Goal: Obtain resource: Download file/media

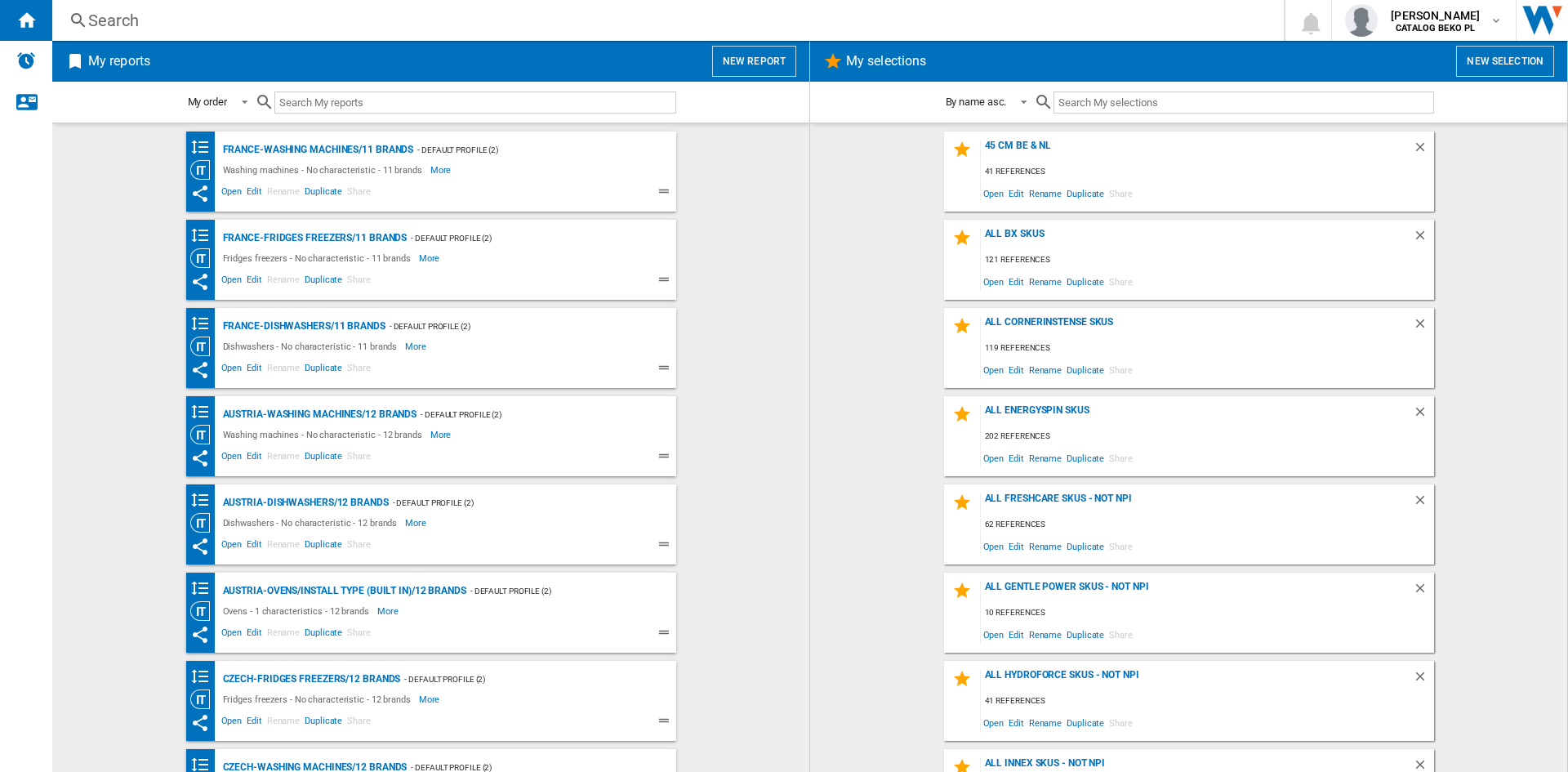
click at [727, 63] on button "New report" at bounding box center [754, 61] width 84 height 31
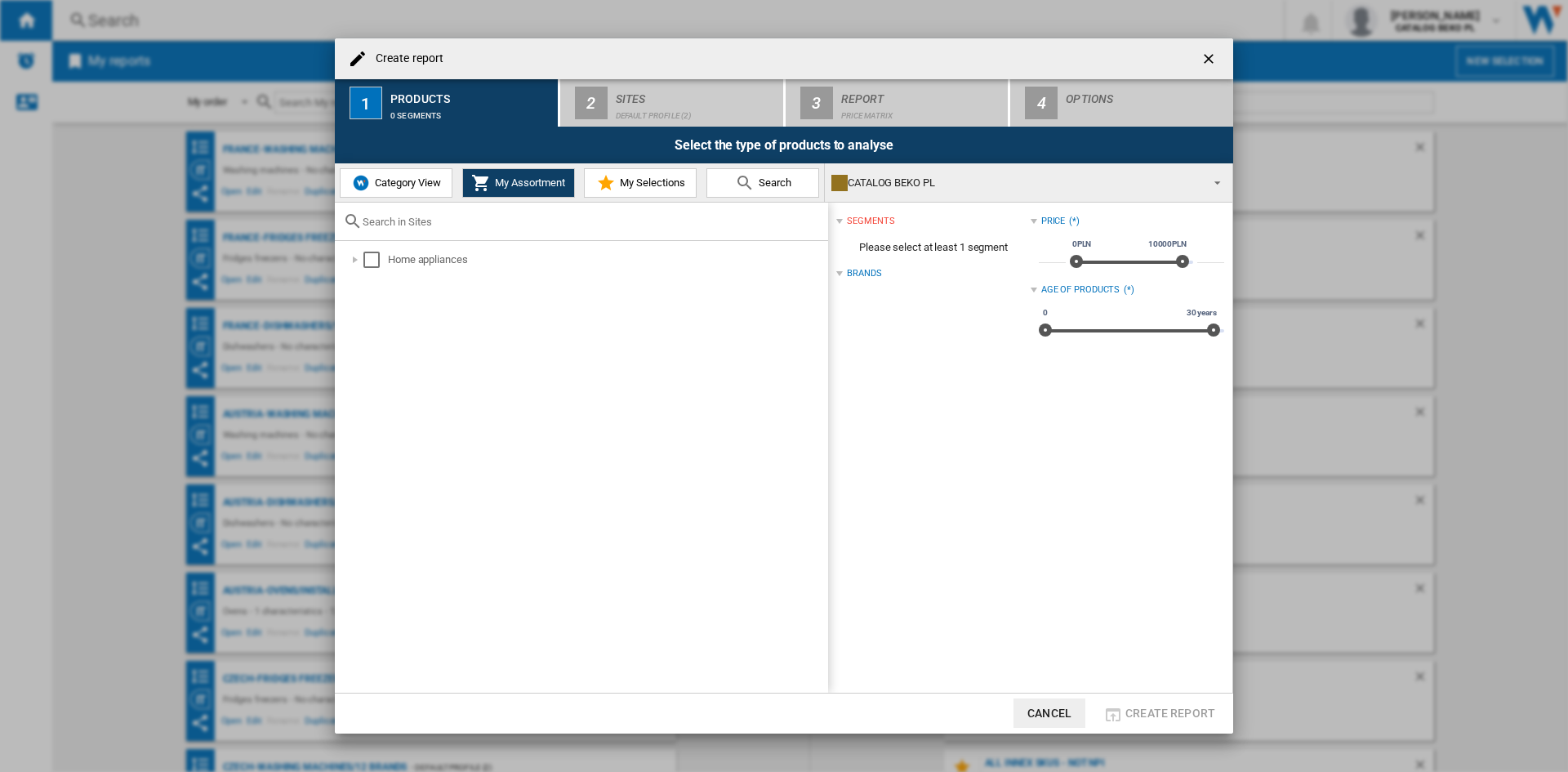
click at [424, 187] on span "Category View" at bounding box center [406, 182] width 70 height 12
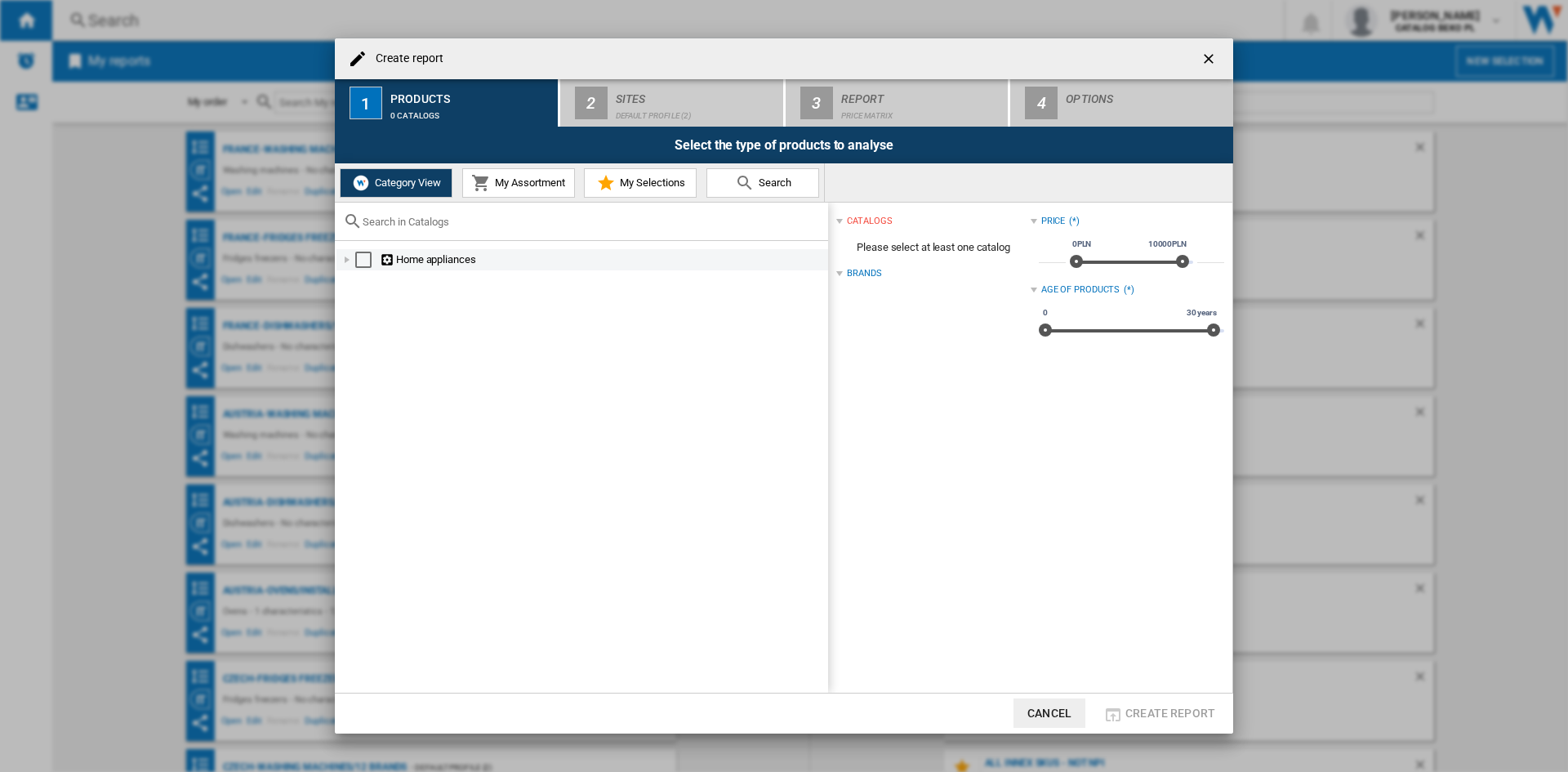
click at [345, 263] on div at bounding box center [347, 259] width 16 height 16
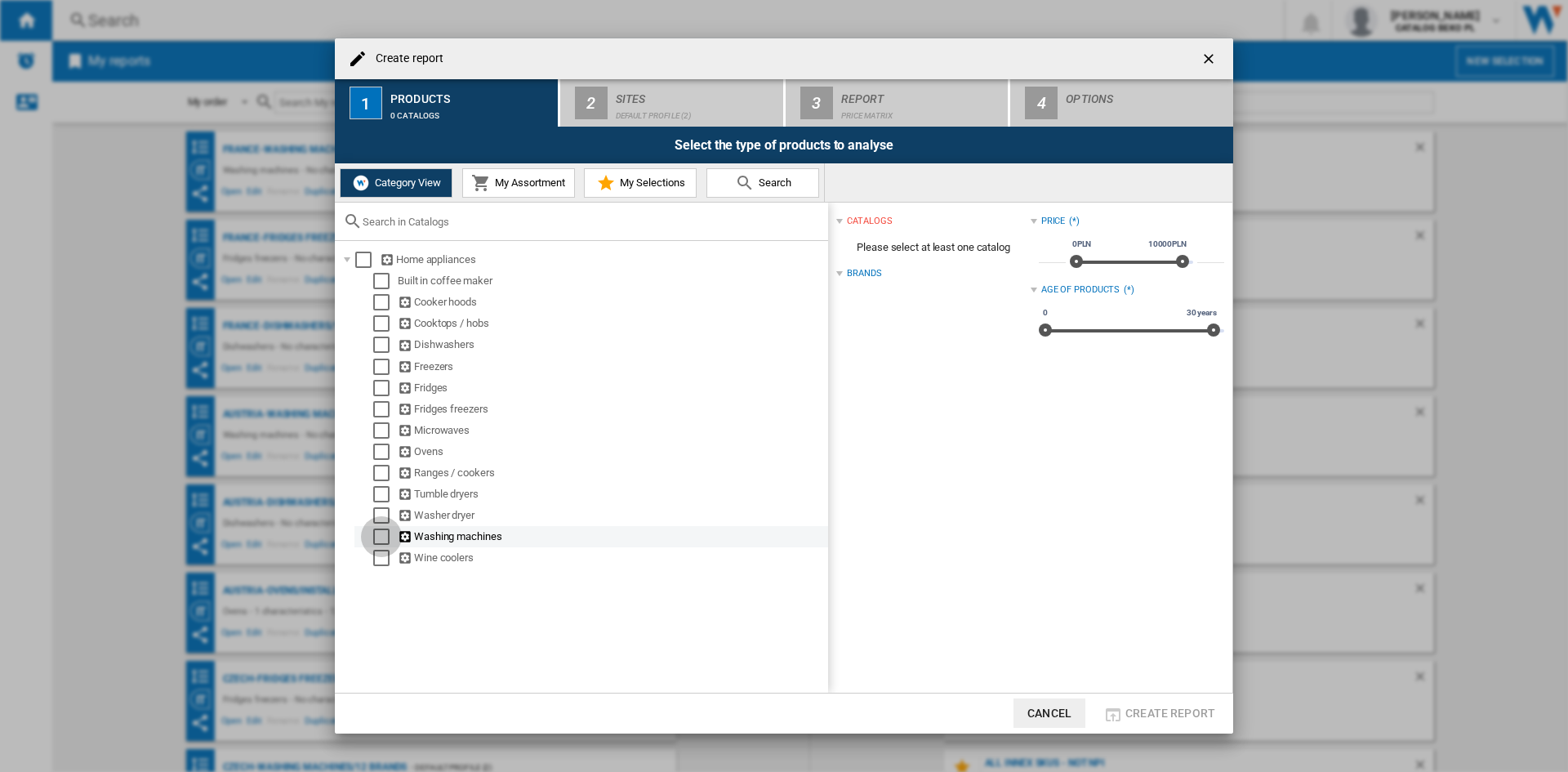
click at [374, 536] on div "Select" at bounding box center [381, 536] width 16 height 16
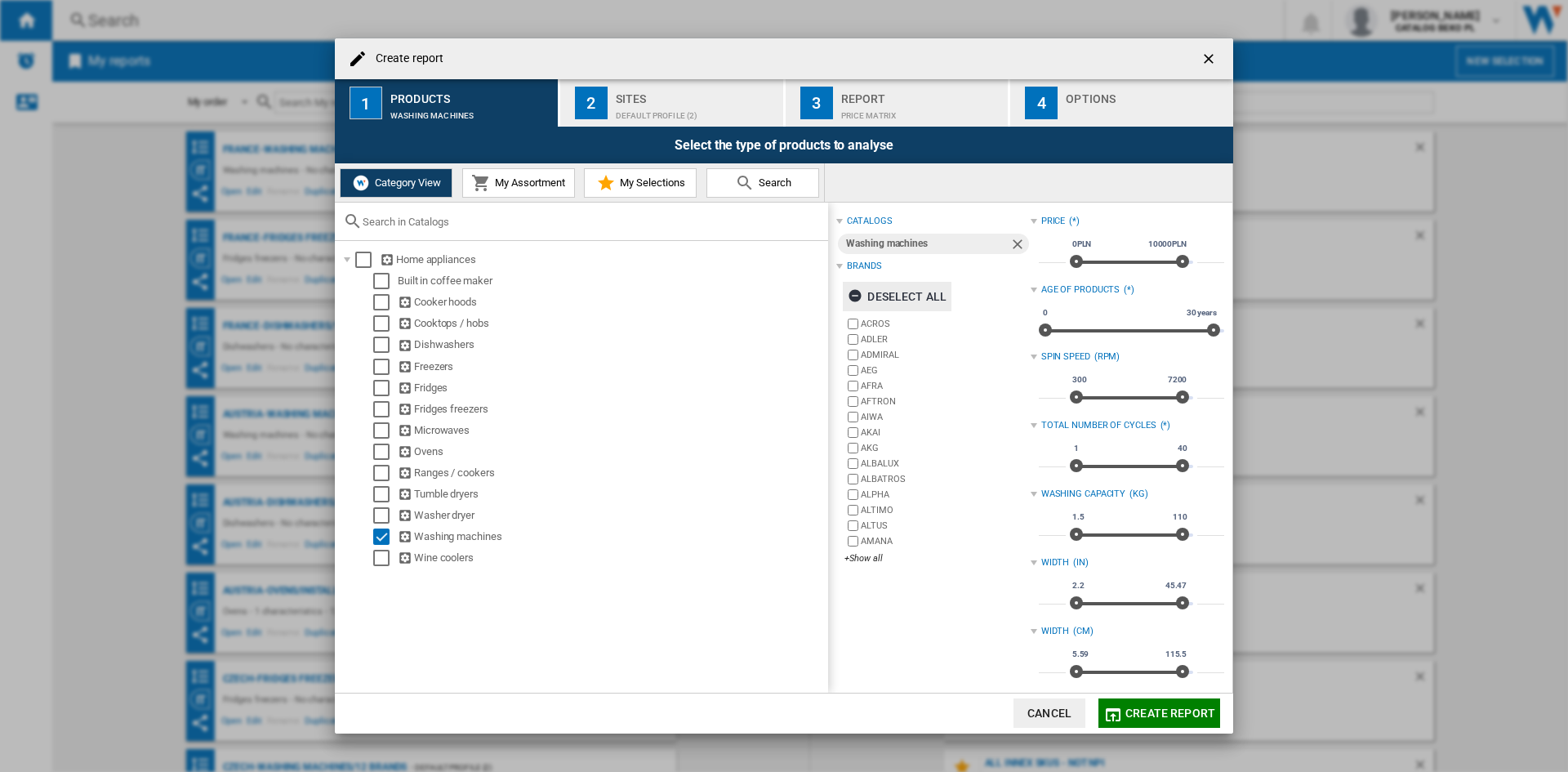
click at [894, 294] on div "Deselect all" at bounding box center [896, 296] width 98 height 29
click at [860, 563] on div "+Show all" at bounding box center [937, 558] width 186 height 12
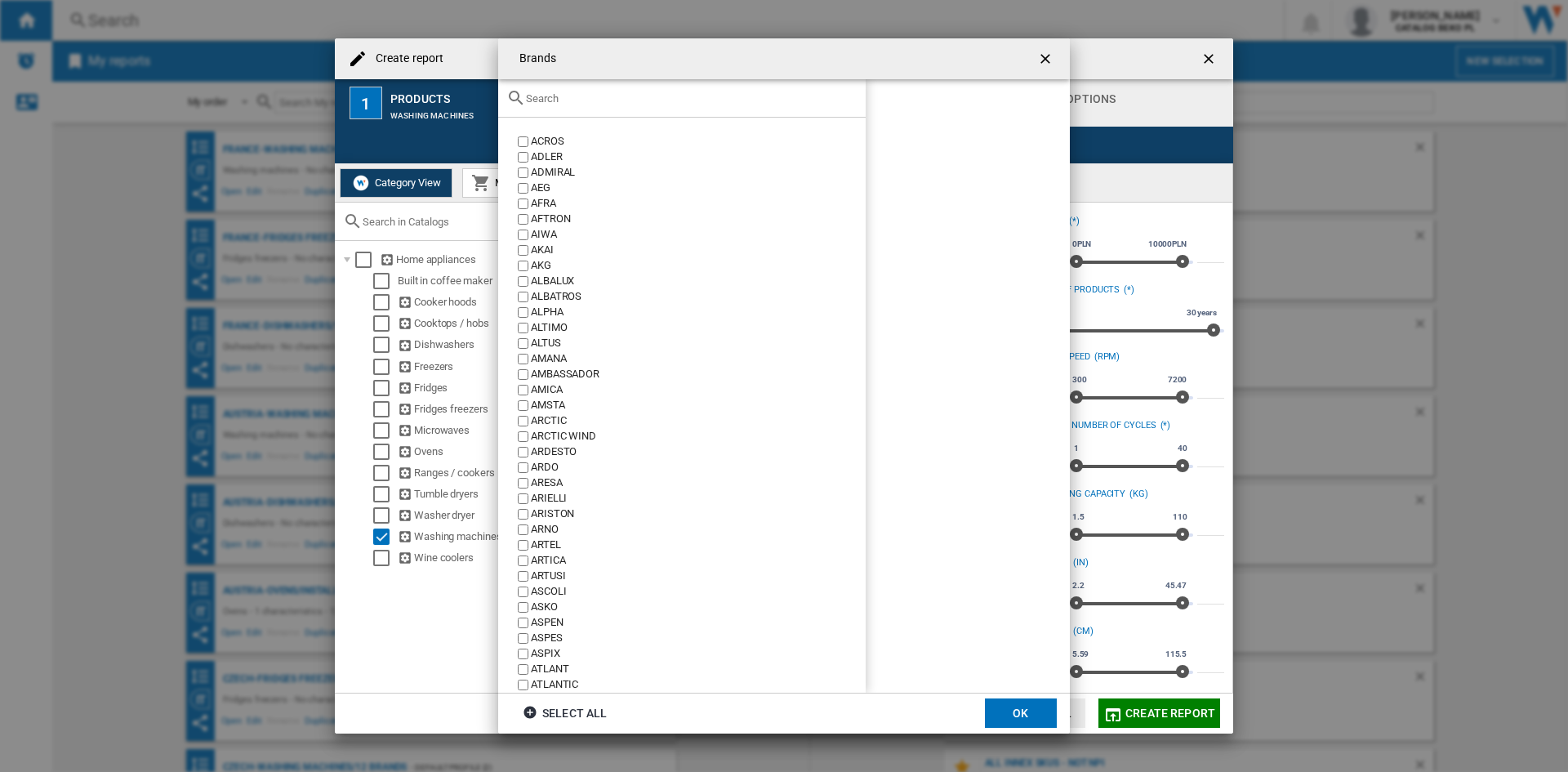
click at [627, 93] on input "text" at bounding box center [691, 98] width 331 height 12
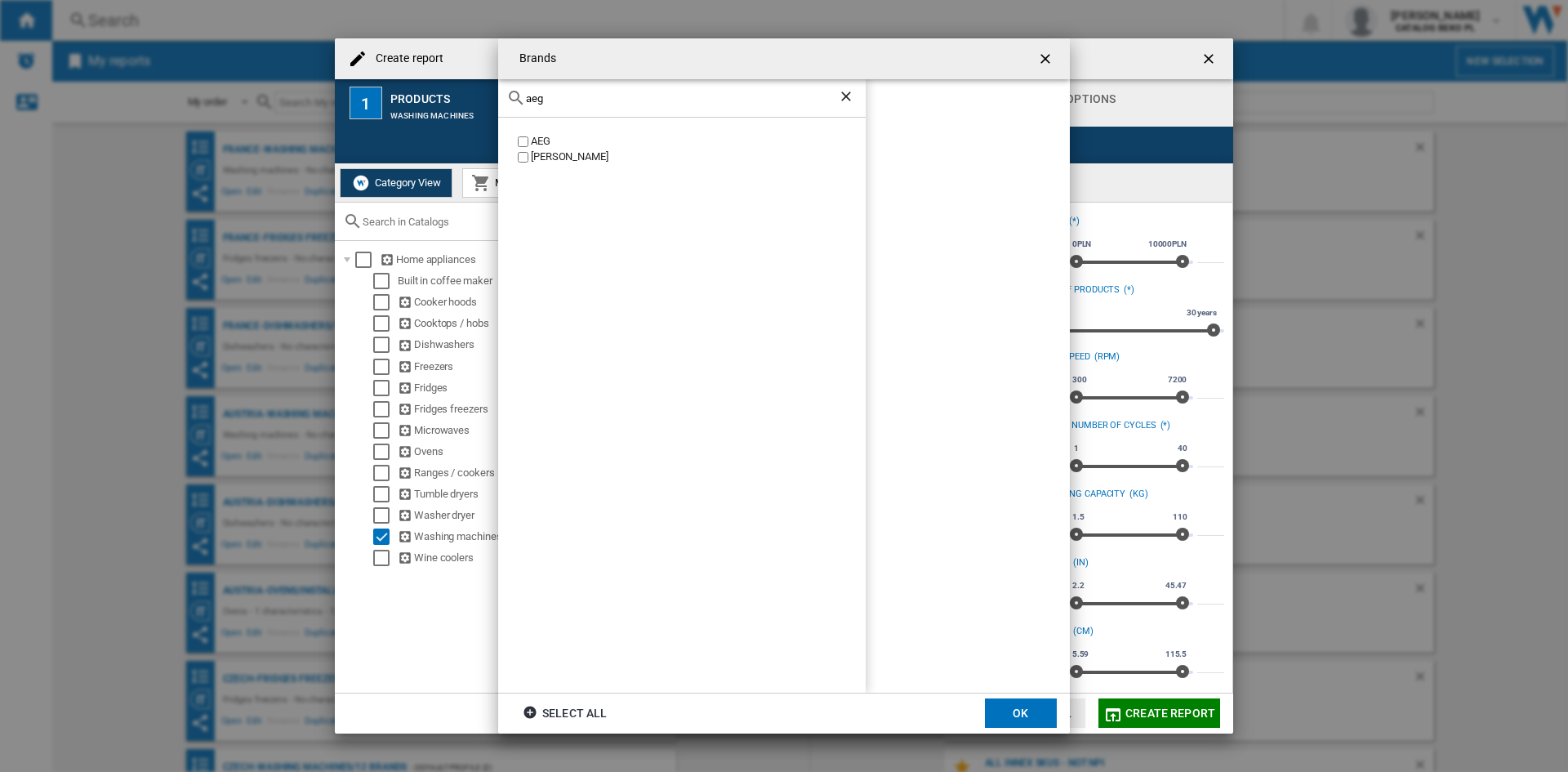
click at [532, 137] on div "AEG" at bounding box center [698, 141] width 335 height 15
click at [582, 92] on input "aeg" at bounding box center [681, 98] width 312 height 12
type input "whir"
click at [573, 134] on div "WHIRLPOOL" at bounding box center [698, 141] width 335 height 15
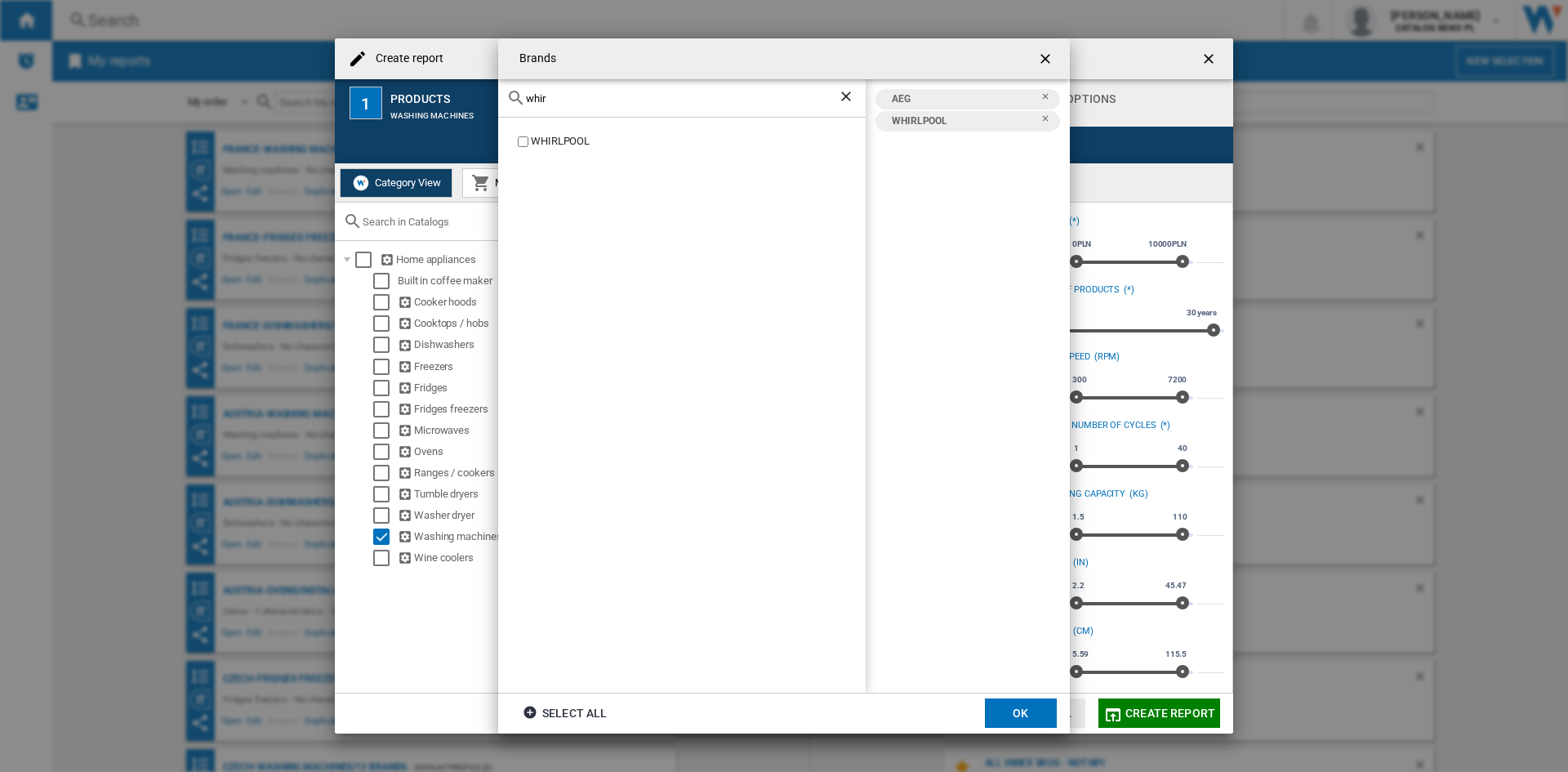
click at [579, 88] on div "whir" at bounding box center [681, 98] width 367 height 39
click at [576, 96] on input "whir" at bounding box center [681, 98] width 312 height 12
click at [607, 103] on input "bek" at bounding box center [681, 98] width 312 height 12
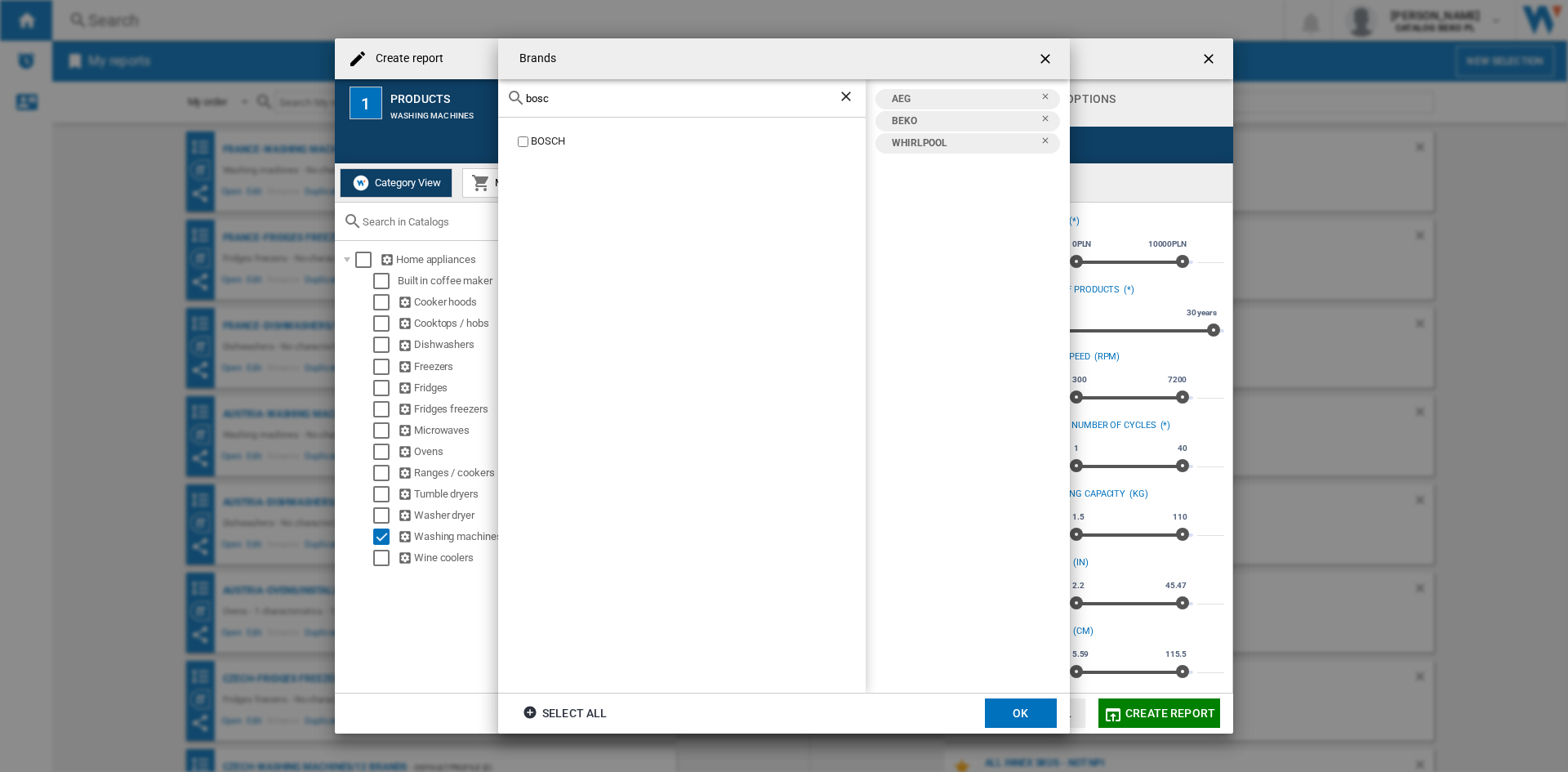
click at [542, 138] on div "BOSCH" at bounding box center [698, 141] width 335 height 15
click at [704, 98] on input "bosc" at bounding box center [681, 98] width 312 height 12
click at [561, 145] on div "HISENSE" at bounding box center [698, 141] width 335 height 15
click at [606, 91] on div "his" at bounding box center [681, 98] width 367 height 39
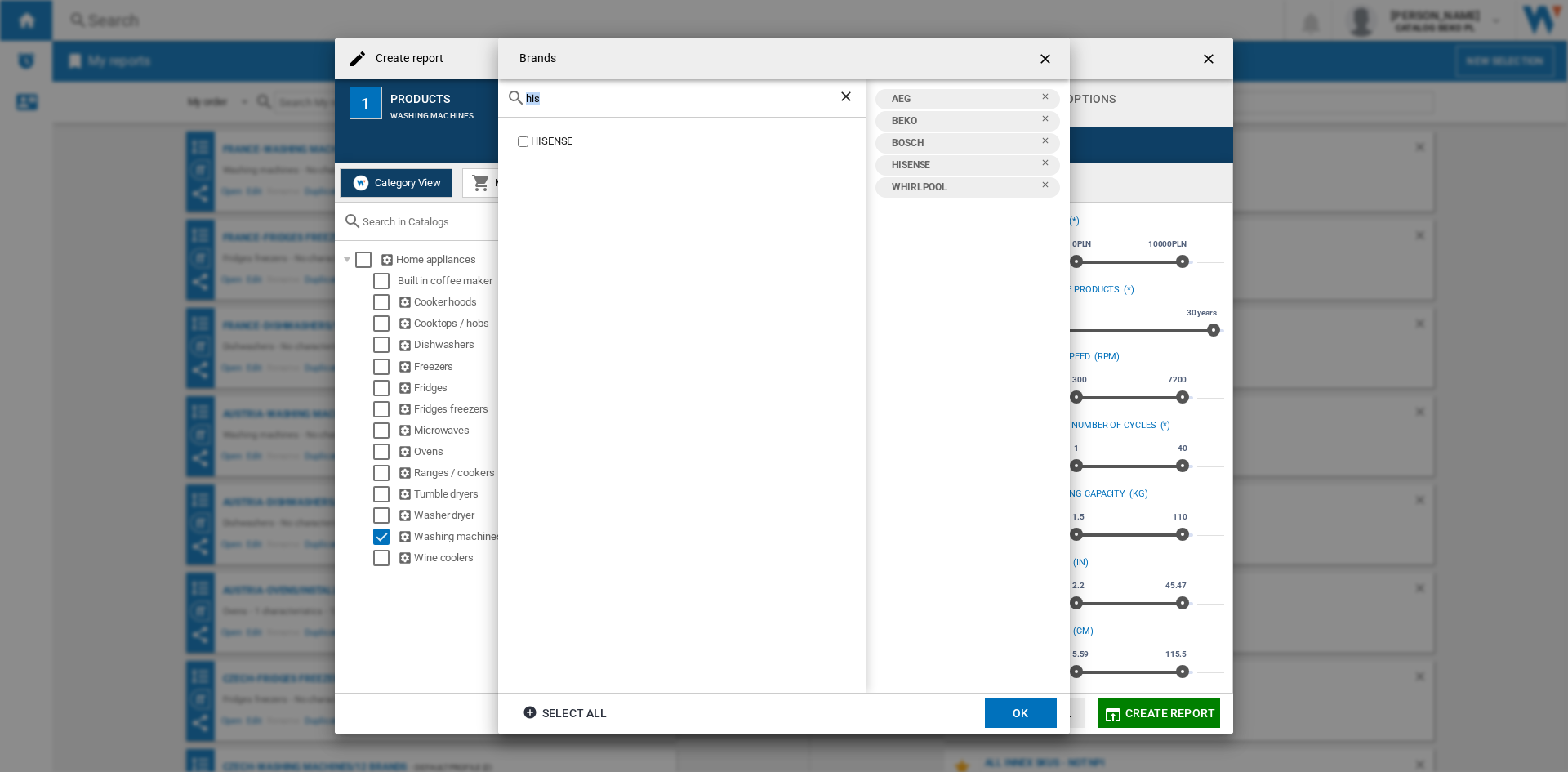
click at [606, 91] on div "his" at bounding box center [681, 98] width 367 height 39
click at [610, 98] on input "his" at bounding box center [681, 98] width 312 height 12
click at [608, 95] on input "hi" at bounding box center [681, 98] width 312 height 12
type input "h"
click at [548, 140] on div "HAIER" at bounding box center [698, 141] width 335 height 15
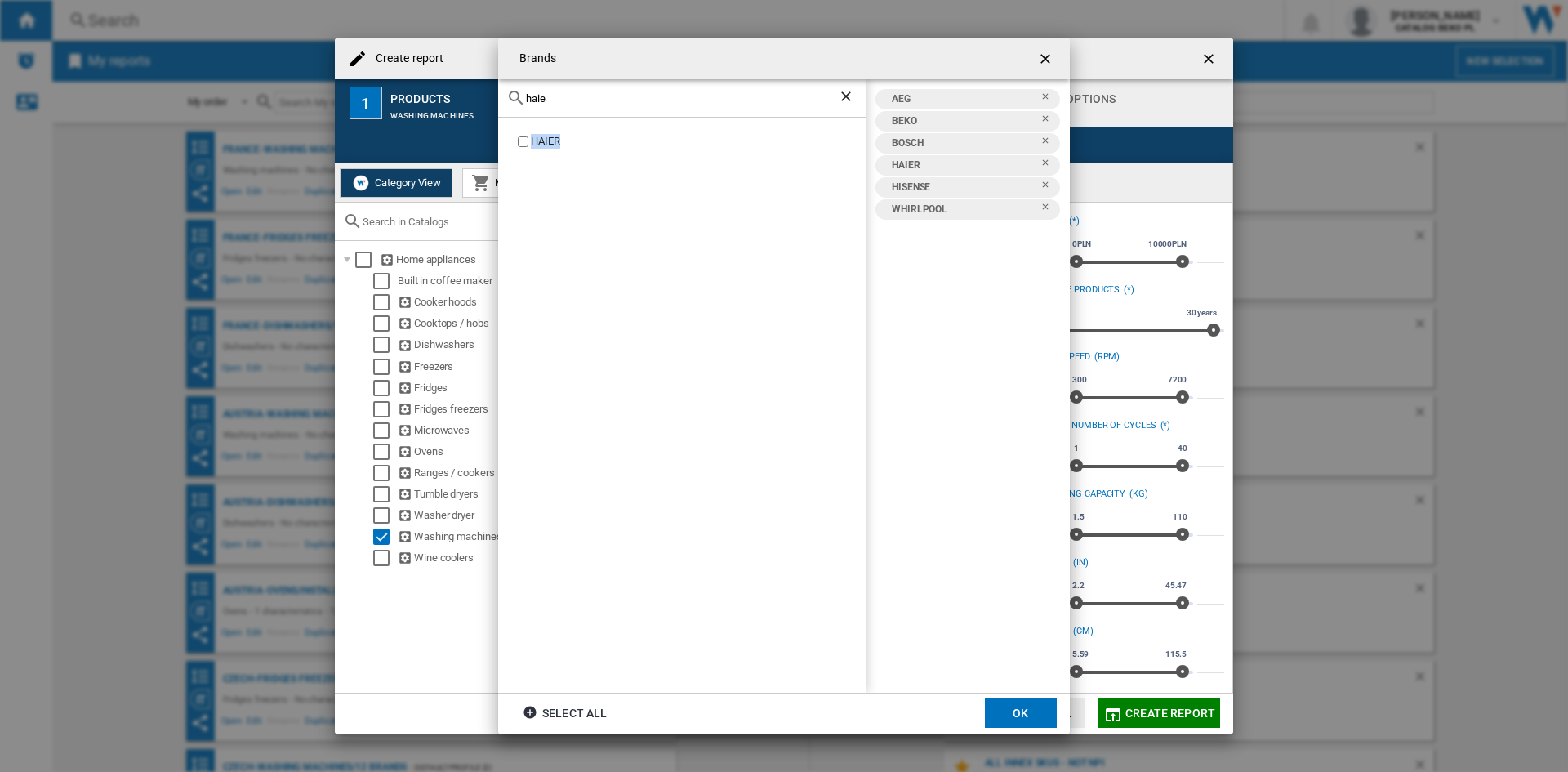
click at [547, 140] on div "HAIER" at bounding box center [698, 141] width 335 height 15
click at [555, 137] on div "HAIER" at bounding box center [698, 141] width 335 height 15
click at [561, 98] on input "haie" at bounding box center [681, 98] width 312 height 12
click at [550, 140] on div "INVENTUM" at bounding box center [698, 141] width 335 height 15
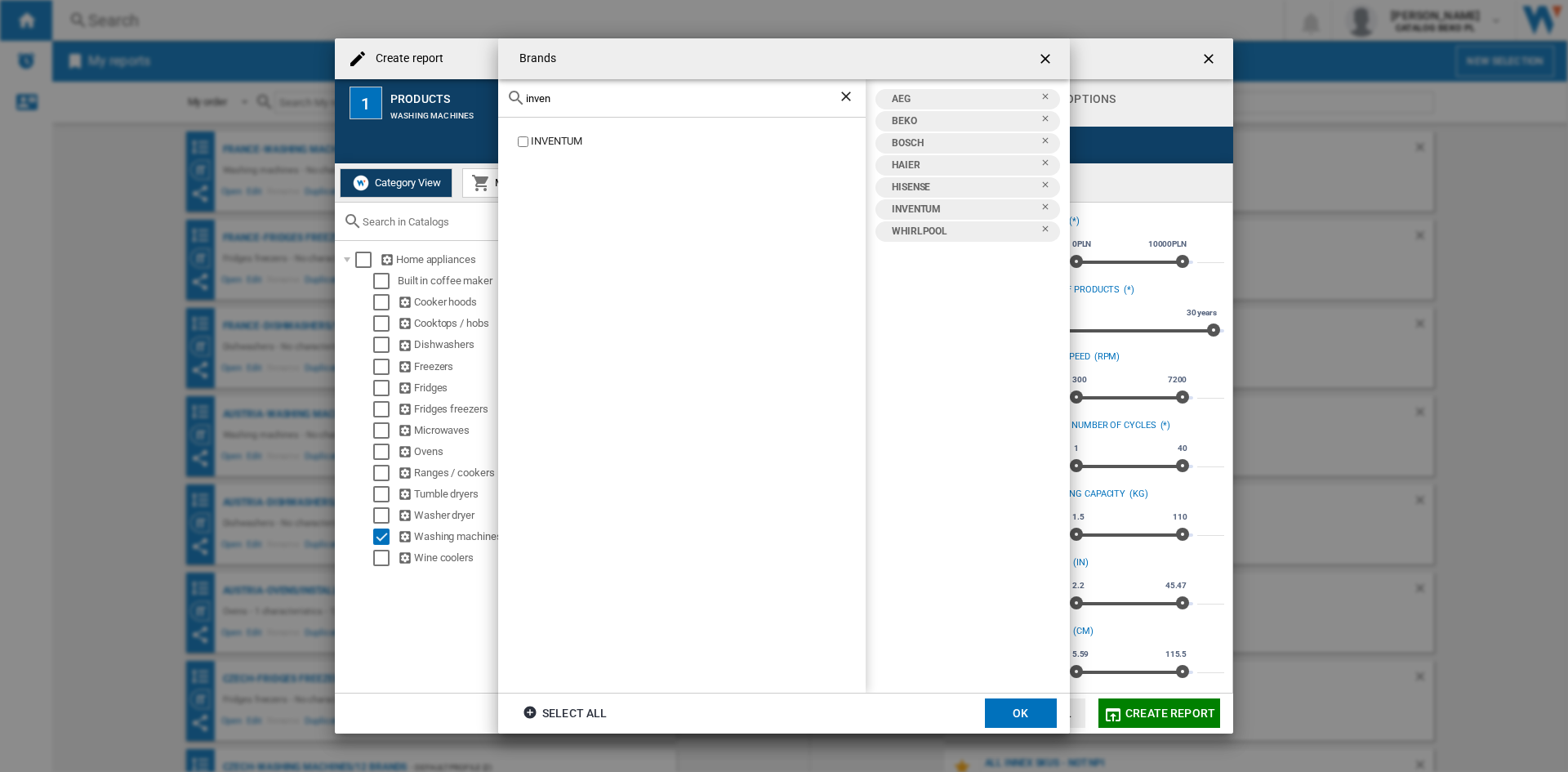
click at [609, 98] on input "inven" at bounding box center [681, 98] width 312 height 12
click at [558, 140] on div "SAMSUNG" at bounding box center [698, 141] width 335 height 15
click at [595, 96] on input "sams" at bounding box center [681, 98] width 312 height 12
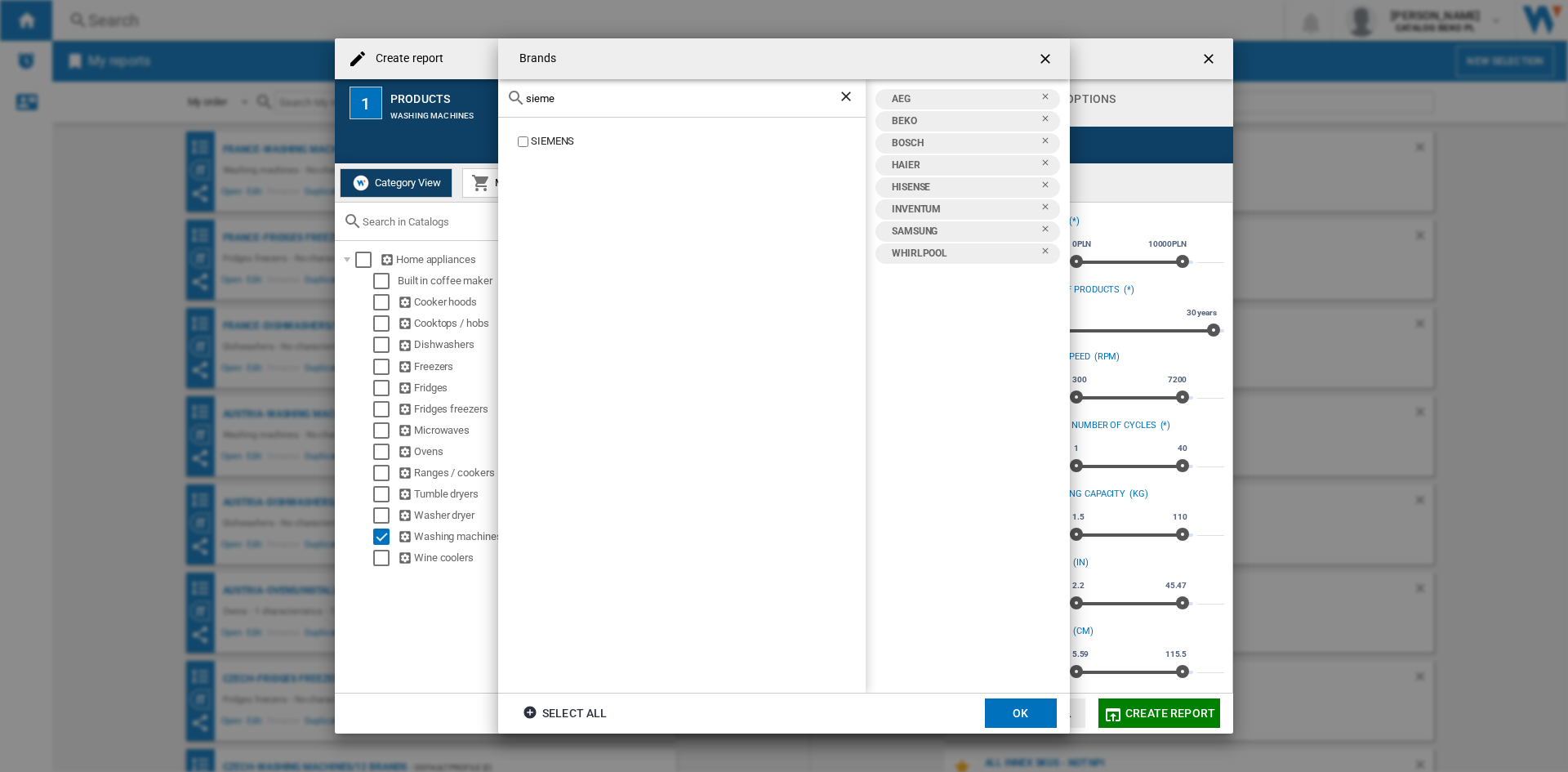
type input "sieme"
click at [552, 140] on div "SIEMENS" at bounding box center [698, 141] width 335 height 15
click at [1015, 727] on button "OK" at bounding box center [1021, 713] width 72 height 29
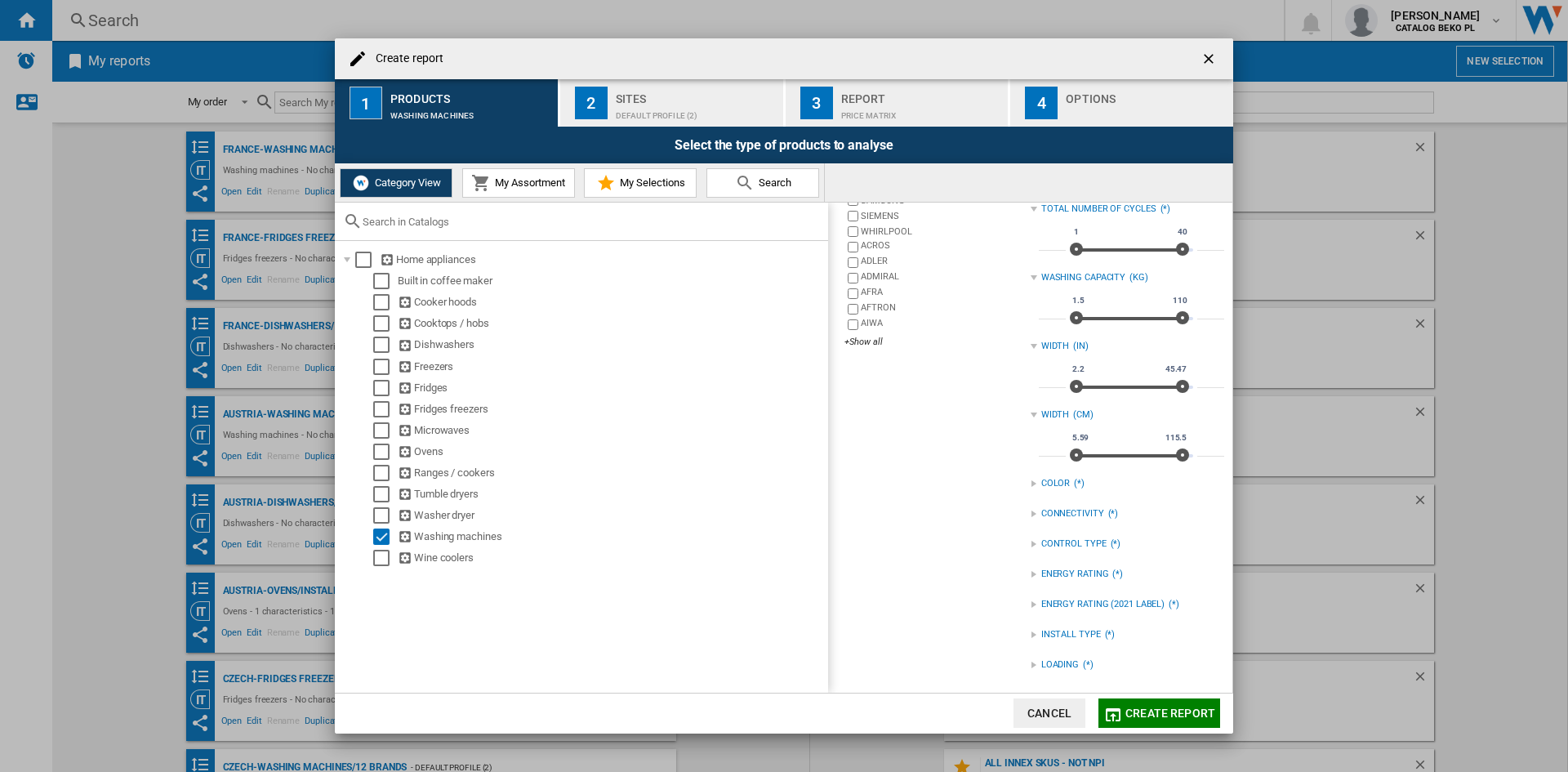
scroll to position [134, 0]
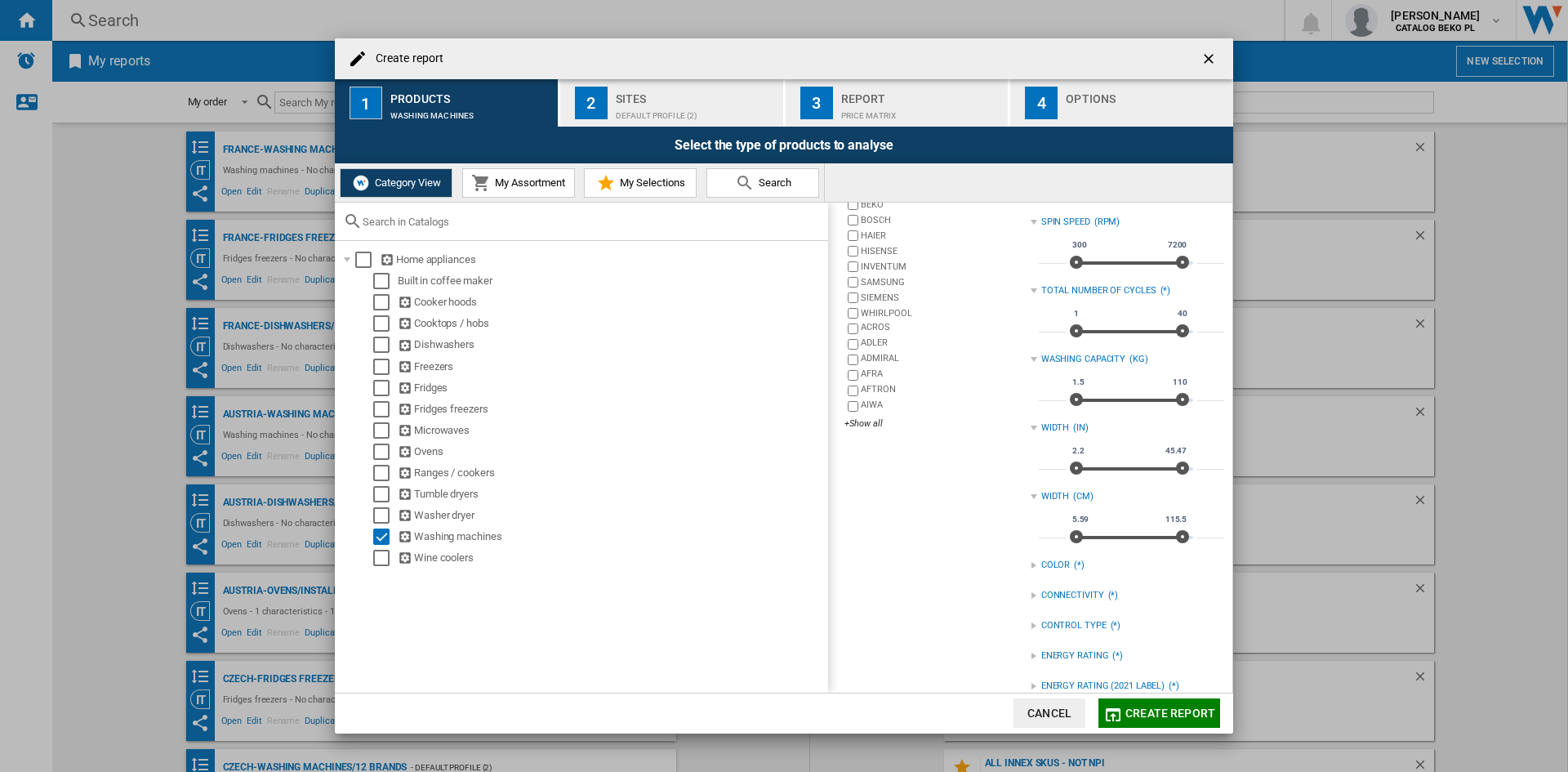
click at [1048, 398] on input "***" at bounding box center [1052, 392] width 27 height 16
type input "*"
click at [1197, 396] on input "***" at bounding box center [1210, 392] width 27 height 16
type input "*"
click at [911, 554] on div "catalogs Washing machines Brands Select all AEG BEKO BOSCH HAIER HISENSE INVENT…" at bounding box center [933, 421] width 193 height 690
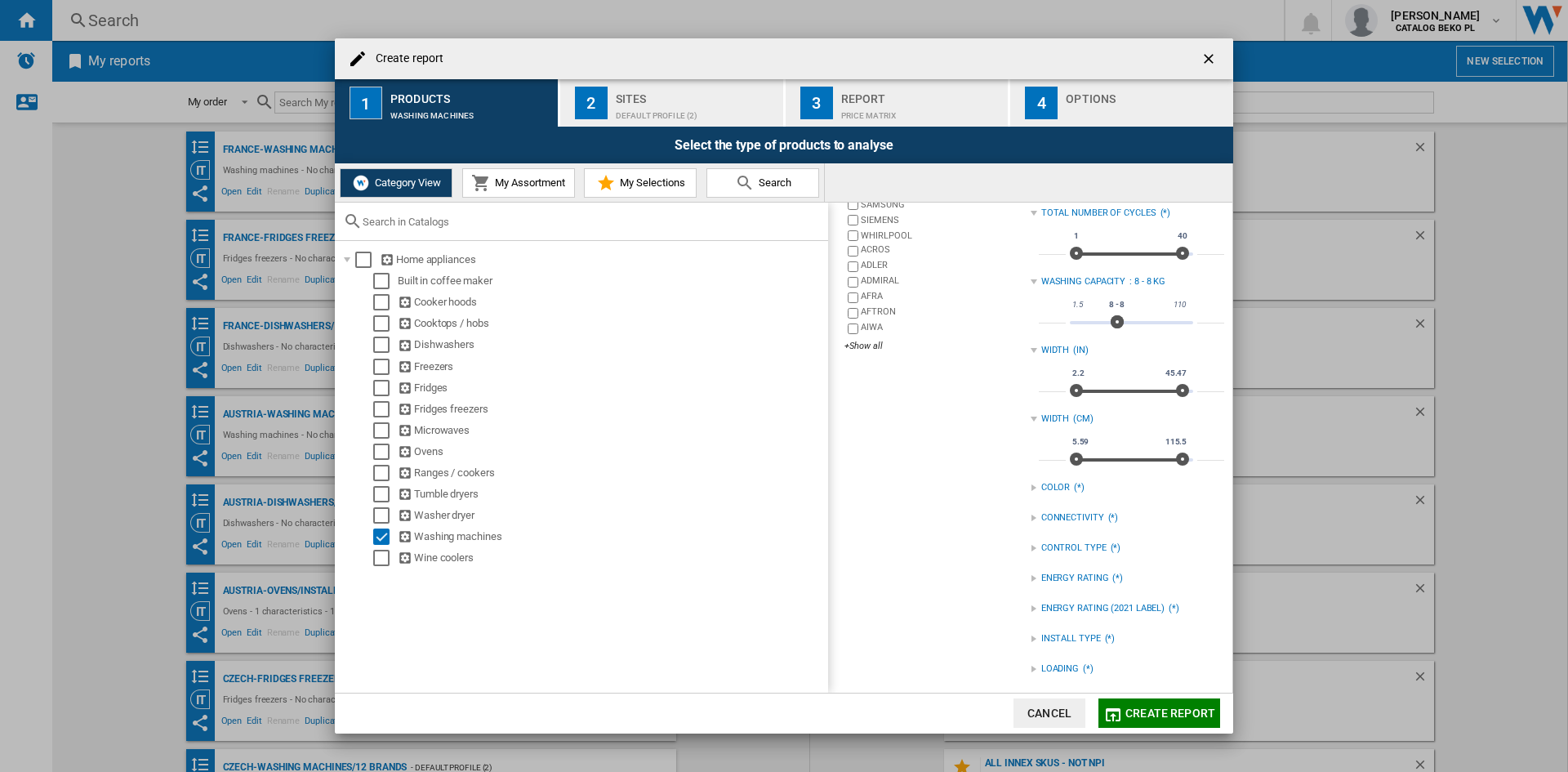
scroll to position [217, 0]
click at [1051, 624] on div "INSTALL TYPE (*)" at bounding box center [1127, 634] width 193 height 21
click at [1059, 669] on div "FREESTANDING" at bounding box center [1140, 668] width 169 height 15
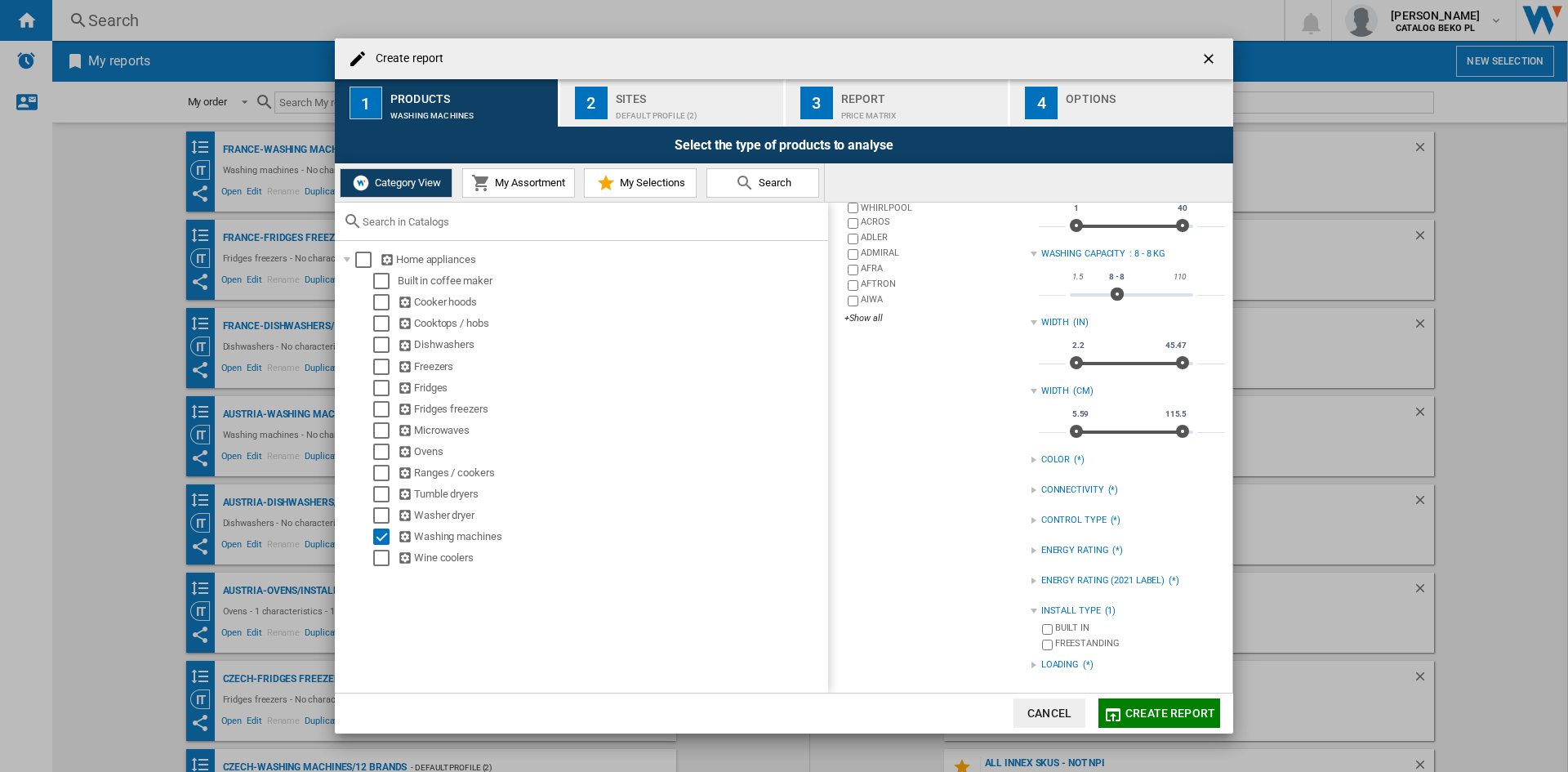
click at [1062, 653] on div "SPIN SPEED (RPM) *** 300 7200 300 7200 **** TOTAL NUMBER OF CYCLES (*) * 1 40 1…" at bounding box center [1127, 395] width 193 height 577
click at [1062, 659] on div "LOADING (*)" at bounding box center [1127, 664] width 193 height 21
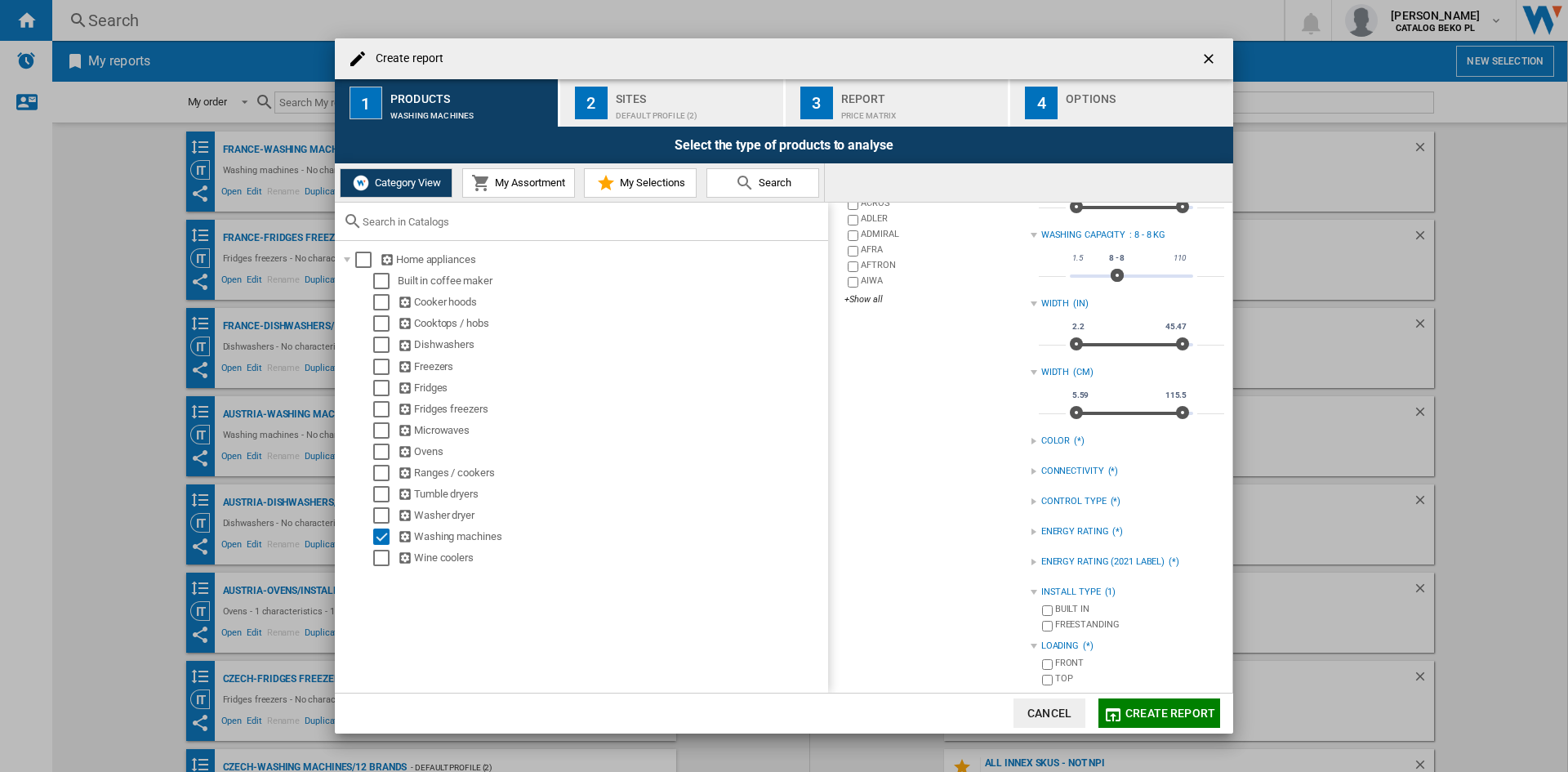
scroll to position [264, 0]
click at [1062, 660] on div "FRONT" at bounding box center [1140, 659] width 169 height 15
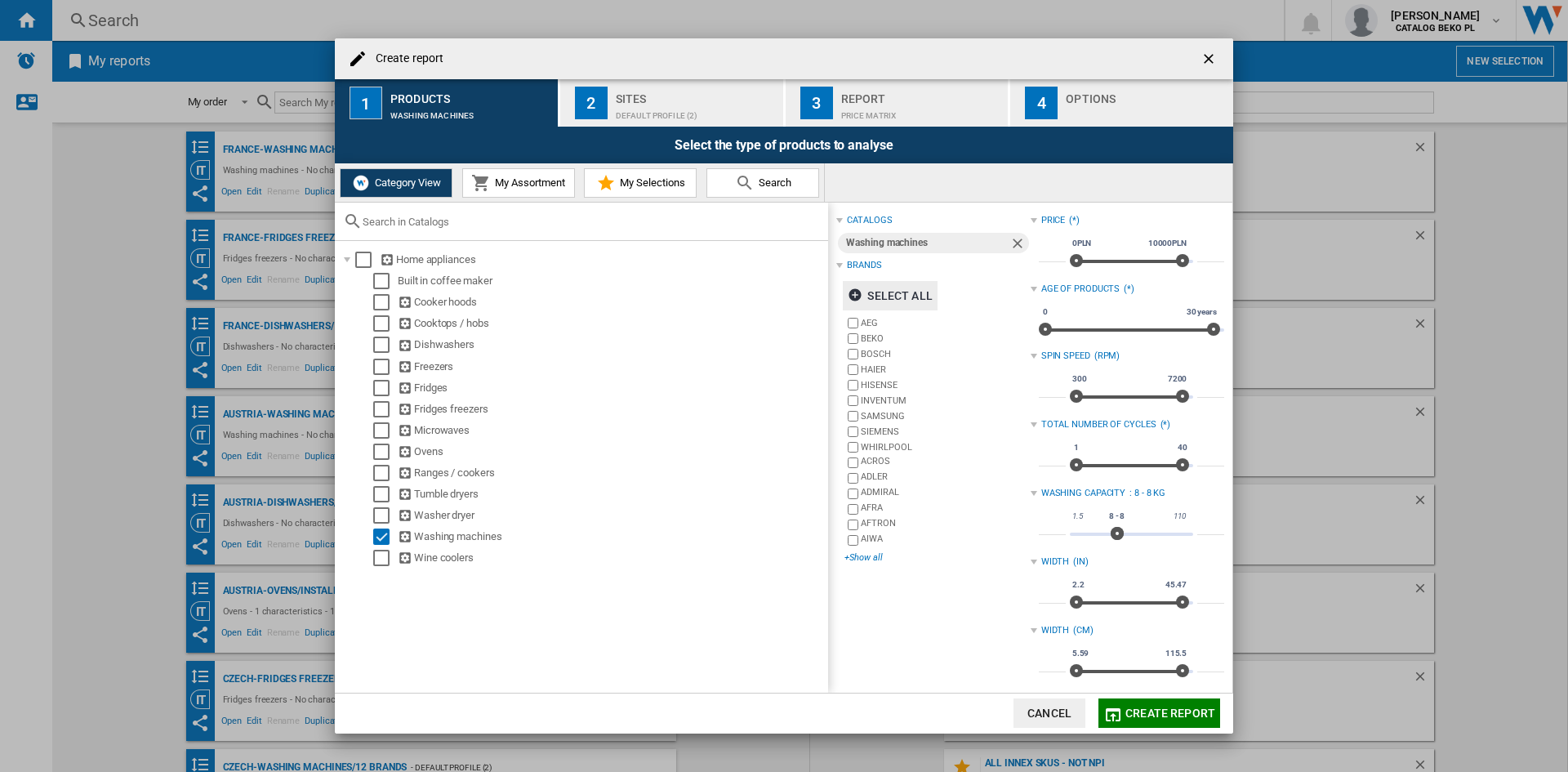
scroll to position [0, 0]
click at [656, 98] on div "Sites" at bounding box center [696, 94] width 161 height 17
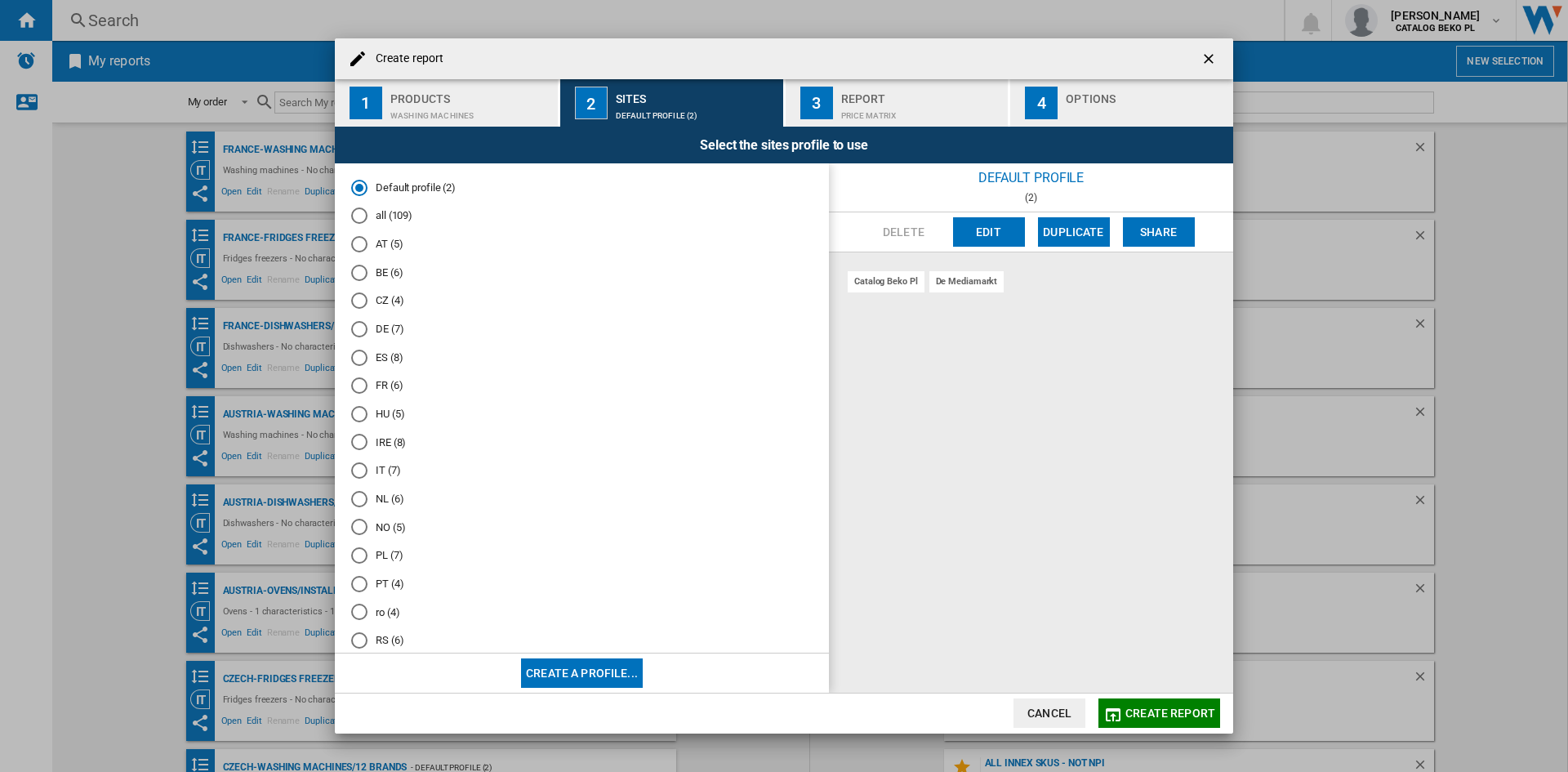
click at [389, 504] on md-radio-button "NL (6)" at bounding box center [581, 498] width 461 height 15
click at [1137, 102] on div "Options" at bounding box center [1146, 94] width 161 height 17
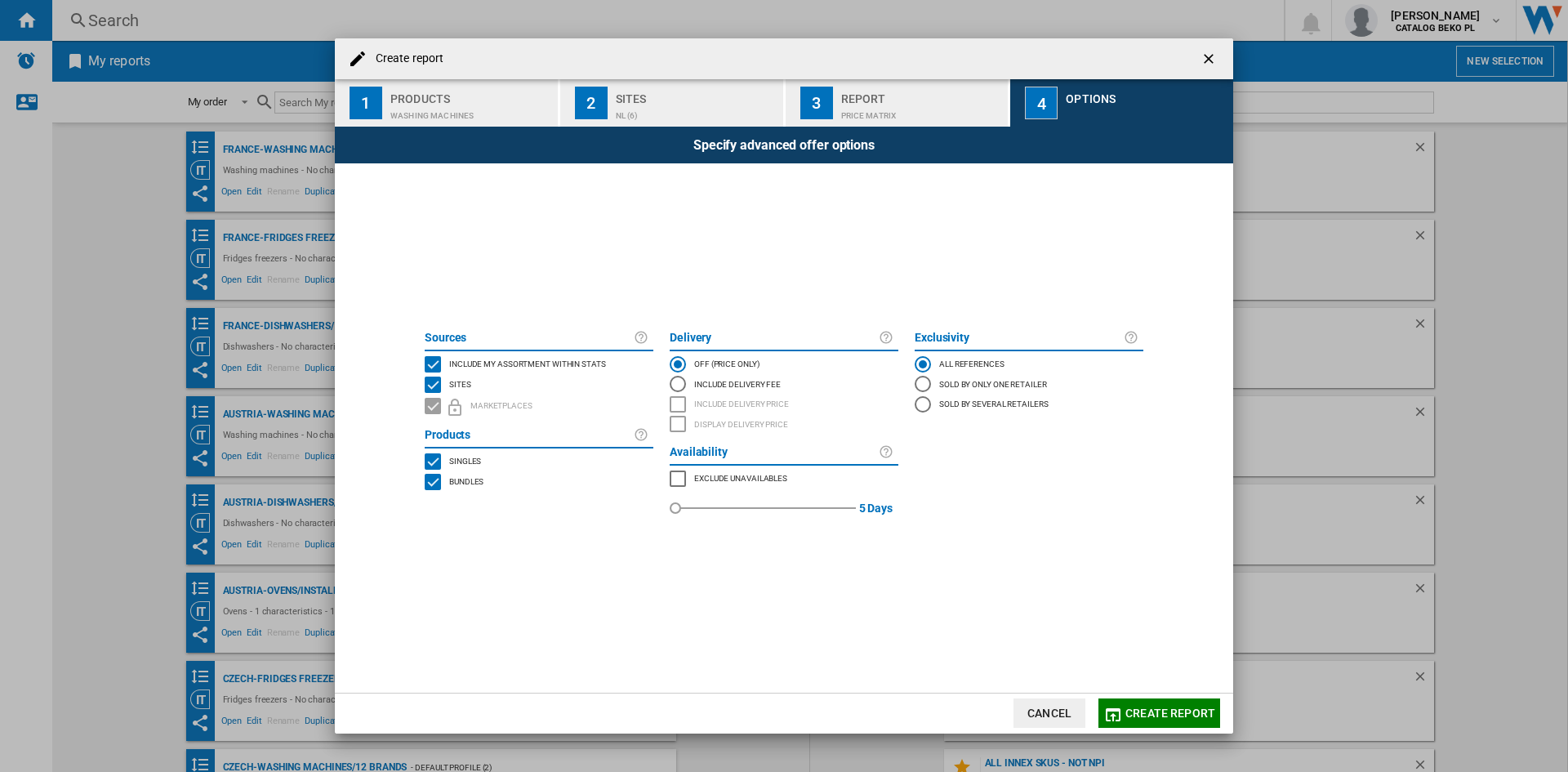
click at [490, 364] on span "Include my assortment within stats" at bounding box center [527, 362] width 157 height 11
click at [1131, 713] on span "Create report" at bounding box center [1170, 712] width 90 height 13
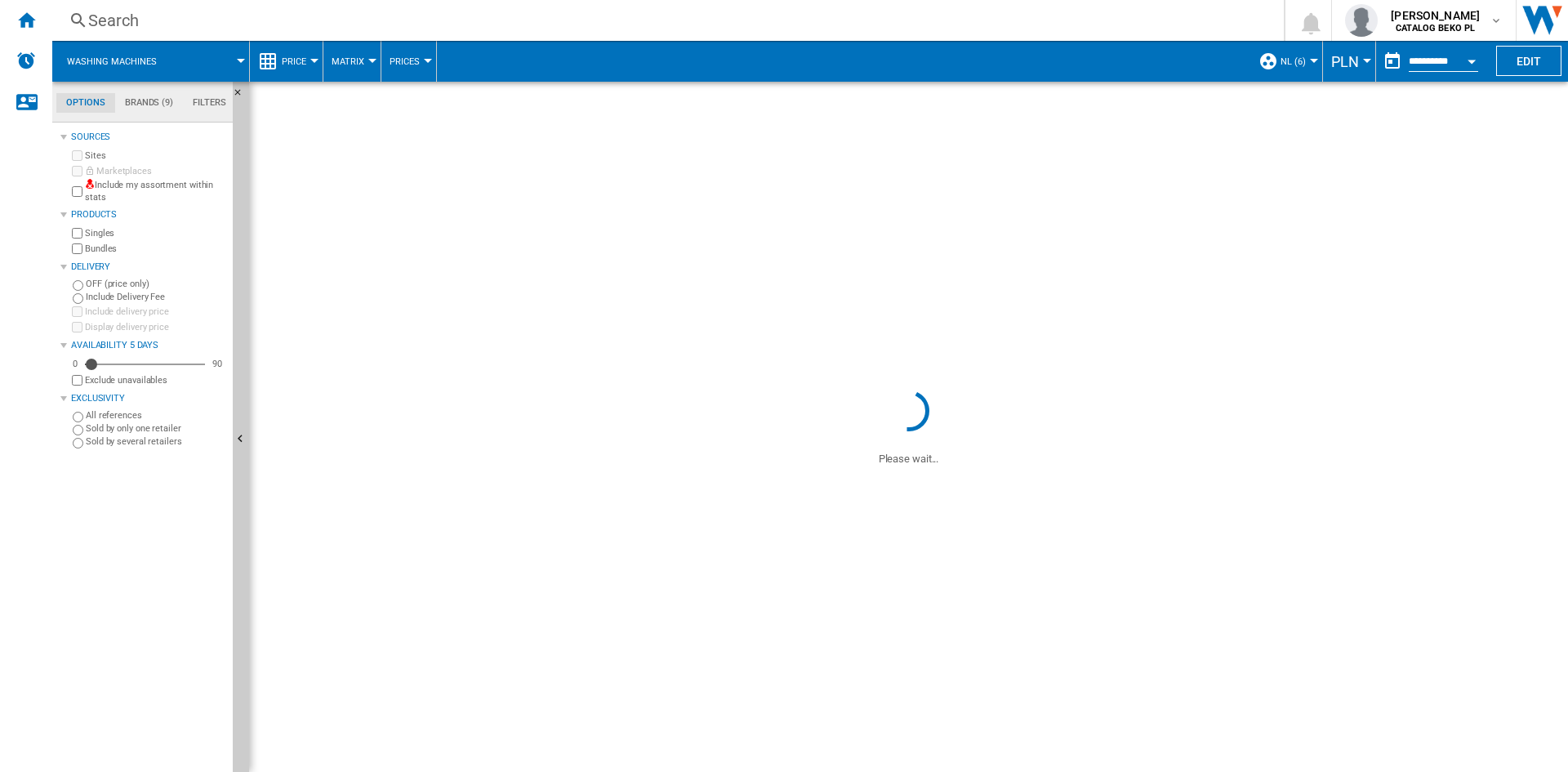
click at [1351, 62] on span "PLN" at bounding box center [1345, 62] width 27 height 17
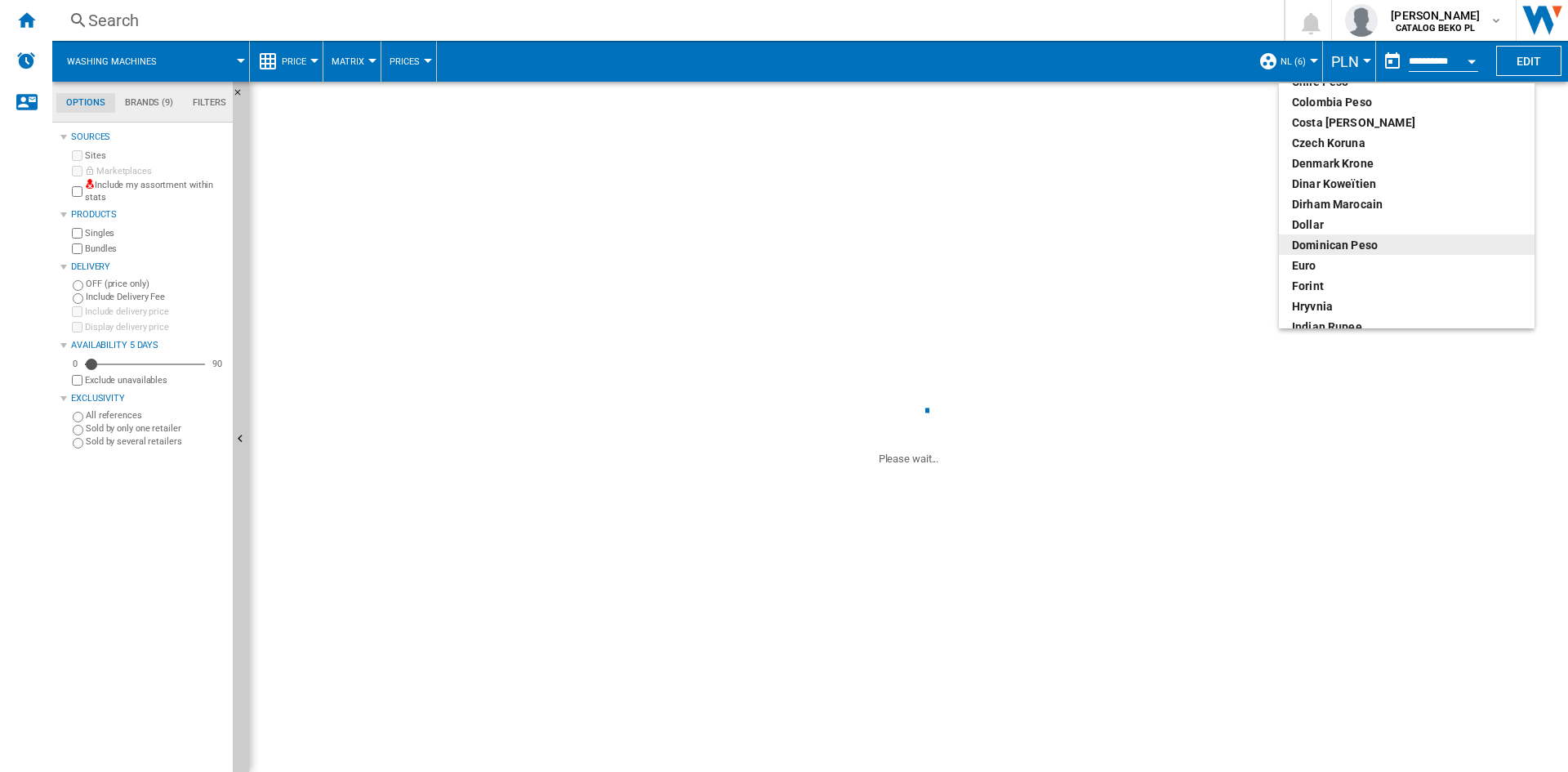
scroll to position [163, 0]
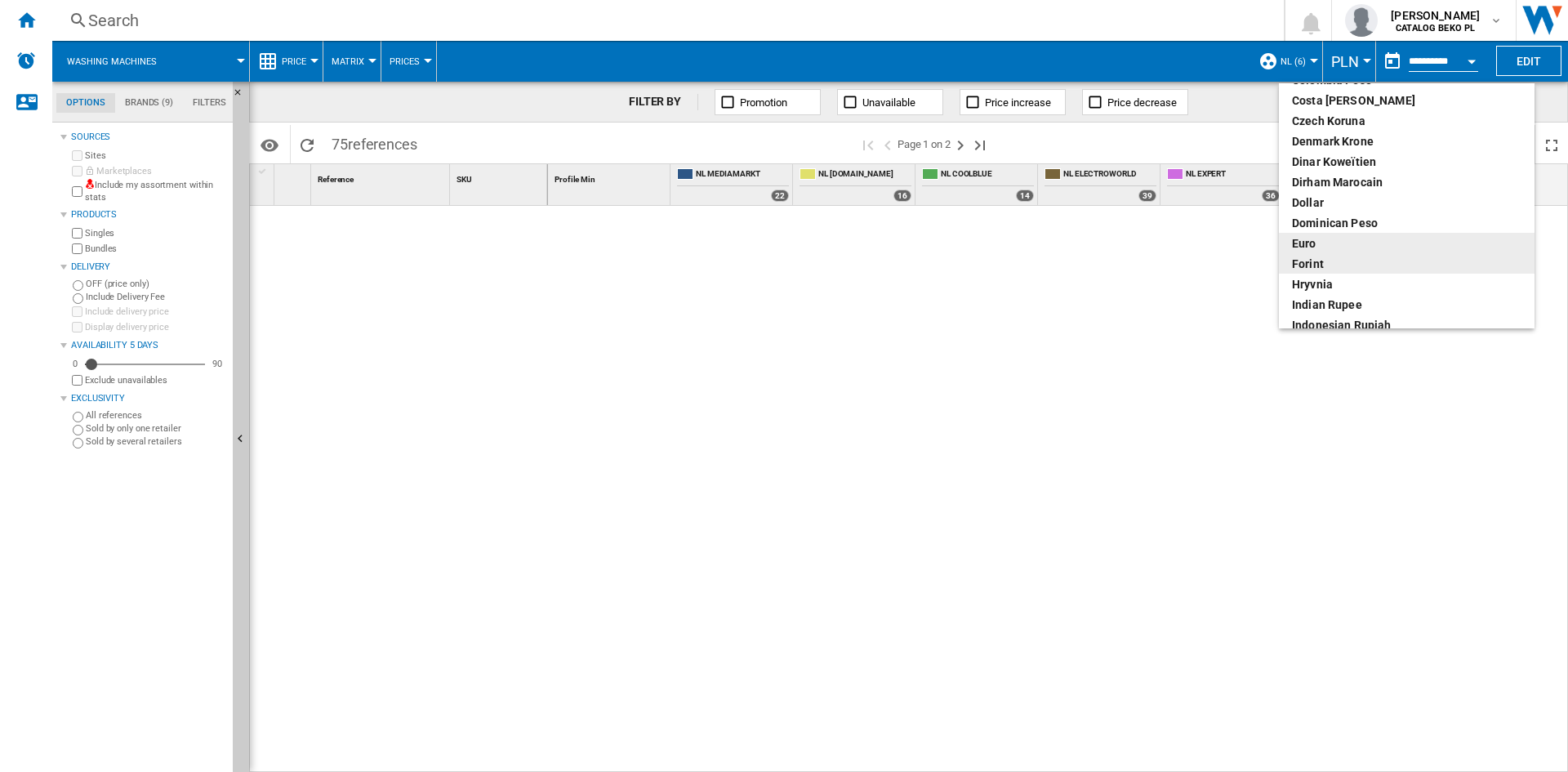
click at [1309, 247] on div "euro" at bounding box center [1406, 243] width 229 height 16
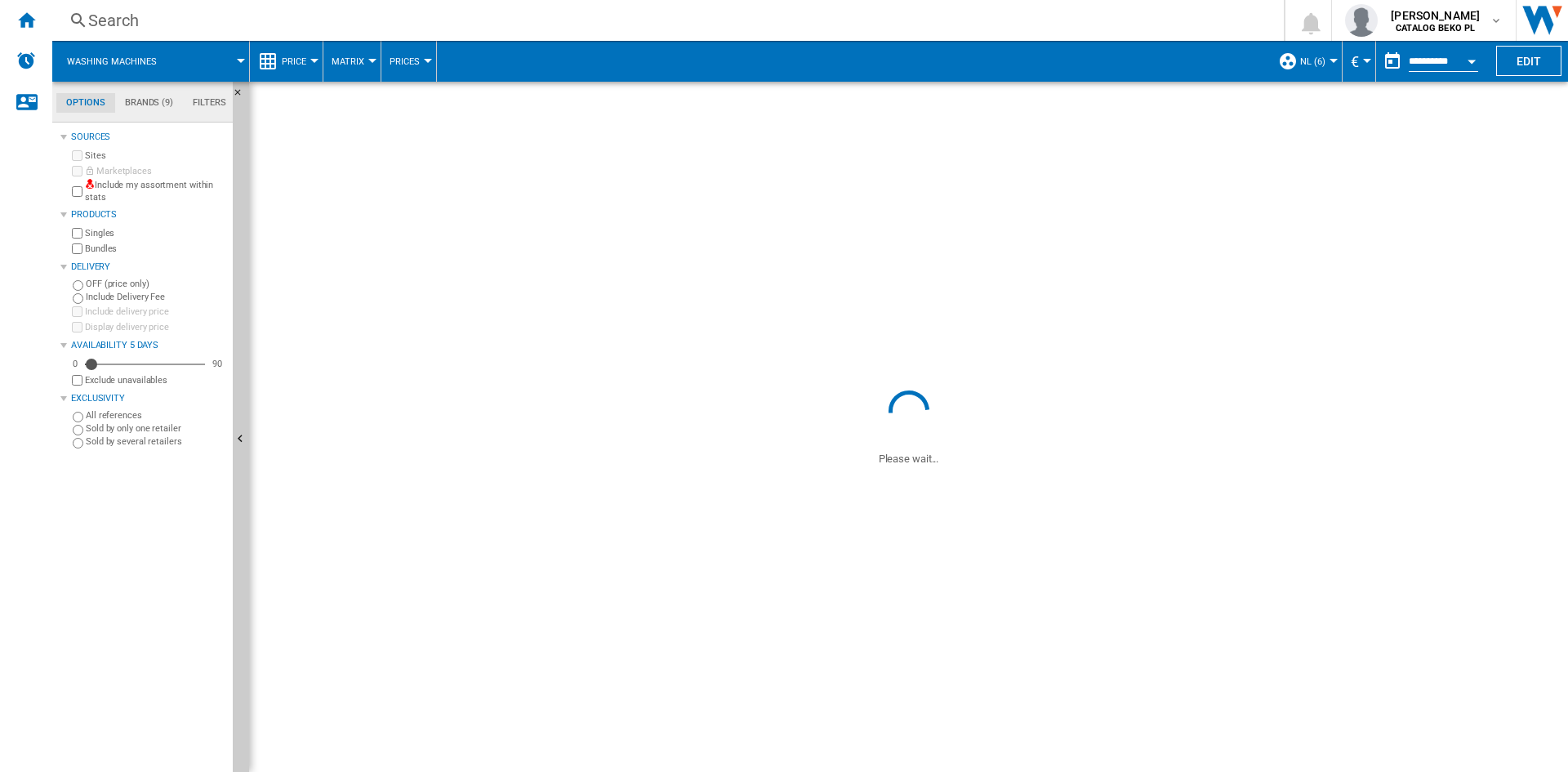
click at [300, 68] on button "Price" at bounding box center [298, 62] width 33 height 41
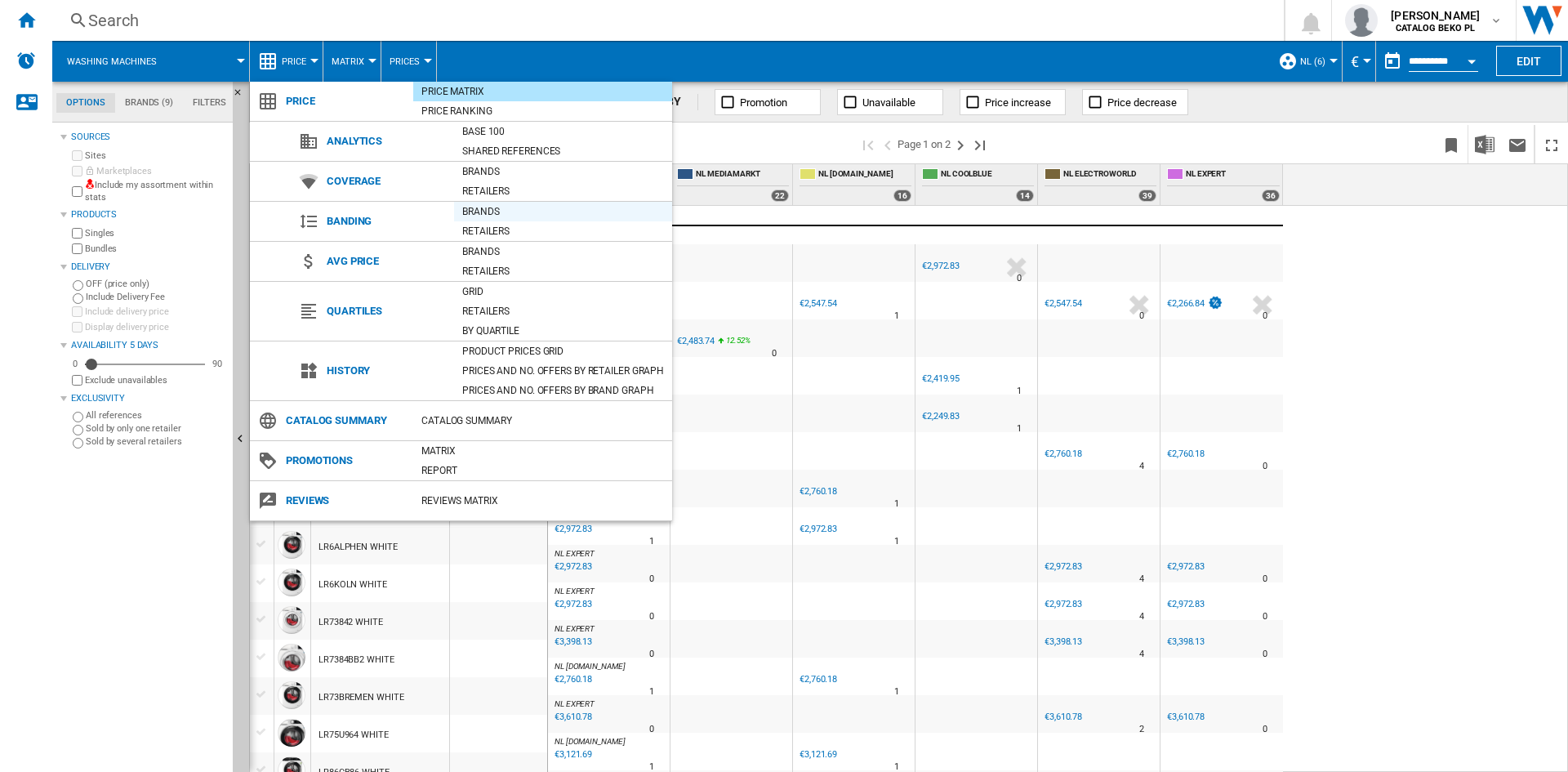
click at [484, 208] on div "Brands" at bounding box center [563, 211] width 218 height 16
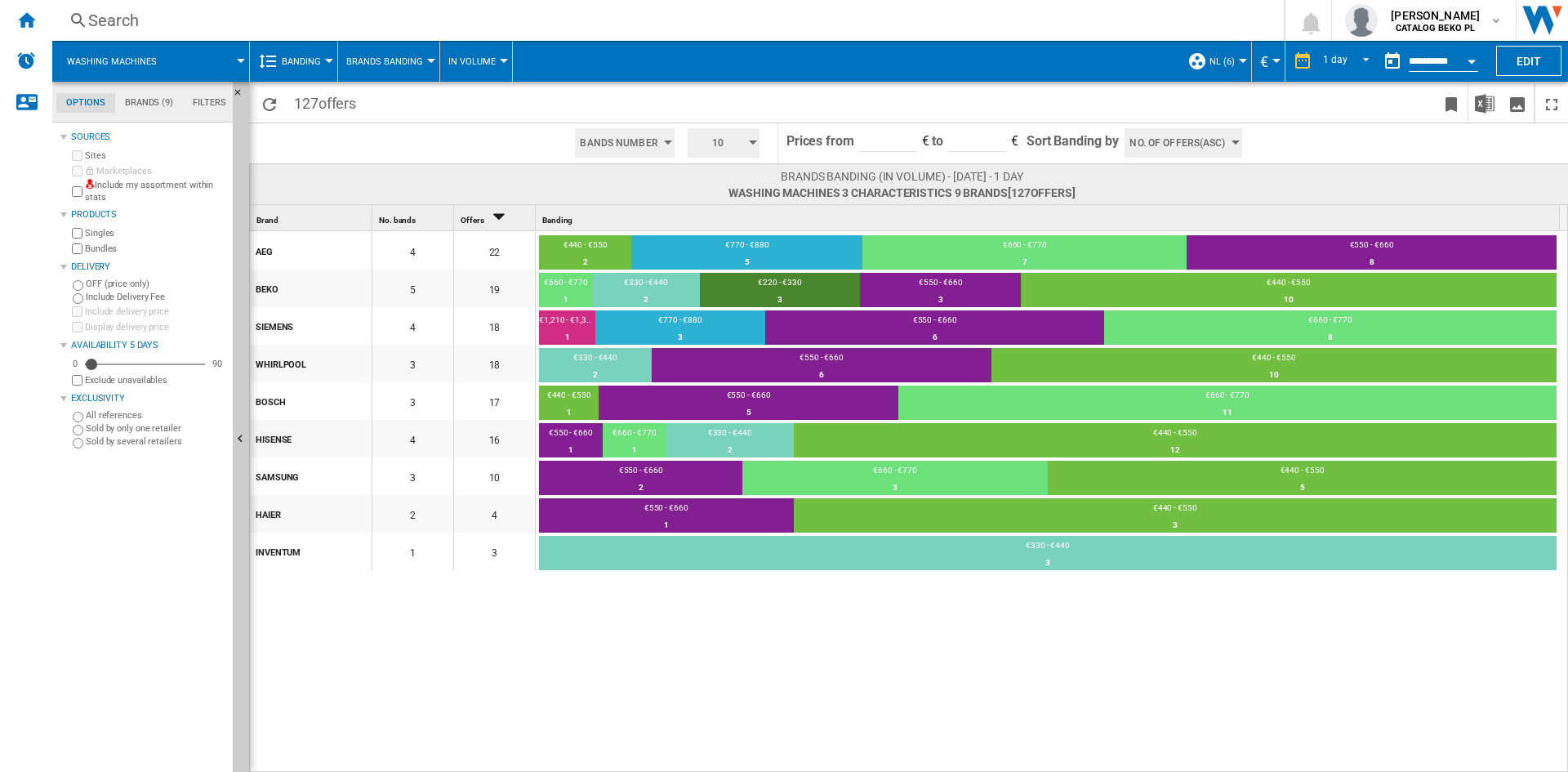
click at [383, 60] on span "Brands Banding" at bounding box center [385, 62] width 77 height 10
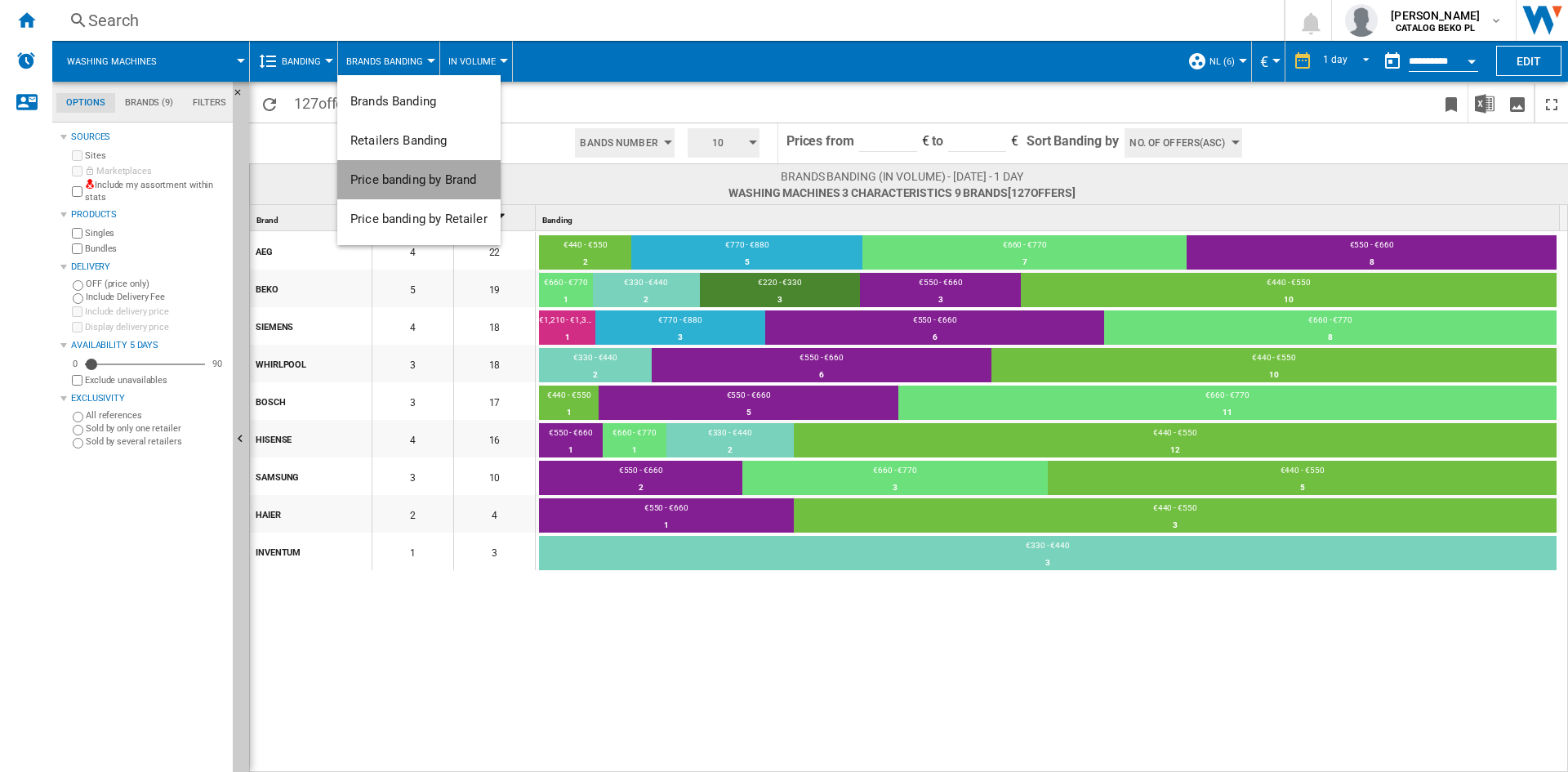
click at [446, 183] on span "Price banding by Brand" at bounding box center [413, 179] width 126 height 15
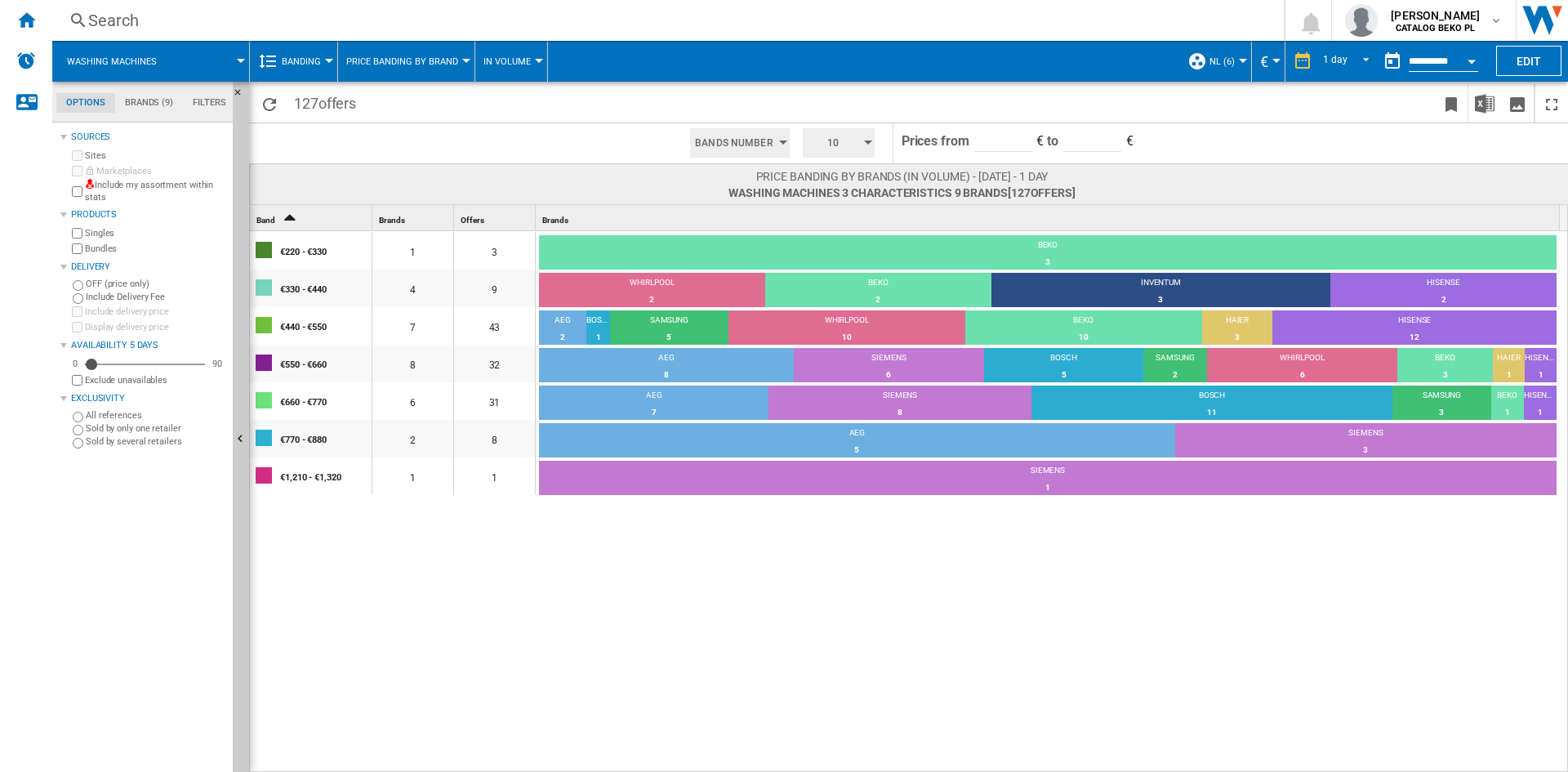
click at [679, 621] on div "€220 - €330 1 3 BEKO 3 100% €330 - €440 4 9 WHIRLPOOL 2 22.22% BEKO 2 22.22% IN…" at bounding box center [909, 502] width 1319 height 543
click at [1053, 565] on div "€220 - €330 1 3 BEKO 3 100% €330 - €440 4 9 WHIRLPOOL 2 22.22% BEKO 2 22.22% IN…" at bounding box center [909, 502] width 1319 height 543
click at [519, 163] on div "Price banding by brands (In volume) - [DATE] - 1 day Washing machines 3 charact…" at bounding box center [908, 184] width 1319 height 41
click at [836, 141] on span "10" at bounding box center [833, 143] width 50 height 29
click at [820, 203] on button "5" at bounding box center [840, 205] width 79 height 16
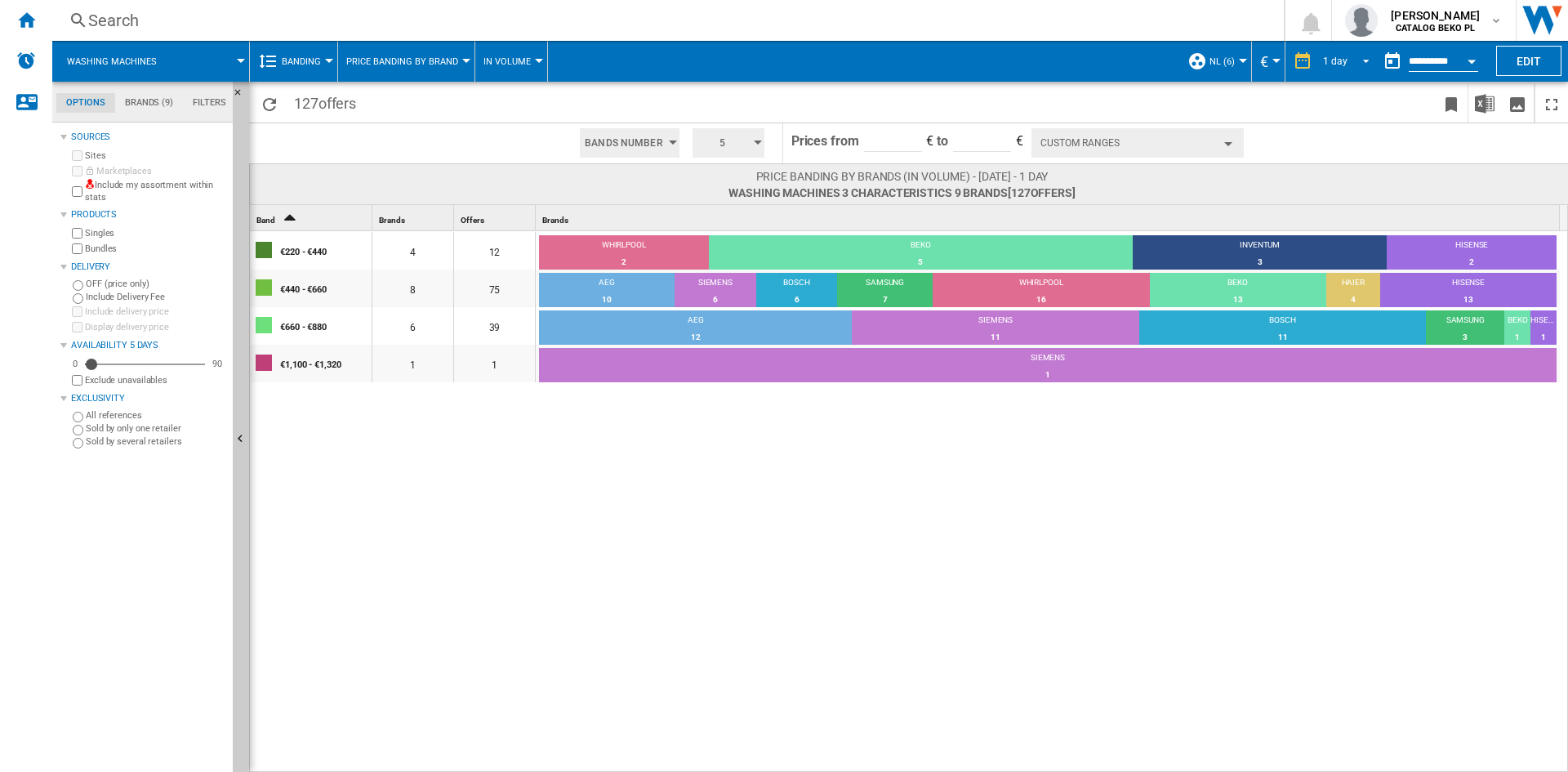
click at [1363, 57] on span "REPORTS.WIZARD.STEPS.REPORT.STEPS.REPORT_OPTIONS.PERIOD: 1 day" at bounding box center [1361, 59] width 20 height 15
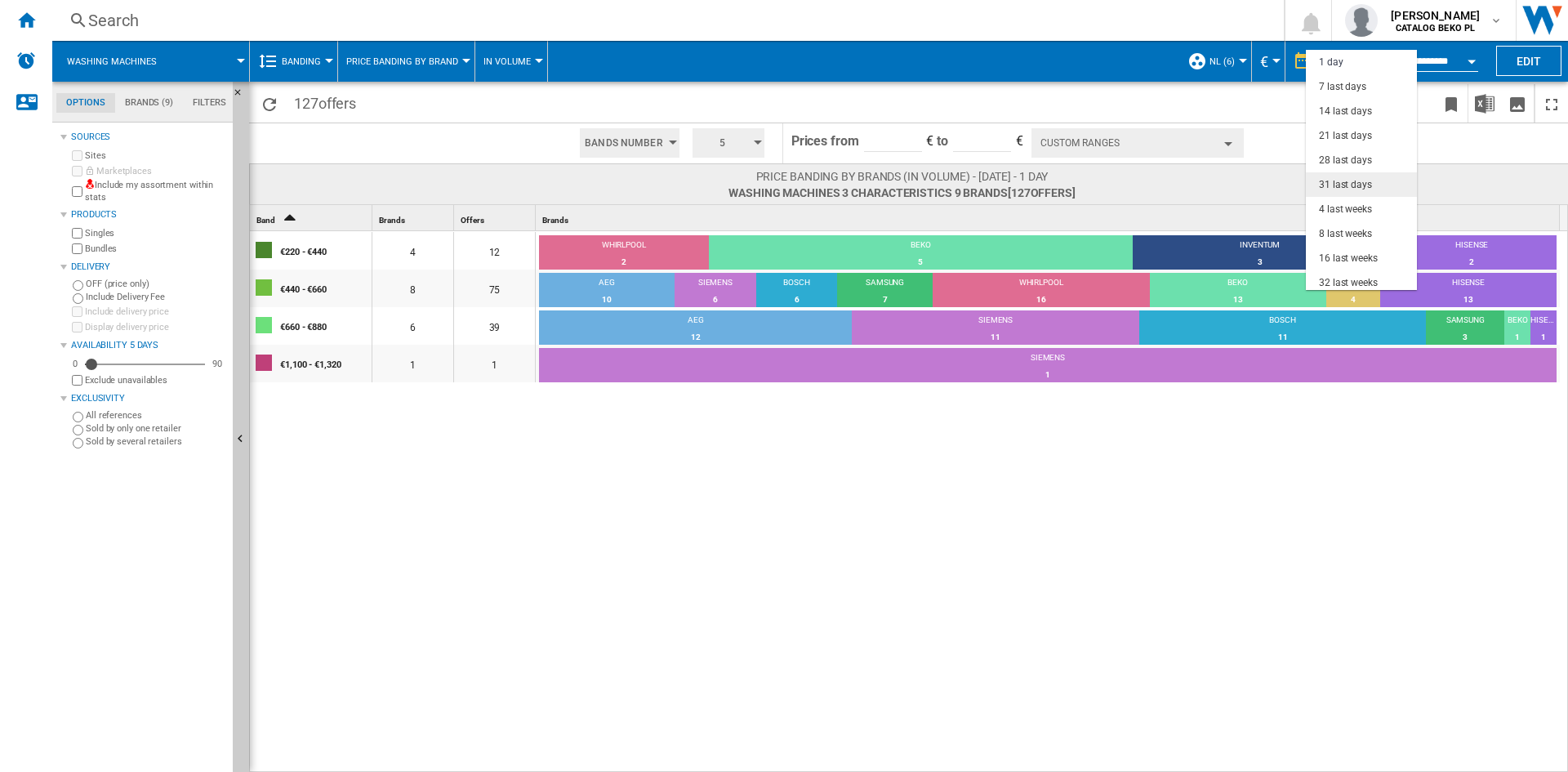
click at [1360, 181] on div "31 last days" at bounding box center [1345, 185] width 53 height 14
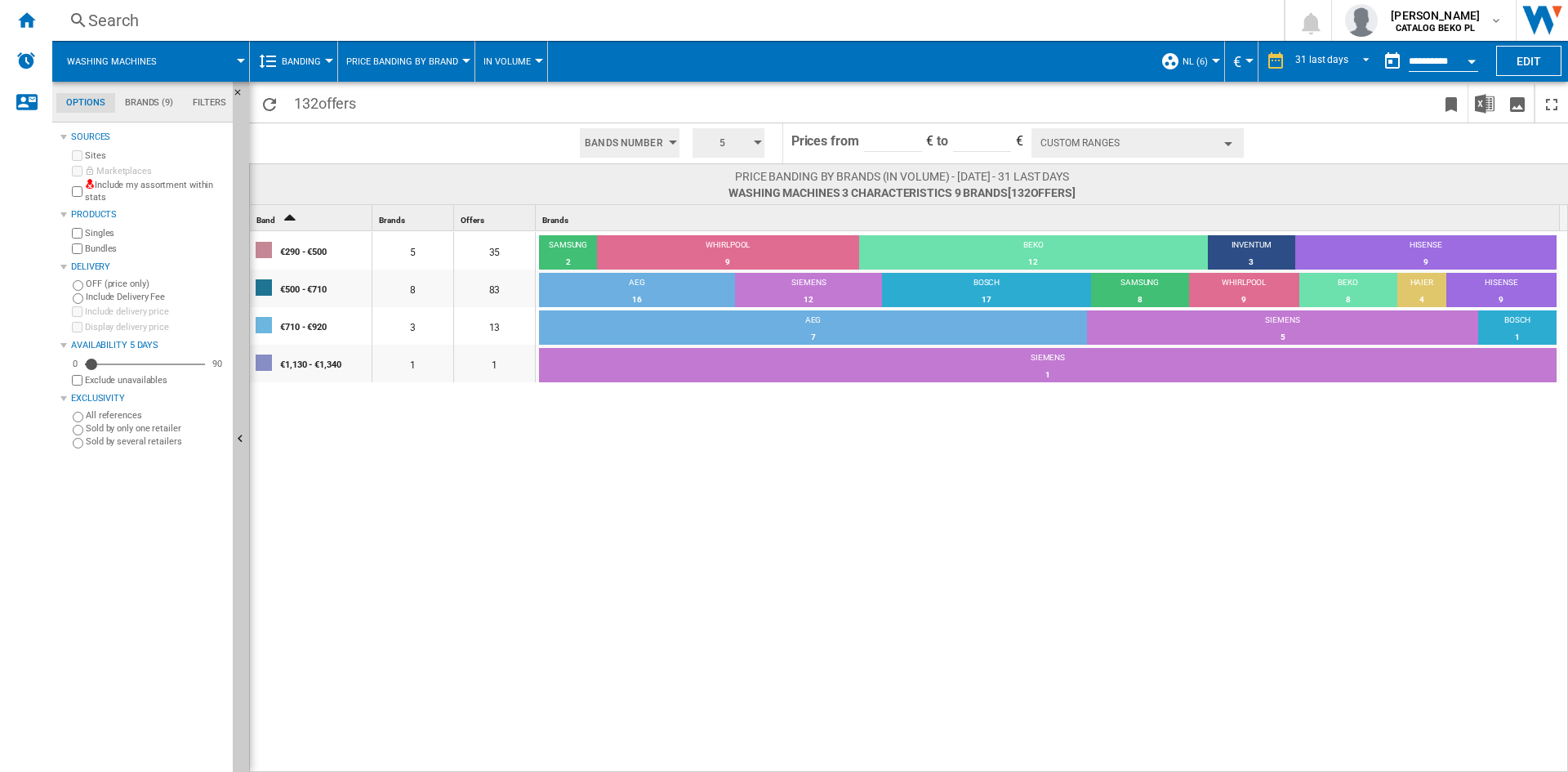
click at [1078, 157] on button "Custom Ranges" at bounding box center [1137, 143] width 212 height 29
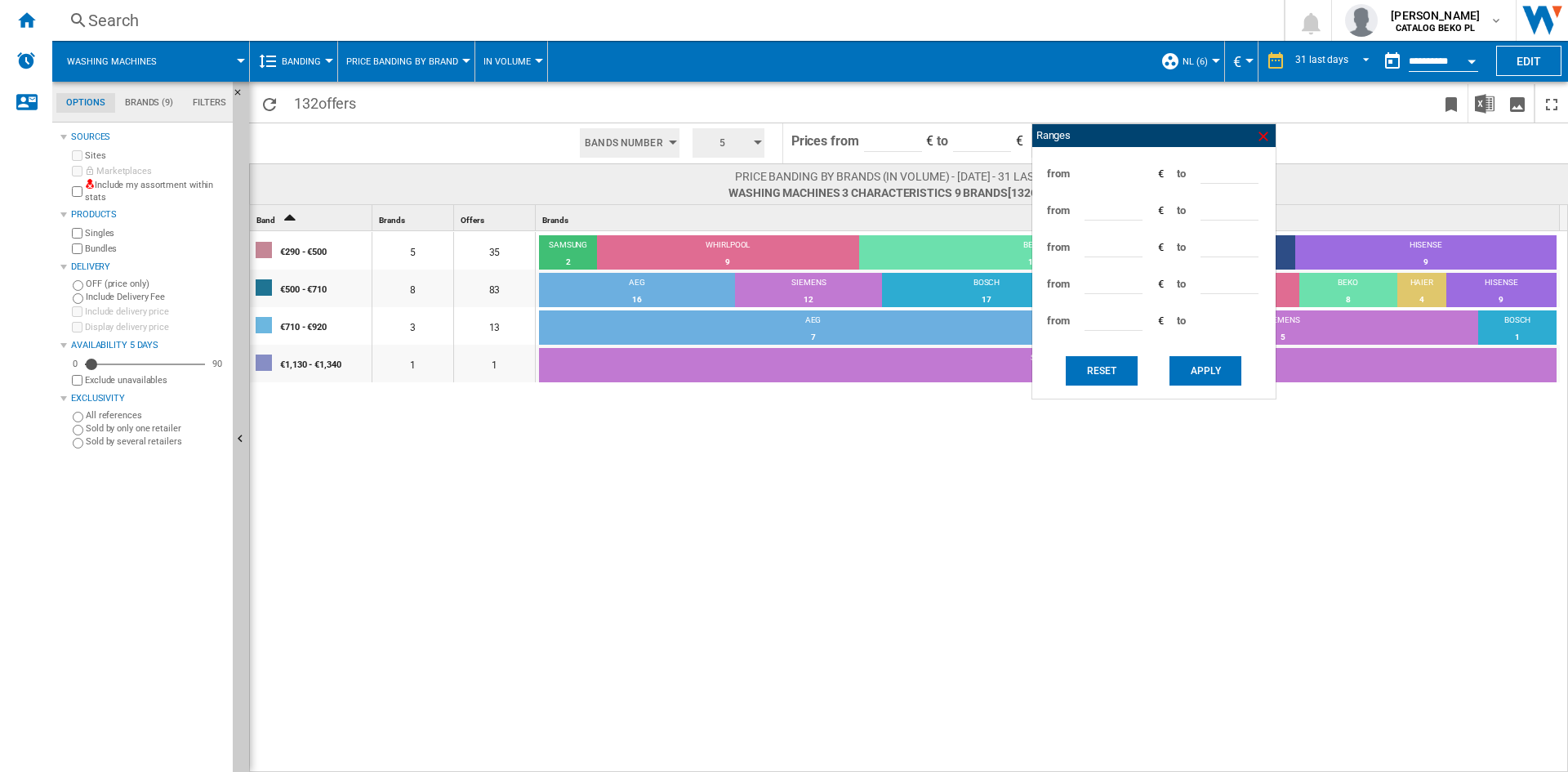
click at [1261, 135] on ng-md-icon at bounding box center [1263, 136] width 16 height 16
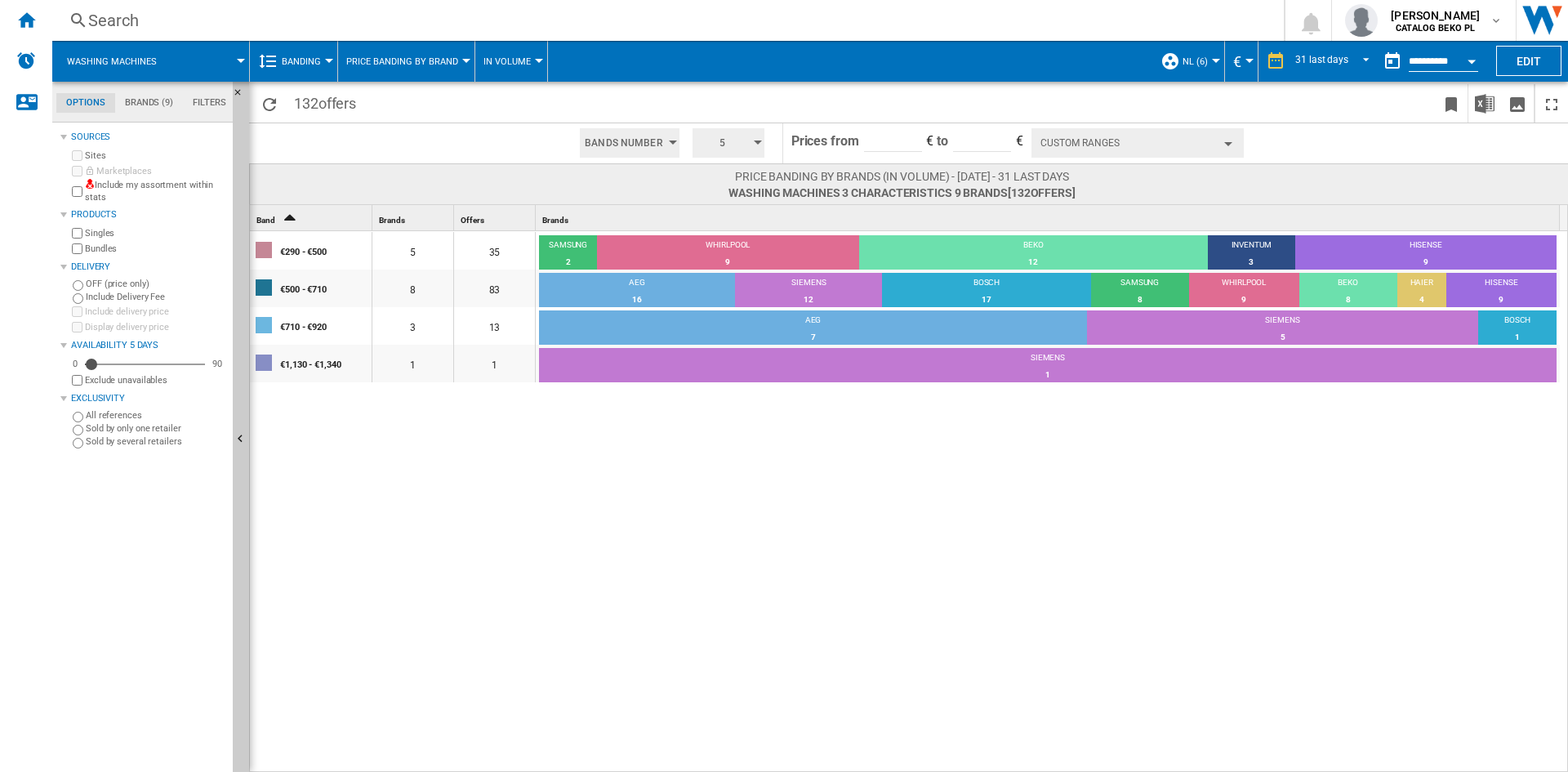
click at [1202, 527] on div "€290 - €500 5 35 SAMSUNG 2 5.71% WHIRLPOOL 9 25.71% BEKO 12 34.29% INVENTUM 3 8…" at bounding box center [909, 502] width 1319 height 543
click at [757, 626] on div "€290 - €500 5 35 SAMSUNG 2 5.71% WHIRLPOOL 9 25.71% BEKO 12 34.29% INVENTUM 3 8…" at bounding box center [909, 502] width 1319 height 543
click at [1090, 151] on button "Custom Ranges" at bounding box center [1137, 143] width 212 height 29
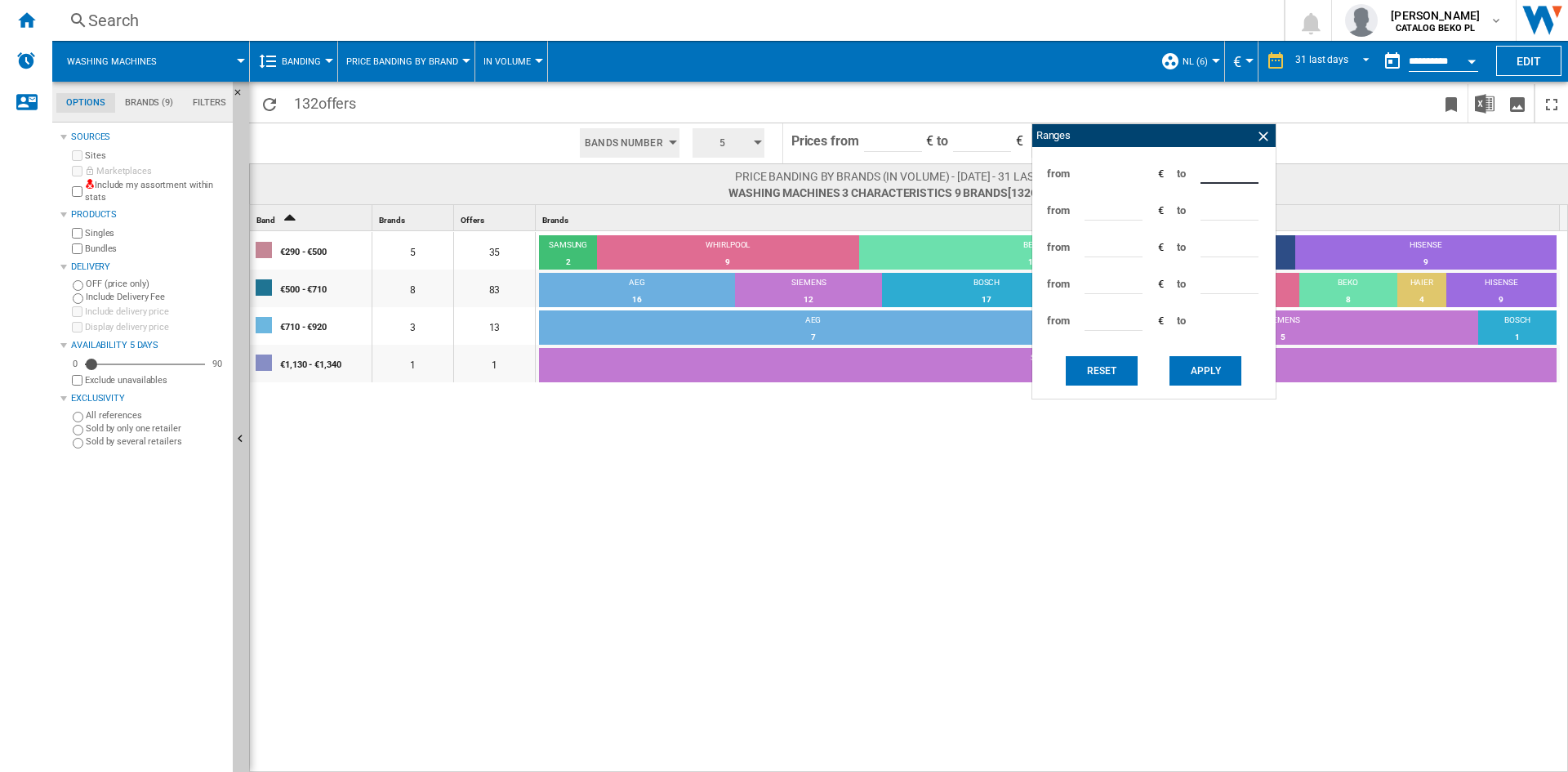
click at [1210, 169] on input "***" at bounding box center [1230, 171] width 58 height 25
type input "***"
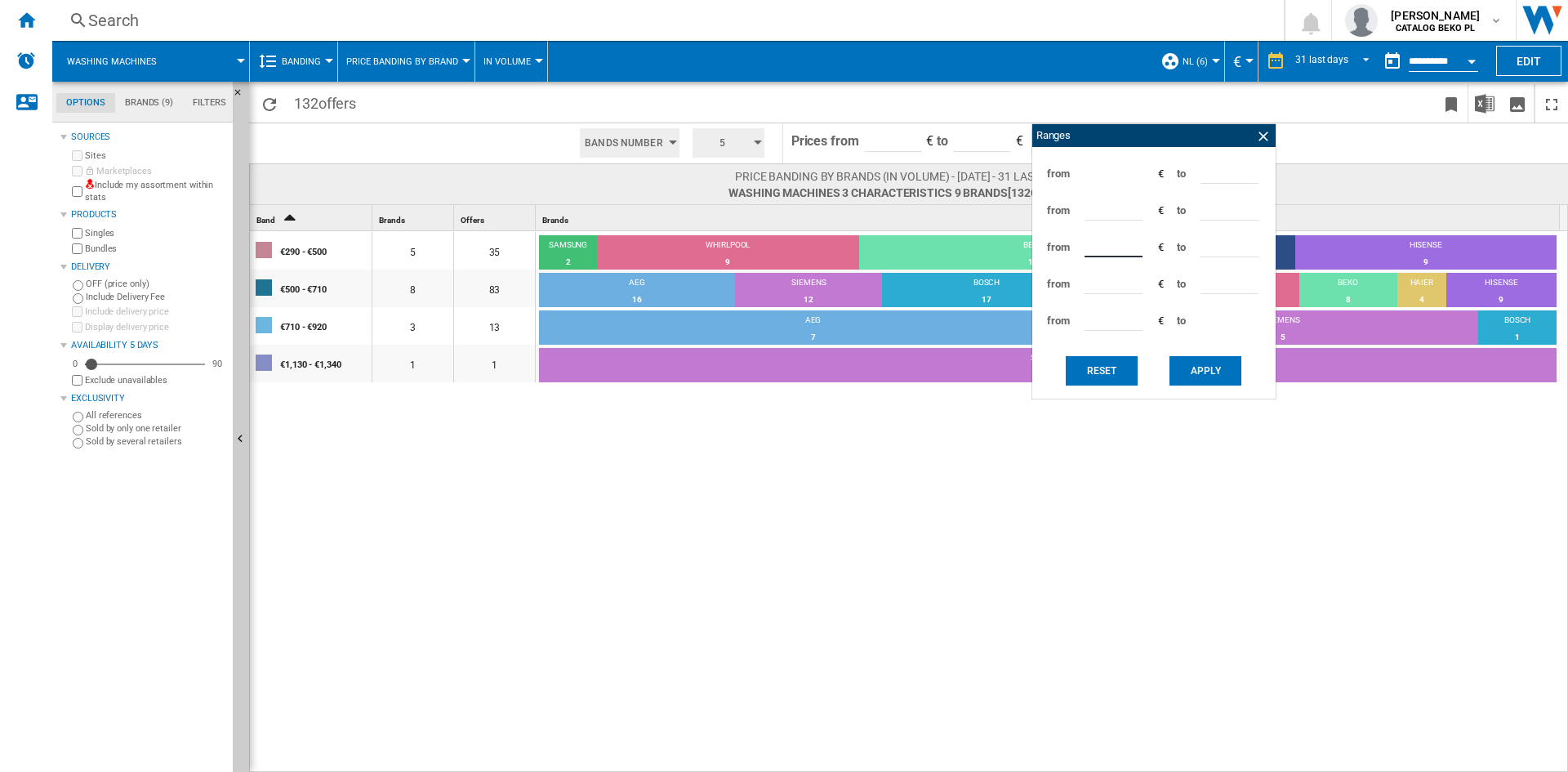
type input "***"
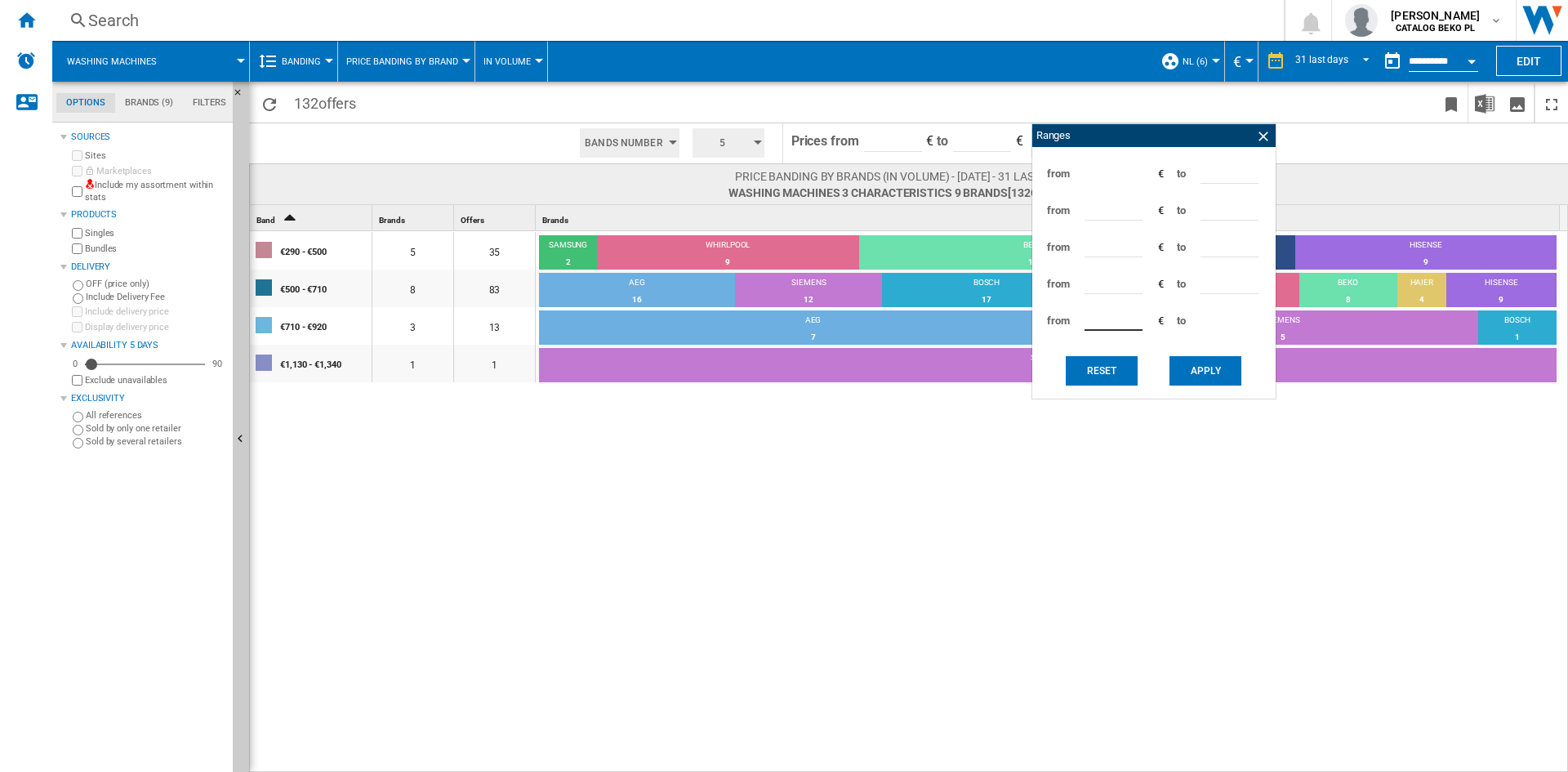
click at [1203, 382] on button "Apply" at bounding box center [1205, 371] width 72 height 29
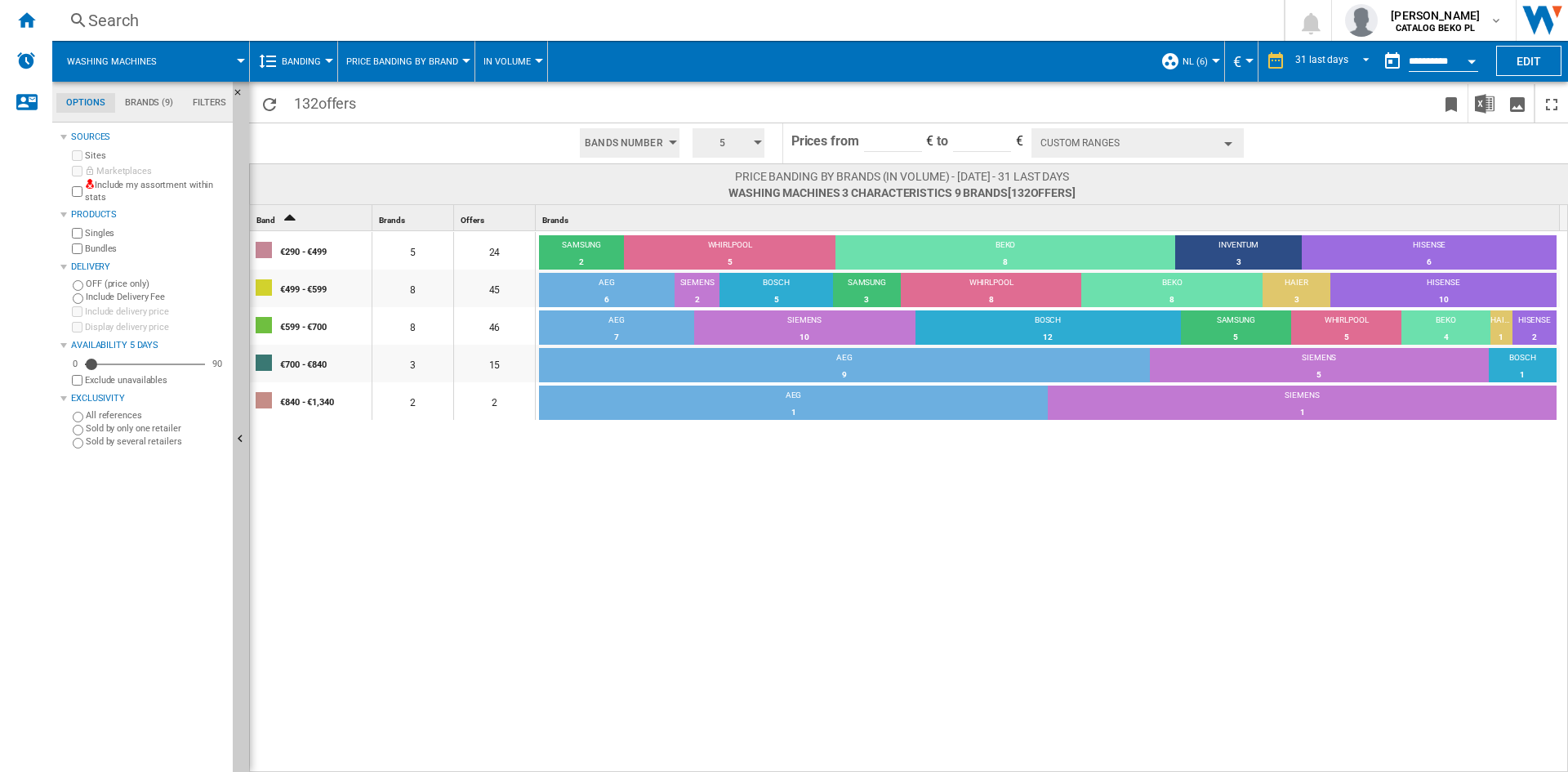
click at [785, 533] on div "€290 - €499 5 24 SAMSUNG 2 8.33% WHIRLPOOL 5 20.83% BEKO 8 33.33% INVENTUM 3 12…" at bounding box center [909, 502] width 1319 height 543
drag, startPoint x: 246, startPoint y: 297, endPoint x: 597, endPoint y: 501, distance: 406.0
click at [246, 297] on button "Hide" at bounding box center [241, 439] width 16 height 716
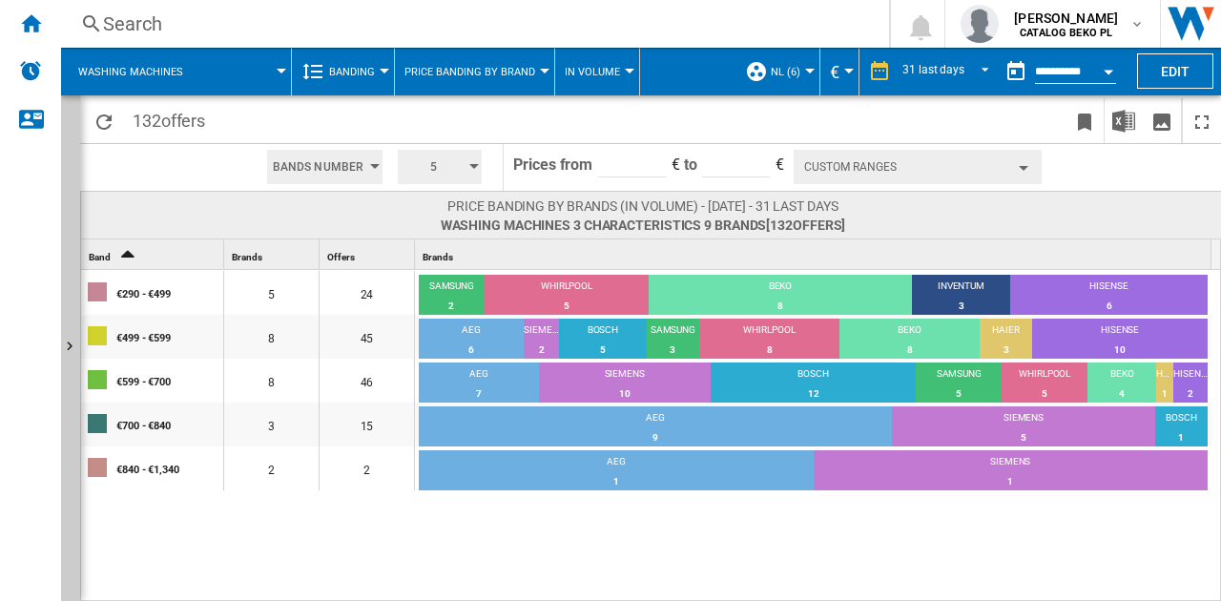
click at [1047, 230] on span at bounding box center [979, 215] width 268 height 37
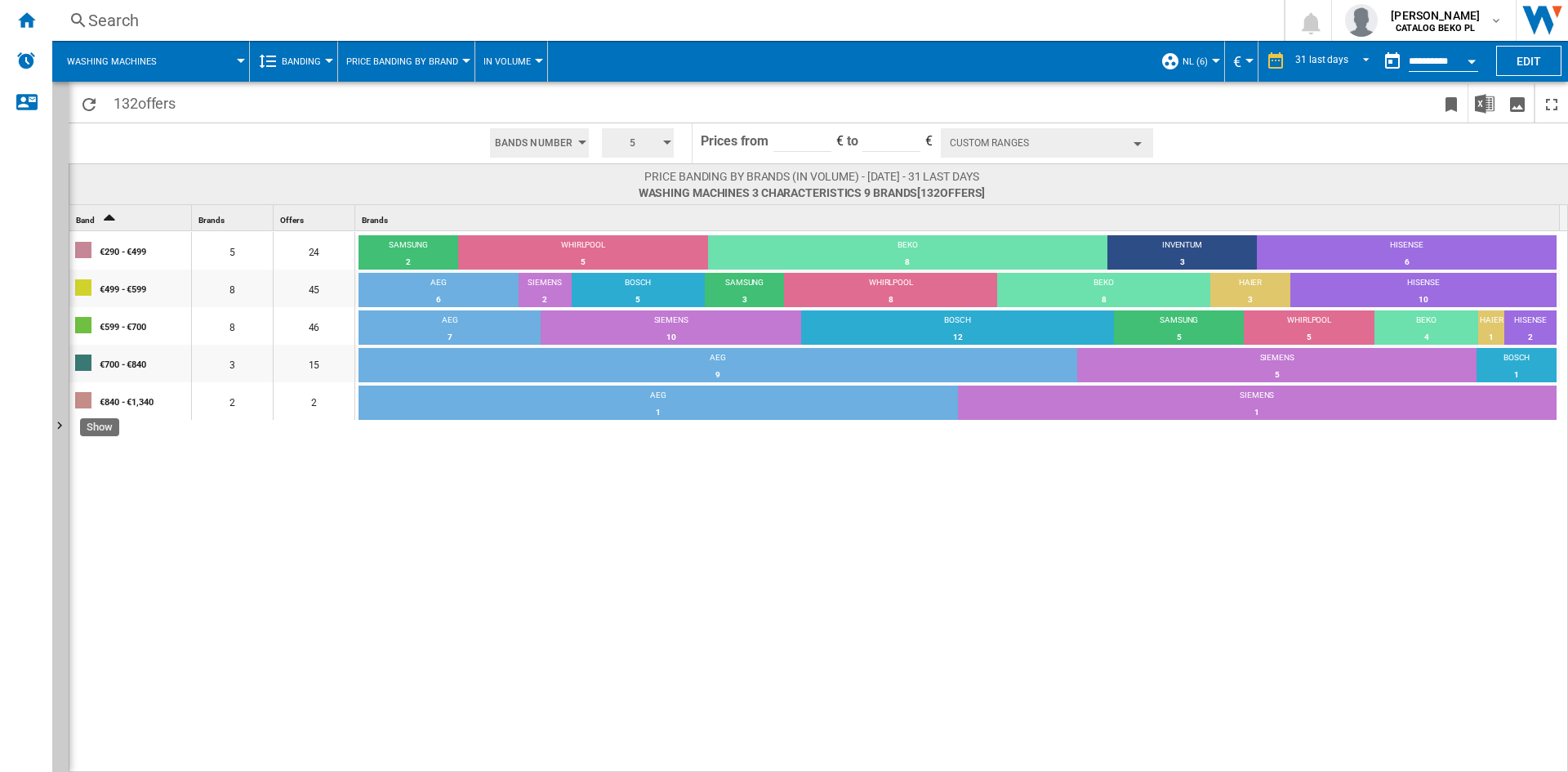
drag, startPoint x: 63, startPoint y: 330, endPoint x: 484, endPoint y: 440, distance: 435.1
click at [63, 330] on button "Show" at bounding box center [60, 426] width 16 height 690
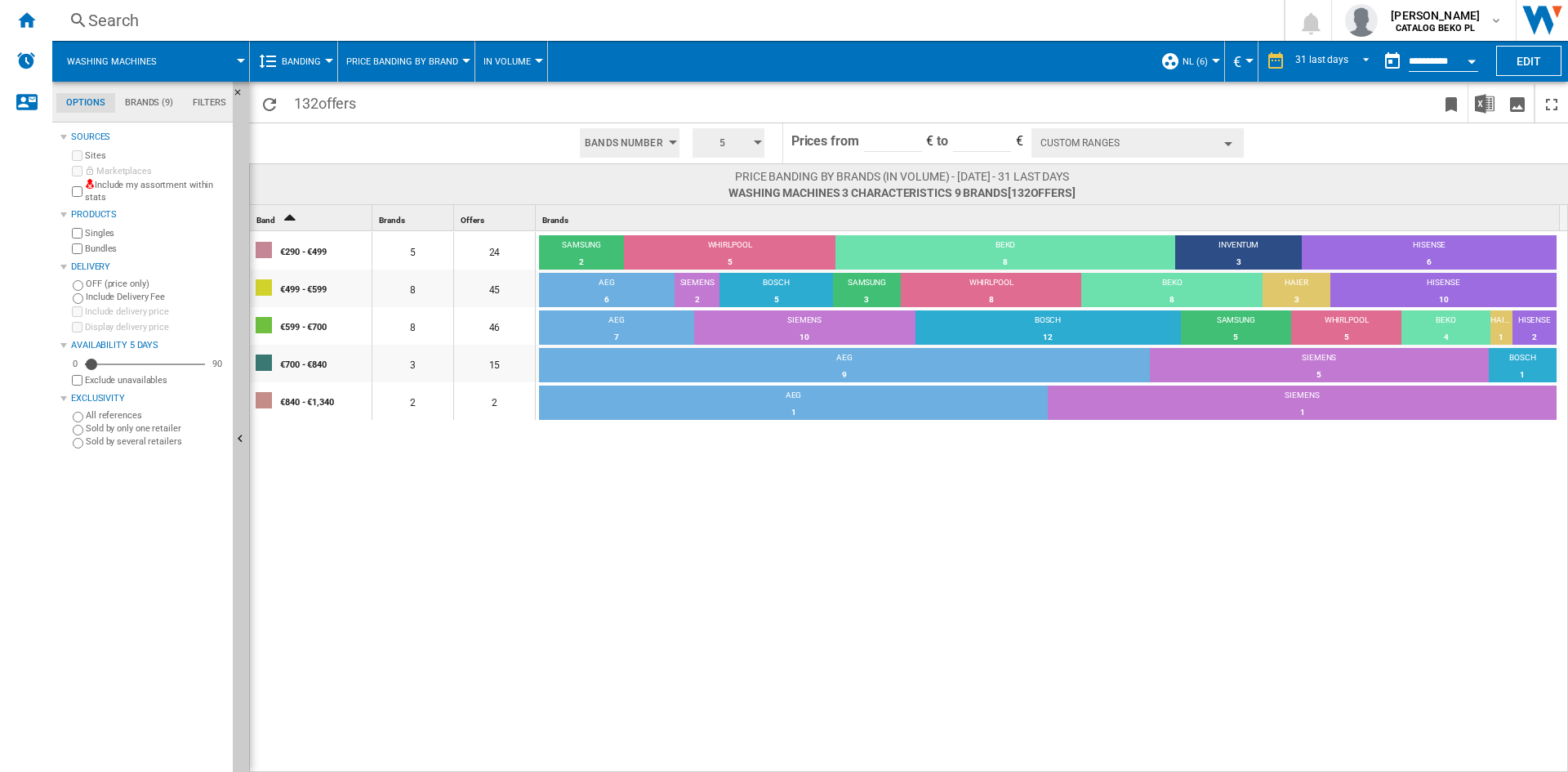
click at [757, 531] on div "€290 - €499 5 24 SAMSUNG 2 8.33% WHIRLPOOL 5 20.83% BEKO 8 33.33% INVENTUM 3 12…" at bounding box center [909, 502] width 1319 height 543
click at [1204, 57] on span "NL (6)" at bounding box center [1196, 62] width 26 height 10
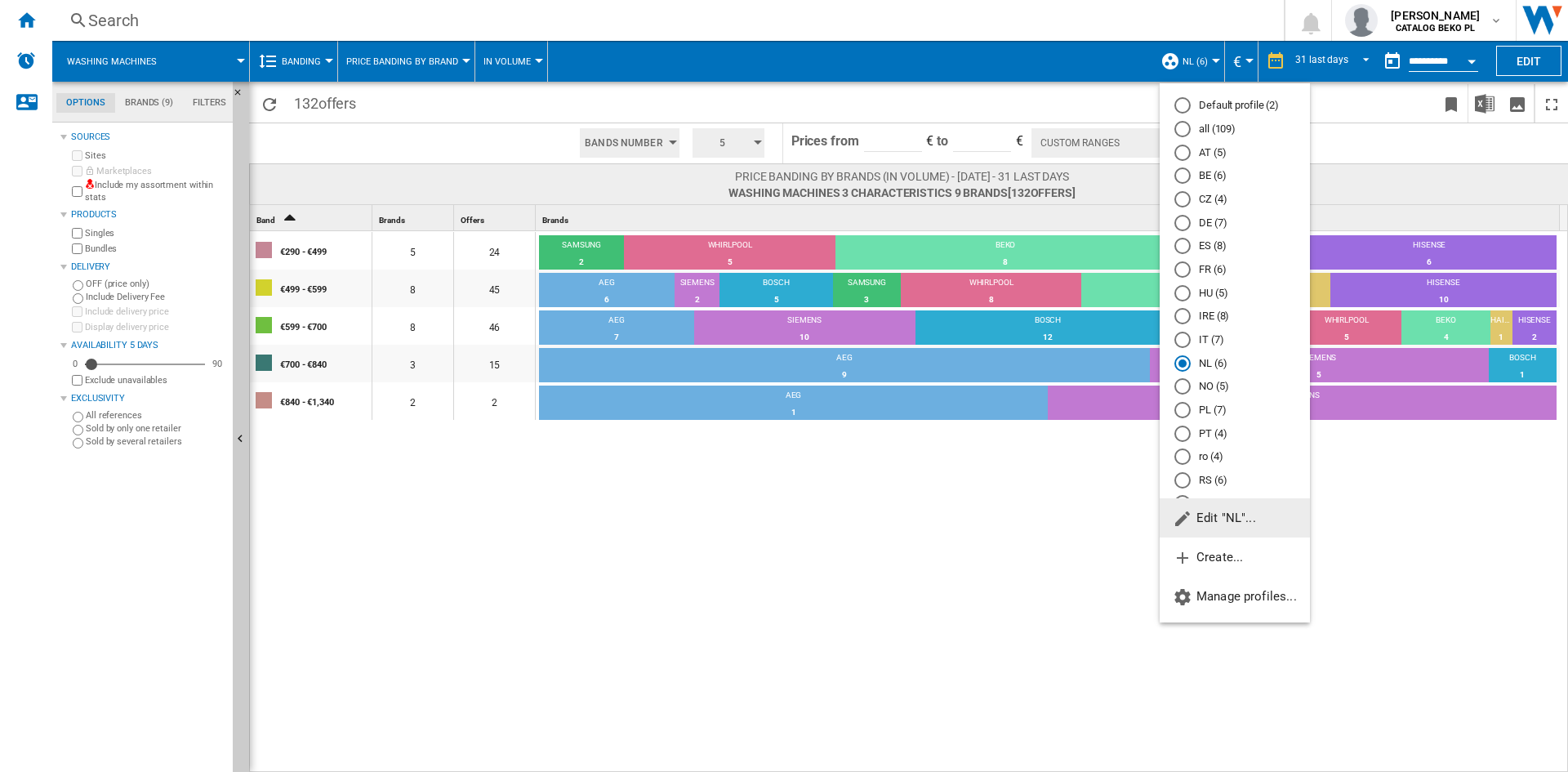
click at [1240, 526] on button "Edit "NL"..." at bounding box center [1235, 518] width 151 height 39
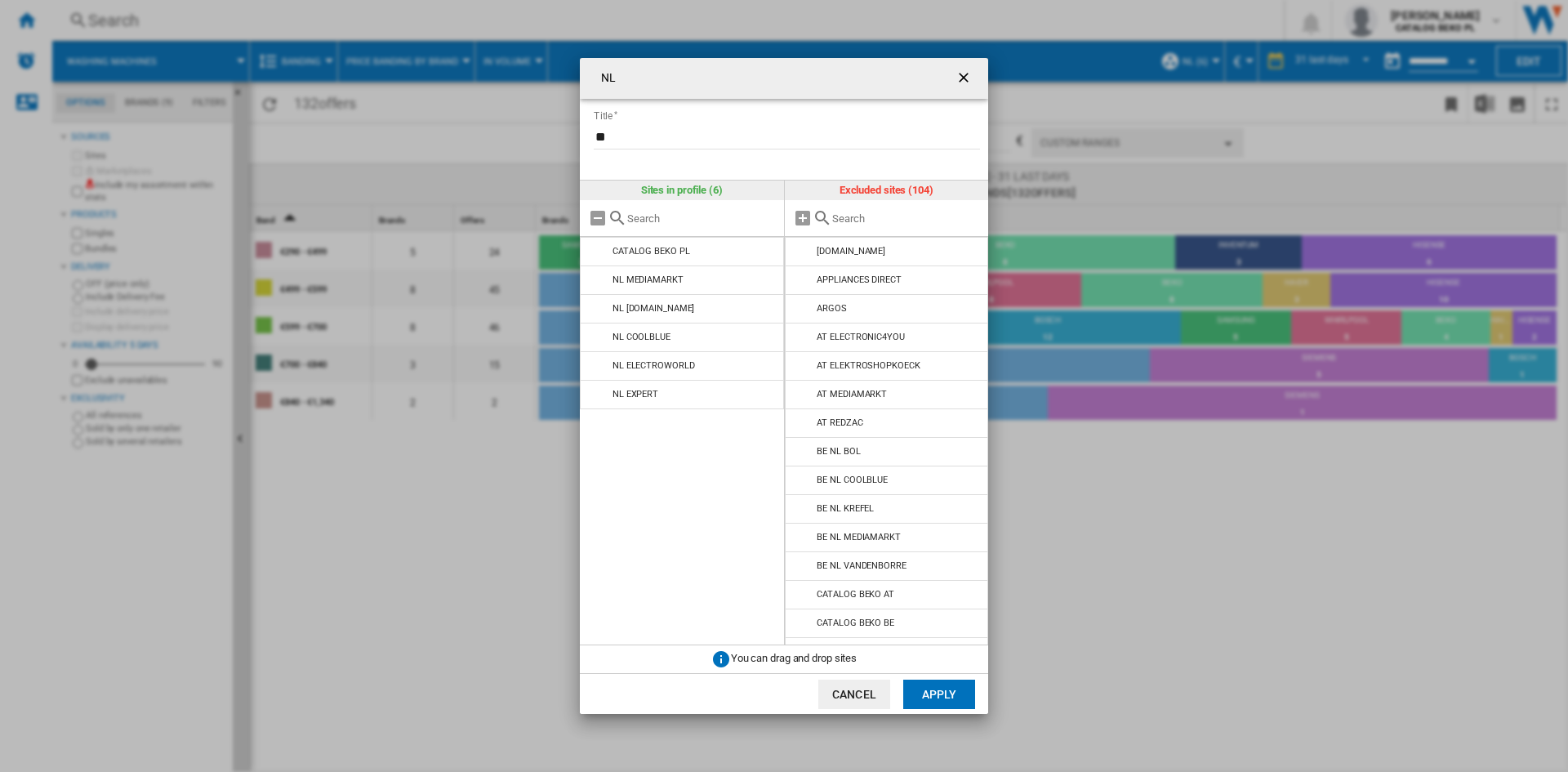
click at [961, 76] on ng-md-icon "getI18NText('BUTTONS.CLOSE_DIALOG')" at bounding box center [965, 79] width 20 height 20
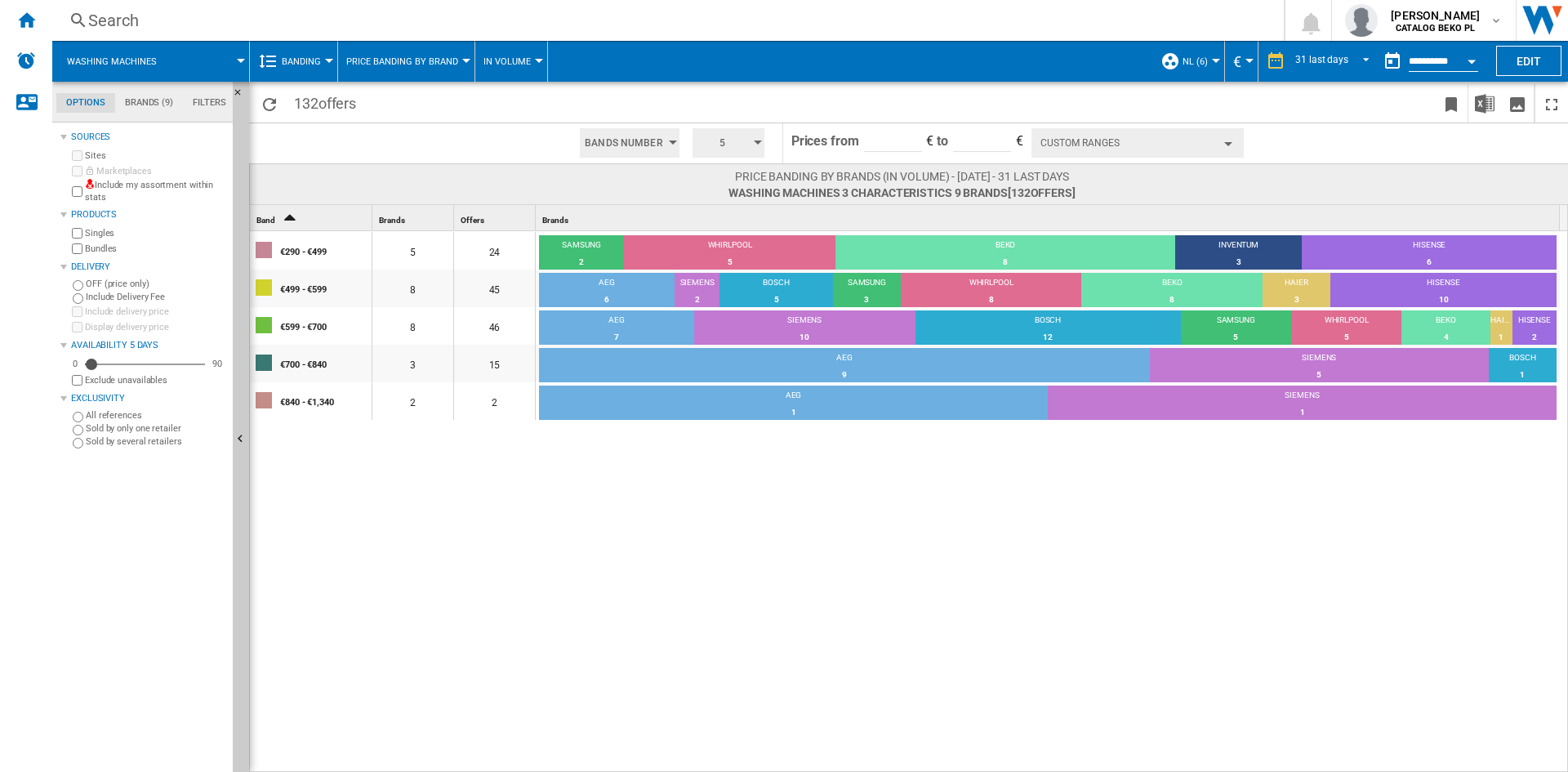
click at [1061, 601] on div "€290 - €499 5 24 SAMSUNG 2 8.33% WHIRLPOOL 5 20.83% BEKO 8 33.33% INVENTUM 3 12…" at bounding box center [909, 502] width 1319 height 543
click at [685, 648] on div "€290 - €499 5 24 SAMSUNG 2 8.33% WHIRLPOOL 5 20.83% BEKO 8 33.33% INVENTUM 3 12…" at bounding box center [909, 502] width 1319 height 543
click at [314, 63] on span "Banding" at bounding box center [301, 62] width 39 height 10
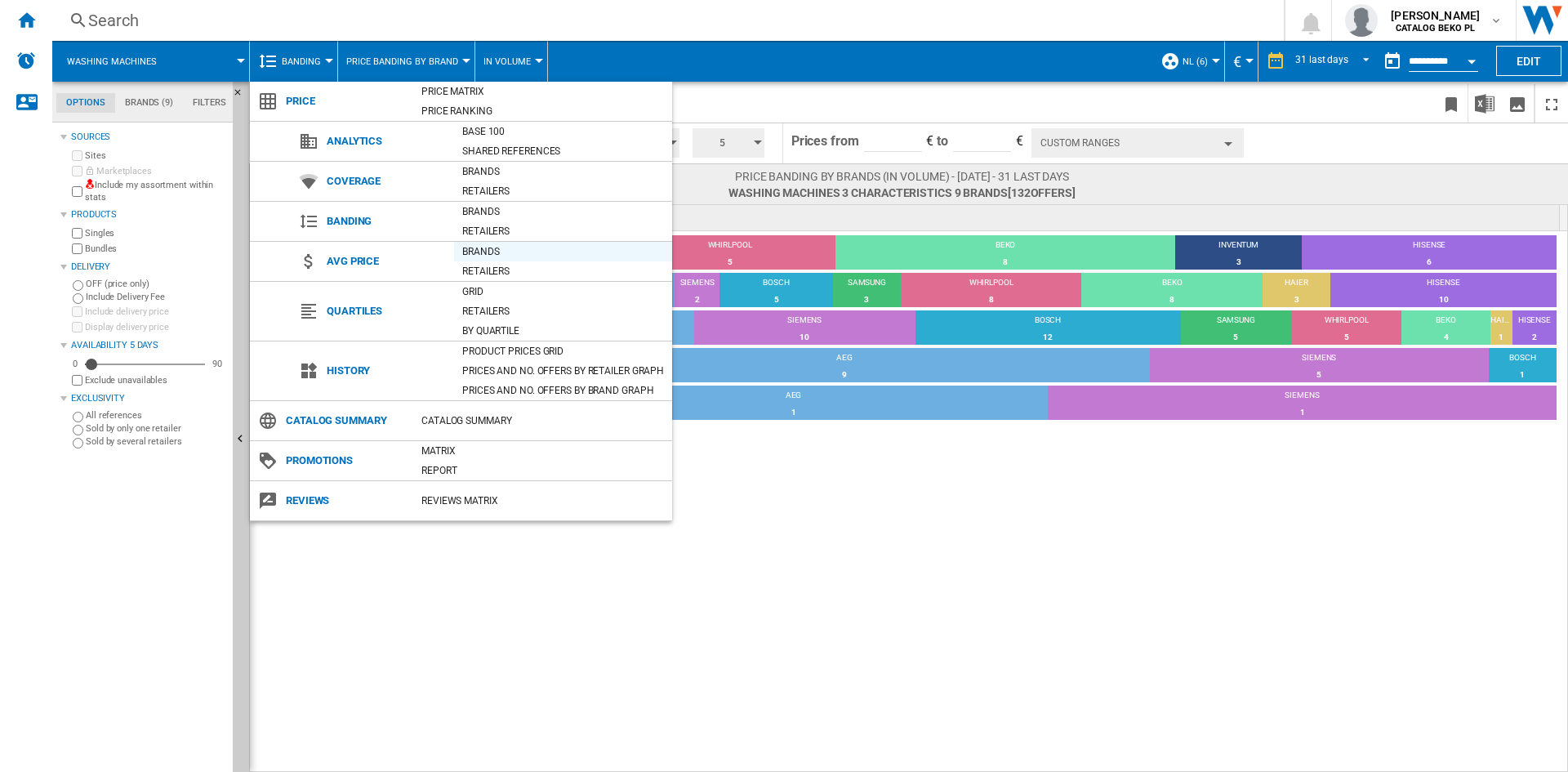
click at [505, 253] on div "Brands" at bounding box center [563, 251] width 218 height 16
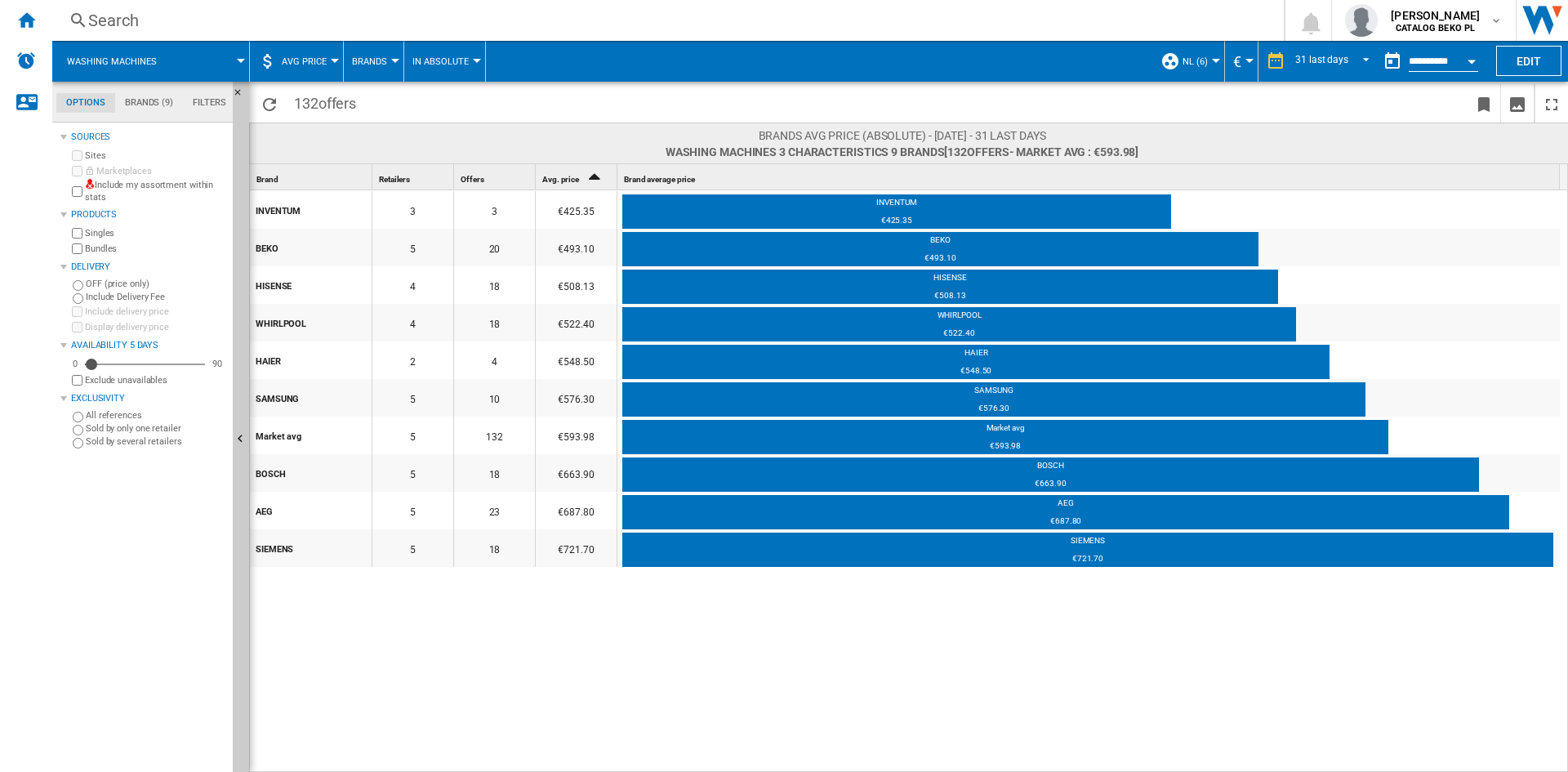
click at [1478, 62] on button "Open calendar" at bounding box center [1471, 59] width 29 height 29
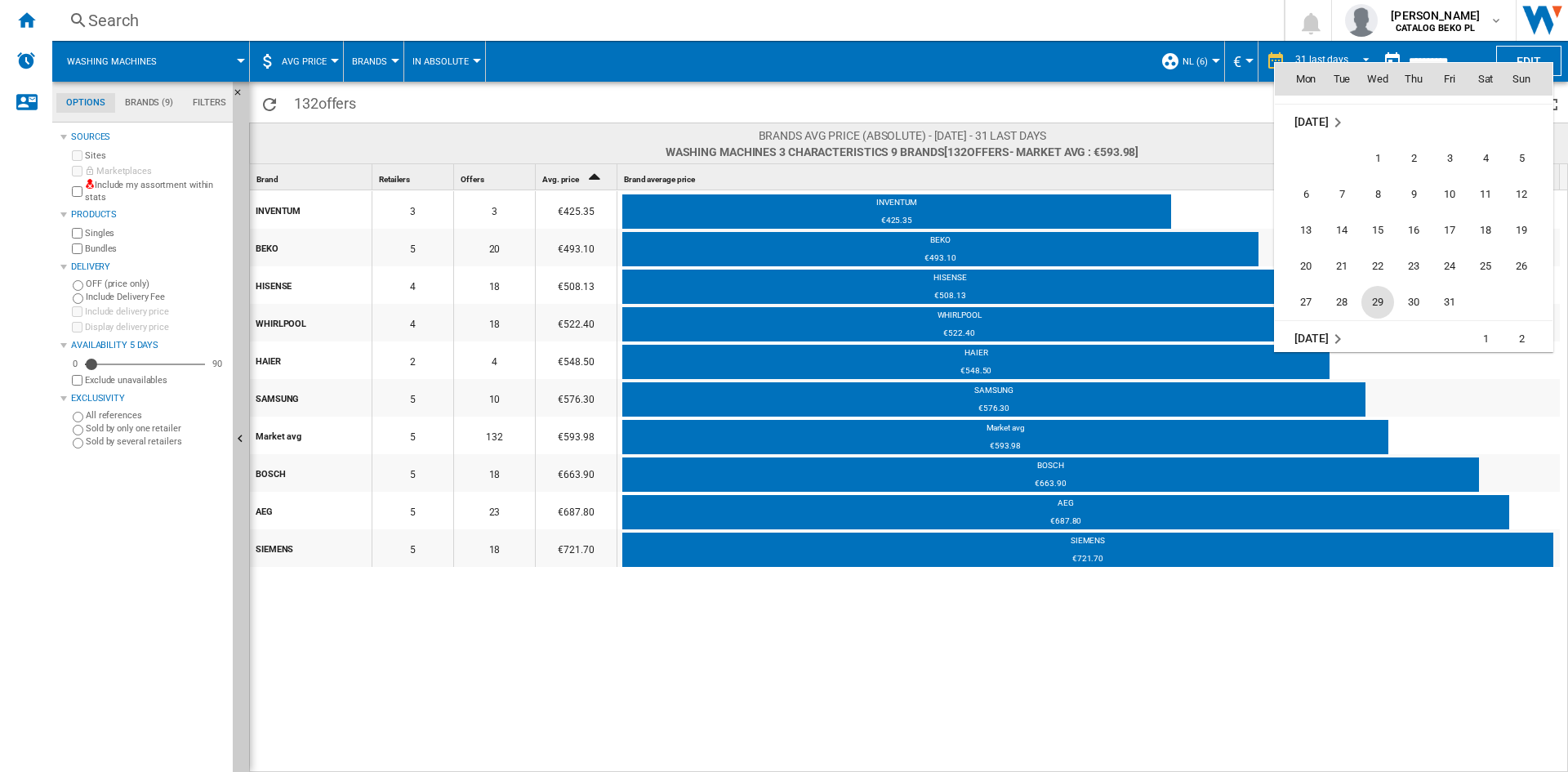
scroll to position [6076, 0]
click at [1452, 275] on span "31" at bounding box center [1450, 277] width 33 height 33
type input "**********"
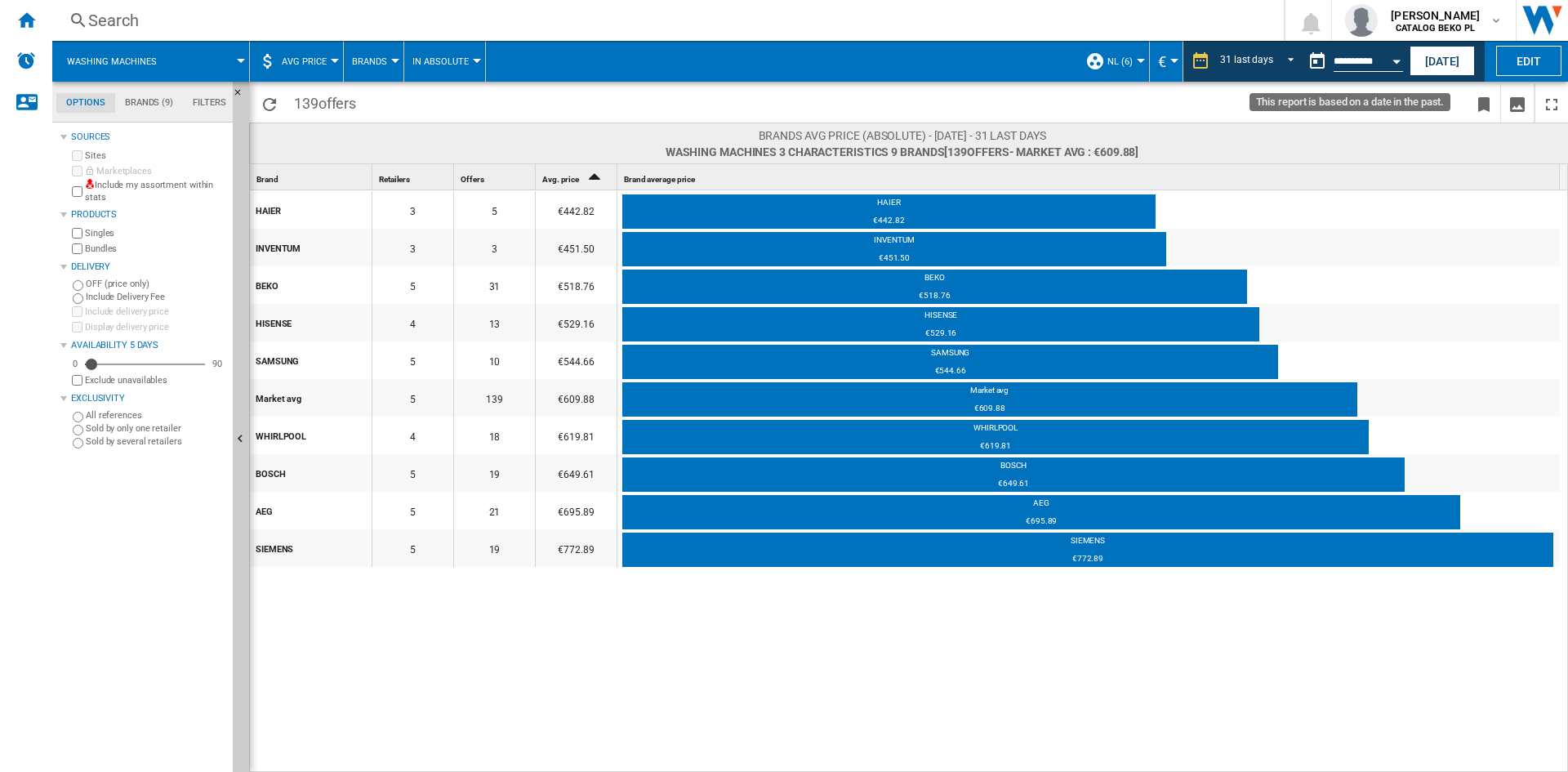
click at [1384, 59] on button "Open calendar" at bounding box center [1396, 59] width 29 height 29
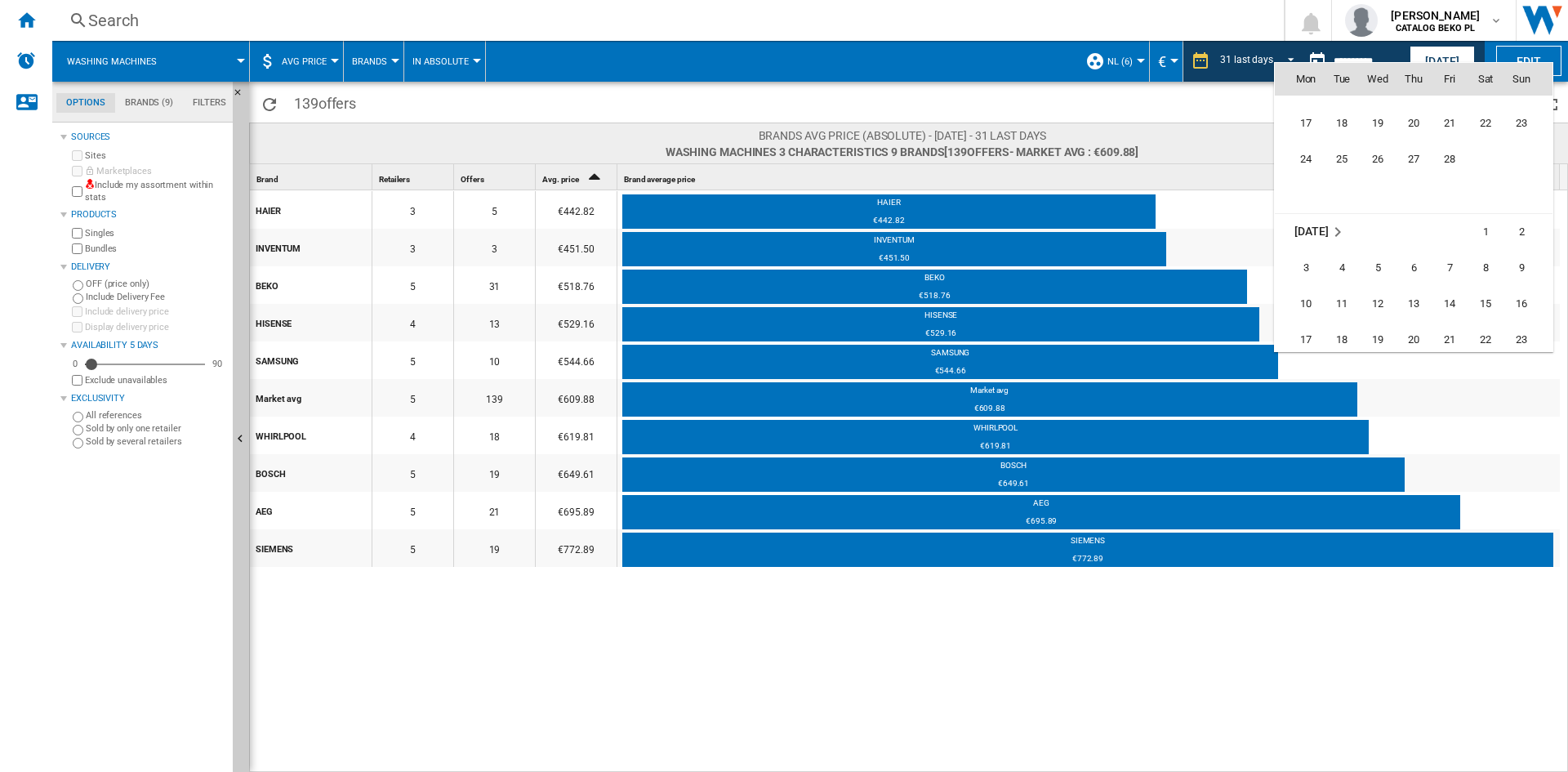
scroll to position [6386, 0]
click at [1442, 151] on span "28" at bounding box center [1450, 148] width 33 height 33
type input "**********"
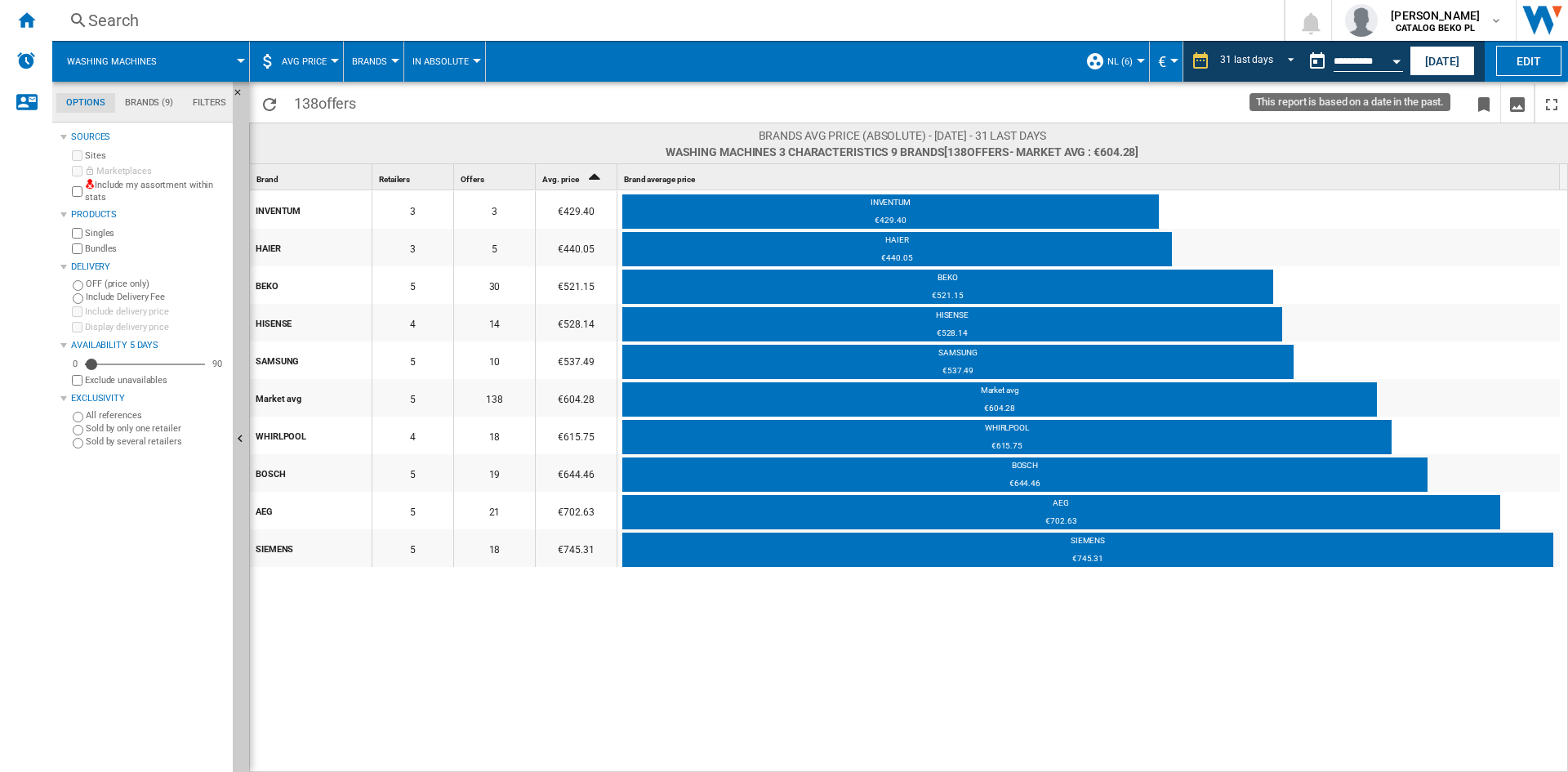
click at [1395, 66] on button "Open calendar" at bounding box center [1396, 59] width 29 height 29
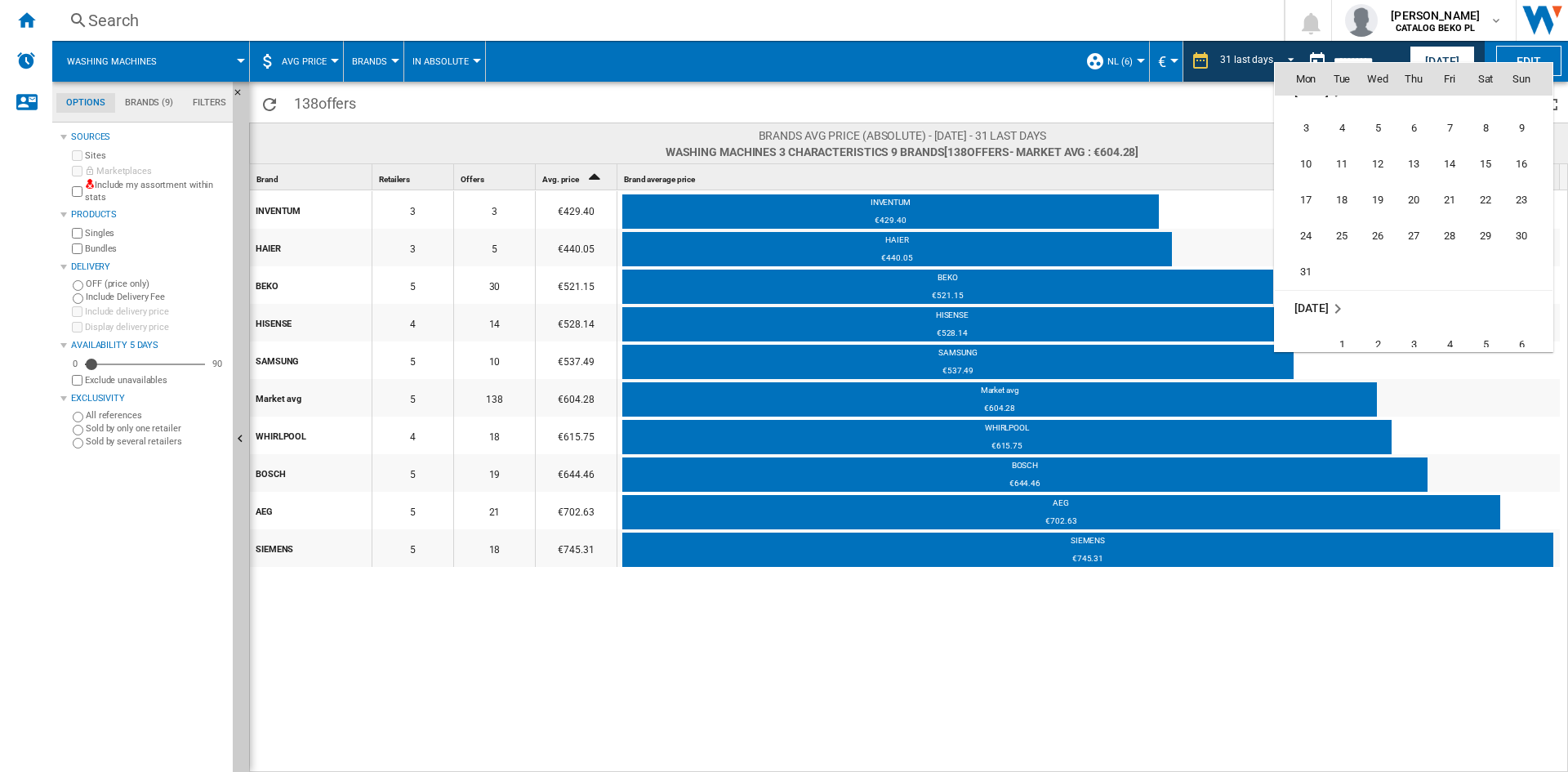
scroll to position [6521, 0]
click at [1304, 258] on span "31" at bounding box center [1306, 265] width 33 height 33
type input "**********"
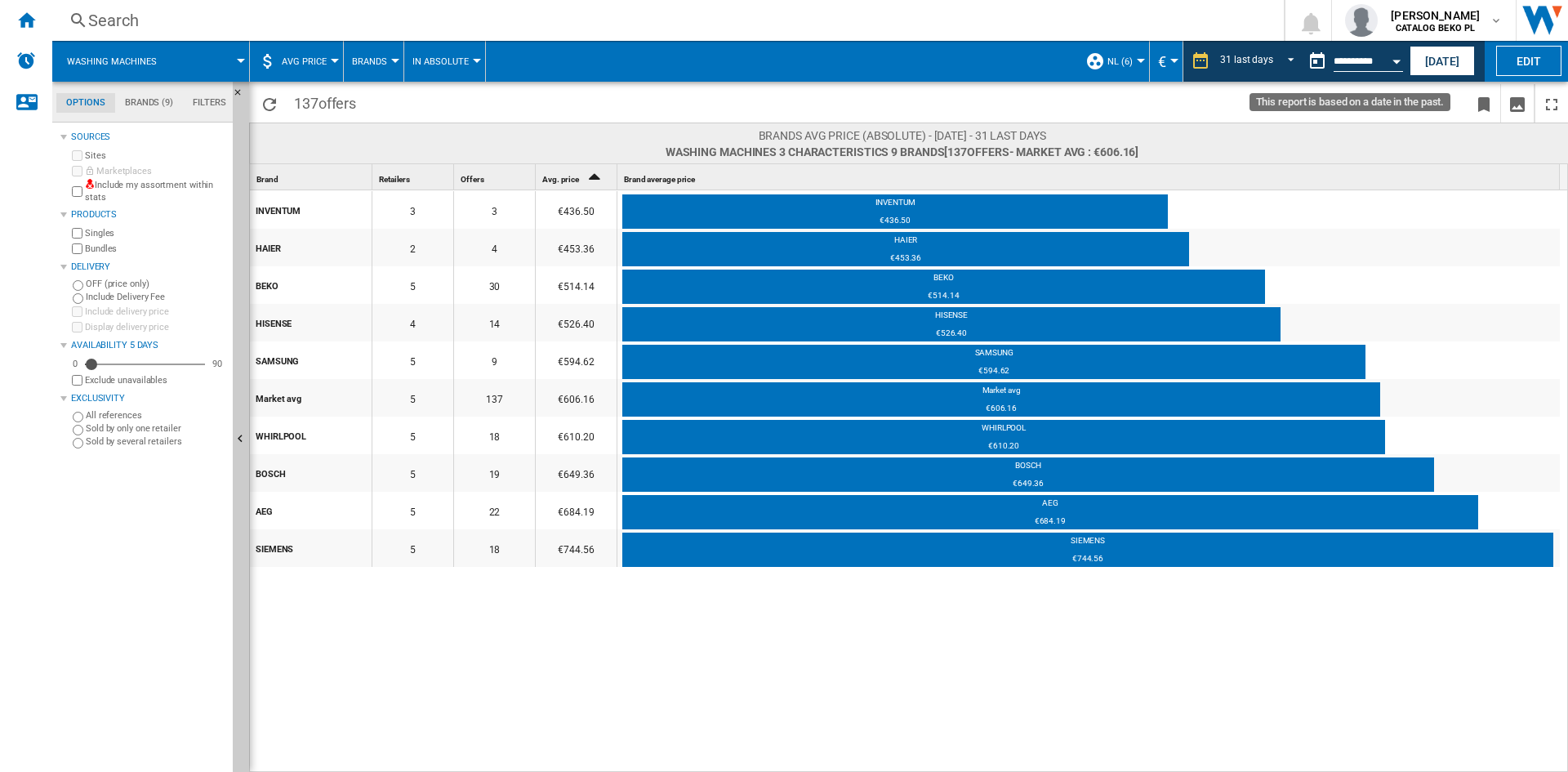
click at [1393, 65] on button "Open calendar" at bounding box center [1396, 59] width 29 height 29
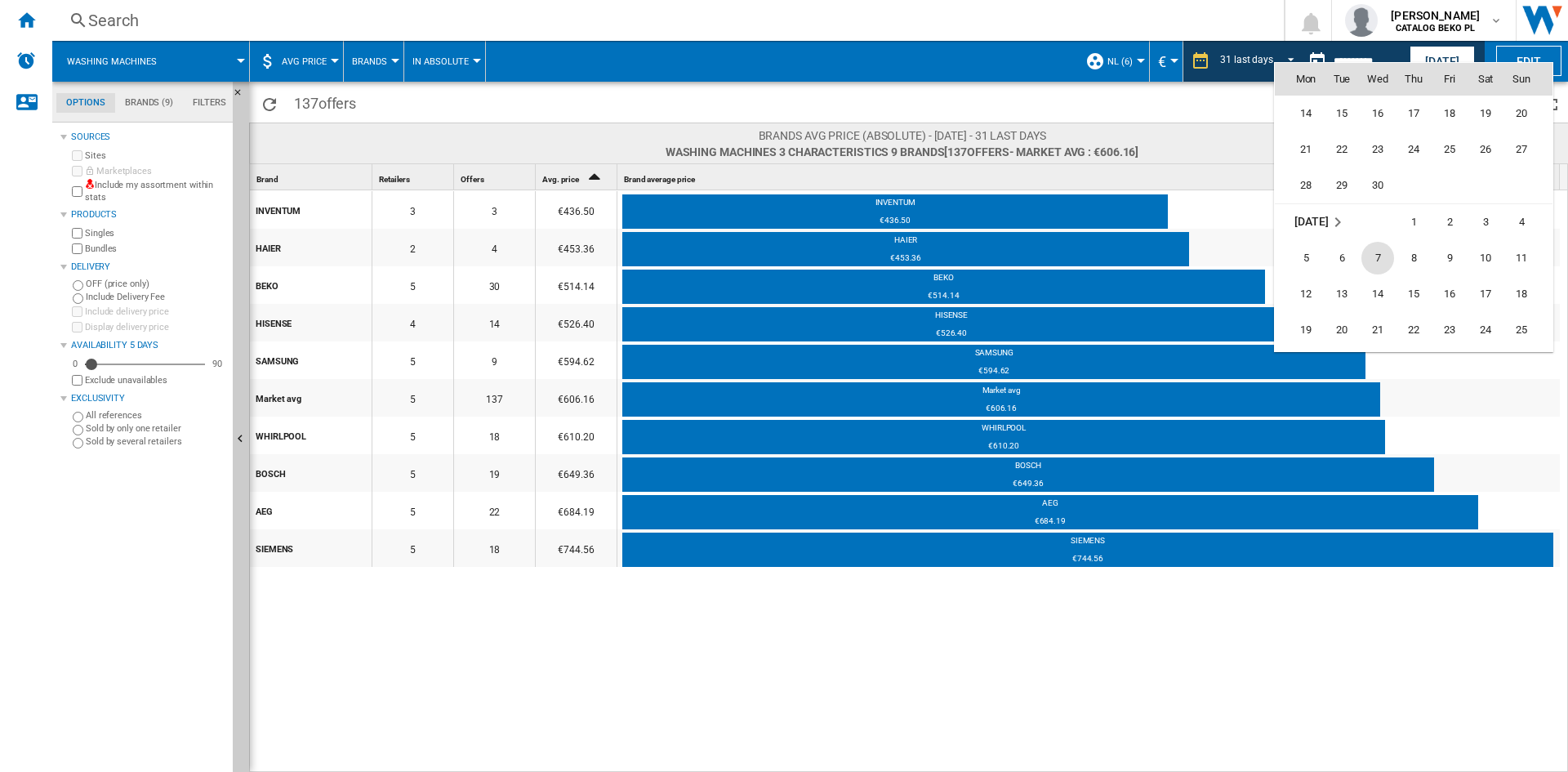
scroll to position [6819, 0]
click at [1386, 194] on span "30" at bounding box center [1378, 184] width 33 height 33
type input "**********"
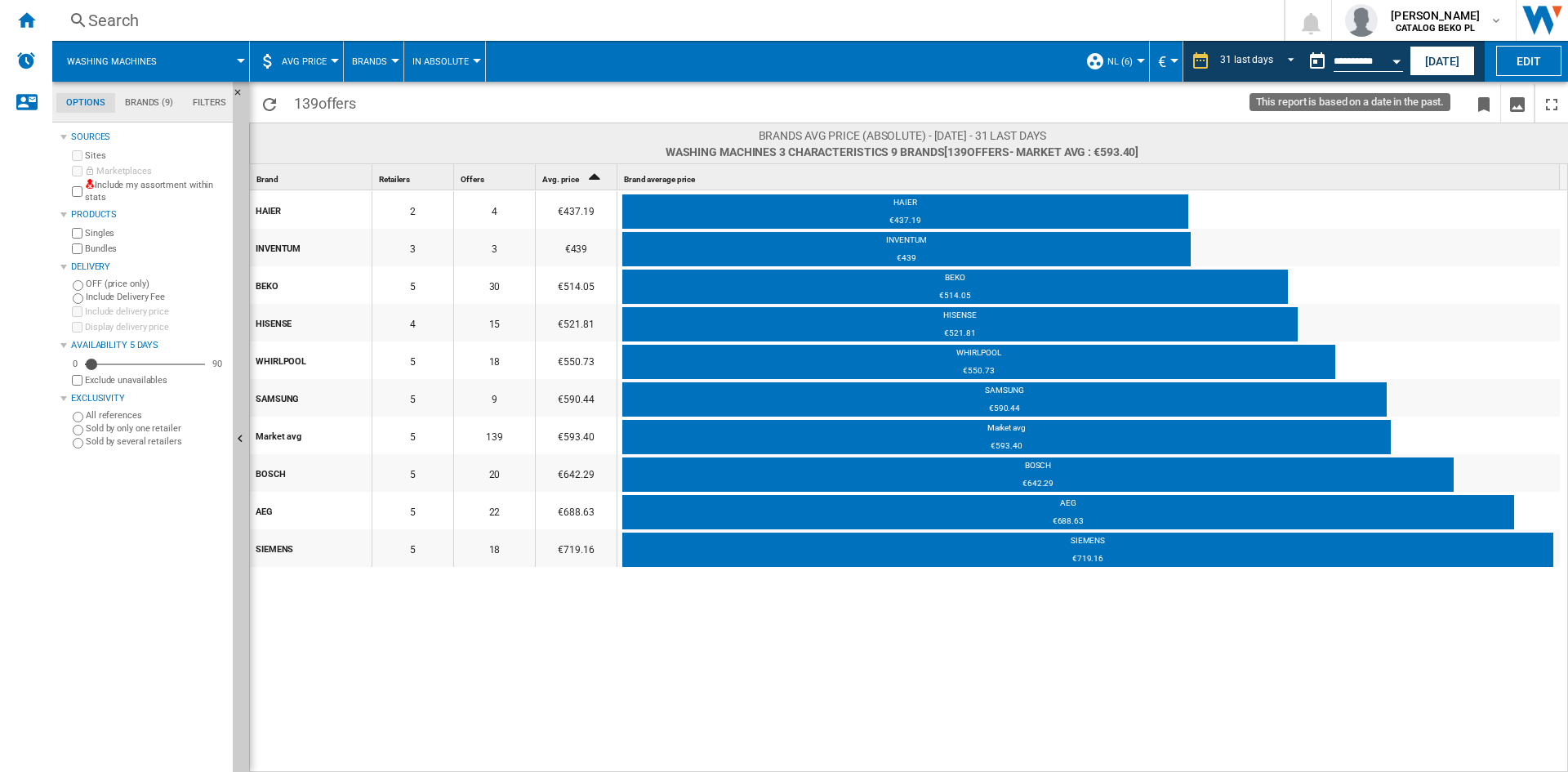
click at [1399, 70] on button "Open calendar" at bounding box center [1396, 59] width 29 height 29
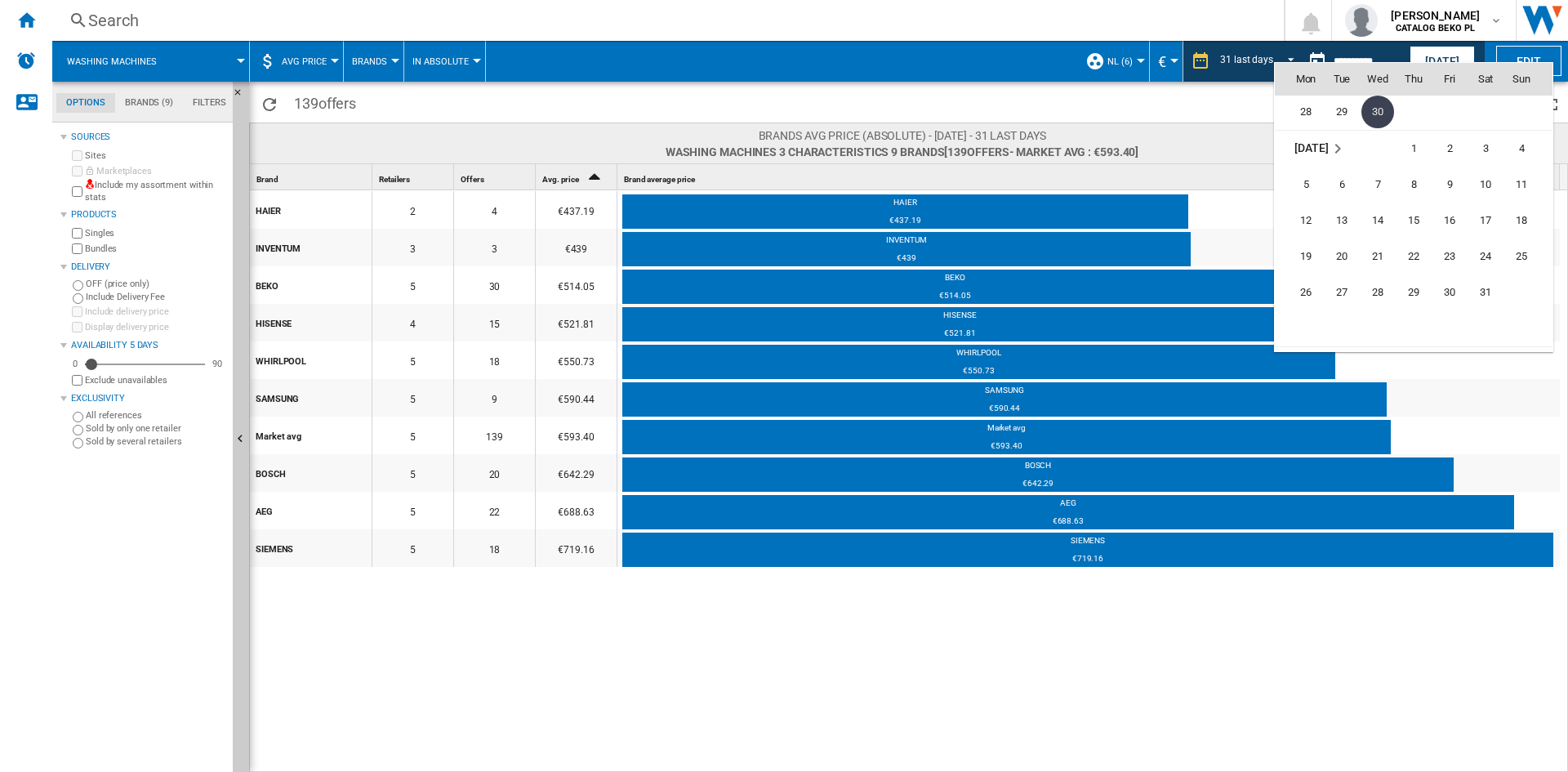
scroll to position [6954, 0]
click at [1485, 229] on span "31" at bounding box center [1486, 229] width 33 height 33
type input "**********"
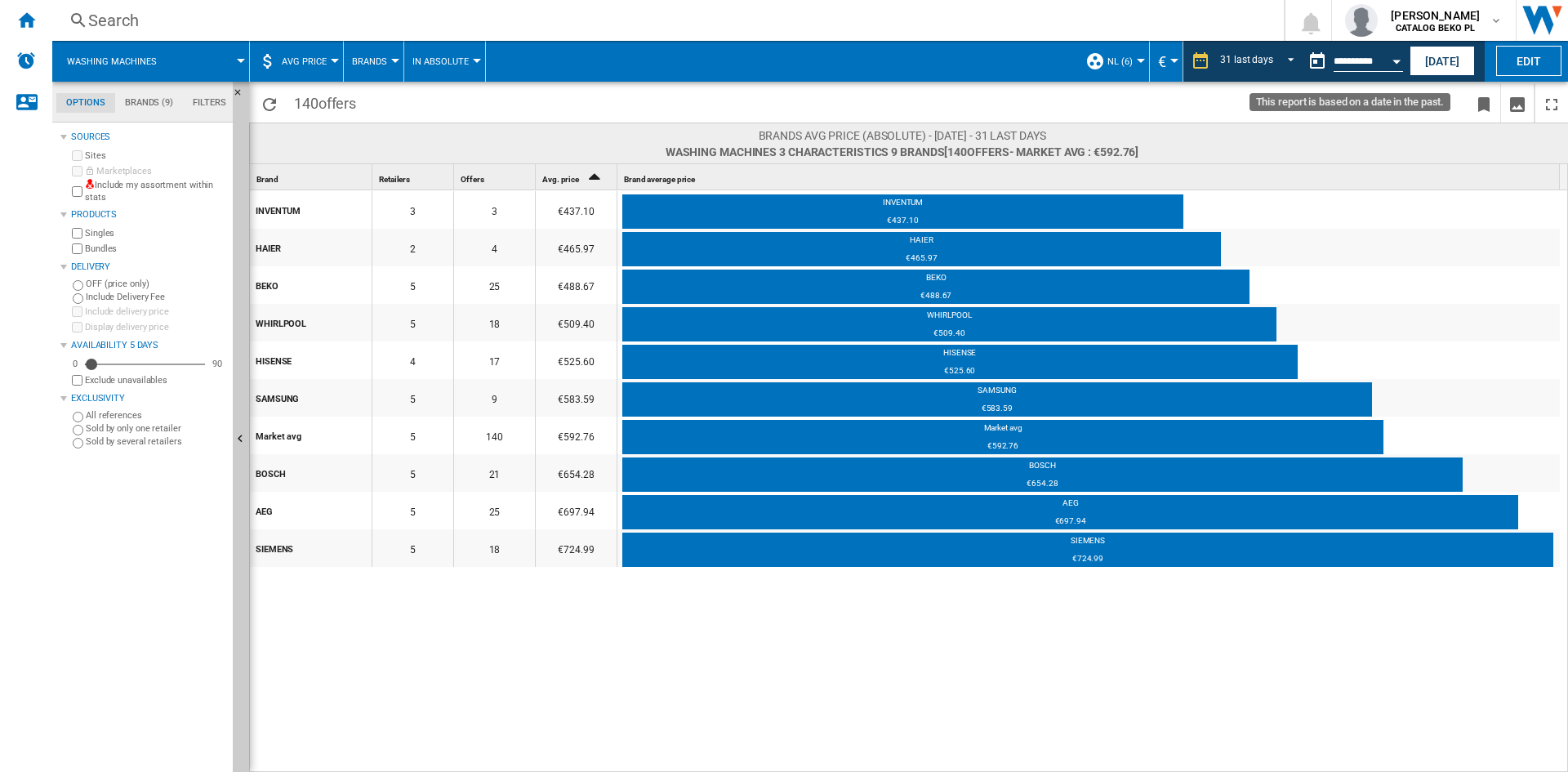
click at [1396, 46] on button "Open calendar" at bounding box center [1396, 59] width 29 height 29
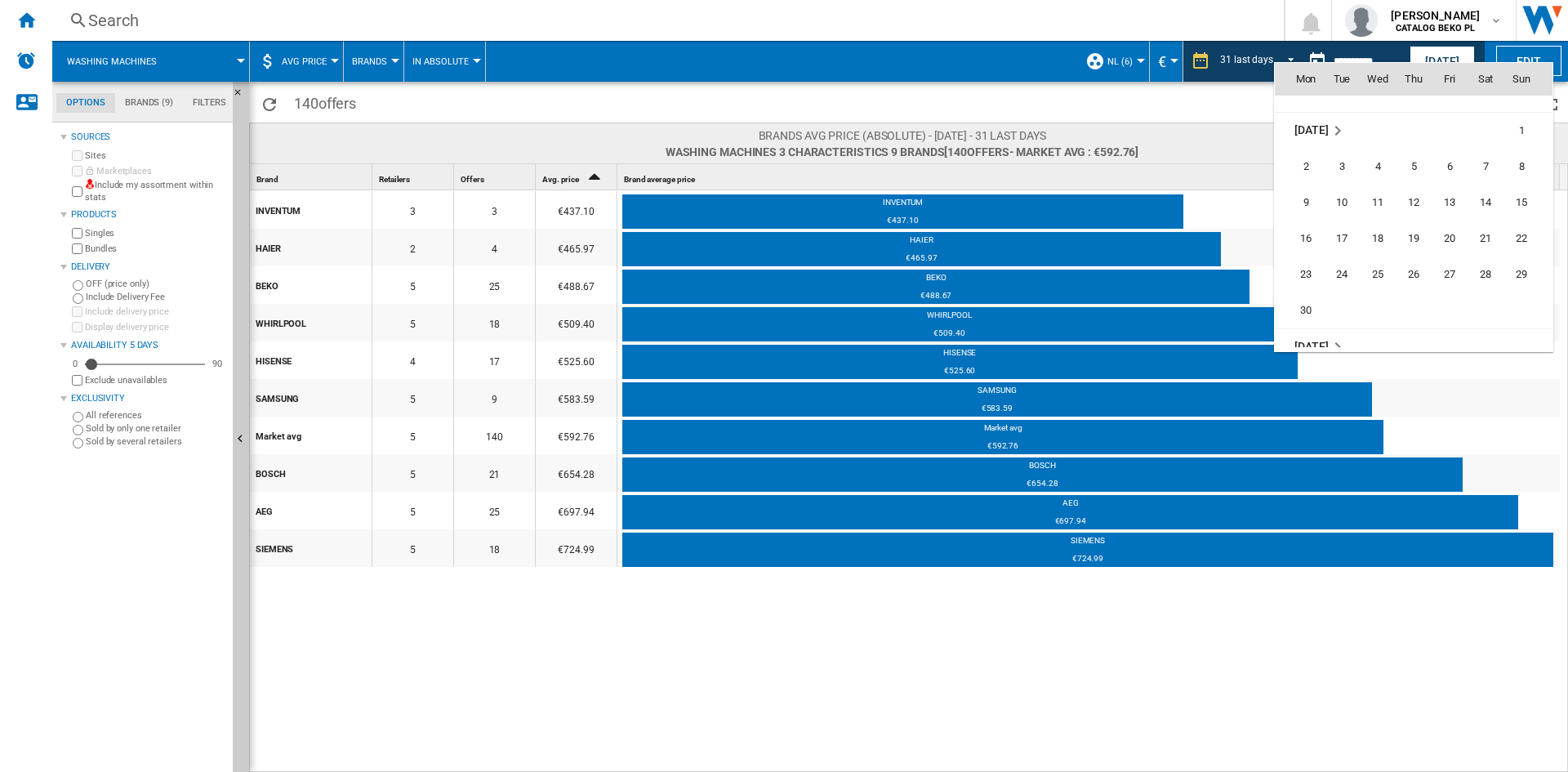
scroll to position [7170, 0]
click at [1310, 264] on span "30" at bounding box center [1306, 265] width 33 height 33
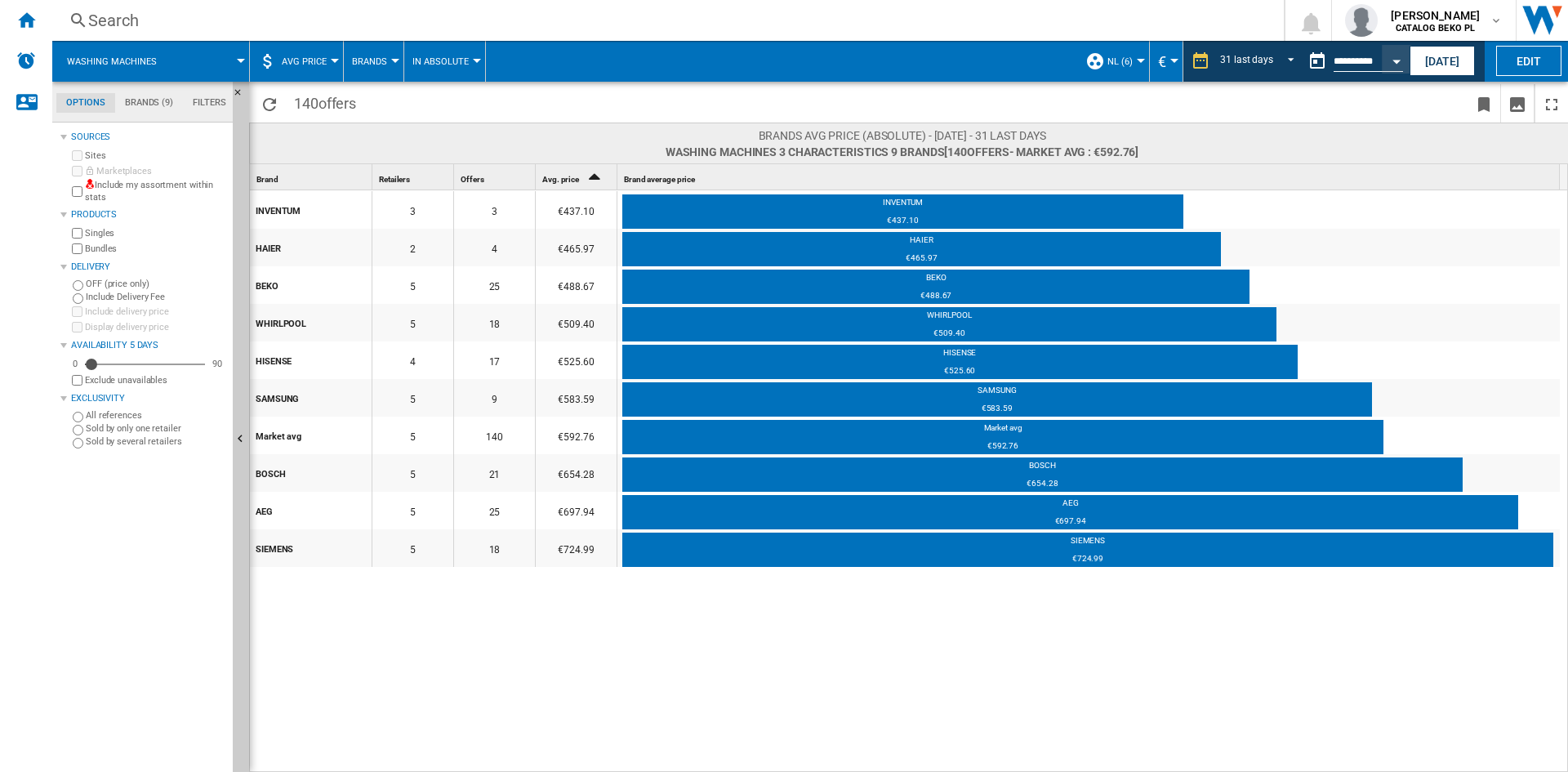
type input "**********"
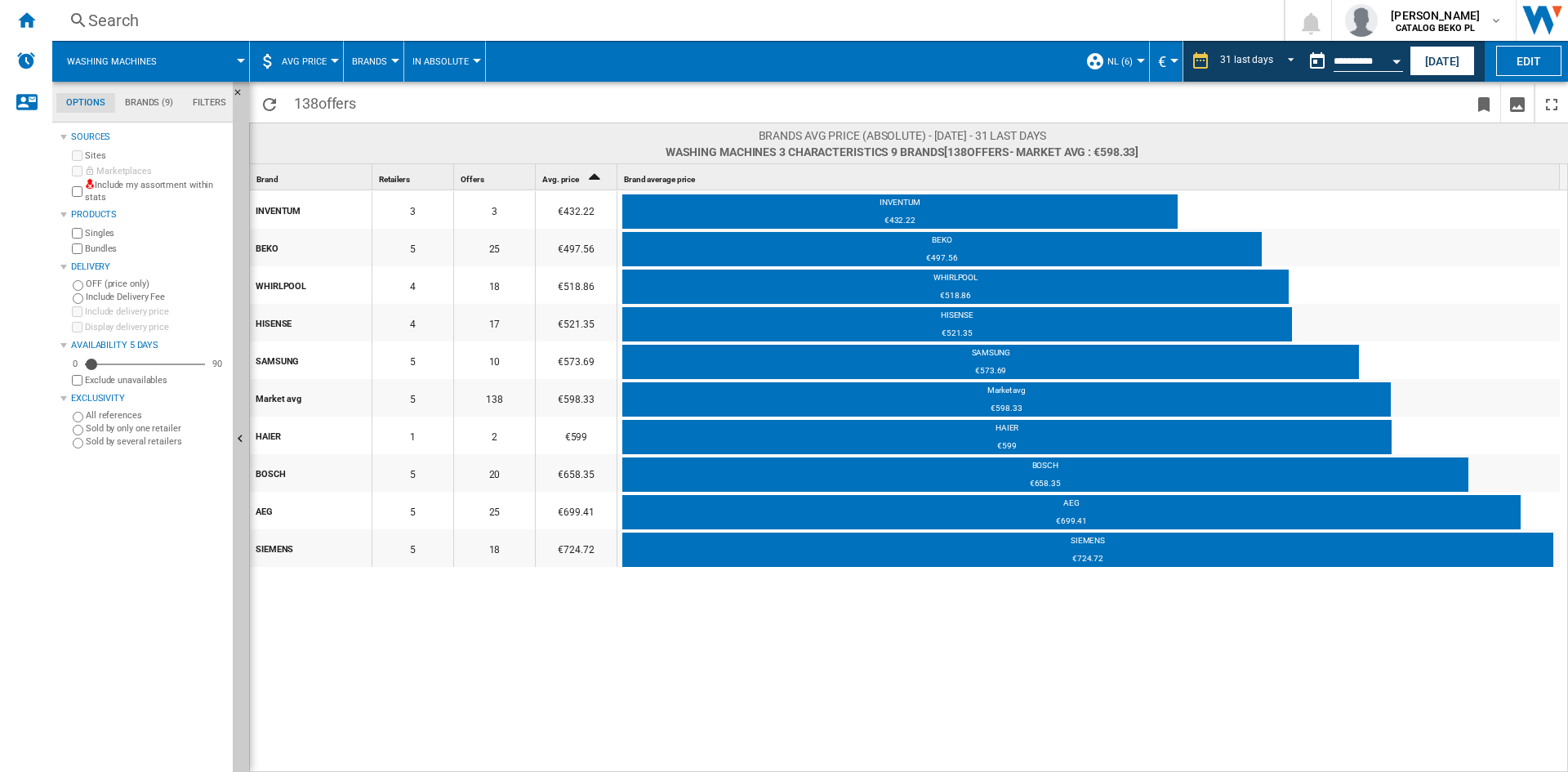
click at [911, 637] on div "INVENTUM 3 3 €432.22 INVENTUM €432.22 BEKO 5 25 €497.56 BEKO €497.56 WHIRLPOOL …" at bounding box center [909, 481] width 1319 height 583
click at [887, 641] on div "INVENTUM 3 3 €432.22 INVENTUM €432.22 BEKO 5 25 €497.56 BEKO €497.56 WHIRLPOOL …" at bounding box center [909, 481] width 1319 height 583
click at [1393, 57] on button "Open calendar" at bounding box center [1396, 59] width 29 height 29
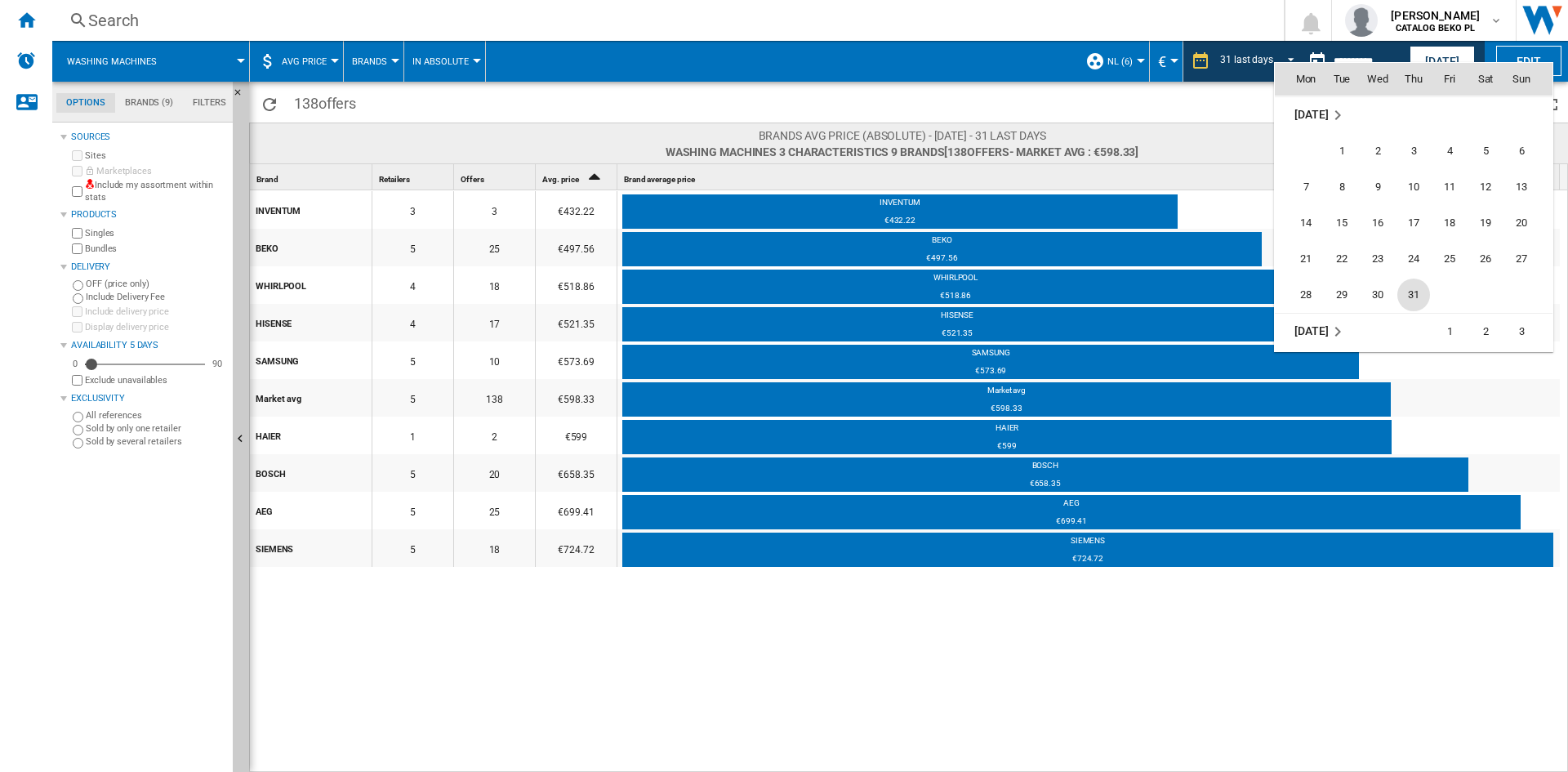
scroll to position [7386, 0]
click at [1410, 251] on span "31" at bounding box center [1414, 265] width 33 height 33
type input "**********"
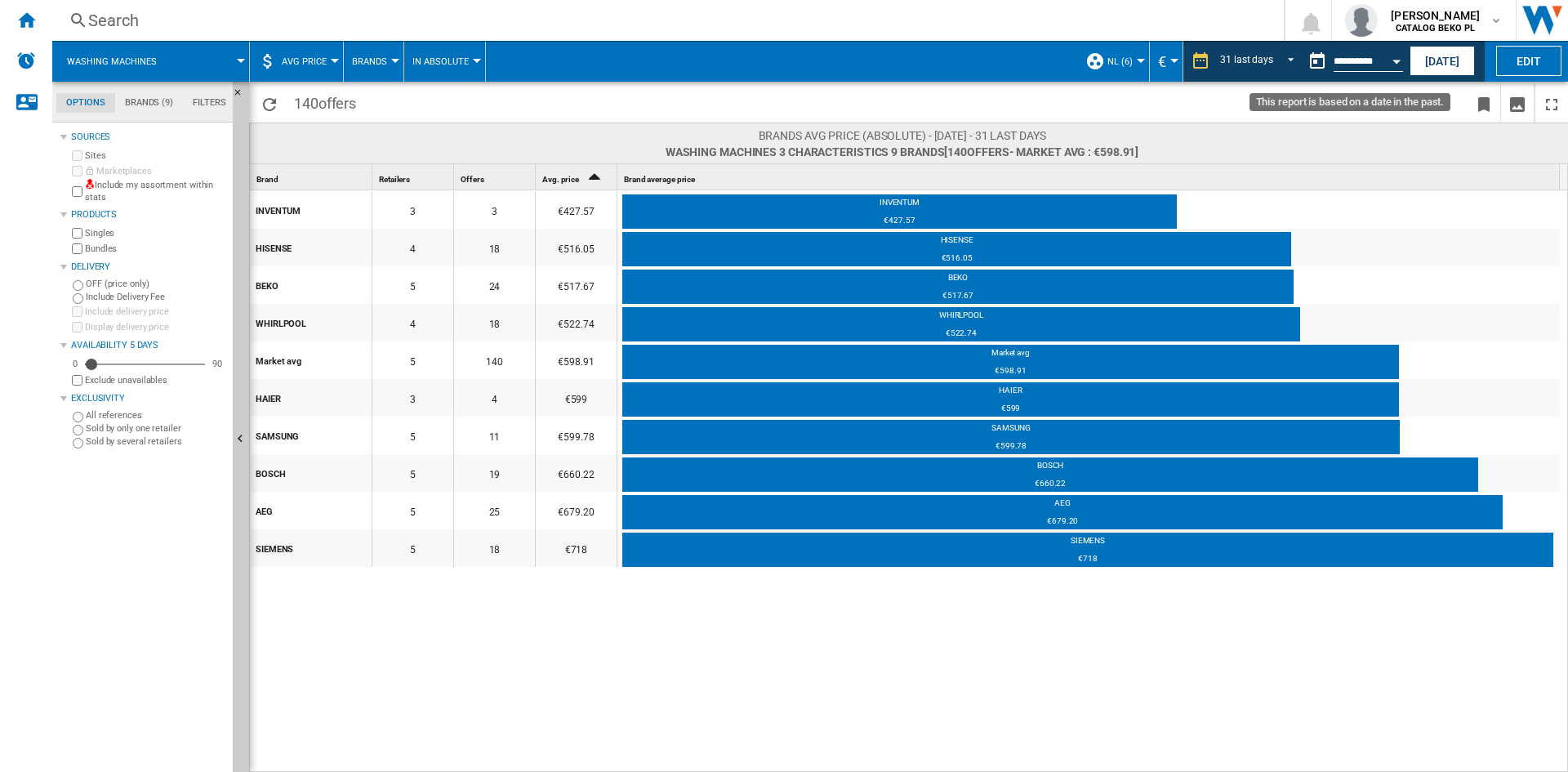
click at [1395, 62] on div "Open calendar" at bounding box center [1397, 62] width 9 height 4
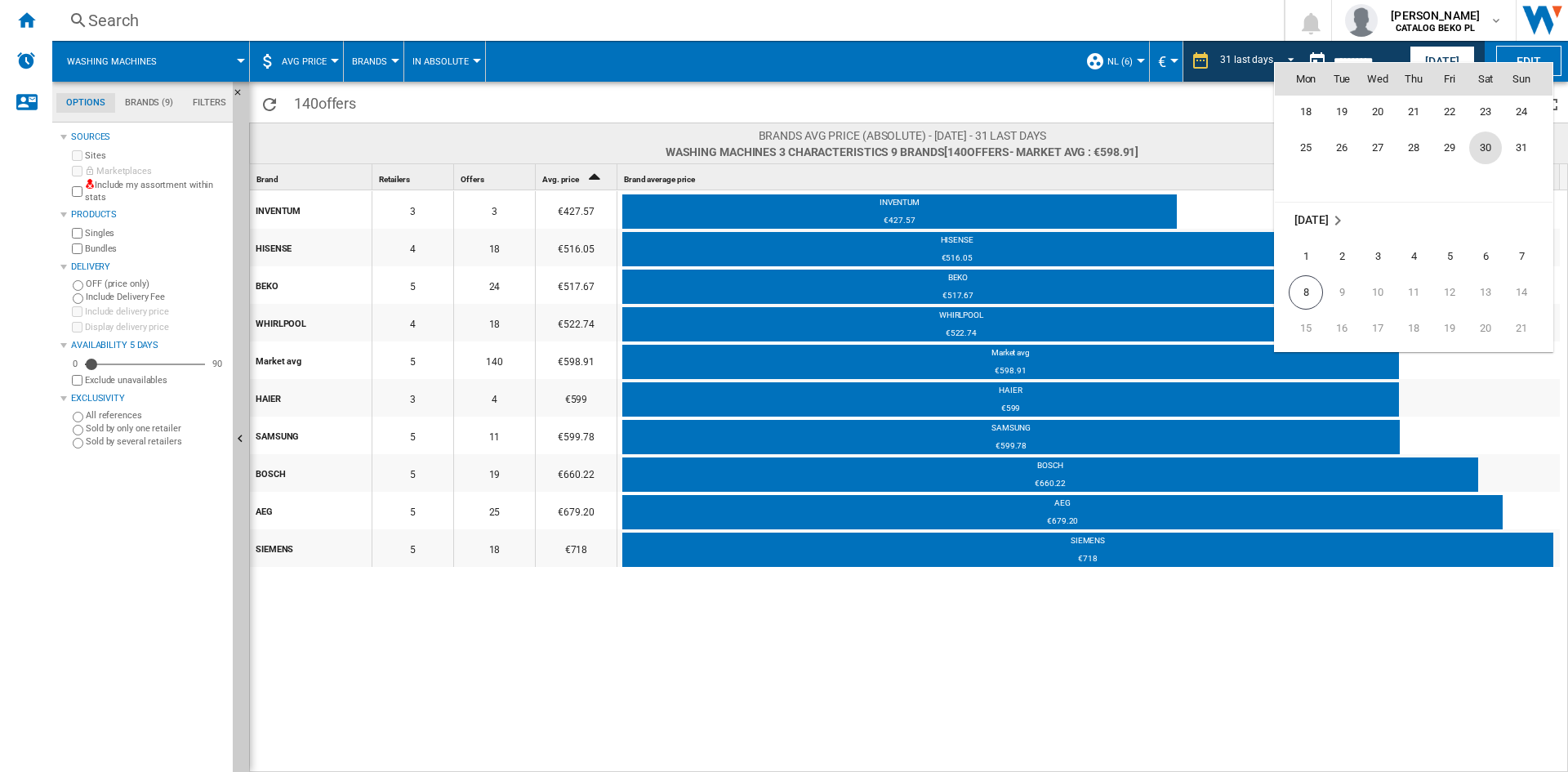
scroll to position [7603, 0]
click at [1518, 237] on span "31" at bounding box center [1521, 229] width 33 height 33
type input "**********"
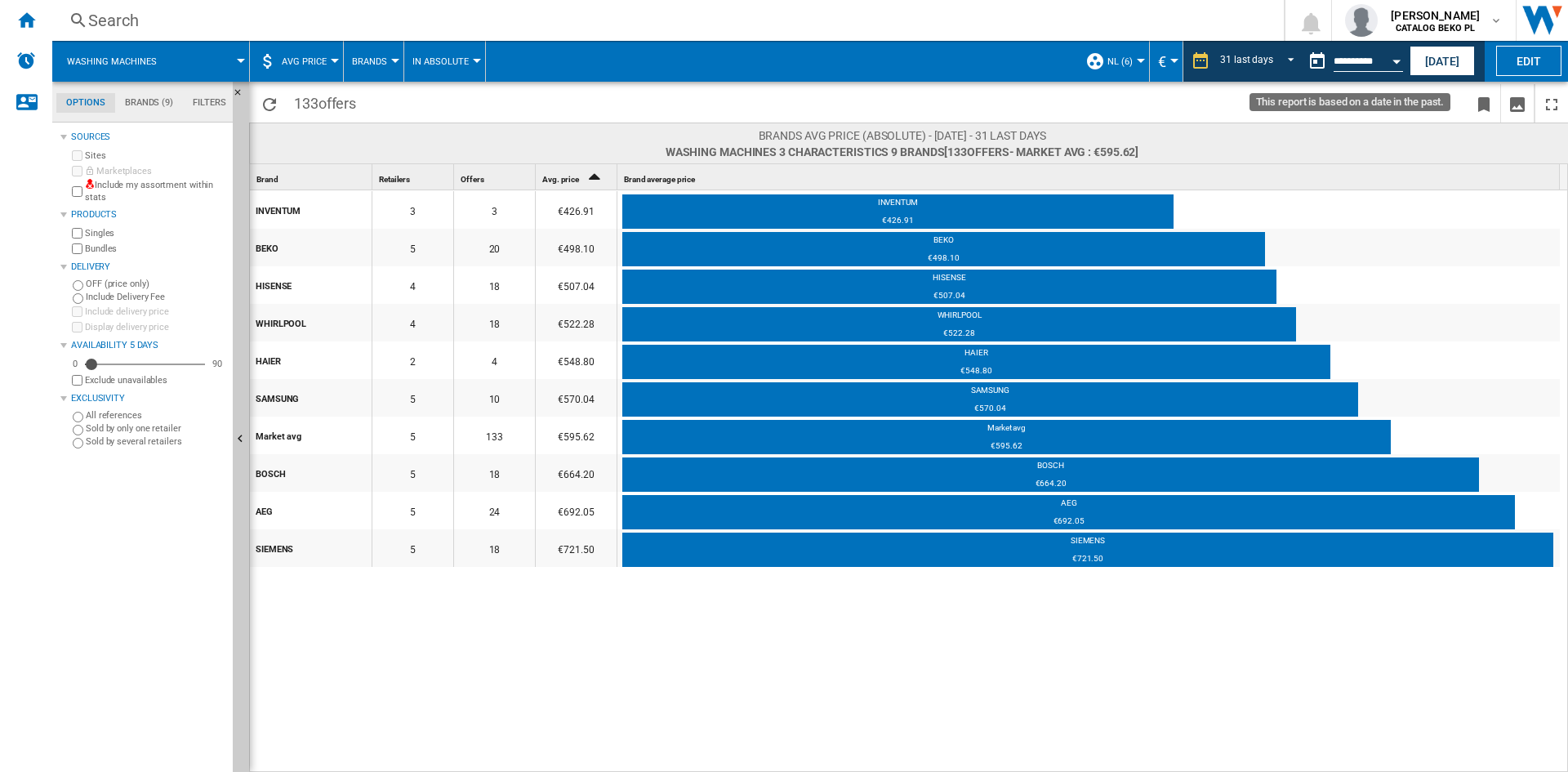
click at [1395, 61] on div "Open calendar" at bounding box center [1397, 62] width 9 height 4
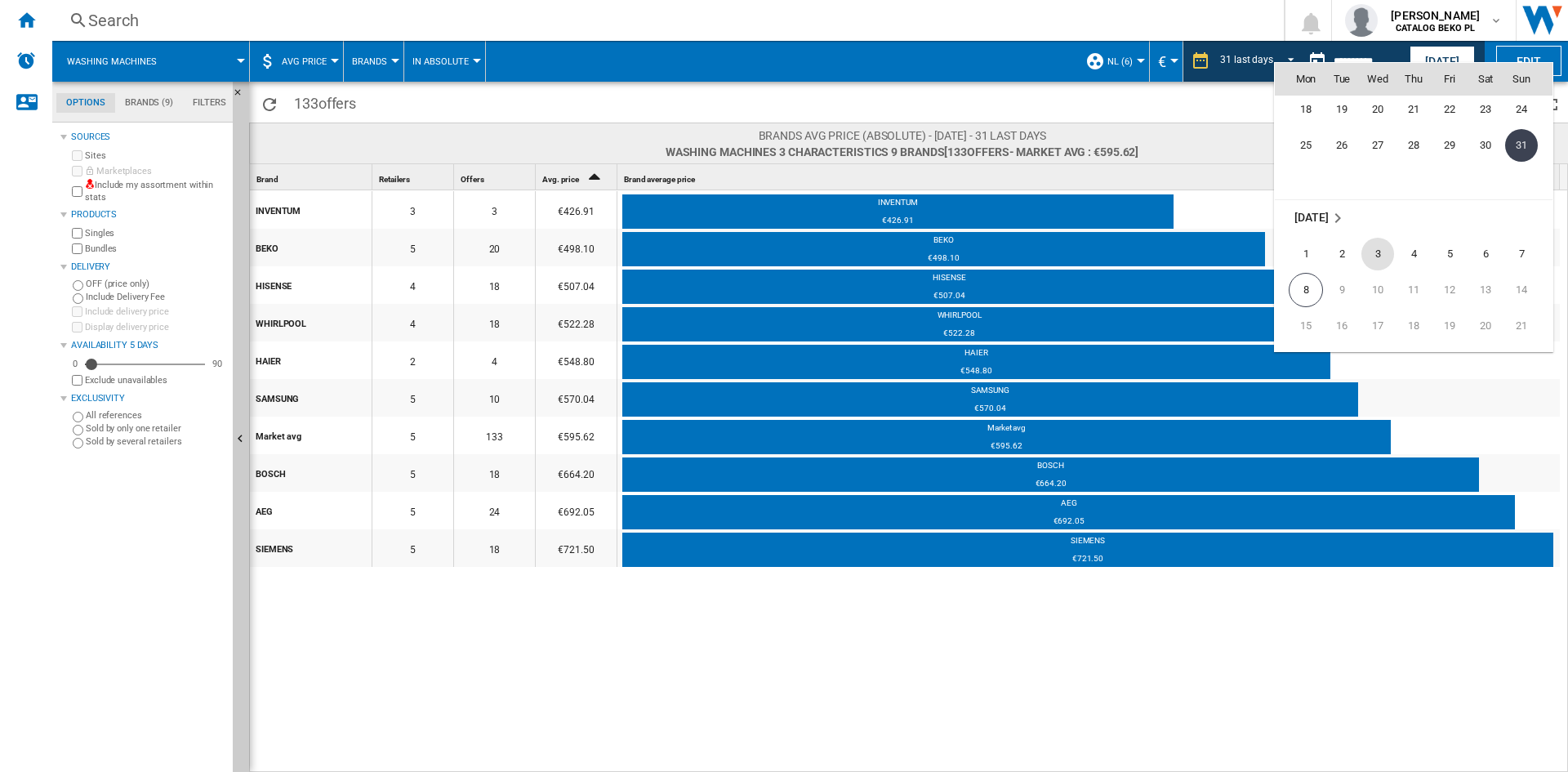
scroll to position [7738, 0]
click at [1310, 228] on span "8" at bounding box center [1306, 240] width 34 height 34
type input "**********"
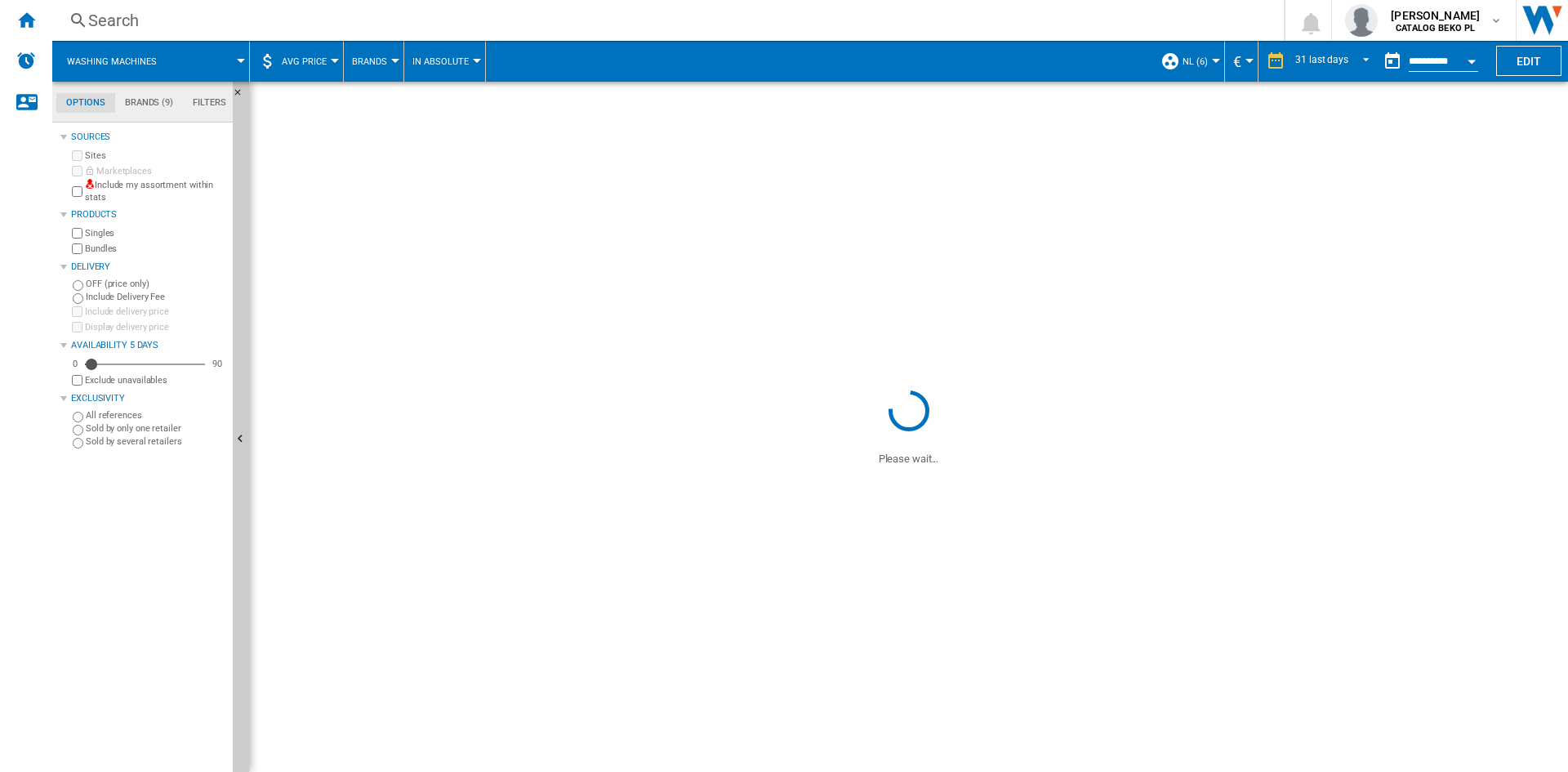
click at [1363, 54] on span "REPORTS.WIZARD.STEPS.REPORT.STEPS.REPORT_OPTIONS.PERIOD: 31 last days" at bounding box center [1361, 59] width 20 height 15
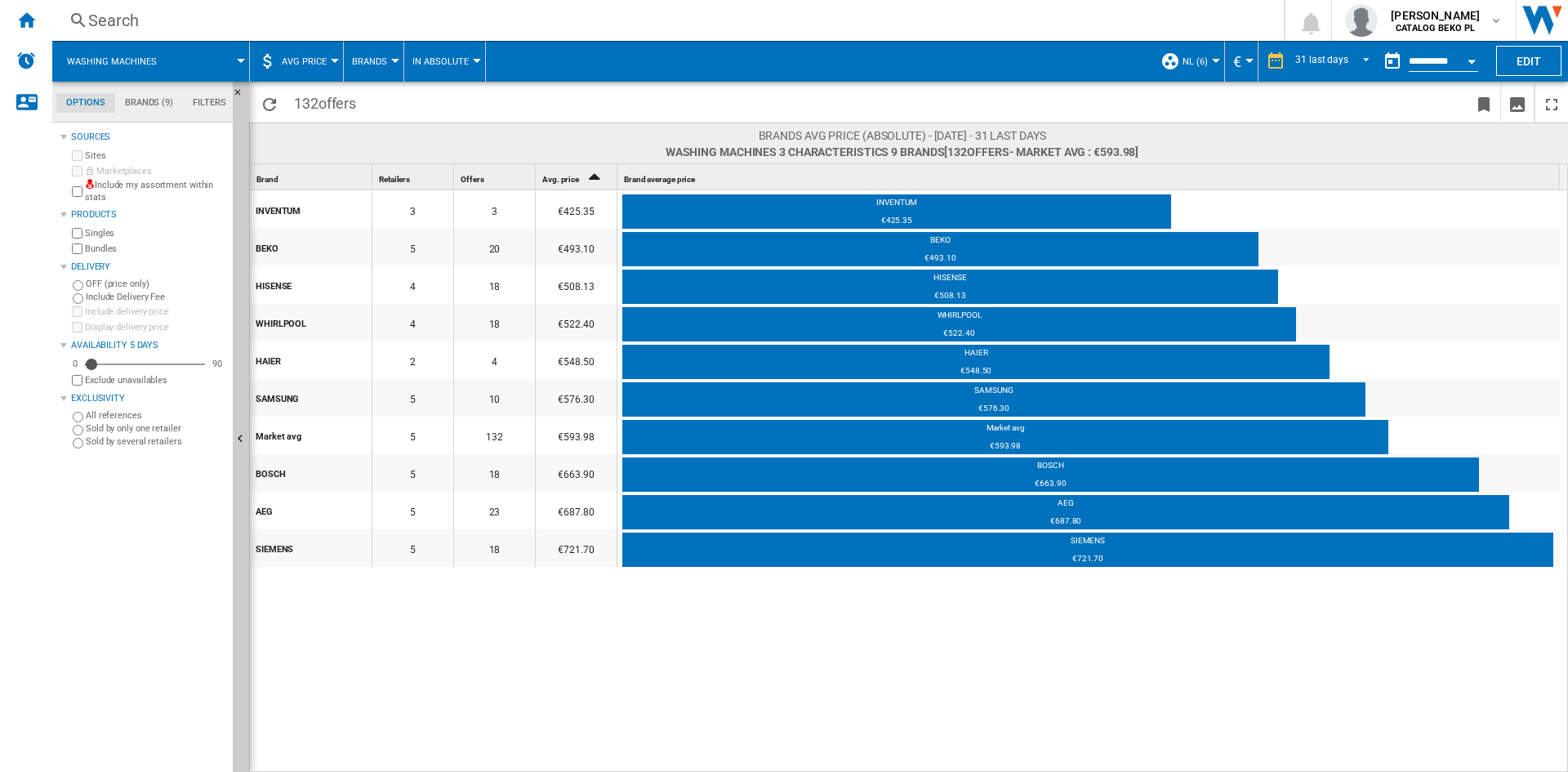
click at [1357, 62] on md-backdrop at bounding box center [784, 386] width 1568 height 772
click at [1359, 65] on span "REPORTS.WIZARD.STEPS.REPORT.STEPS.REPORT_OPTIONS.PERIOD: 31 last days" at bounding box center [1361, 59] width 20 height 15
click at [1313, 56] on div "7 last days" at bounding box center [1316, 56] width 47 height 14
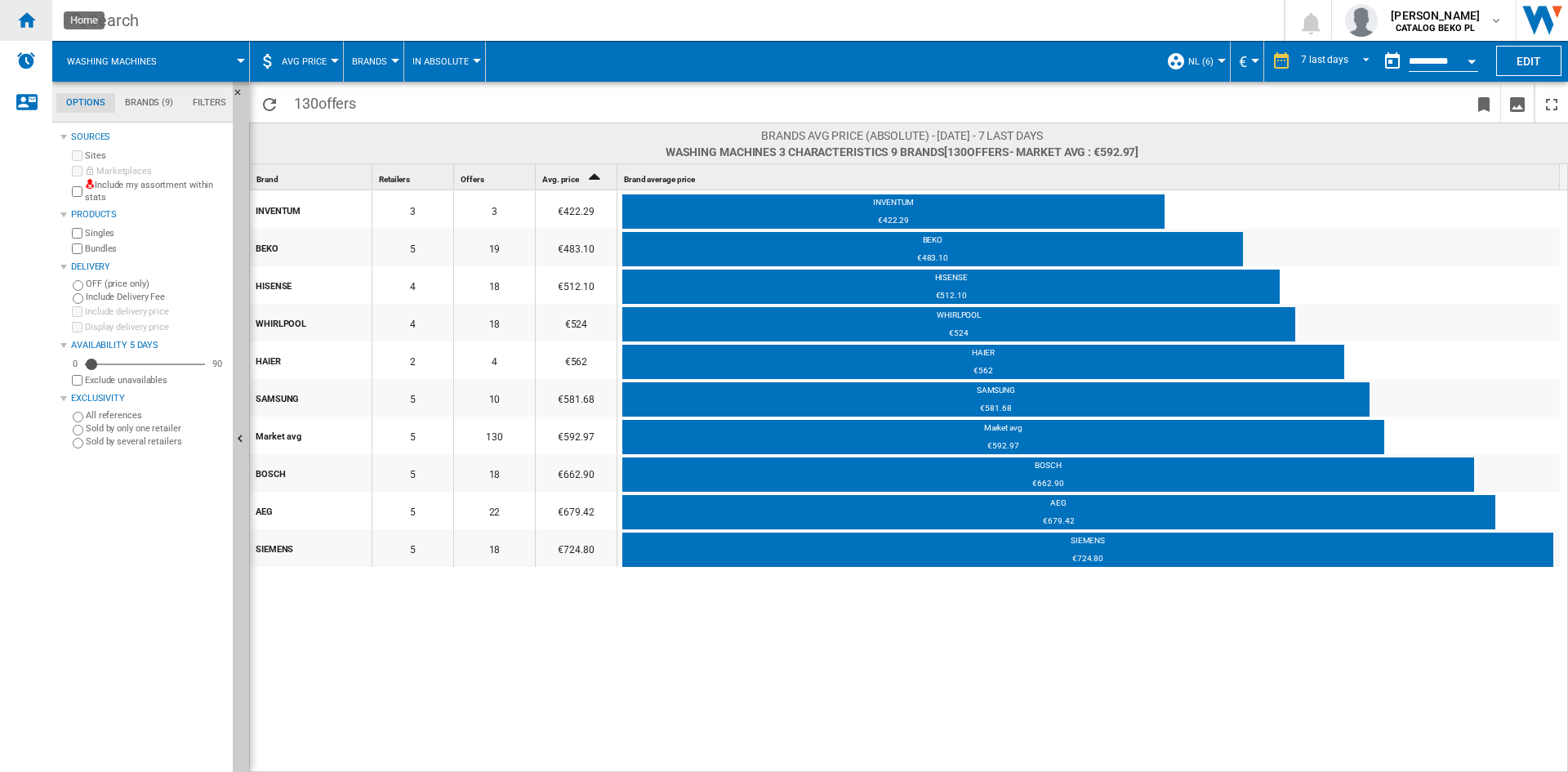
click at [23, 23] on ng-md-icon "Home" at bounding box center [26, 19] width 20 height 20
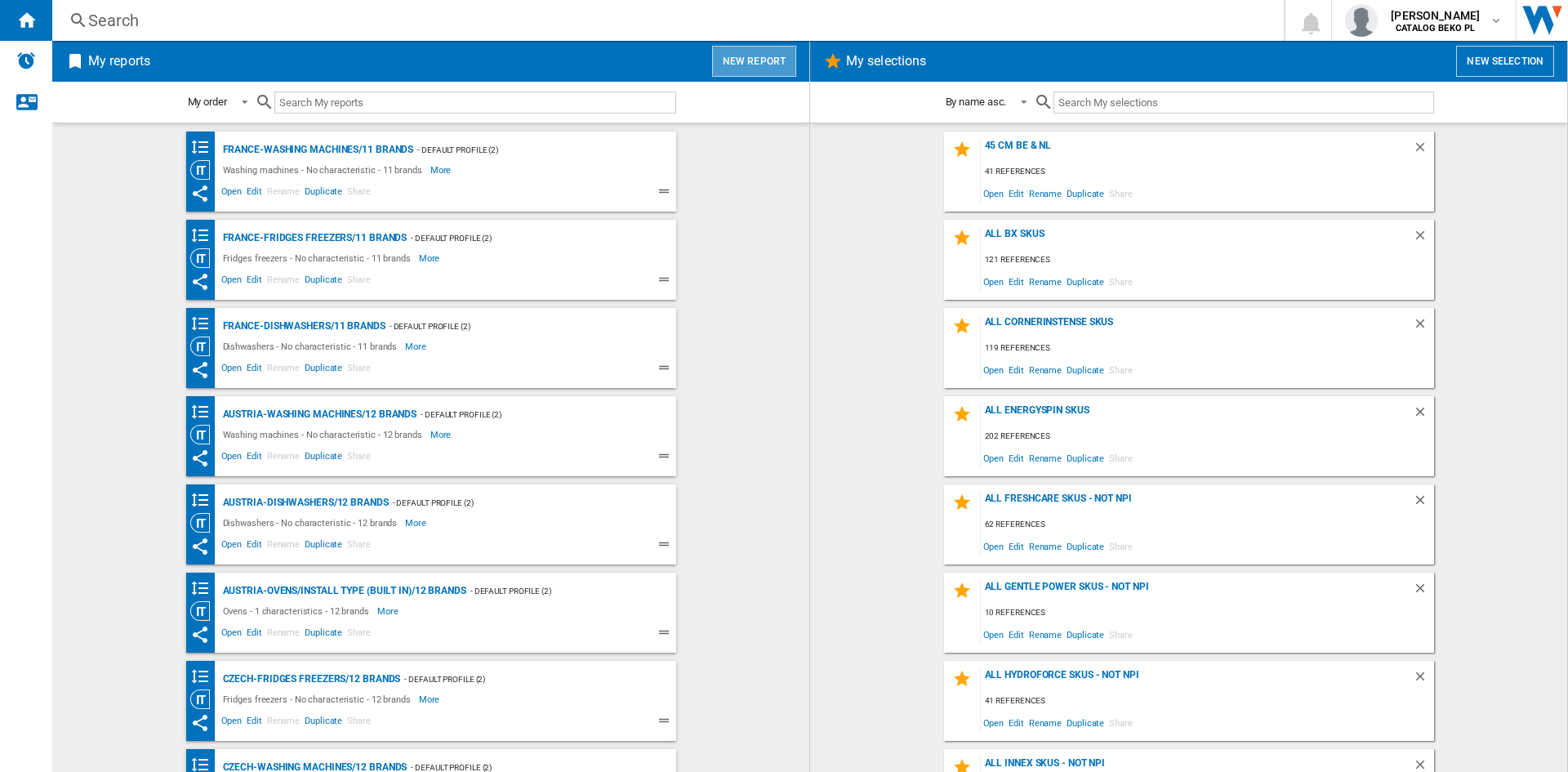
click at [772, 57] on button "New report" at bounding box center [754, 61] width 84 height 31
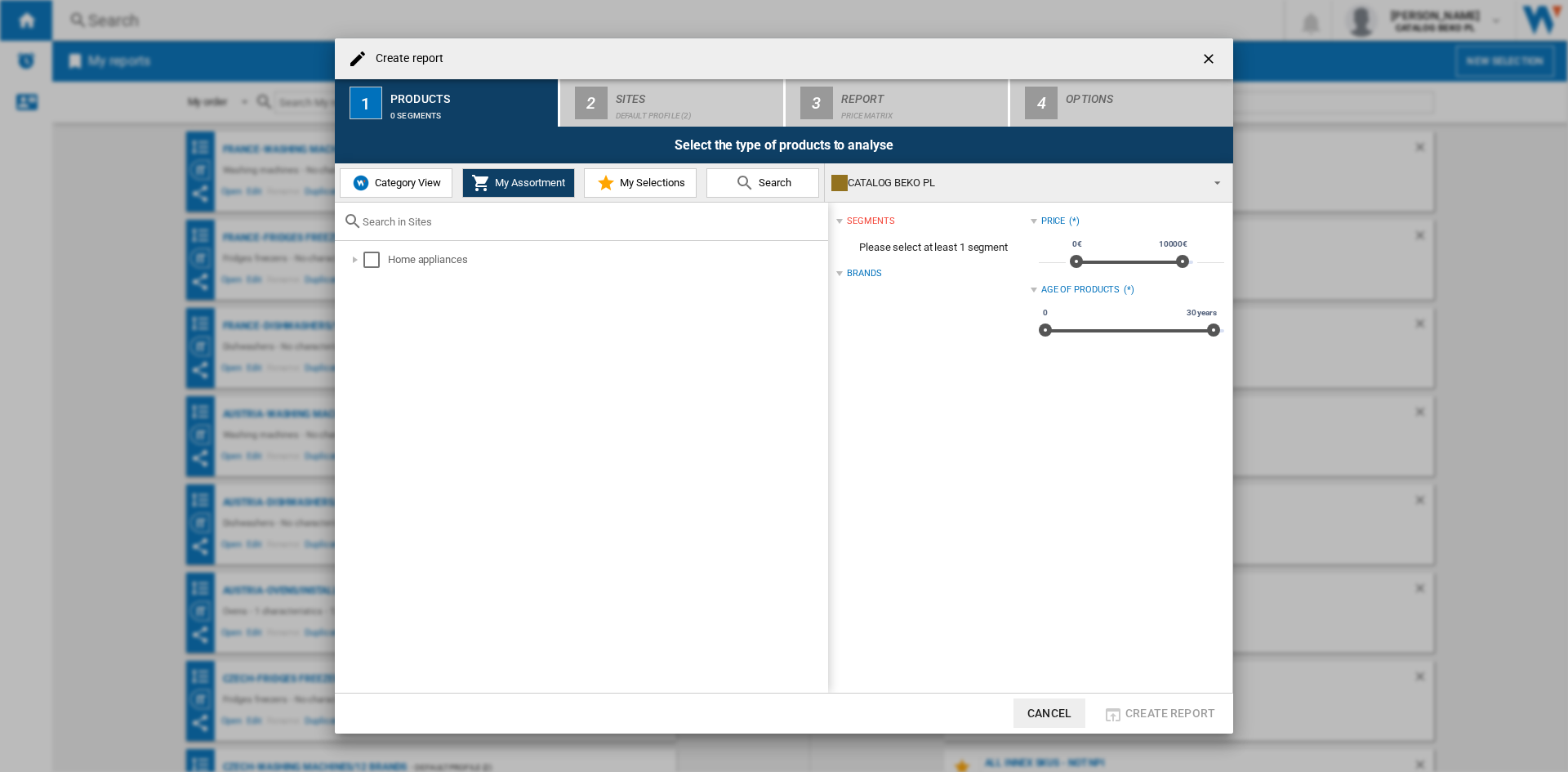
click at [627, 178] on span "My Selections" at bounding box center [650, 182] width 69 height 12
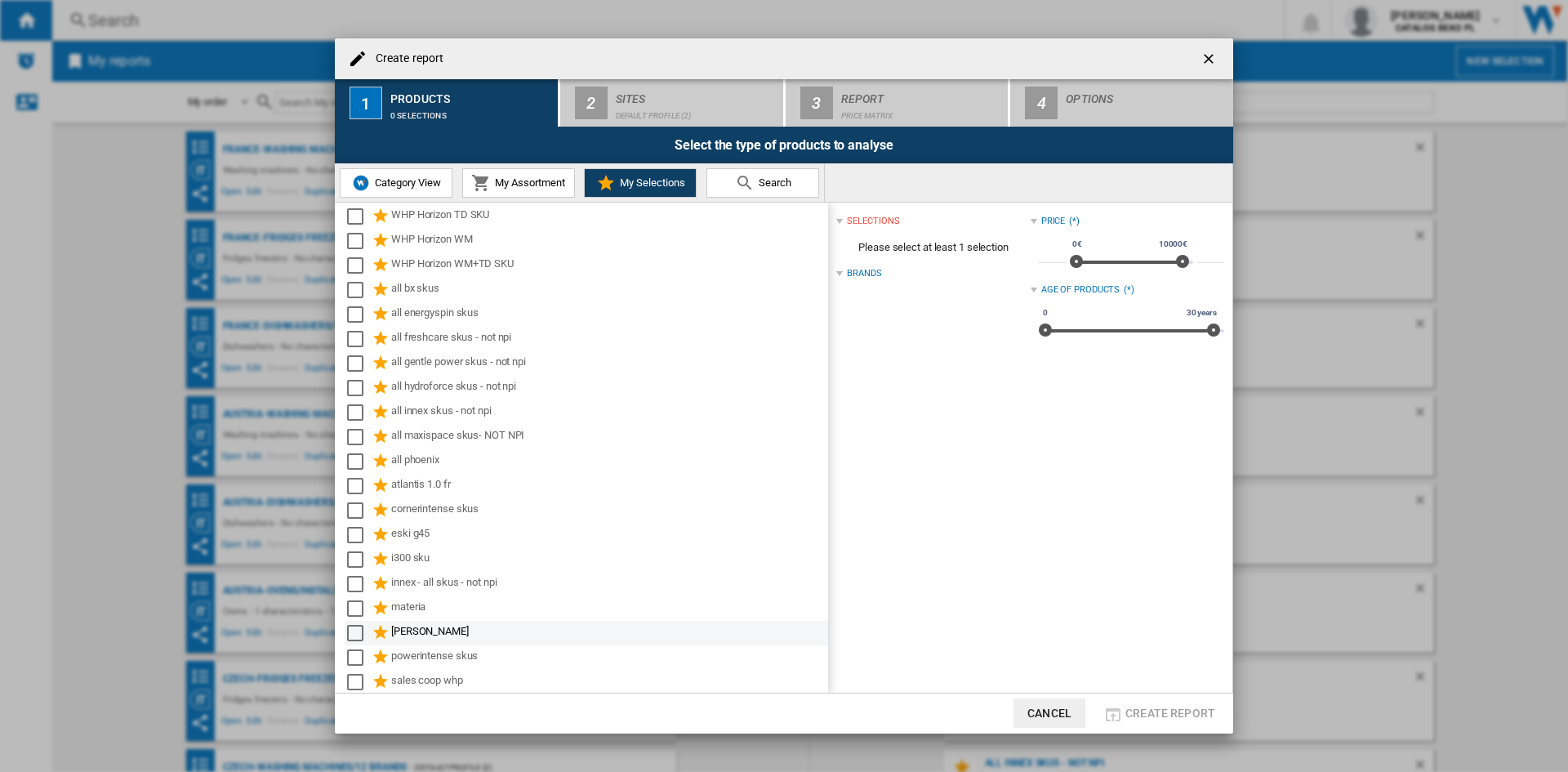
scroll to position [498, 0]
click at [421, 178] on span "Category View" at bounding box center [406, 182] width 70 height 12
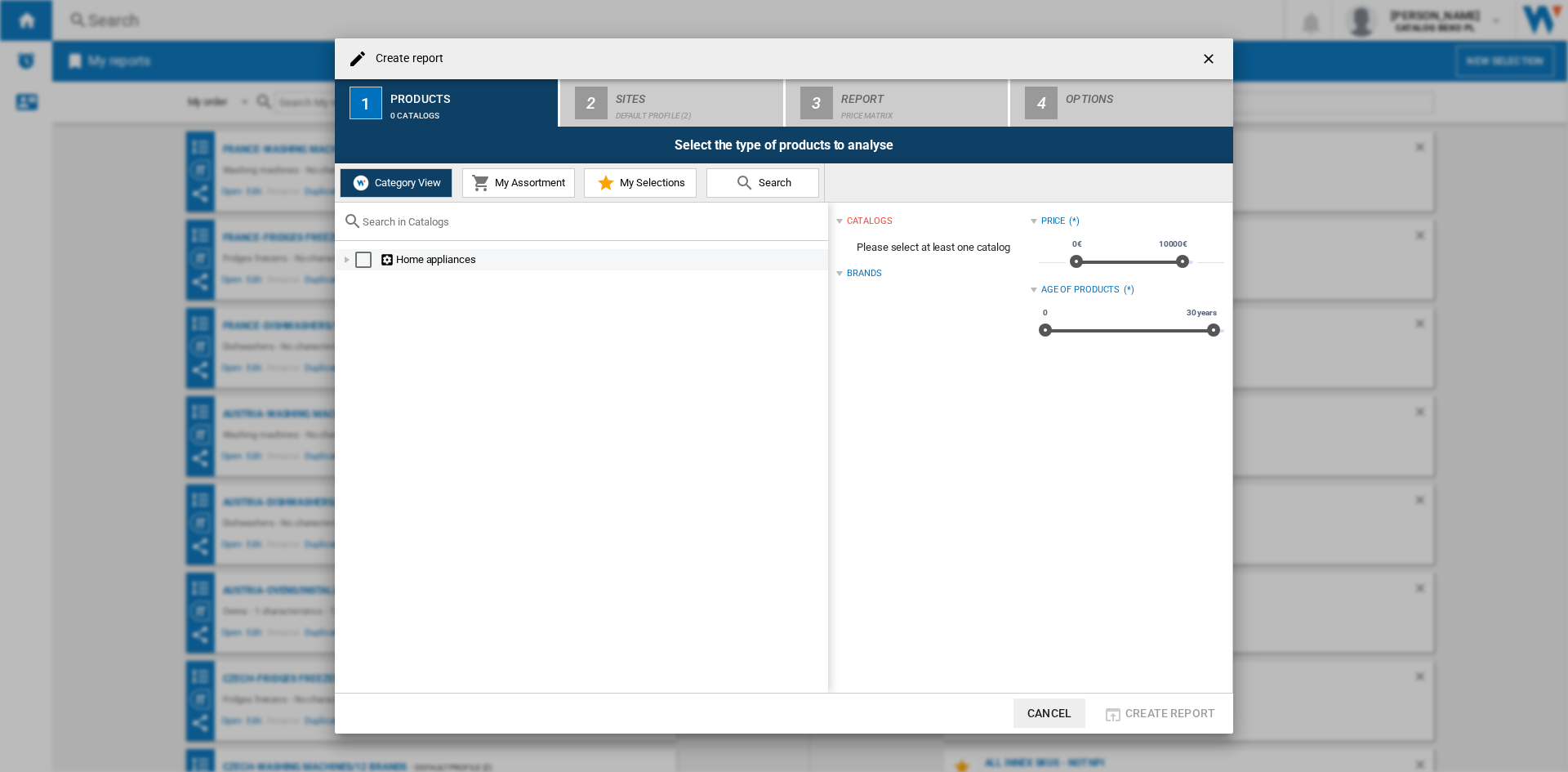
click at [343, 255] on div "Create report ..." at bounding box center [347, 259] width 16 height 16
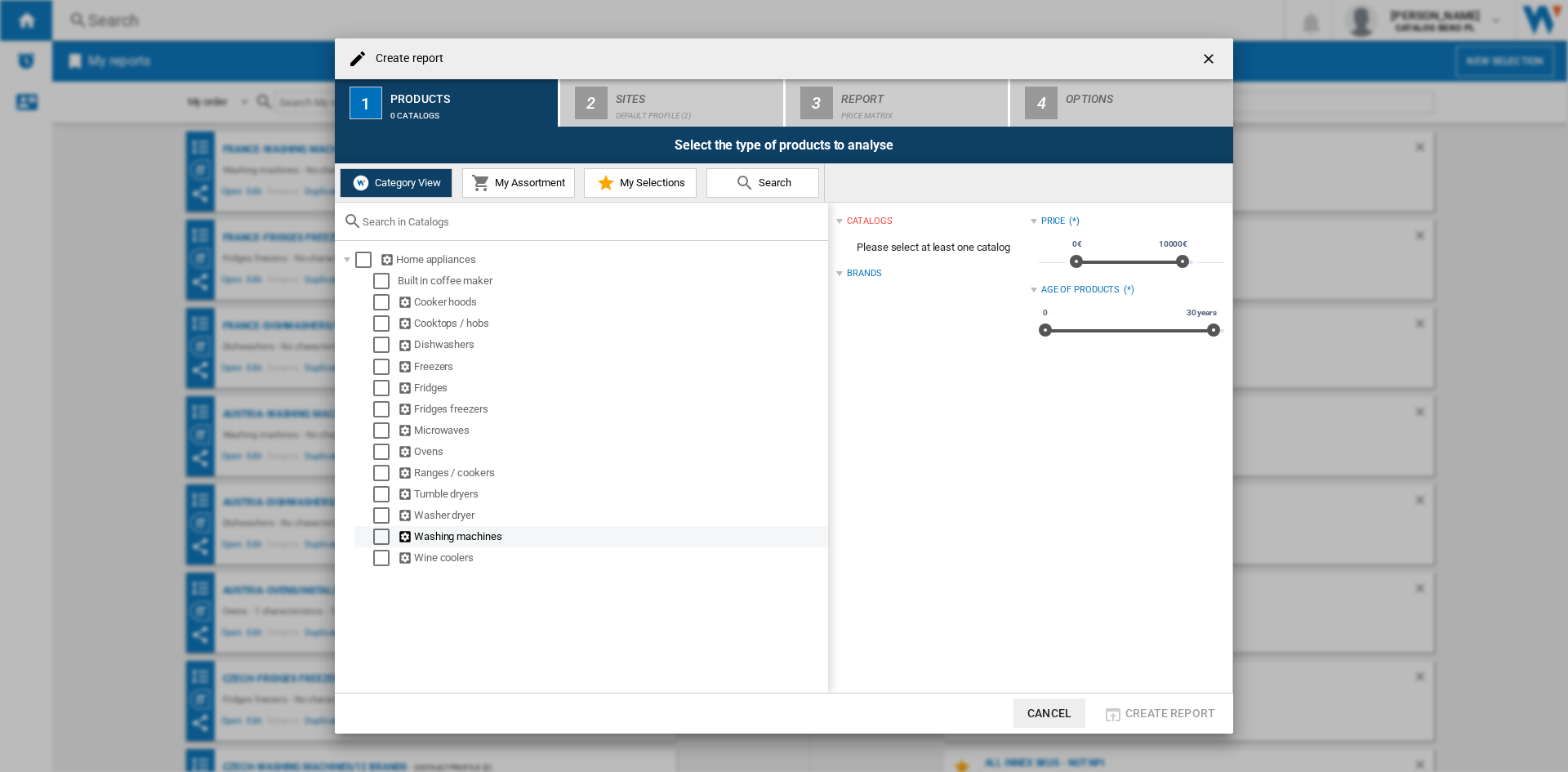
click at [369, 535] on div "Create report ..." at bounding box center [365, 536] width 16 height 16
click at [376, 537] on div "Select" at bounding box center [381, 536] width 16 height 16
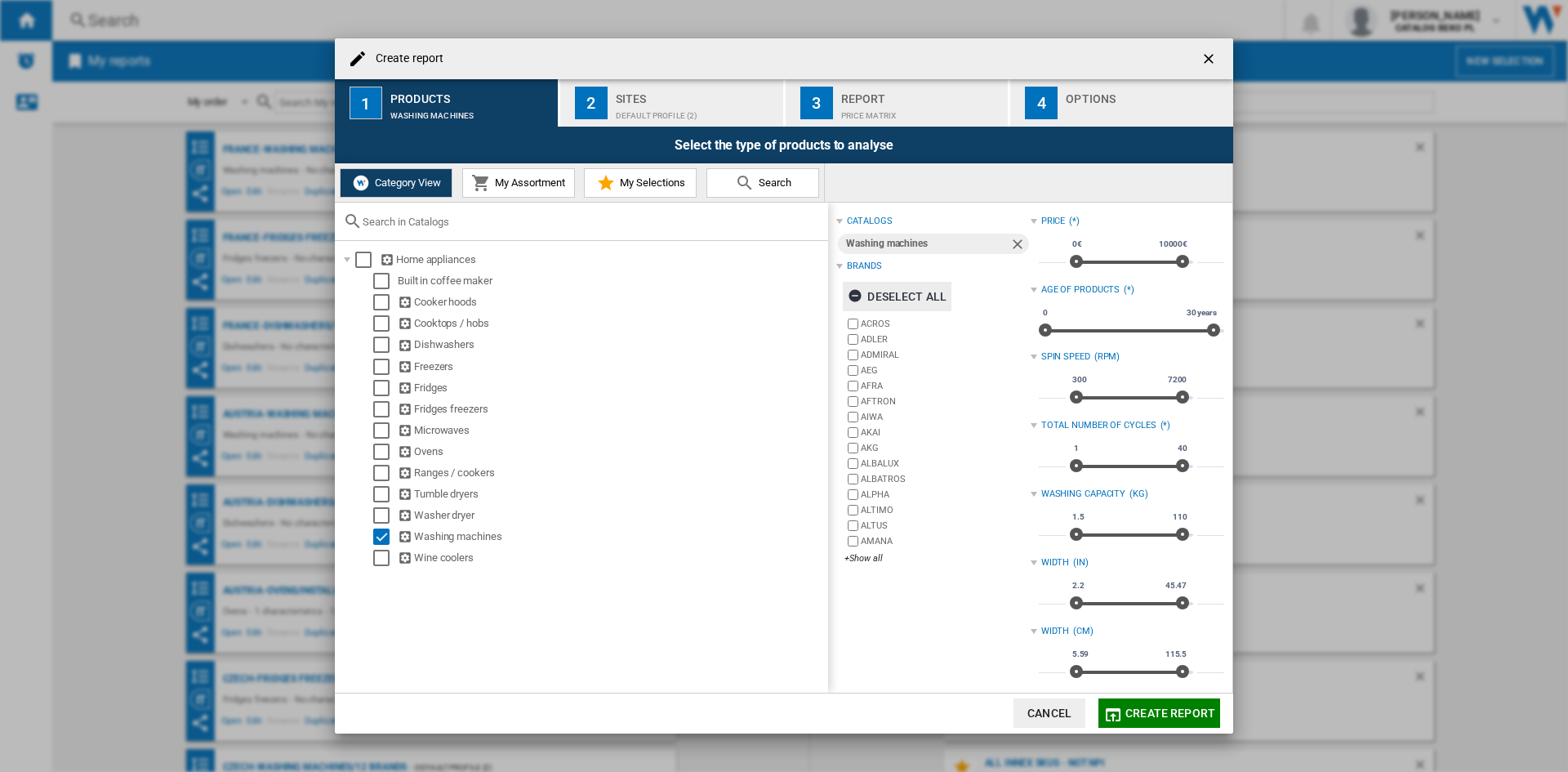
click at [910, 297] on div "Deselect all" at bounding box center [896, 296] width 98 height 29
click at [871, 556] on div "+Show all" at bounding box center [937, 558] width 186 height 12
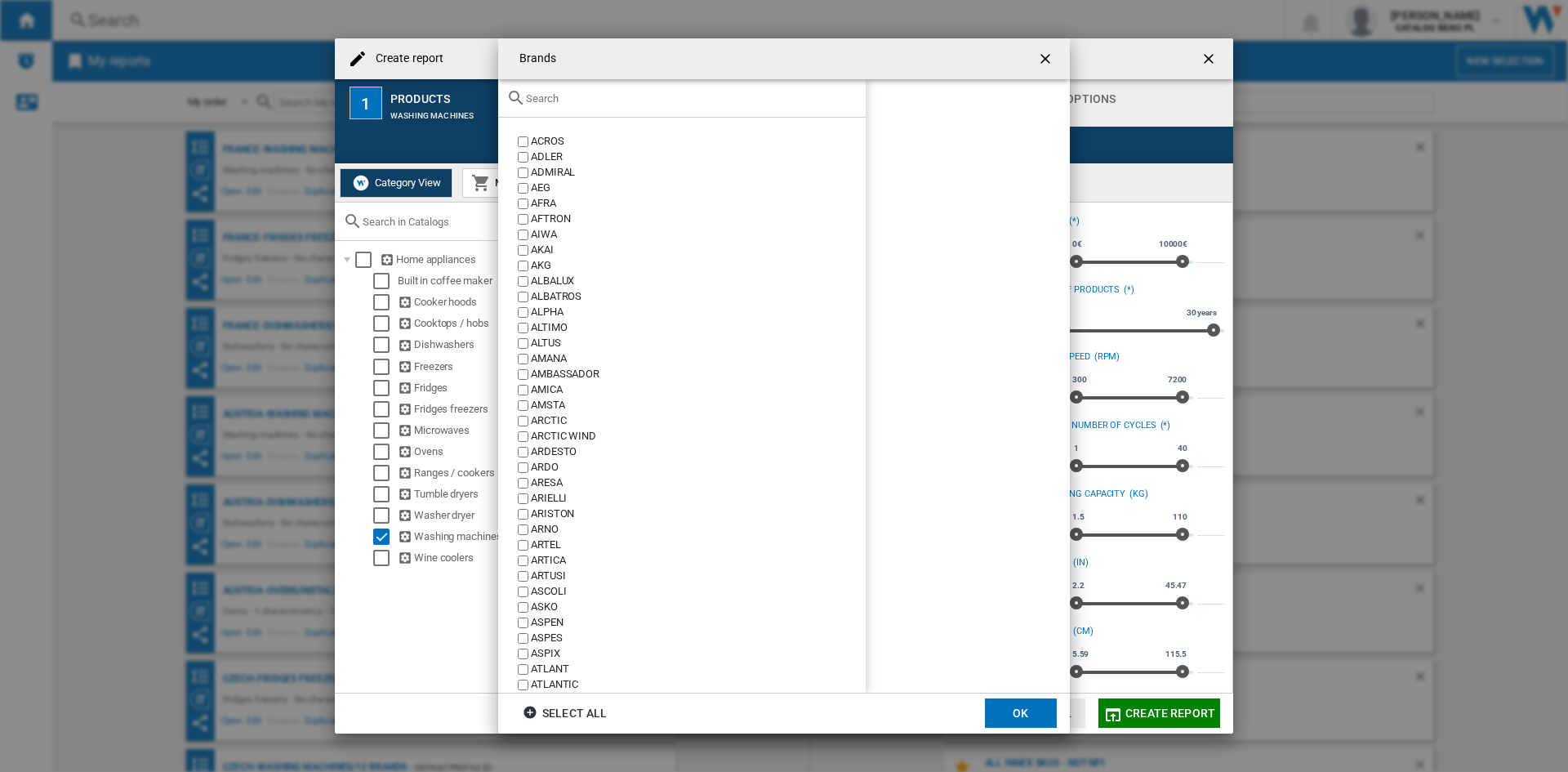
click at [681, 107] on div "Brands ACROS ..." at bounding box center [681, 98] width 367 height 39
click at [680, 100] on input "Brands ACROS ..." at bounding box center [691, 98] width 331 height 12
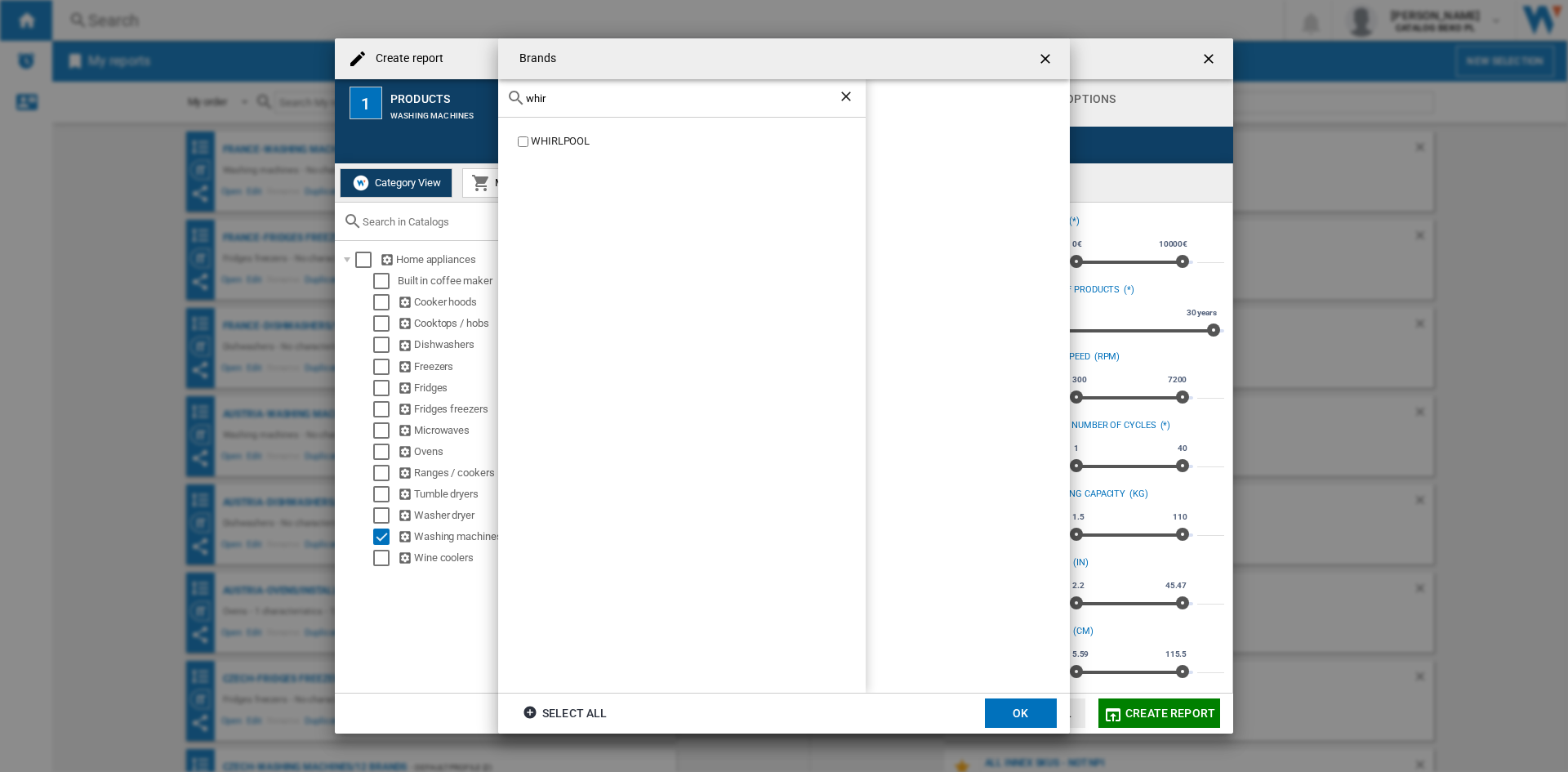
type input "whir"
click at [577, 143] on div "WHIRLPOOL" at bounding box center [698, 141] width 335 height 15
click at [988, 725] on button "OK" at bounding box center [1021, 713] width 72 height 29
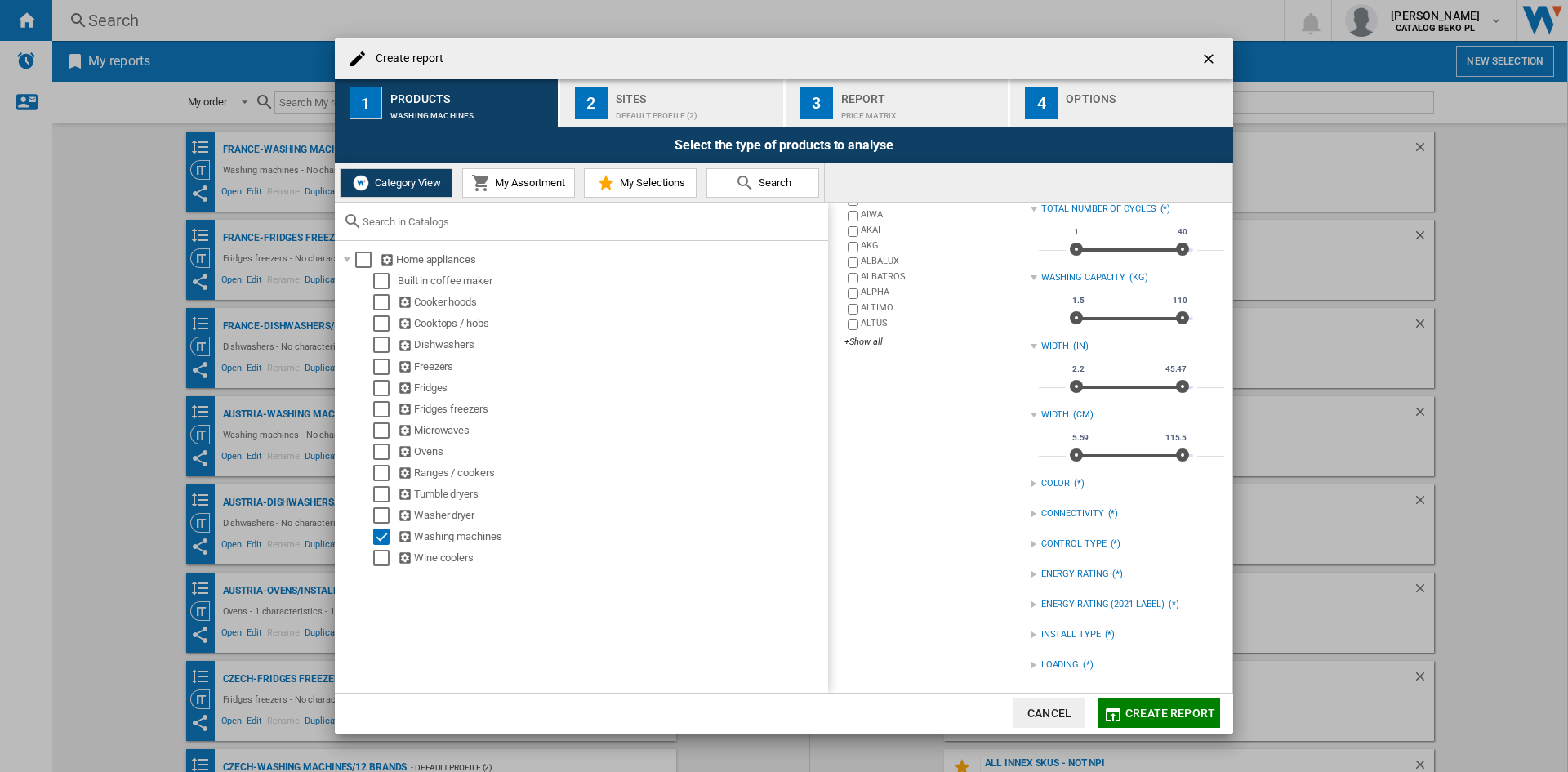
scroll to position [0, 0]
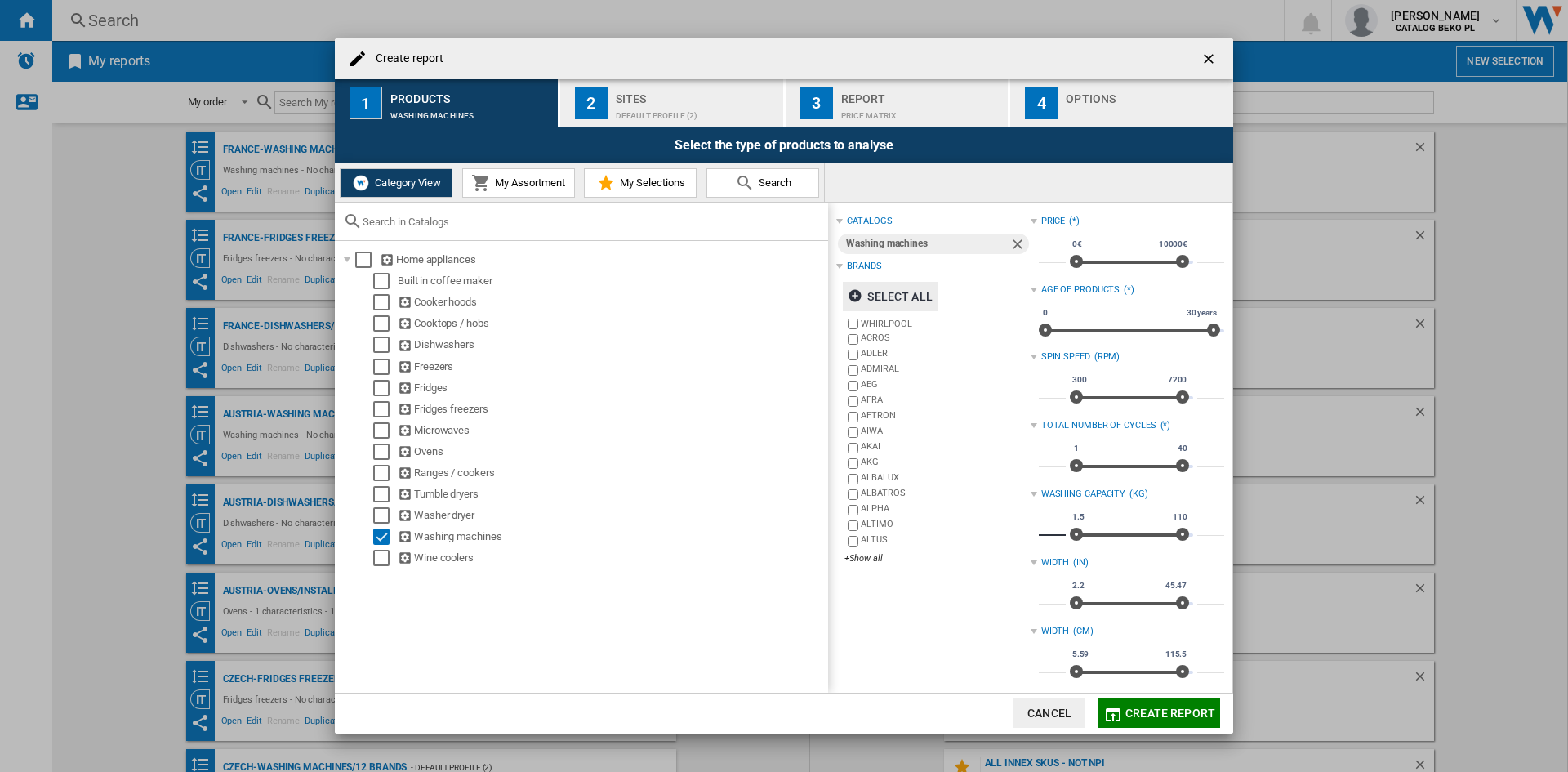
click at [1039, 531] on input "***" at bounding box center [1052, 527] width 27 height 16
type input "*"
click at [1198, 528] on input "***" at bounding box center [1210, 527] width 27 height 16
type input "*"
click at [953, 623] on div "catalogs Washing machines Brands Select all WHIRLPOOL ACROS [PERSON_NAME] ADMIR…" at bounding box center [933, 555] width 193 height 690
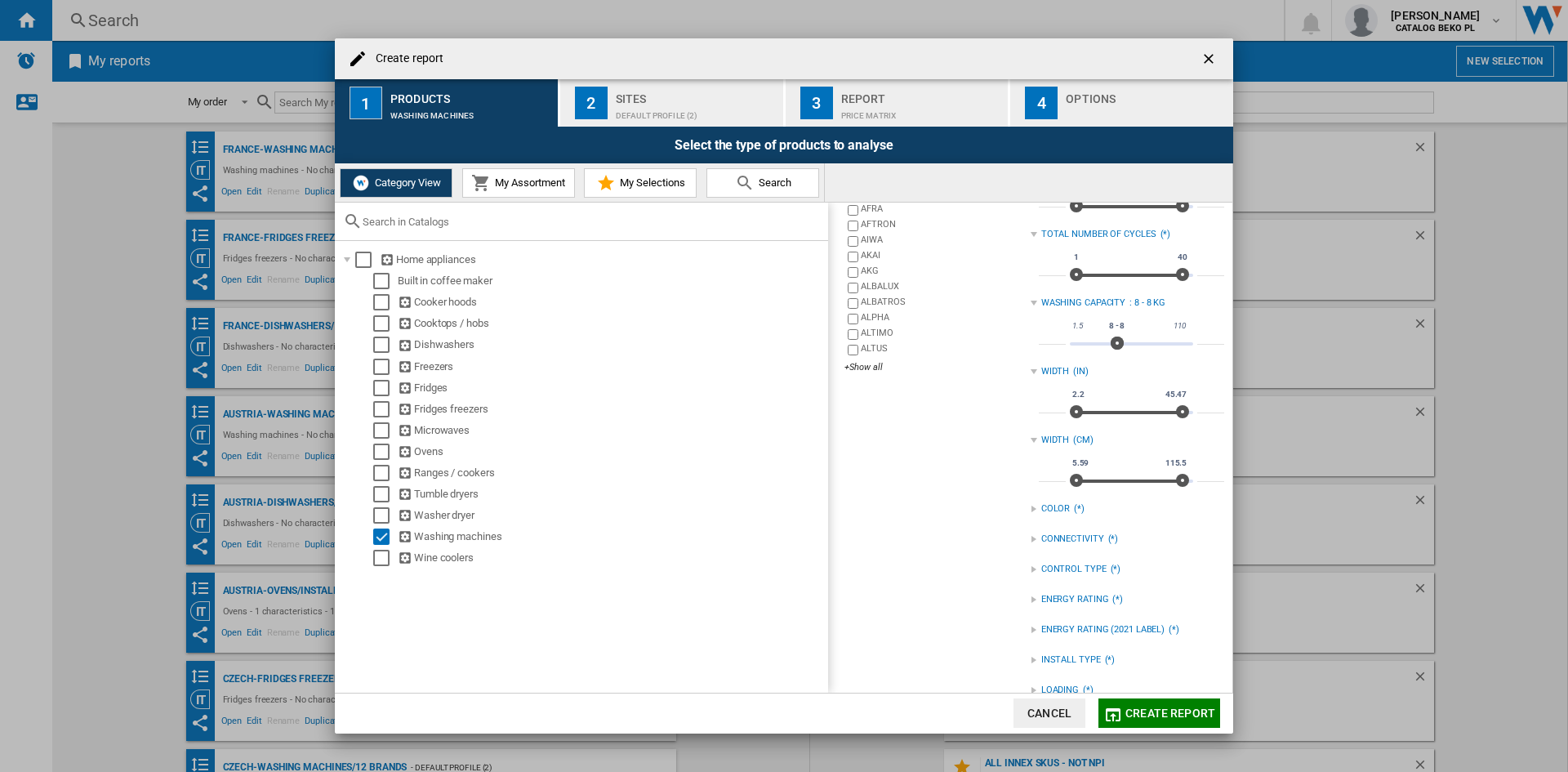
scroll to position [217, 0]
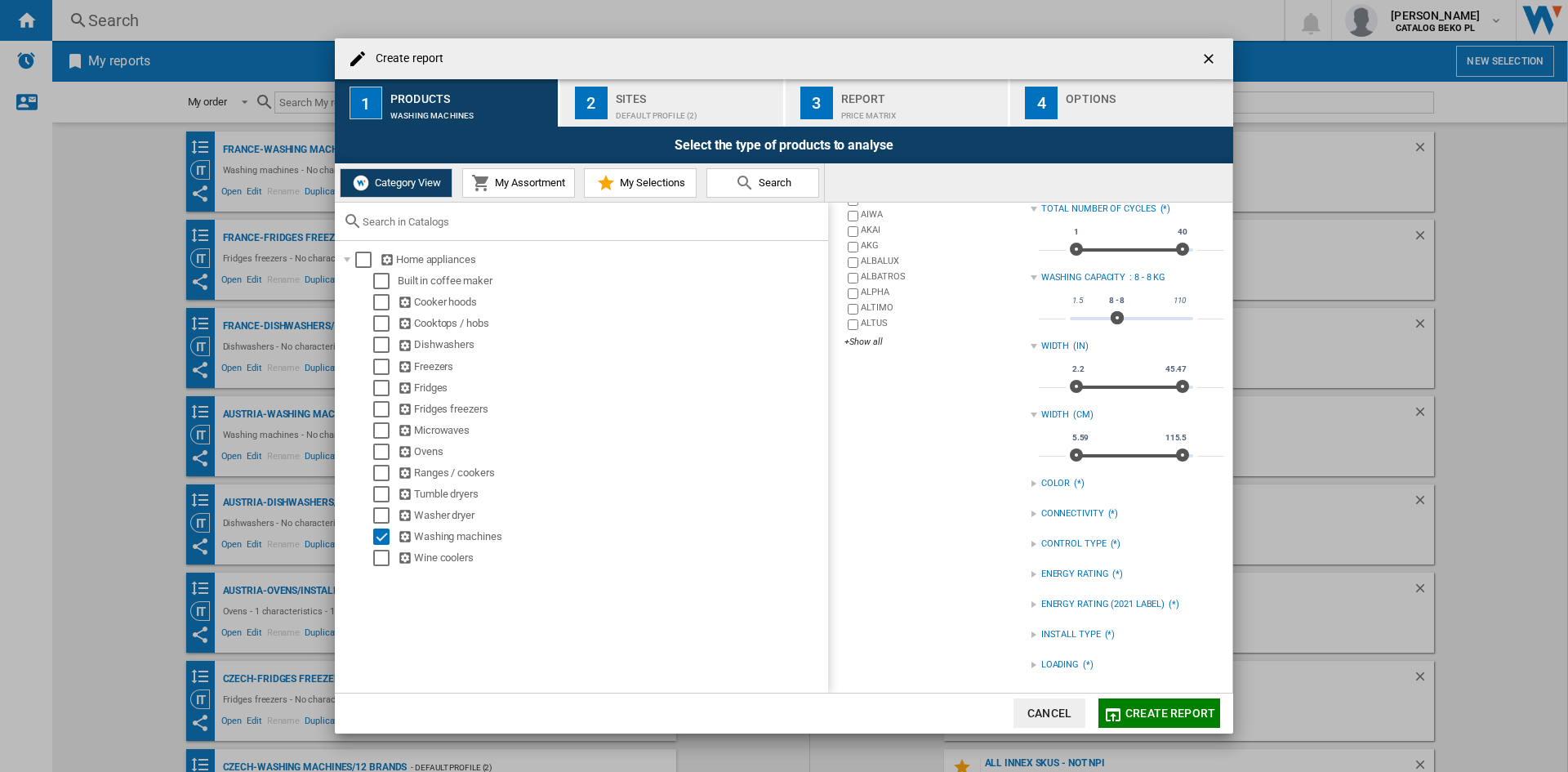
click at [1030, 631] on div "INSTALL TYPE (*)" at bounding box center [1127, 634] width 193 height 21
click at [1055, 664] on div "FREESTANDING" at bounding box center [1140, 668] width 169 height 15
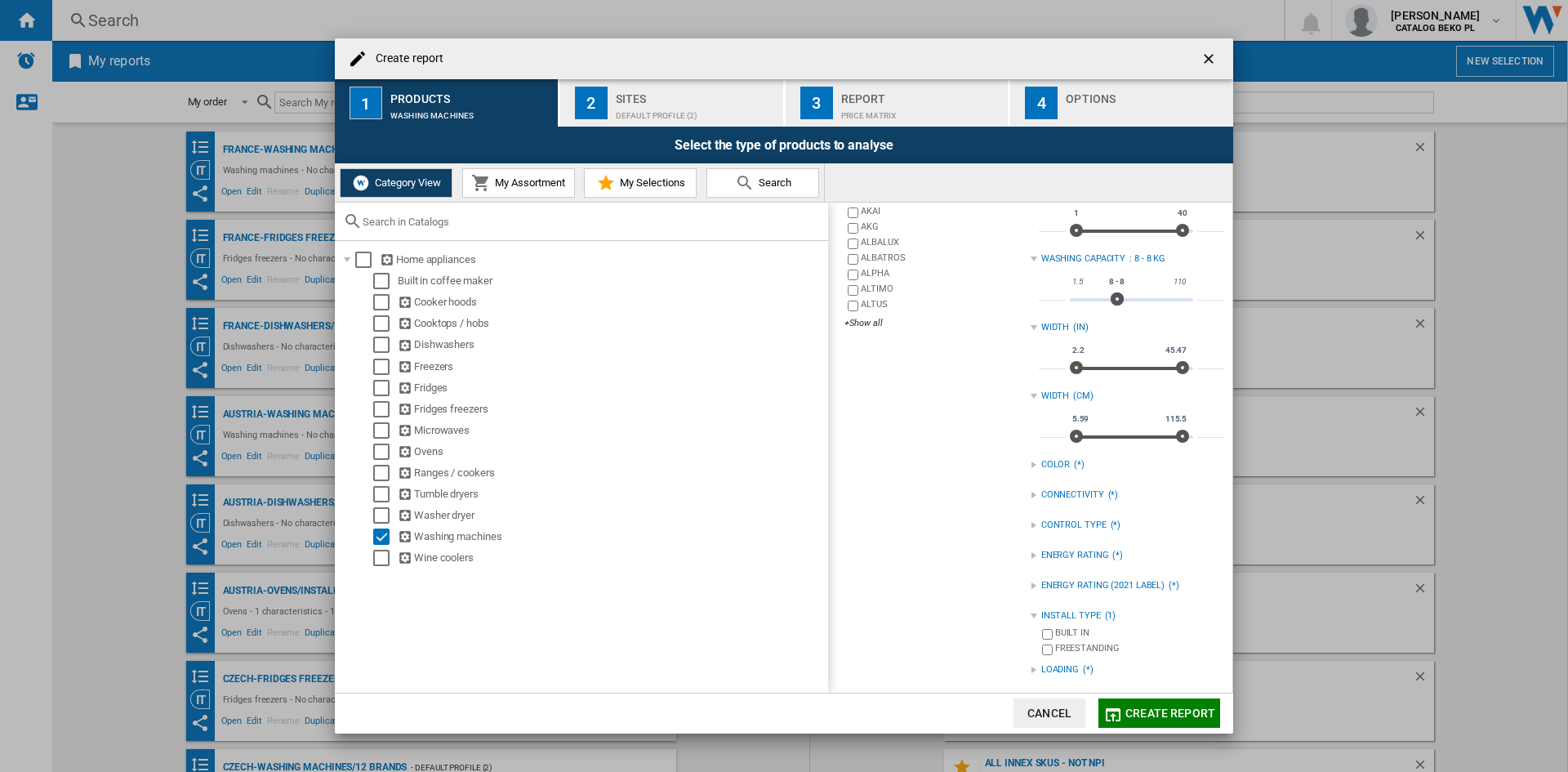
scroll to position [241, 0]
click at [1025, 662] on div "catalogs Washing machines Brands Select all WHIRLPOOL ACROS [PERSON_NAME] ADMIR…" at bounding box center [933, 328] width 193 height 714
click at [1042, 662] on div "LOADING" at bounding box center [1060, 664] width 38 height 13
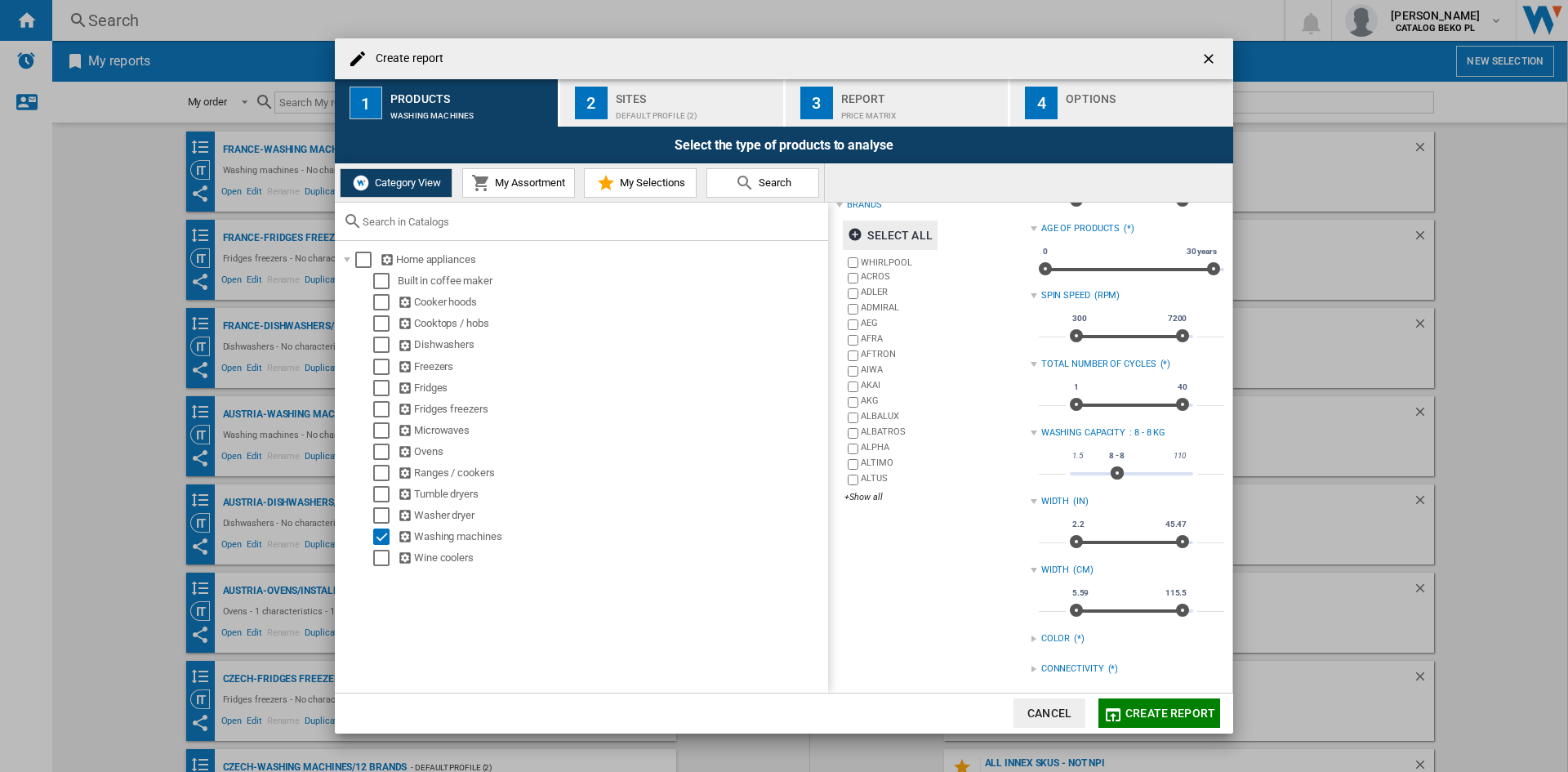
scroll to position [0, 0]
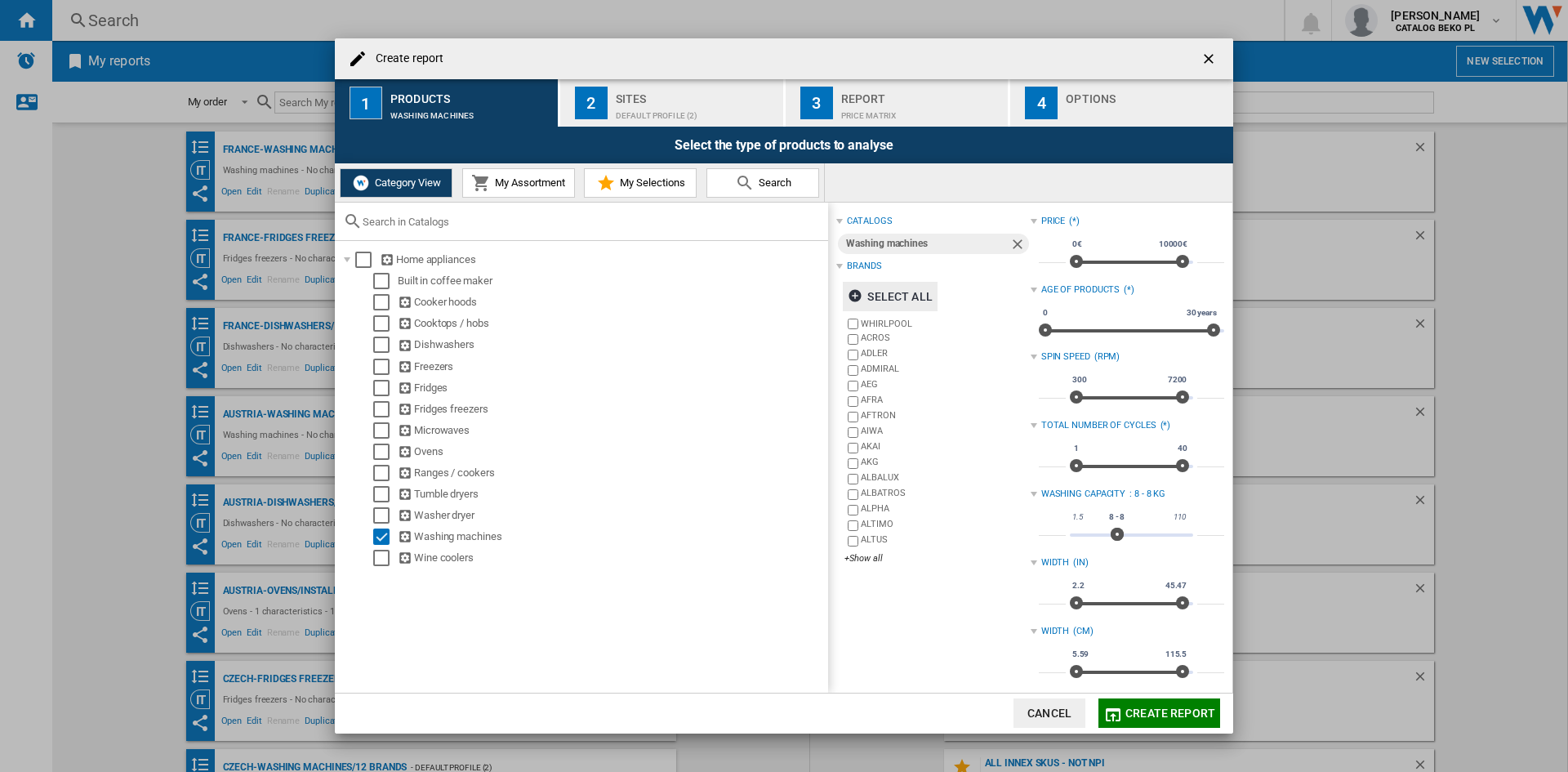
click at [654, 110] on div "Default profile (2)" at bounding box center [696, 111] width 161 height 17
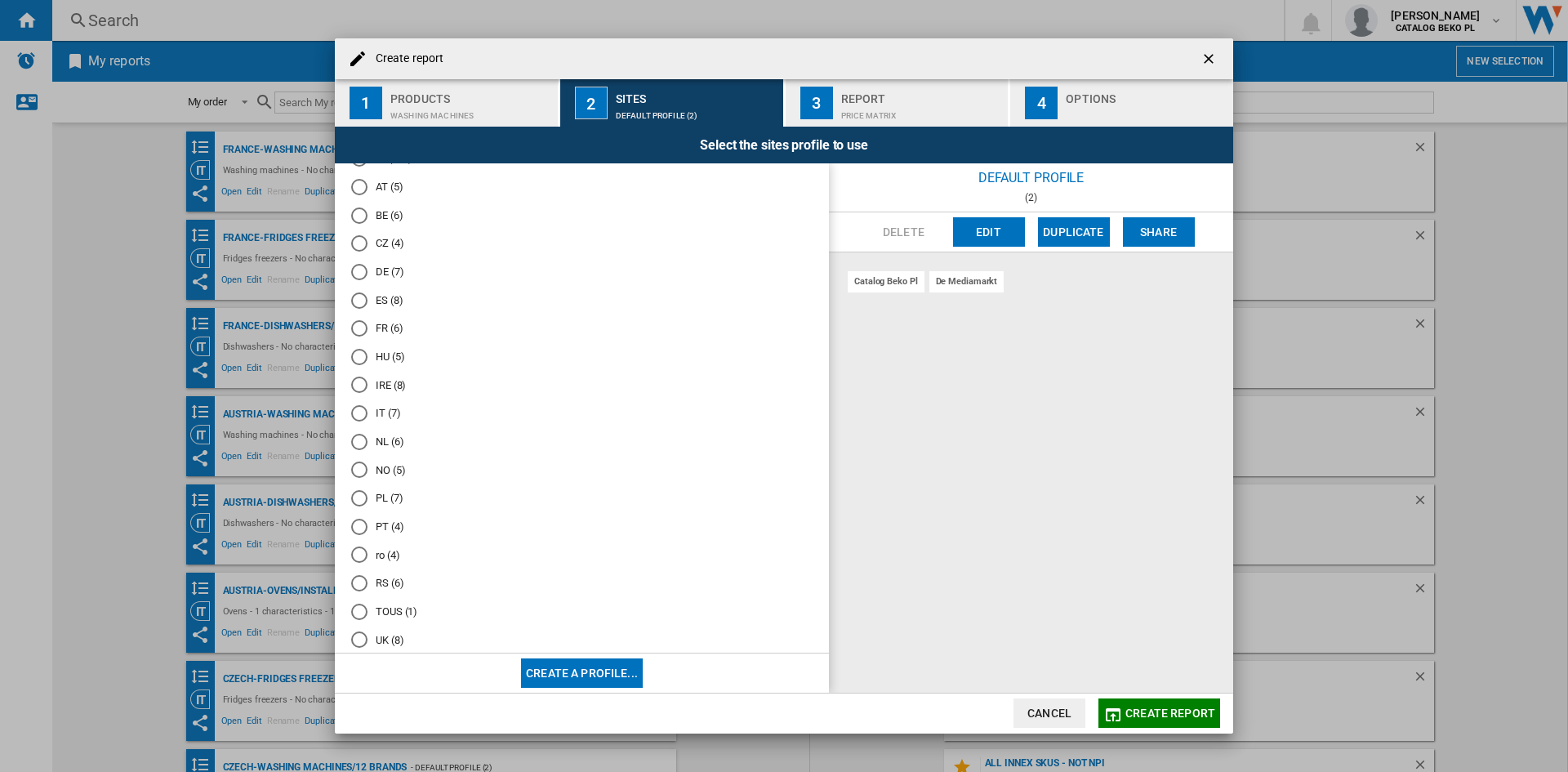
scroll to position [80, 0]
click at [374, 409] on md-radio-group "Default profile (2) all (109) AT (5) BE (6) CZ (4) DE (7) ES (8) FR (6) HU (5) …" at bounding box center [581, 367] width 461 height 537
click at [373, 414] on md-radio-button "NL (6)" at bounding box center [581, 418] width 461 height 15
click at [1161, 122] on button "4 Options" at bounding box center [1121, 103] width 223 height 47
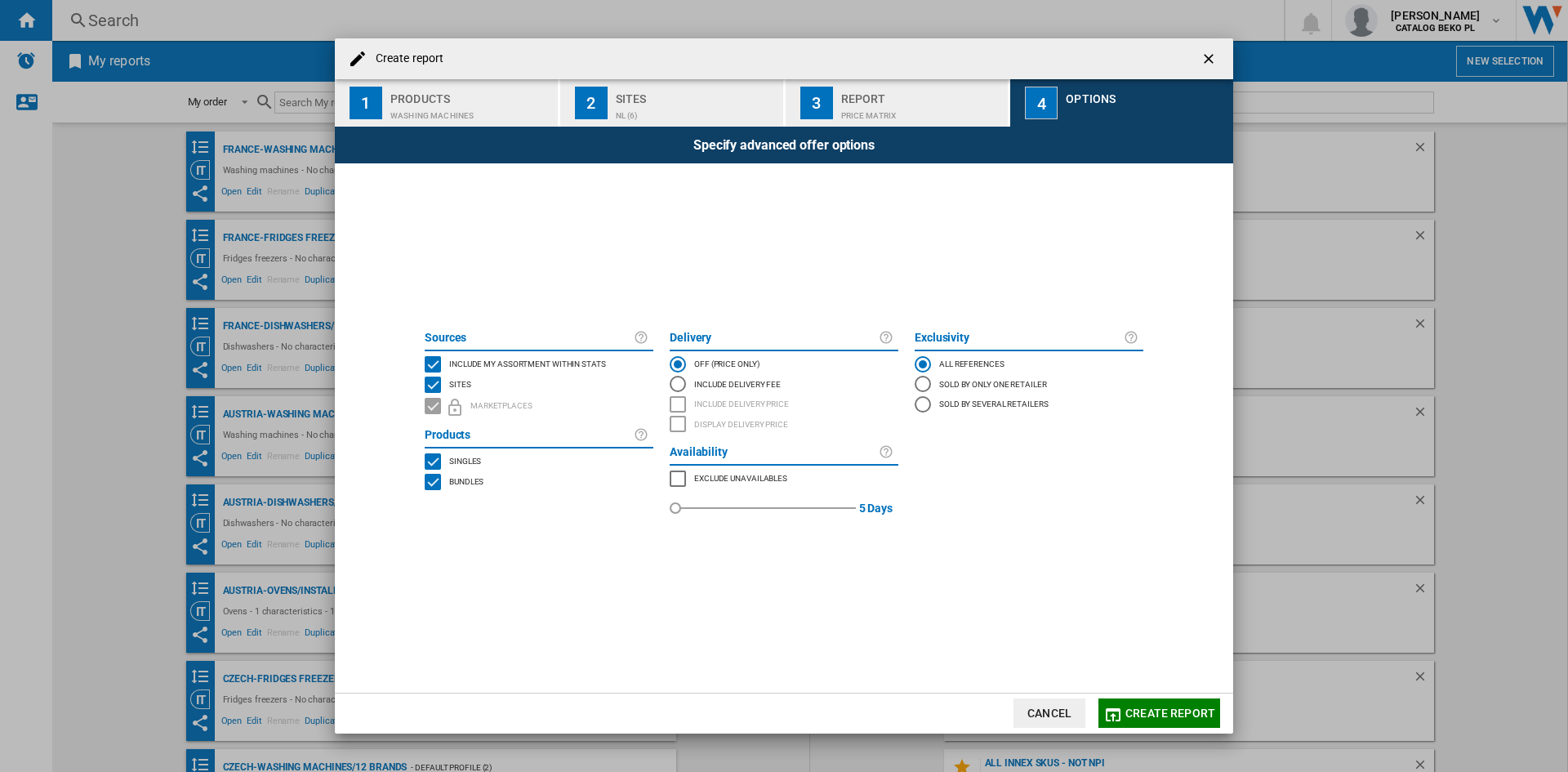
click at [570, 365] on span "Include my assortment within stats" at bounding box center [527, 362] width 157 height 11
click at [1123, 698] on md-dialog-actions "Cancel Create report" at bounding box center [784, 713] width 899 height 41
click at [1131, 714] on span "Create report" at bounding box center [1170, 712] width 90 height 13
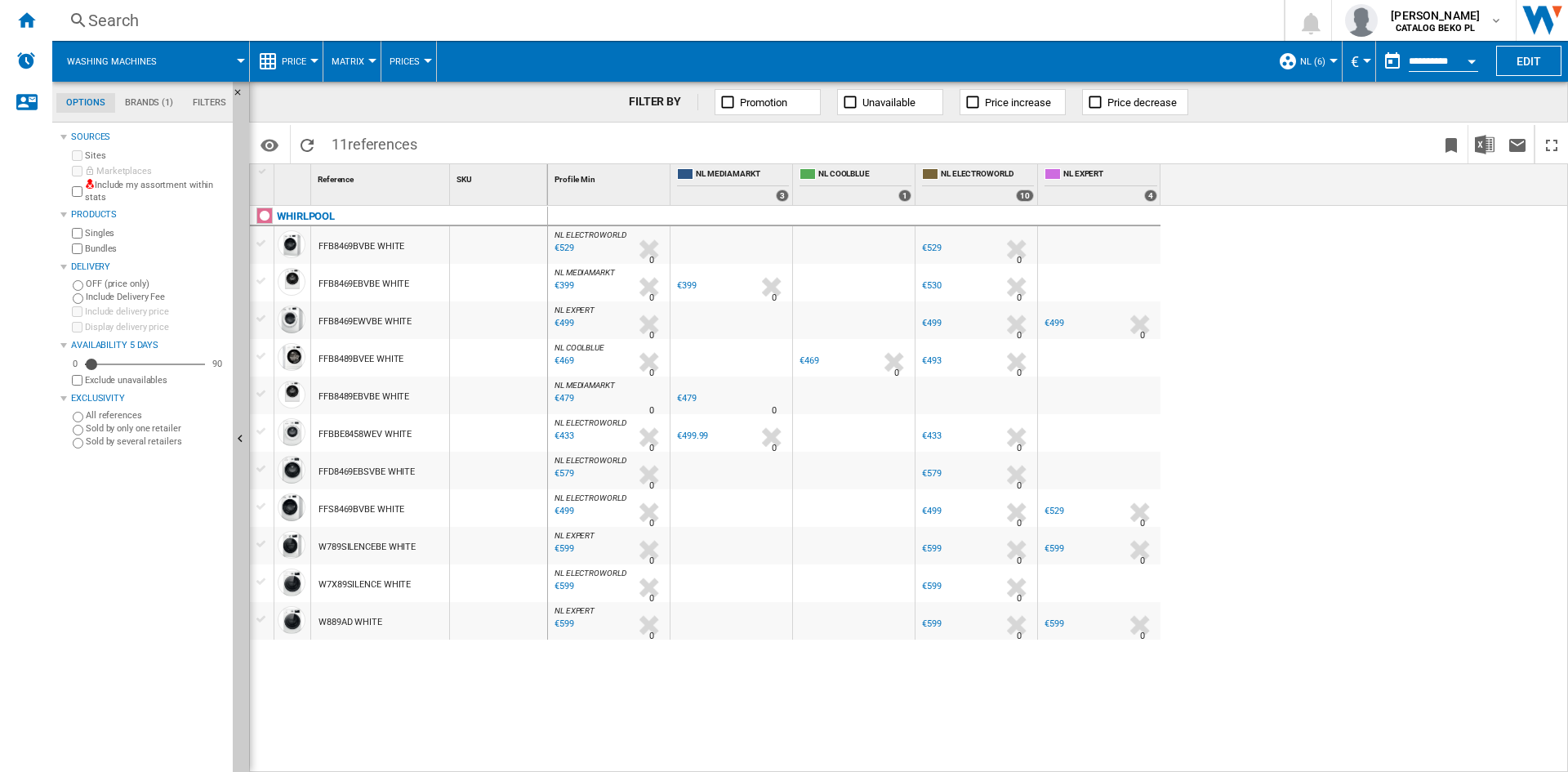
click at [294, 65] on span "Price" at bounding box center [294, 62] width 25 height 10
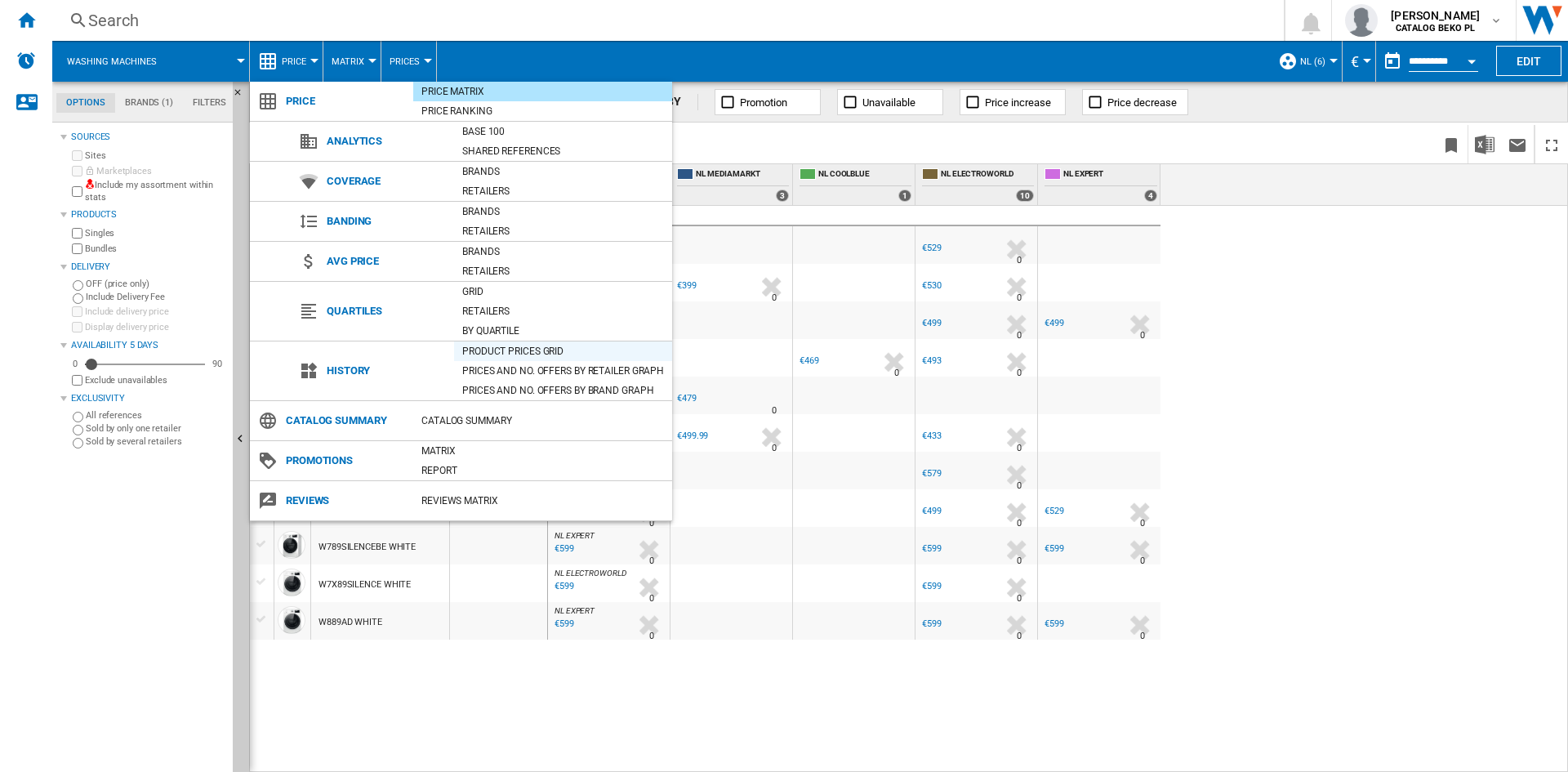
click at [508, 347] on div "Product prices grid" at bounding box center [563, 351] width 218 height 16
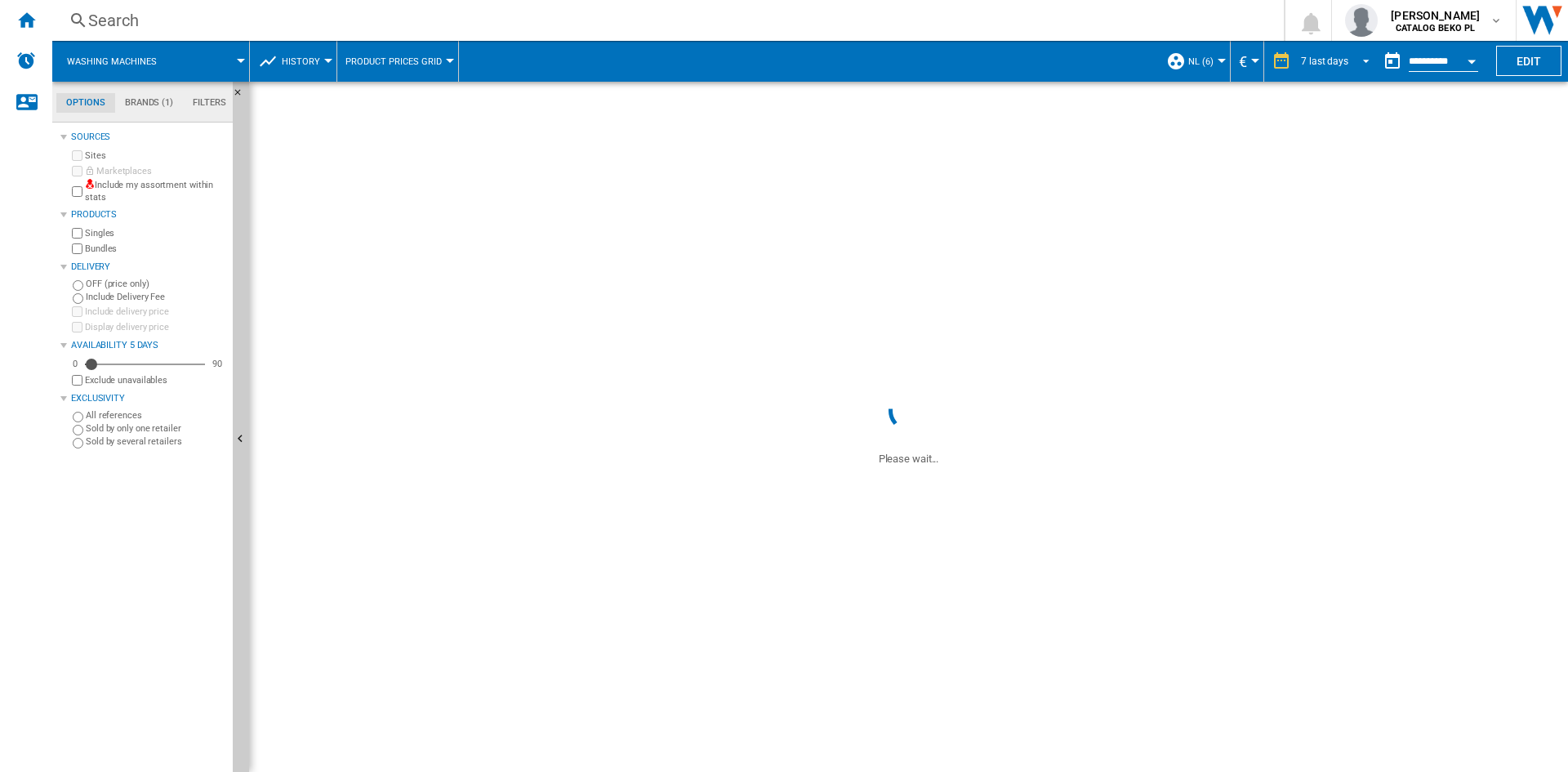
click at [1320, 62] on div "7 last days" at bounding box center [1324, 61] width 47 height 11
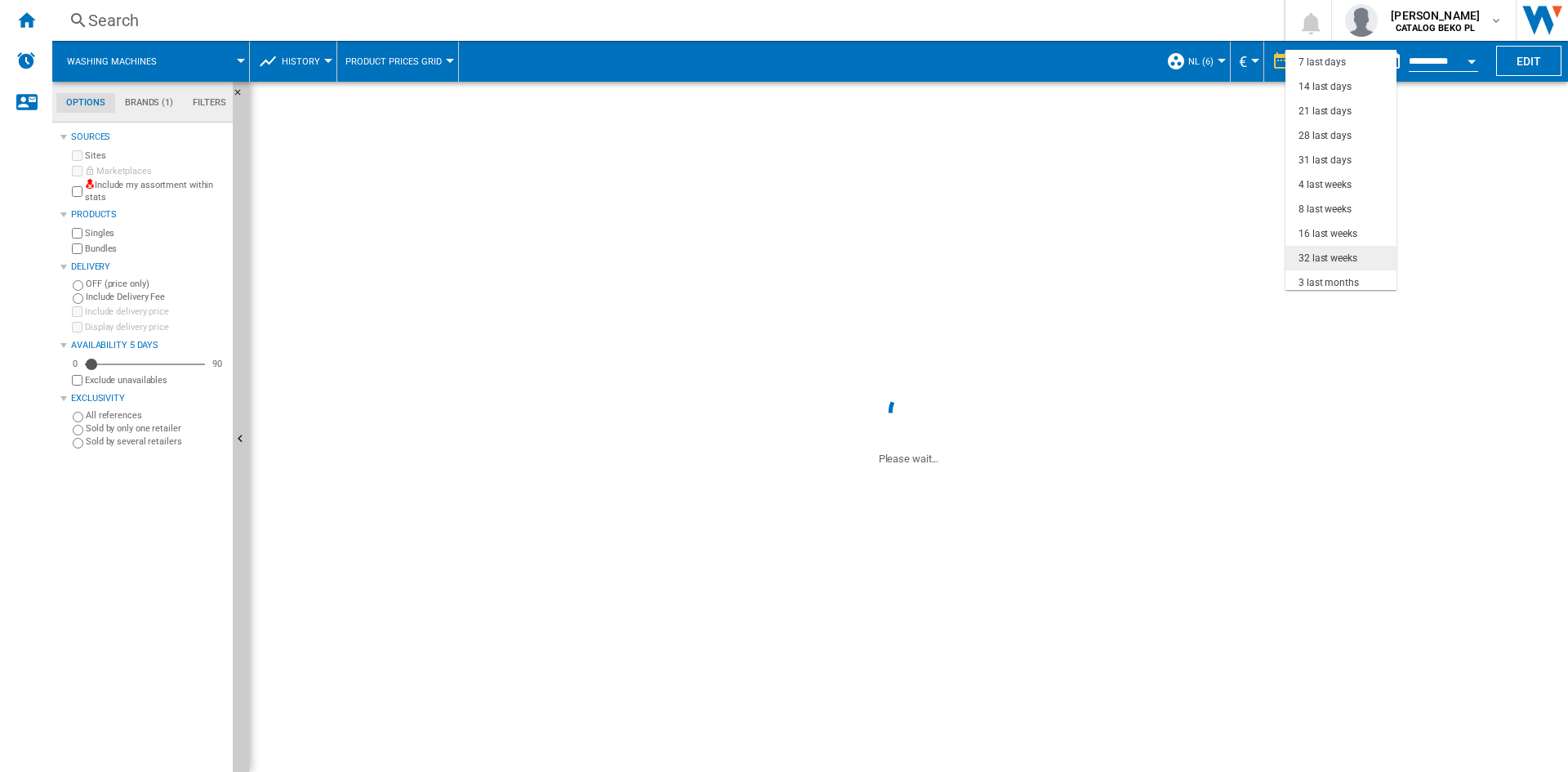
scroll to position [103, 0]
click at [1316, 187] on md-option "32 last weeks" at bounding box center [1341, 180] width 111 height 25
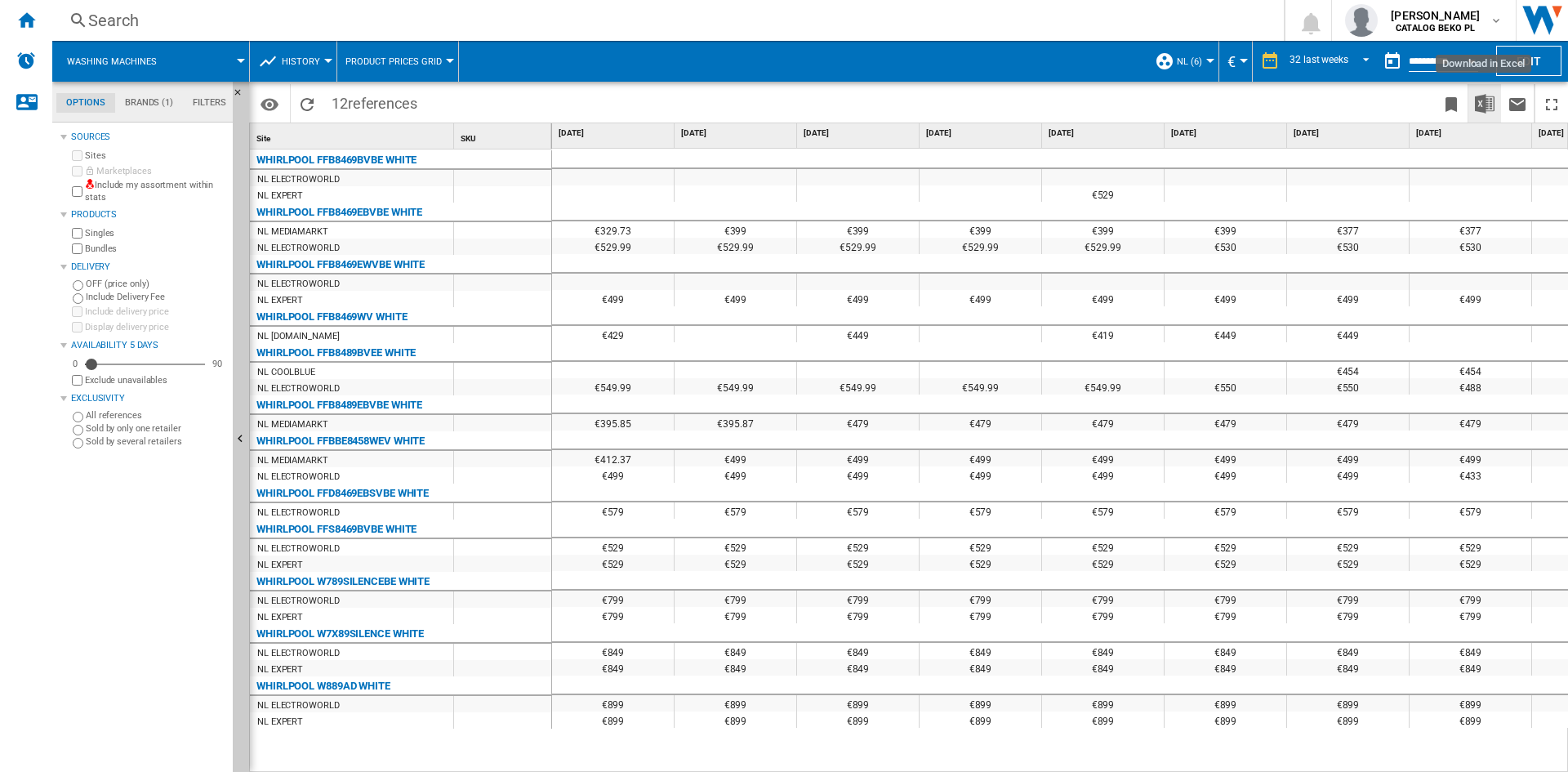
click at [1482, 105] on img "Download in Excel" at bounding box center [1484, 104] width 20 height 20
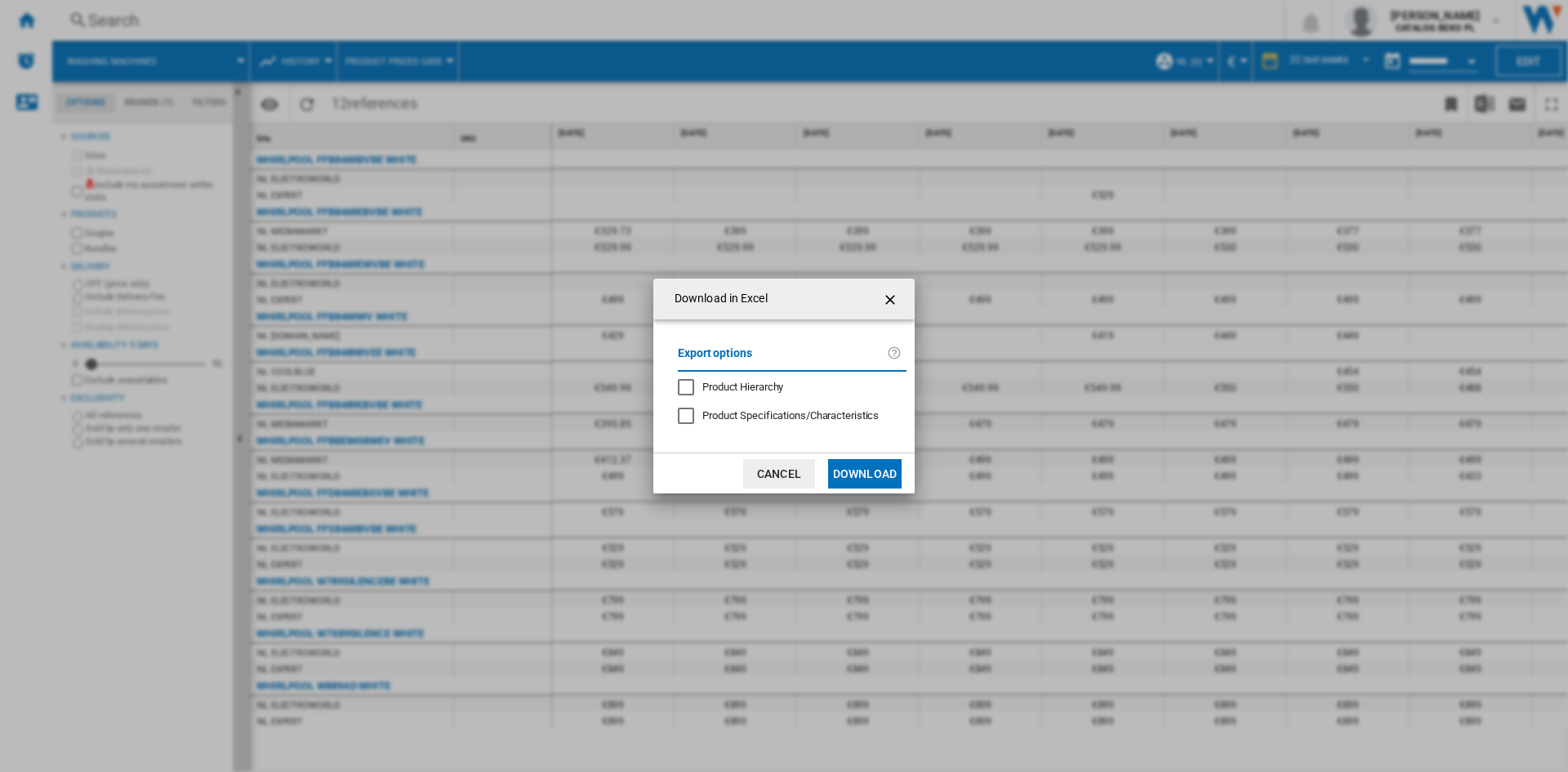
click at [883, 466] on button "Download" at bounding box center [865, 473] width 74 height 29
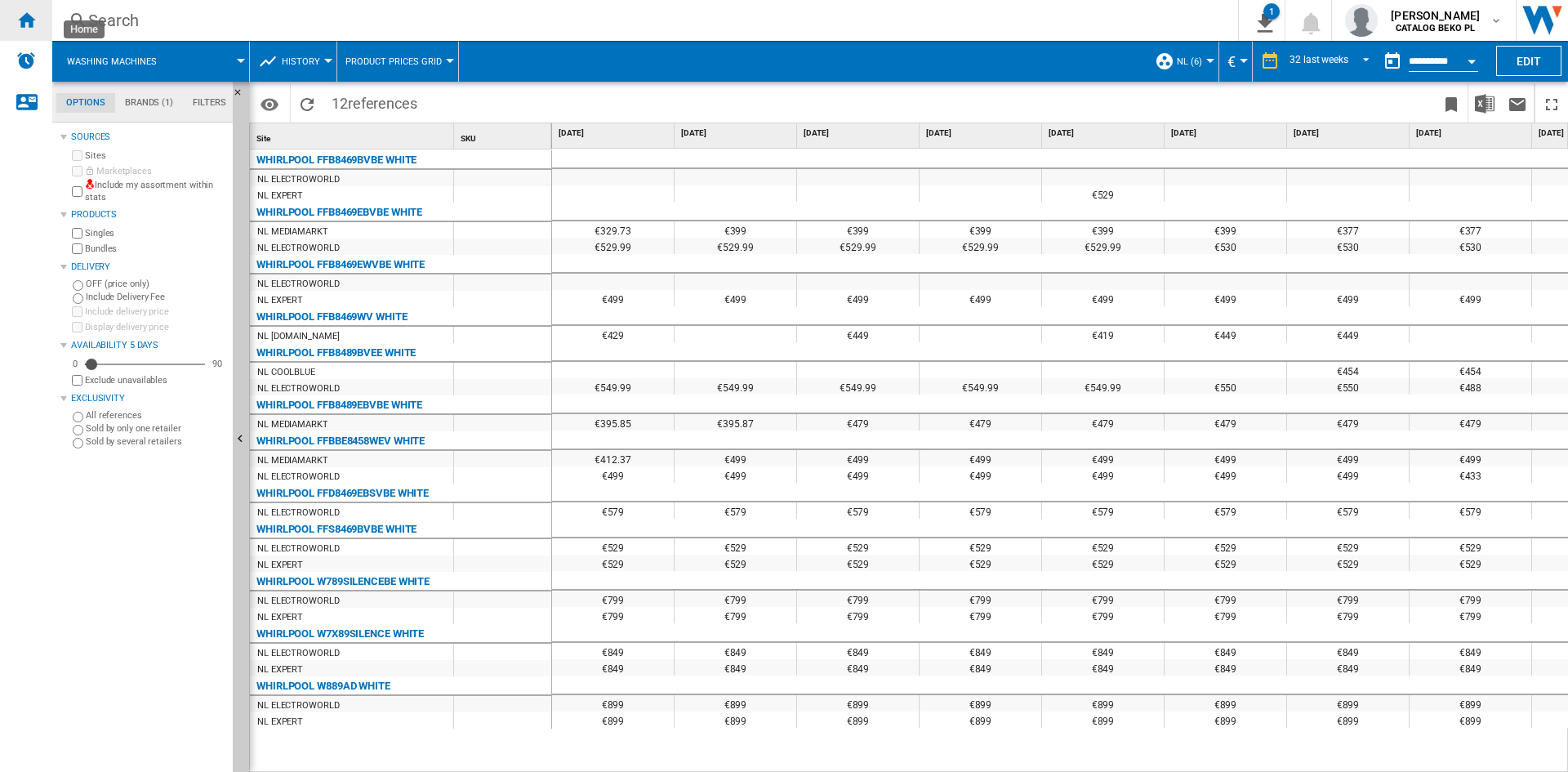
click at [22, 16] on ng-md-icon "Home" at bounding box center [26, 19] width 20 height 20
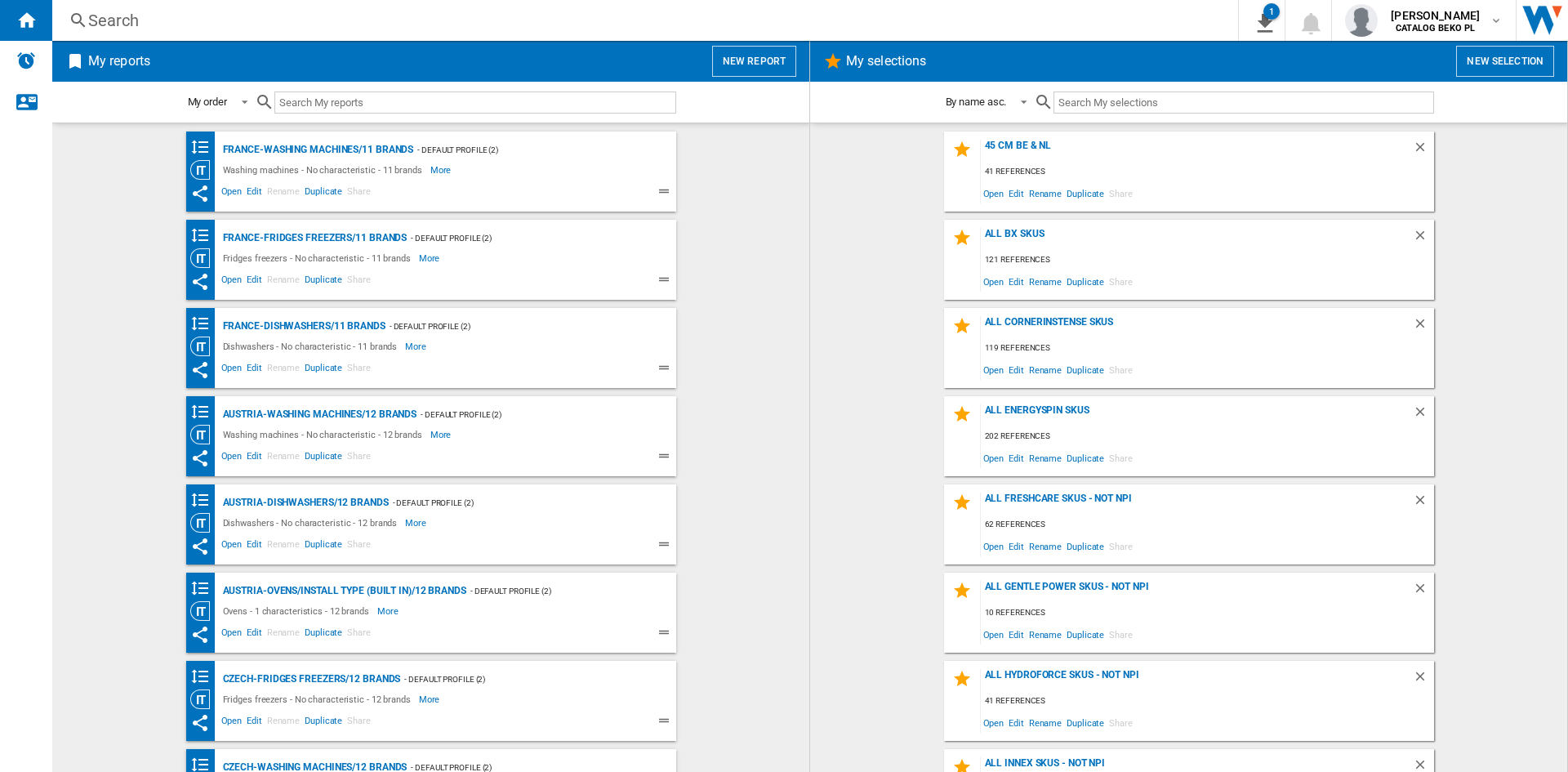
click at [850, 347] on wk-selection "ALL cornerinstense skus 119 references Open Edit Rename Duplicate Share" at bounding box center [1189, 348] width 724 height 80
click at [829, 291] on wk-selection "all bx skus 121 references Open Edit Rename Duplicate Share" at bounding box center [1189, 260] width 724 height 80
click at [735, 49] on button "New report" at bounding box center [754, 61] width 84 height 31
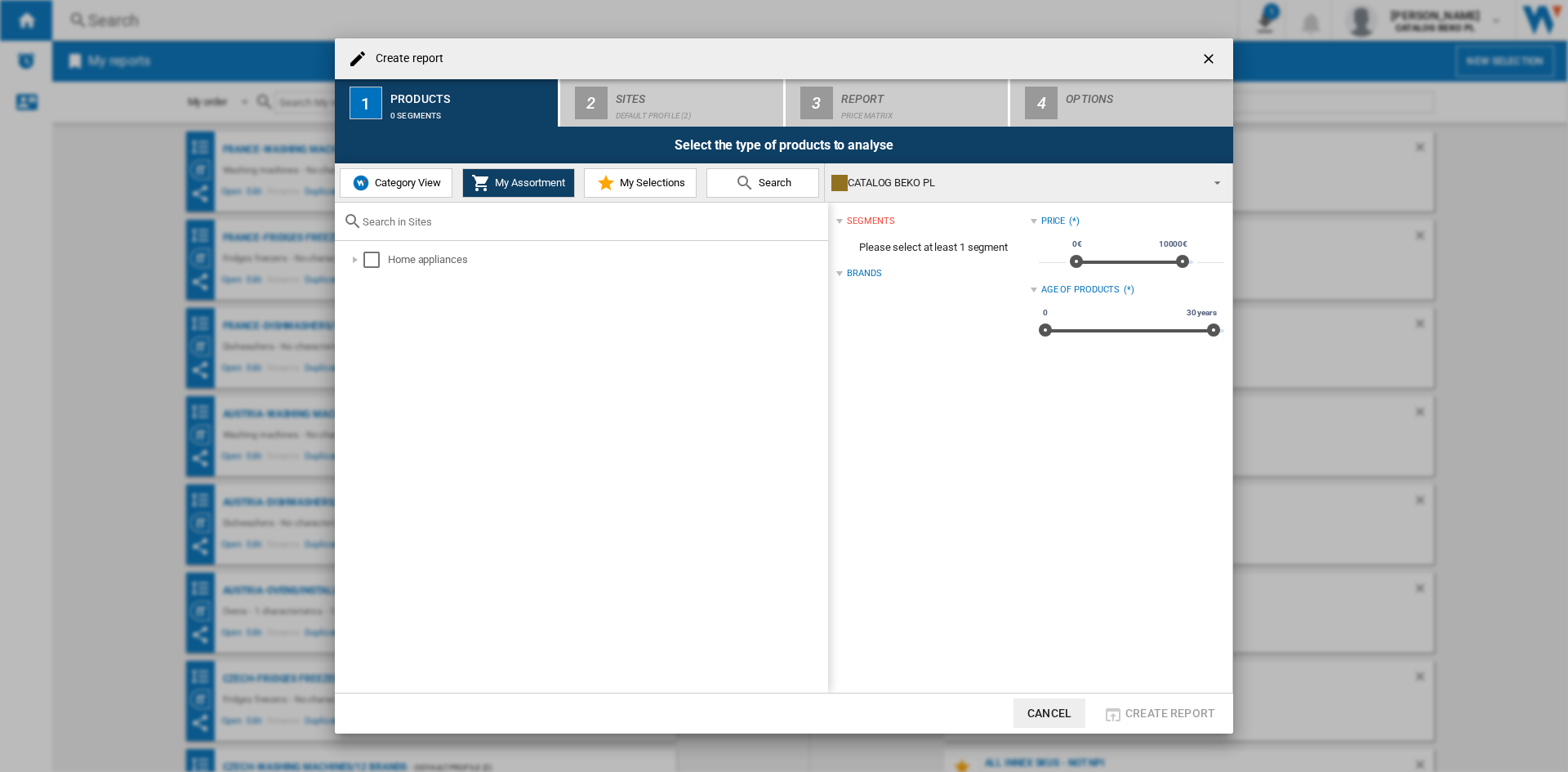
click at [388, 187] on span "Category View" at bounding box center [406, 182] width 70 height 12
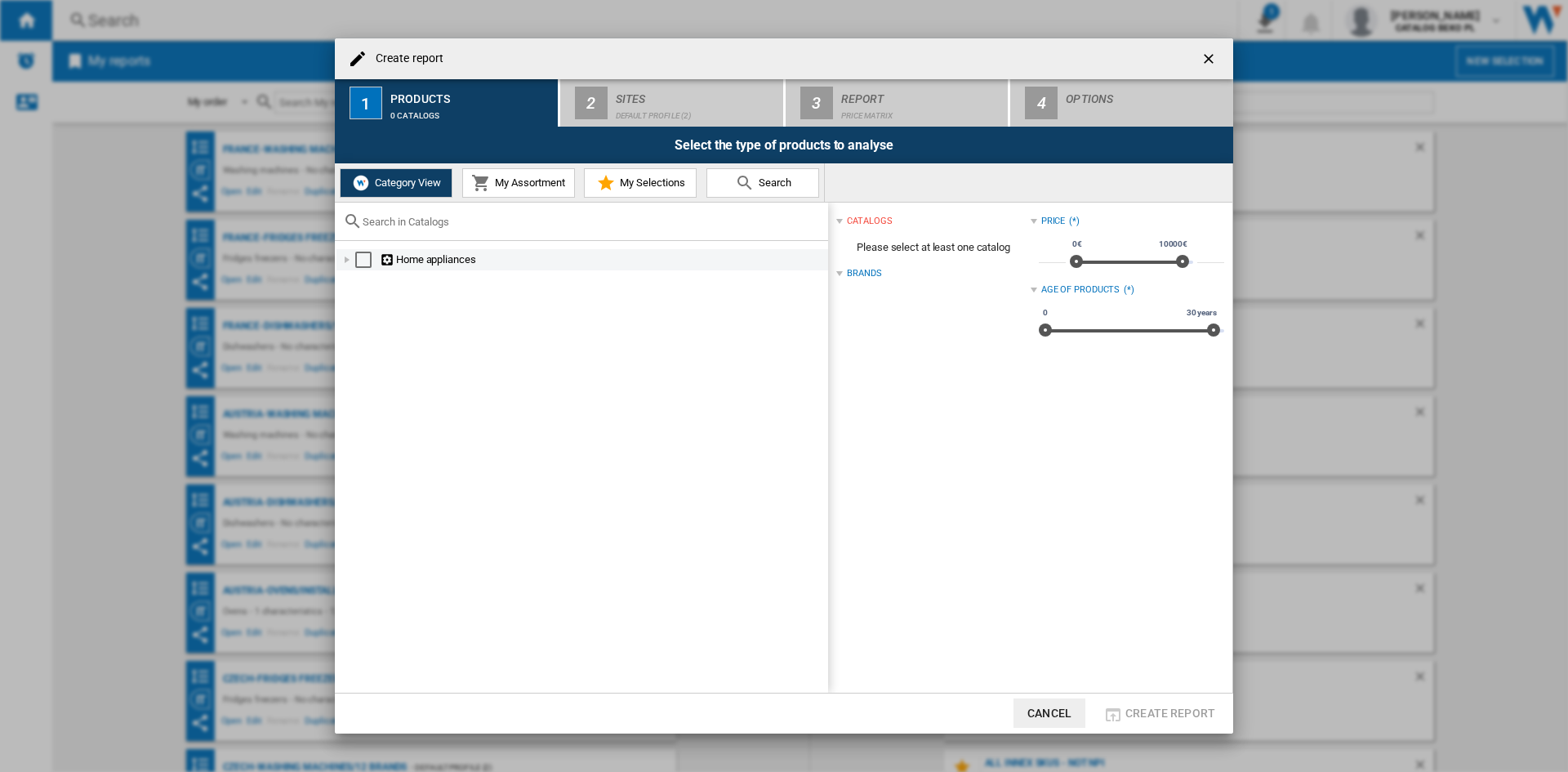
click at [347, 261] on div "Create report ..." at bounding box center [347, 259] width 16 height 16
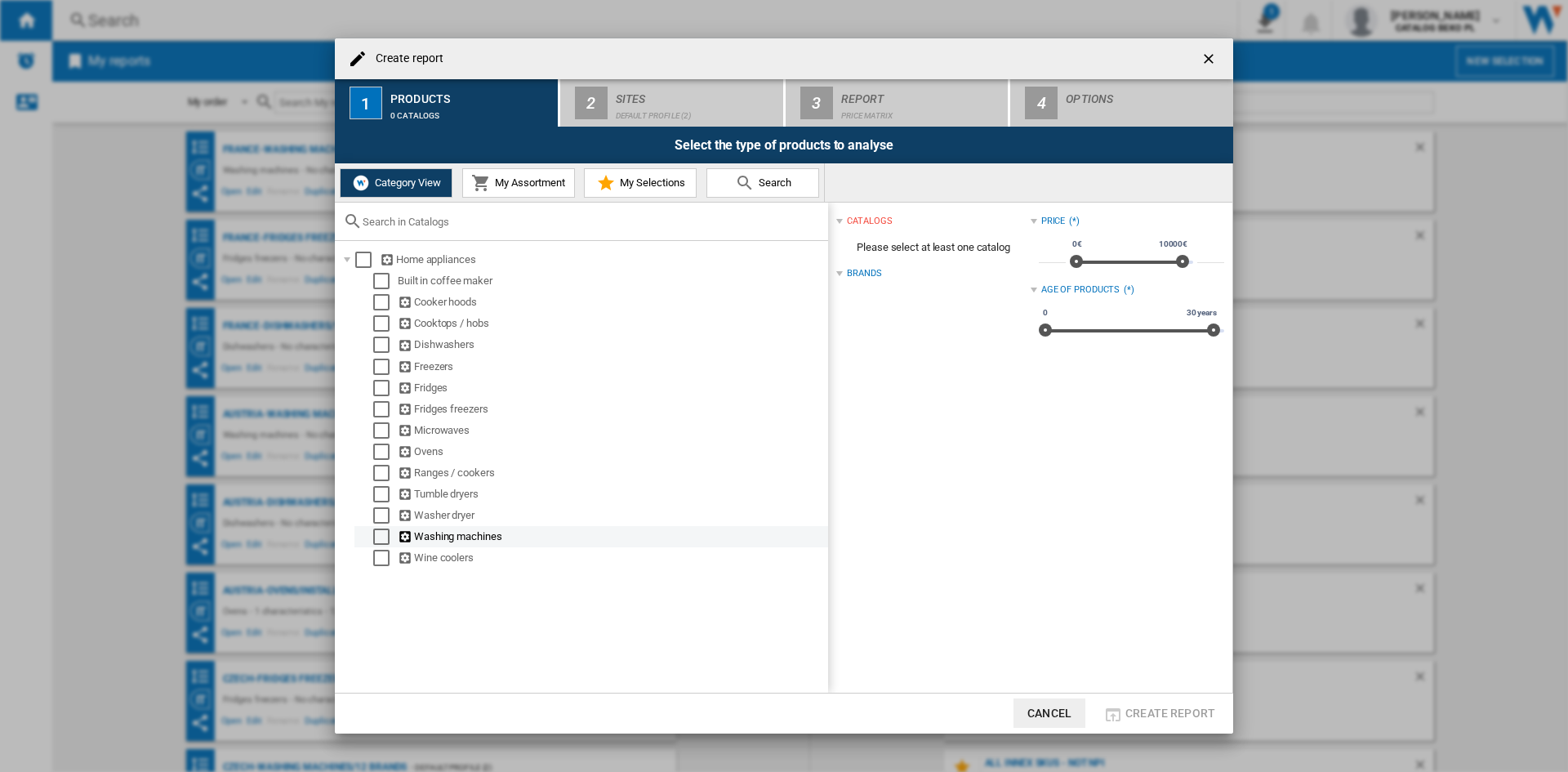
click at [388, 540] on div "Select" at bounding box center [381, 536] width 16 height 16
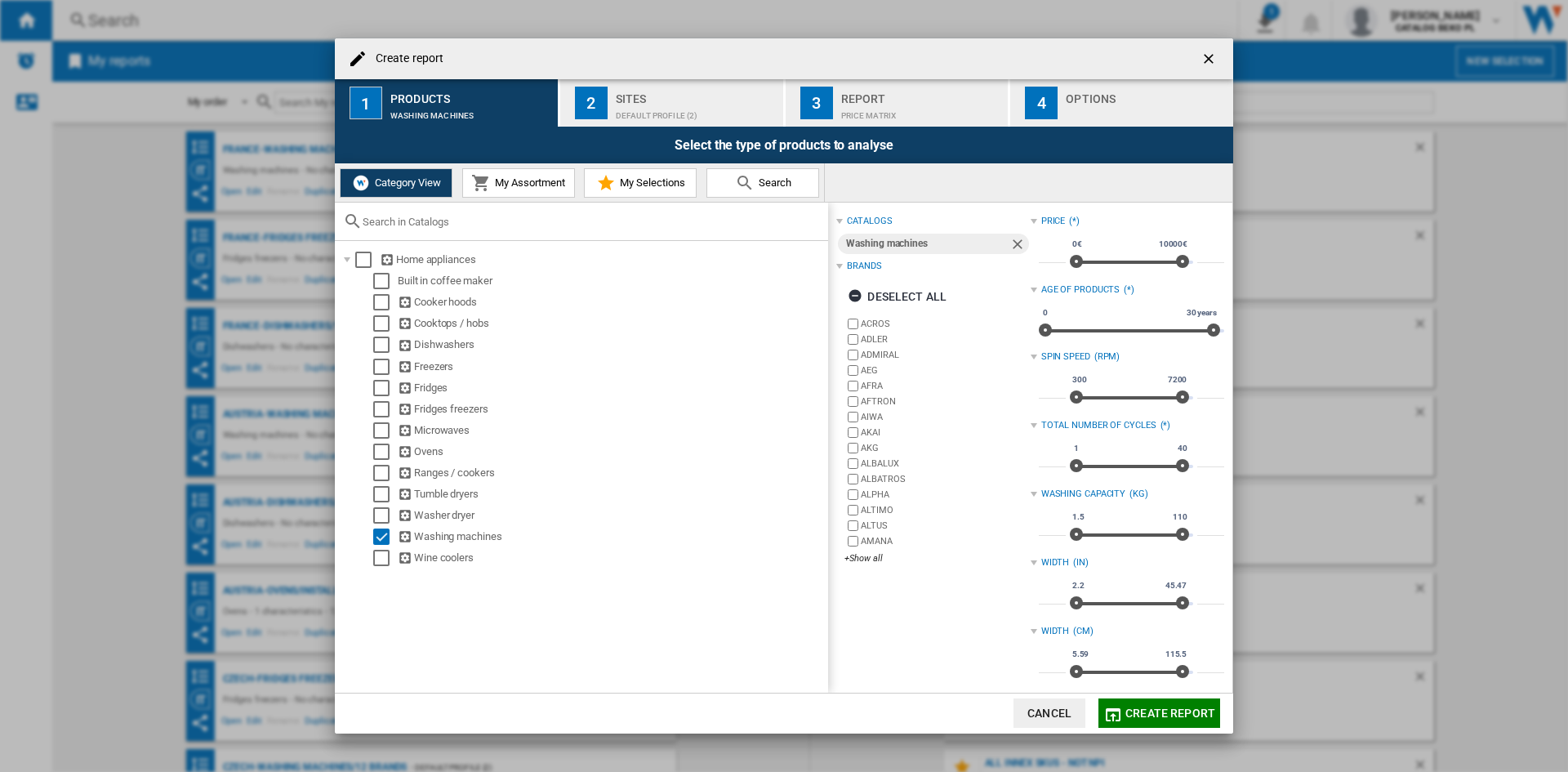
click at [1039, 527] on input "***" at bounding box center [1052, 527] width 27 height 16
type input "*"
click at [1198, 531] on input "***" at bounding box center [1210, 527] width 27 height 16
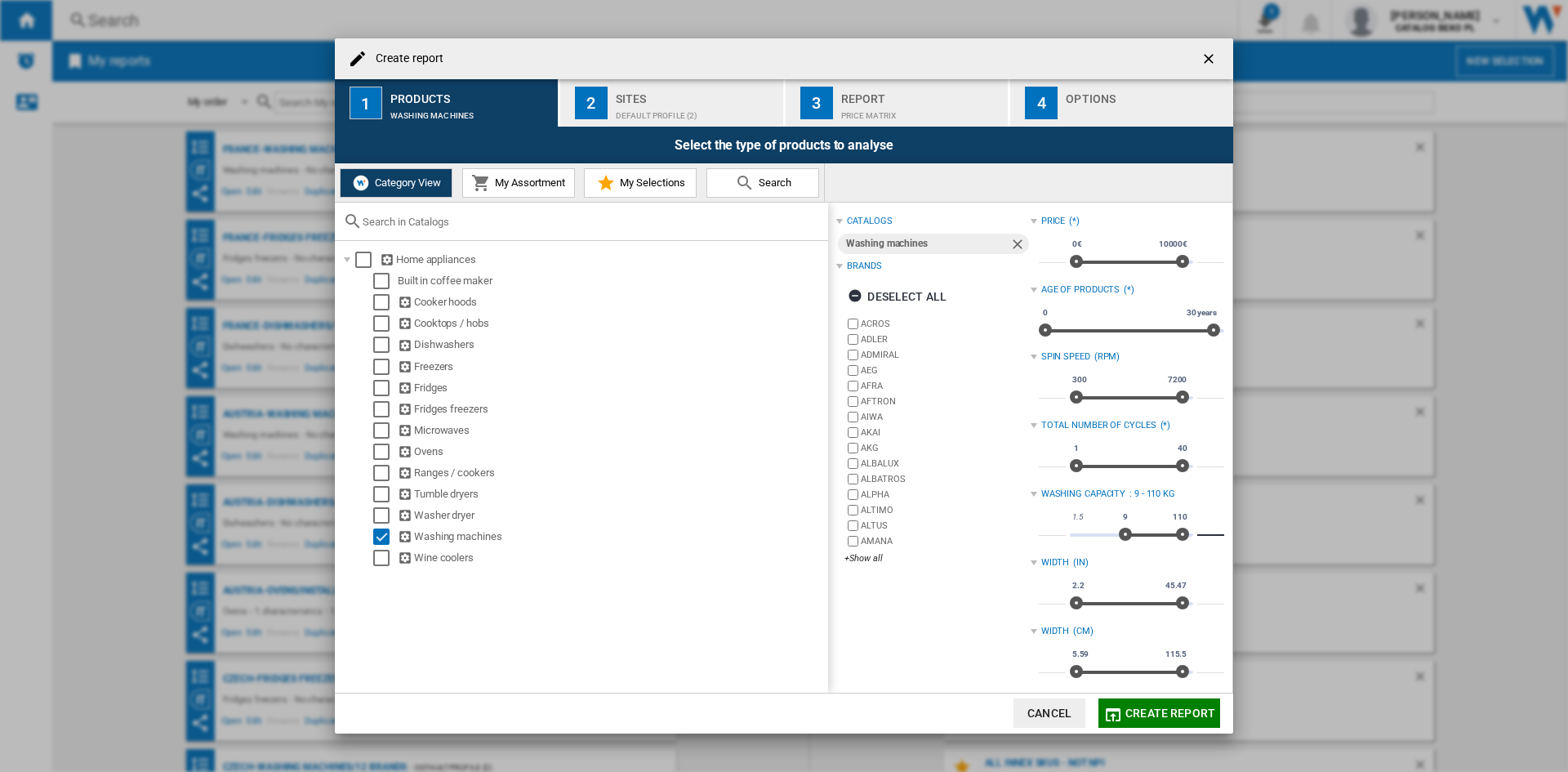
type input "*"
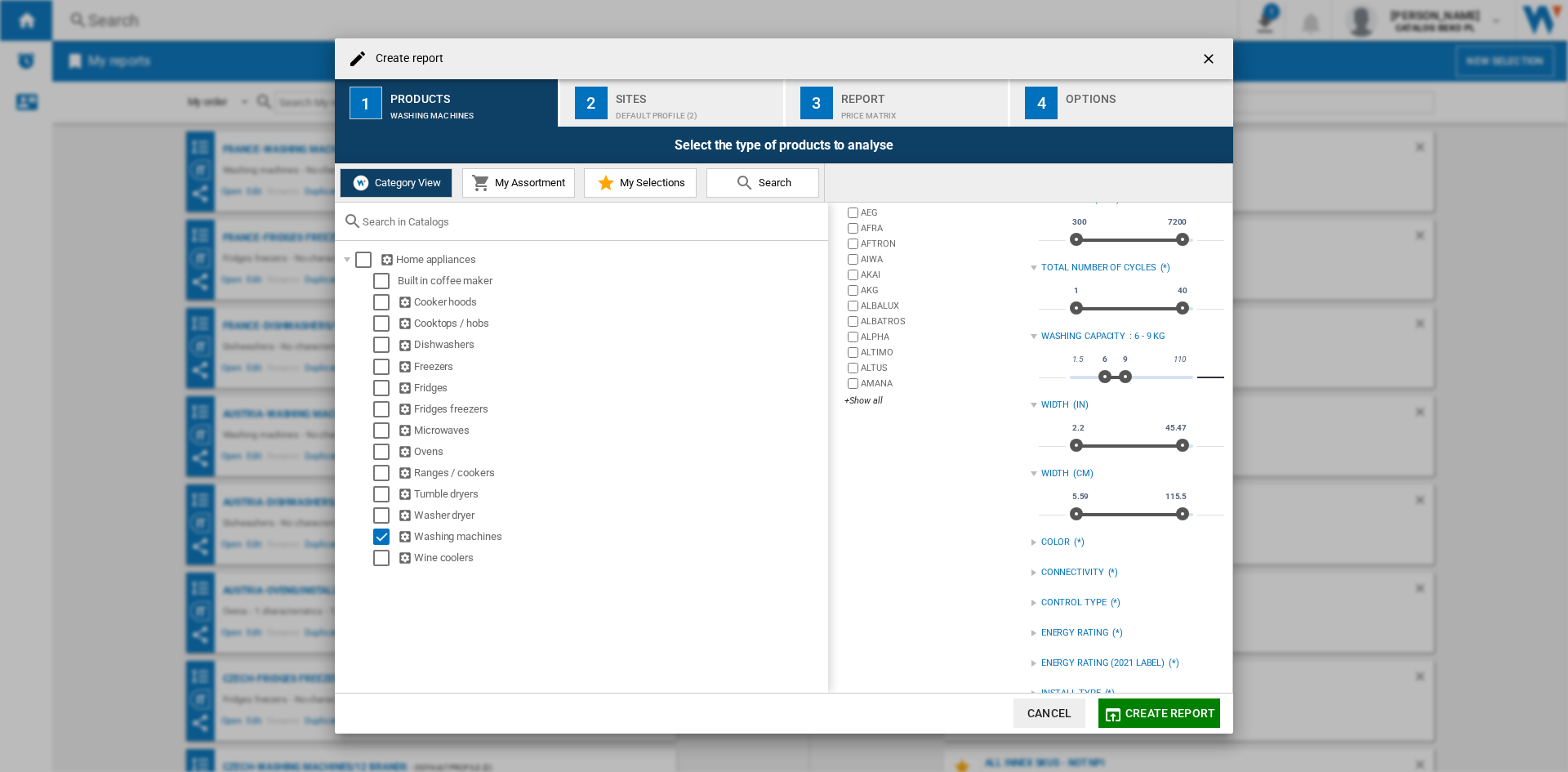
scroll to position [163, 0]
type input "*"
click at [1043, 364] on input "*" at bounding box center [1052, 364] width 27 height 16
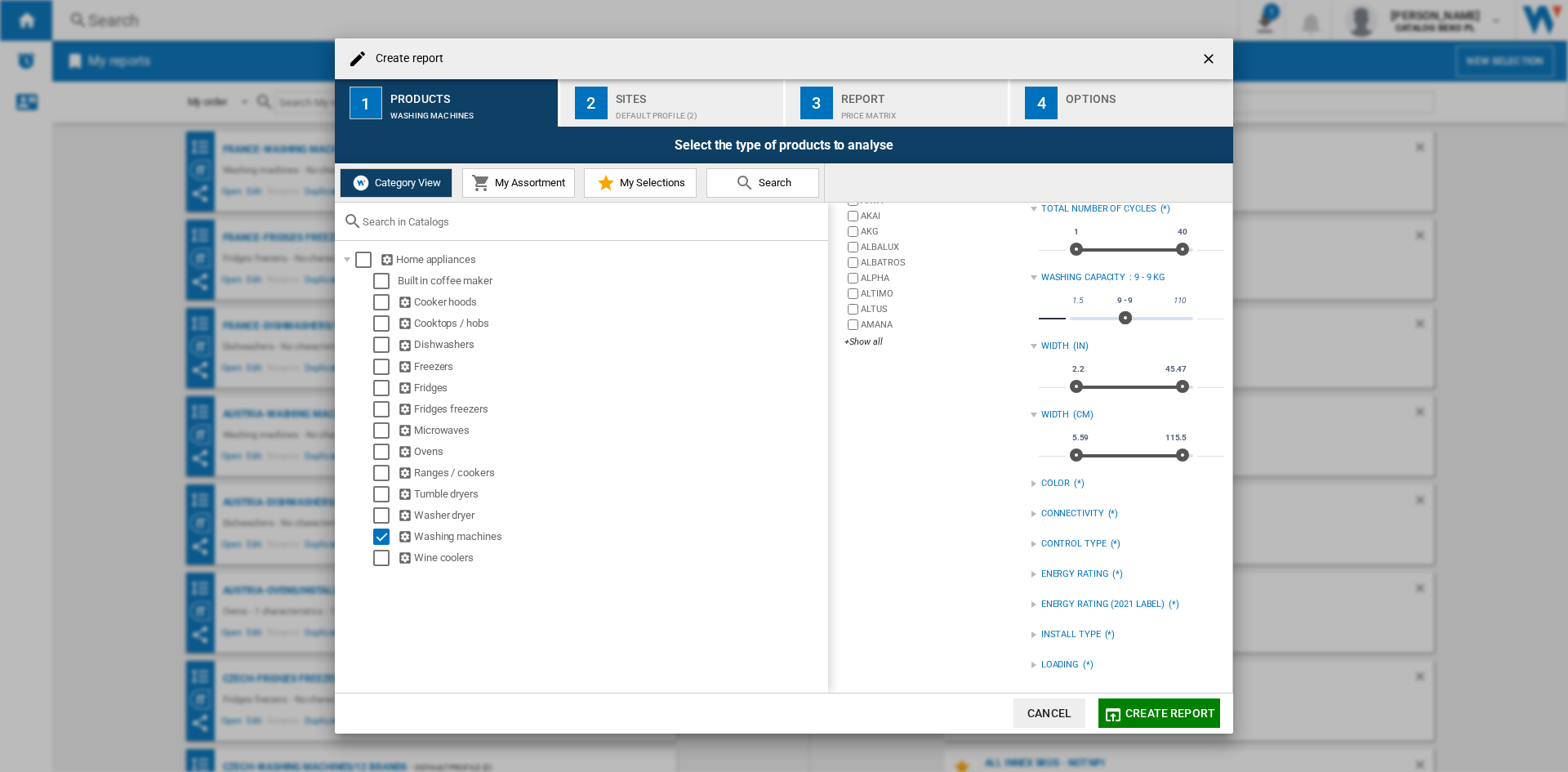
type input "*"
click at [1060, 627] on div "INSTALL TYPE (*)" at bounding box center [1127, 634] width 193 height 21
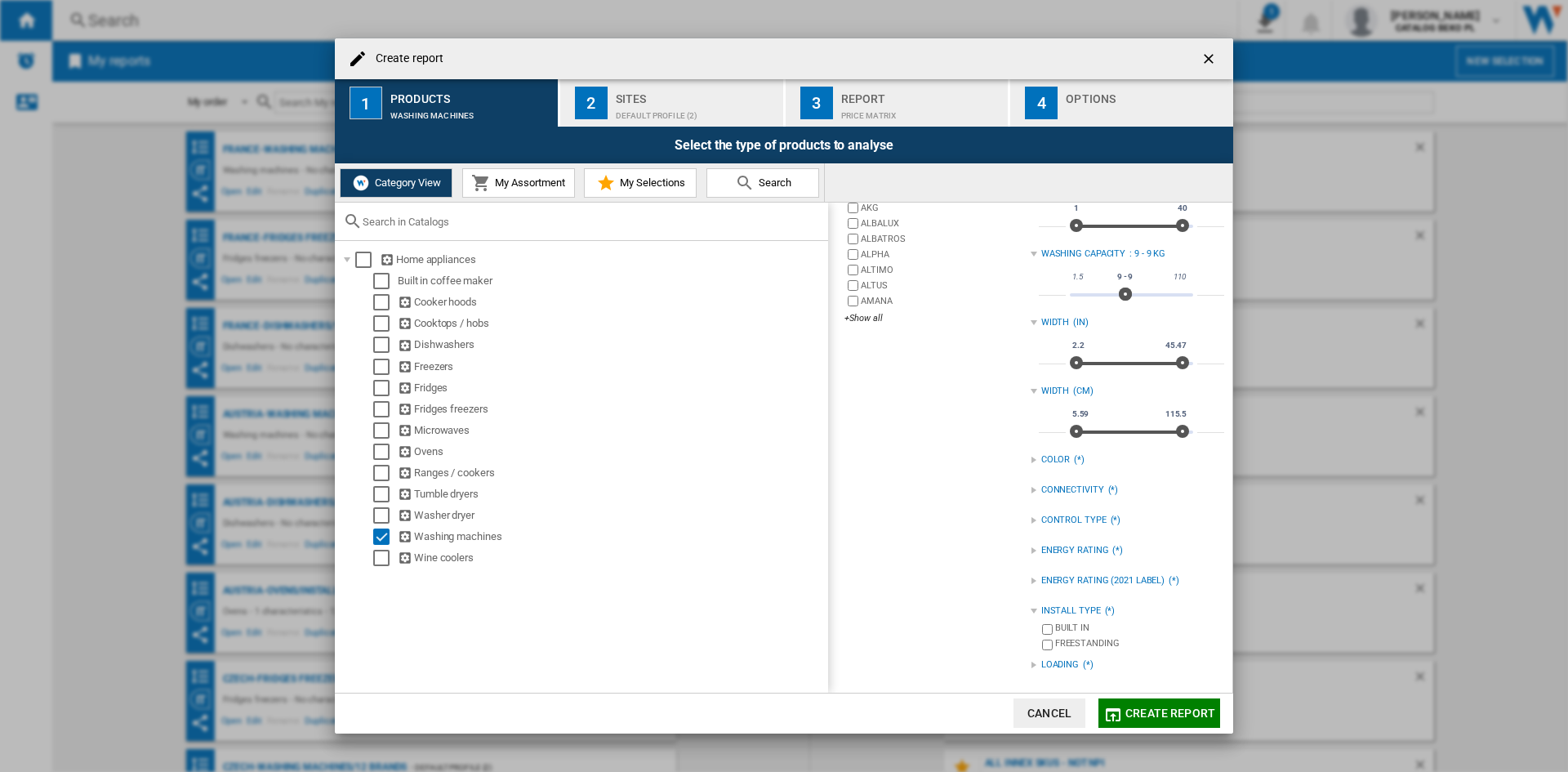
click at [1067, 645] on div "FREESTANDING" at bounding box center [1140, 644] width 169 height 15
click at [1060, 608] on div "INSTALL TYPE" at bounding box center [1072, 610] width 60 height 13
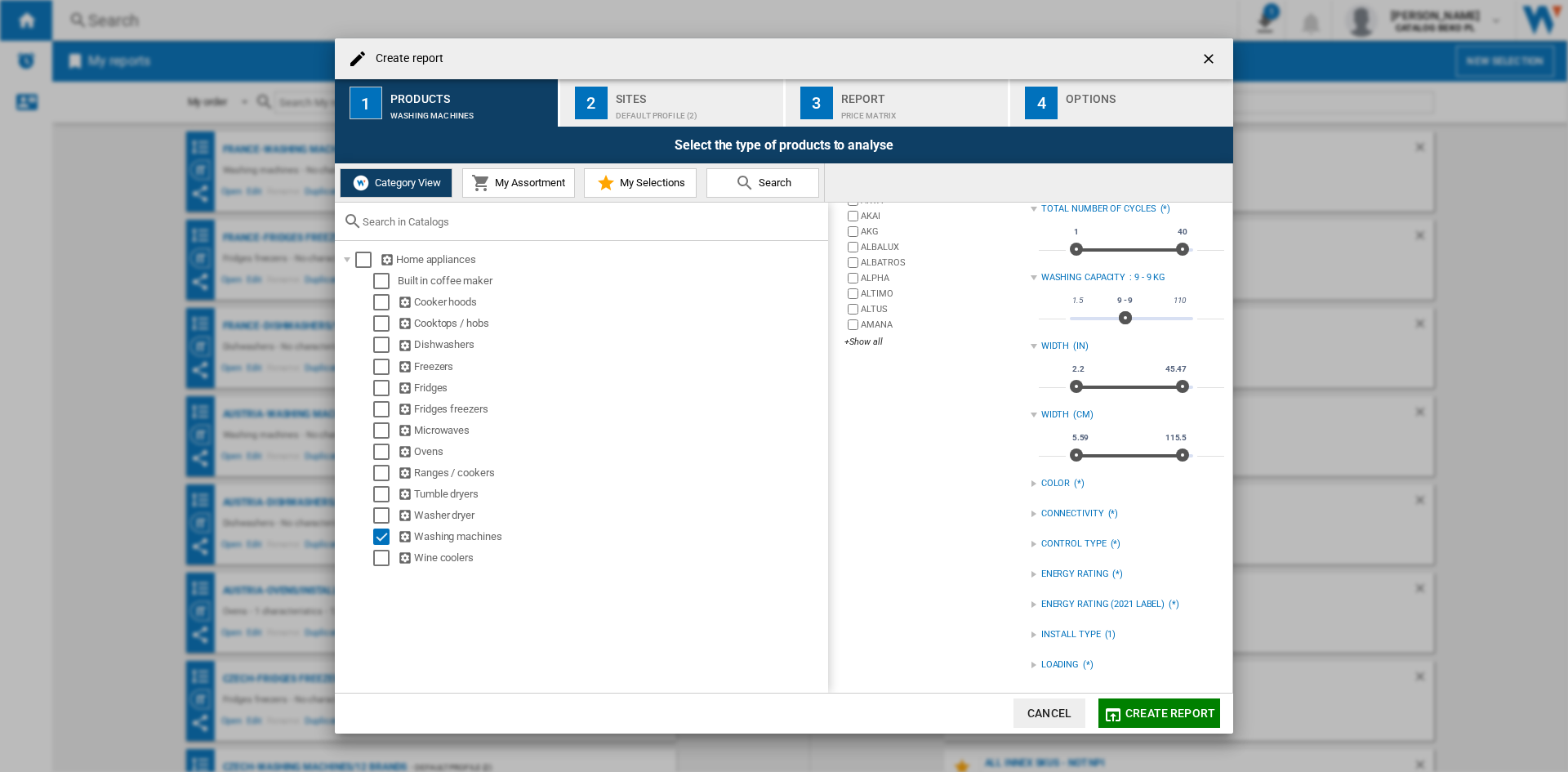
click at [1066, 660] on div "LOADING" at bounding box center [1060, 664] width 38 height 13
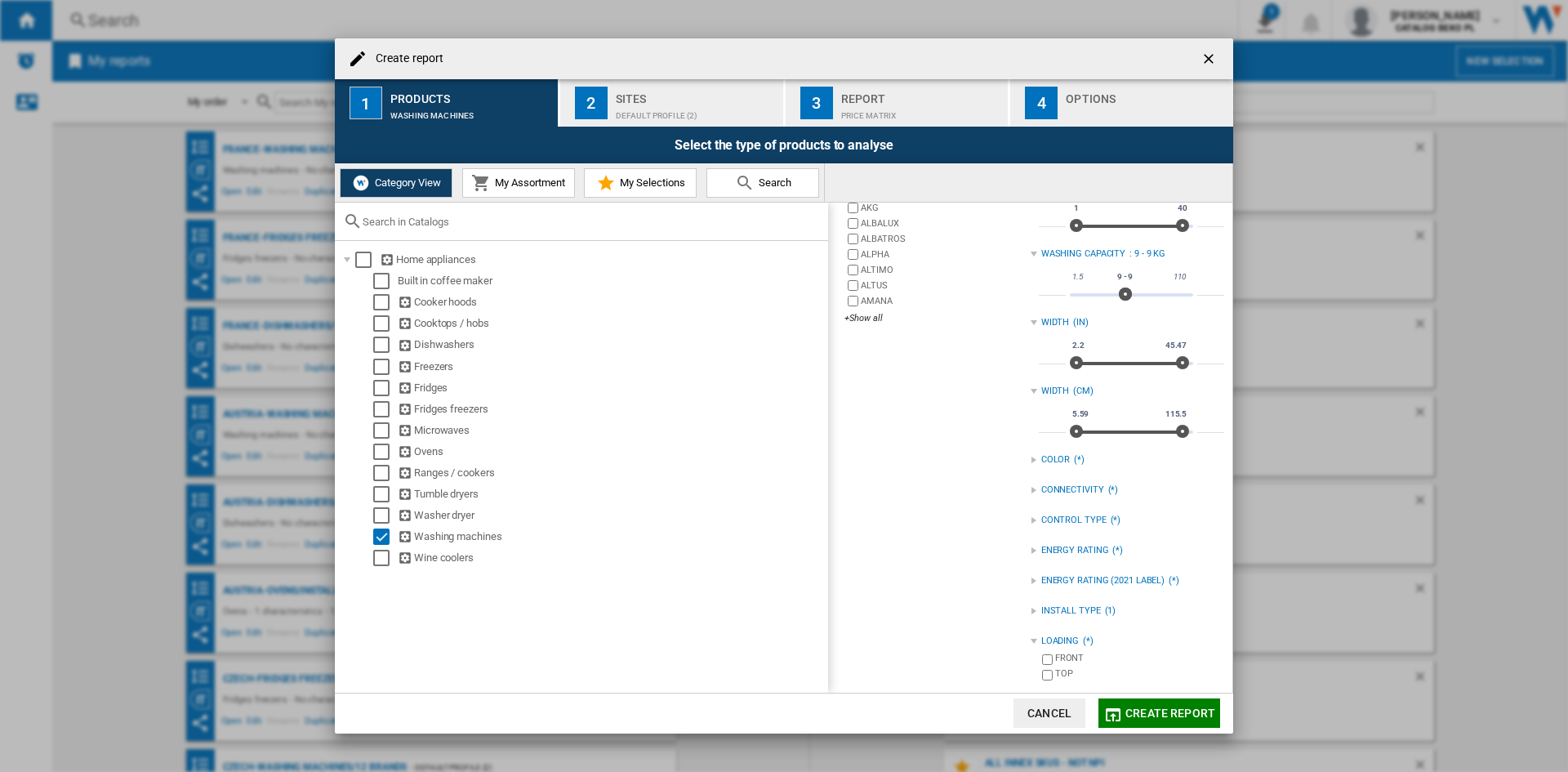
click at [1066, 656] on div "FRONT" at bounding box center [1140, 659] width 169 height 15
click at [1059, 637] on div "LOADING" at bounding box center [1060, 640] width 38 height 13
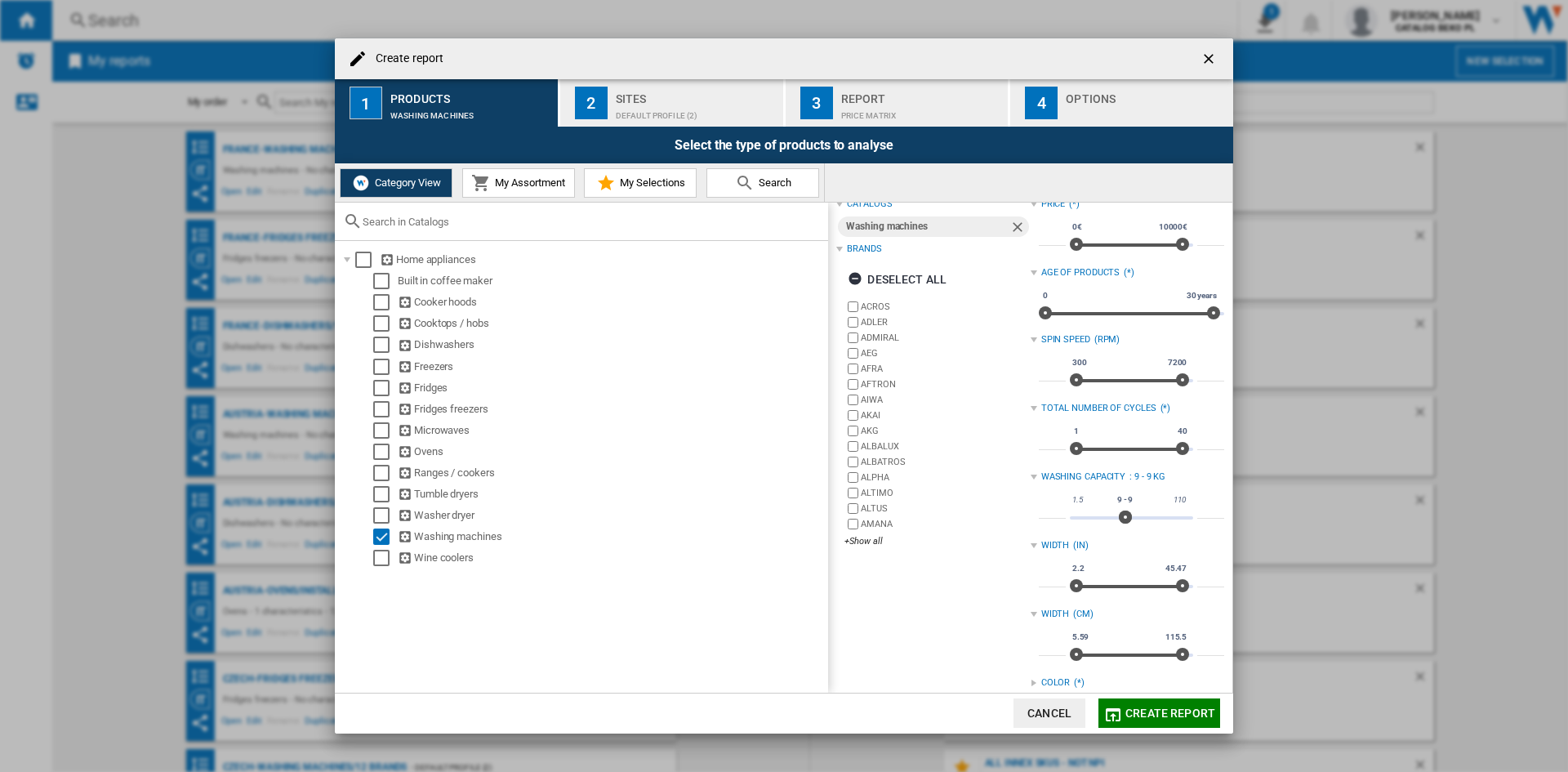
scroll to position [0, 0]
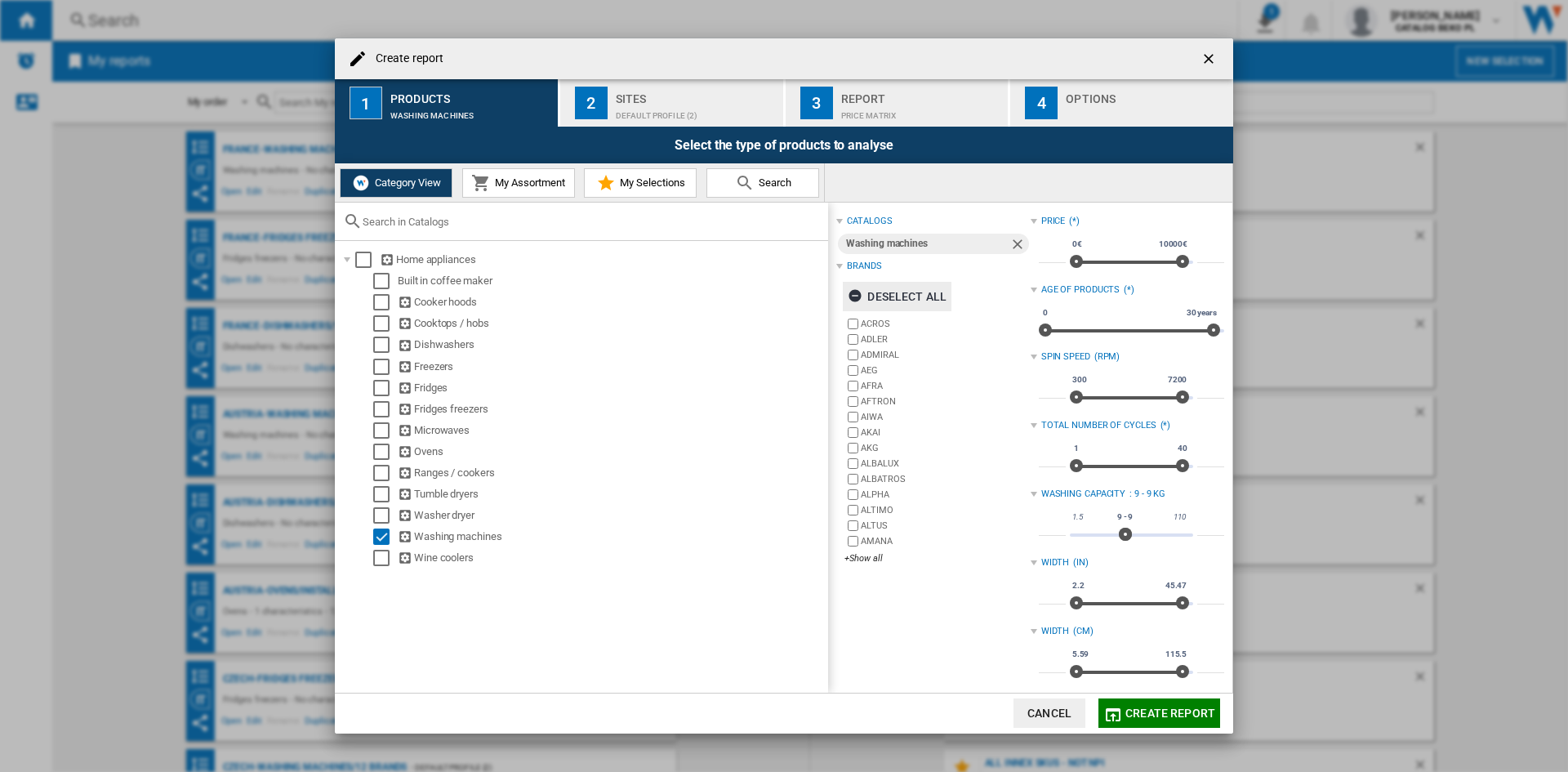
click at [905, 302] on div "Deselect all" at bounding box center [896, 296] width 98 height 29
click at [870, 557] on div "+Show all" at bounding box center [937, 558] width 186 height 12
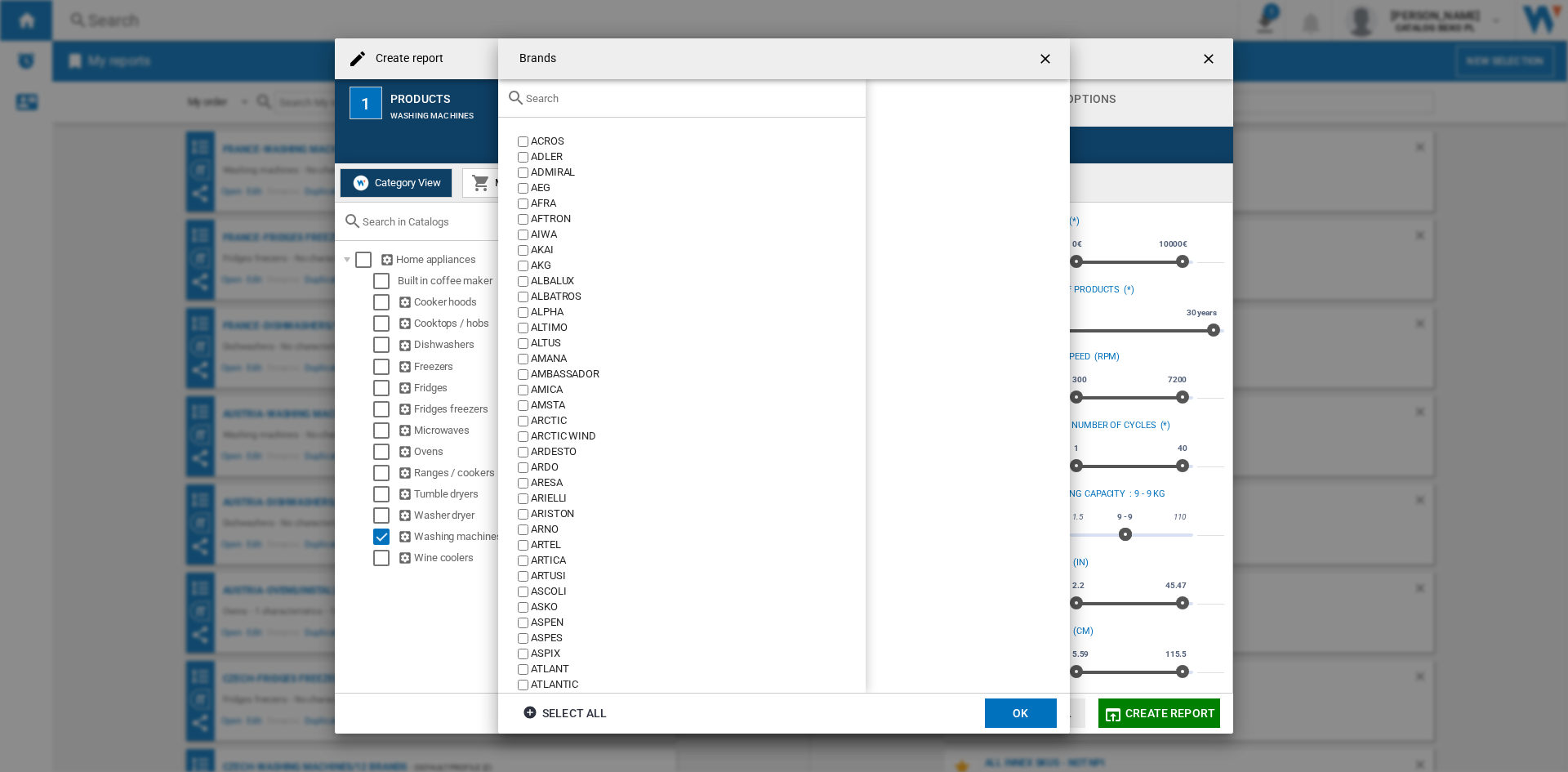
click at [626, 104] on input "Brands ACROS ..." at bounding box center [691, 98] width 331 height 12
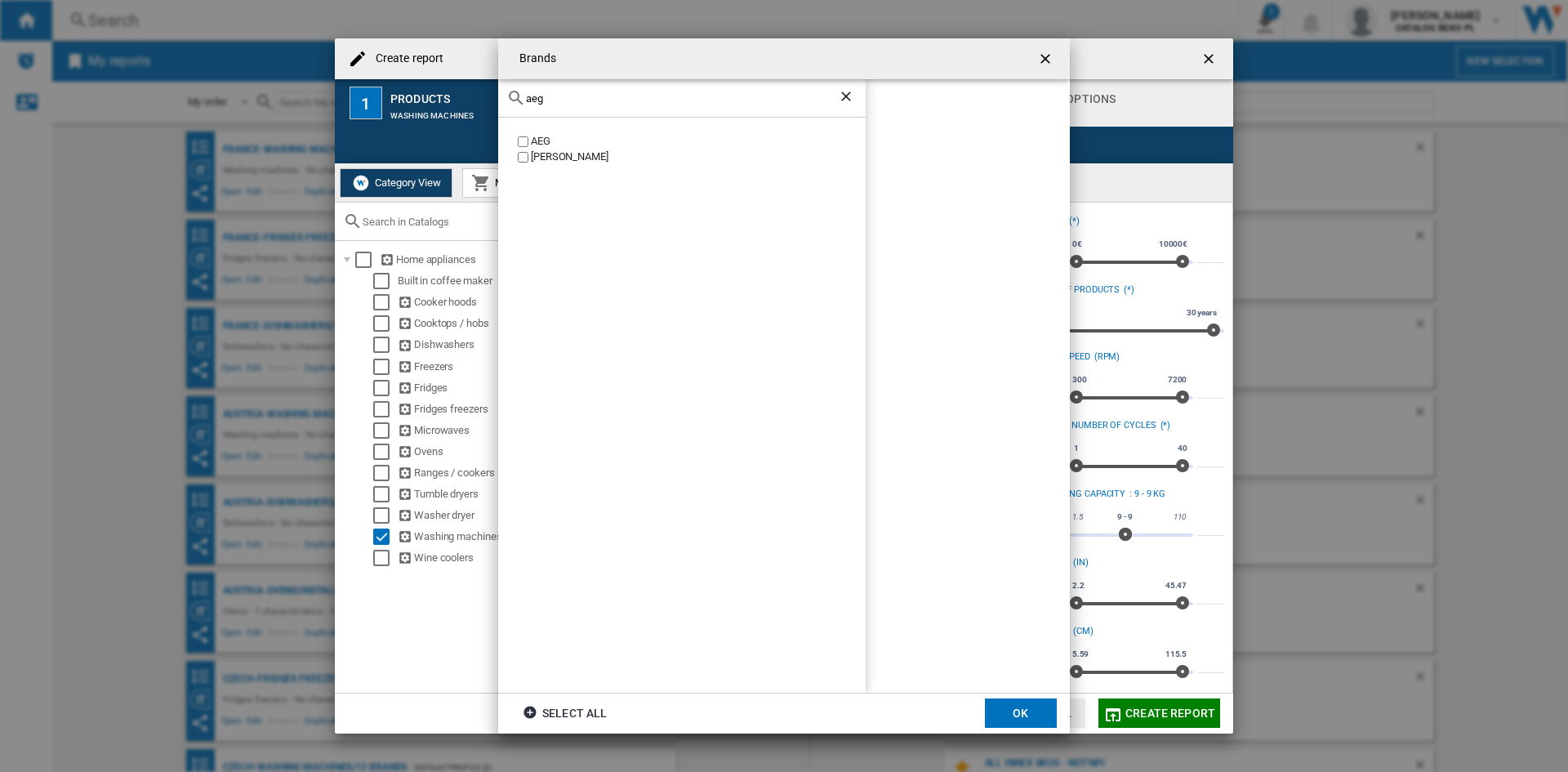
click at [531, 146] on div "AEG" at bounding box center [698, 141] width 335 height 15
click at [553, 98] on input "aeg" at bounding box center [681, 98] width 312 height 12
type input "beko"
click at [538, 135] on div "BEKO" at bounding box center [698, 141] width 335 height 15
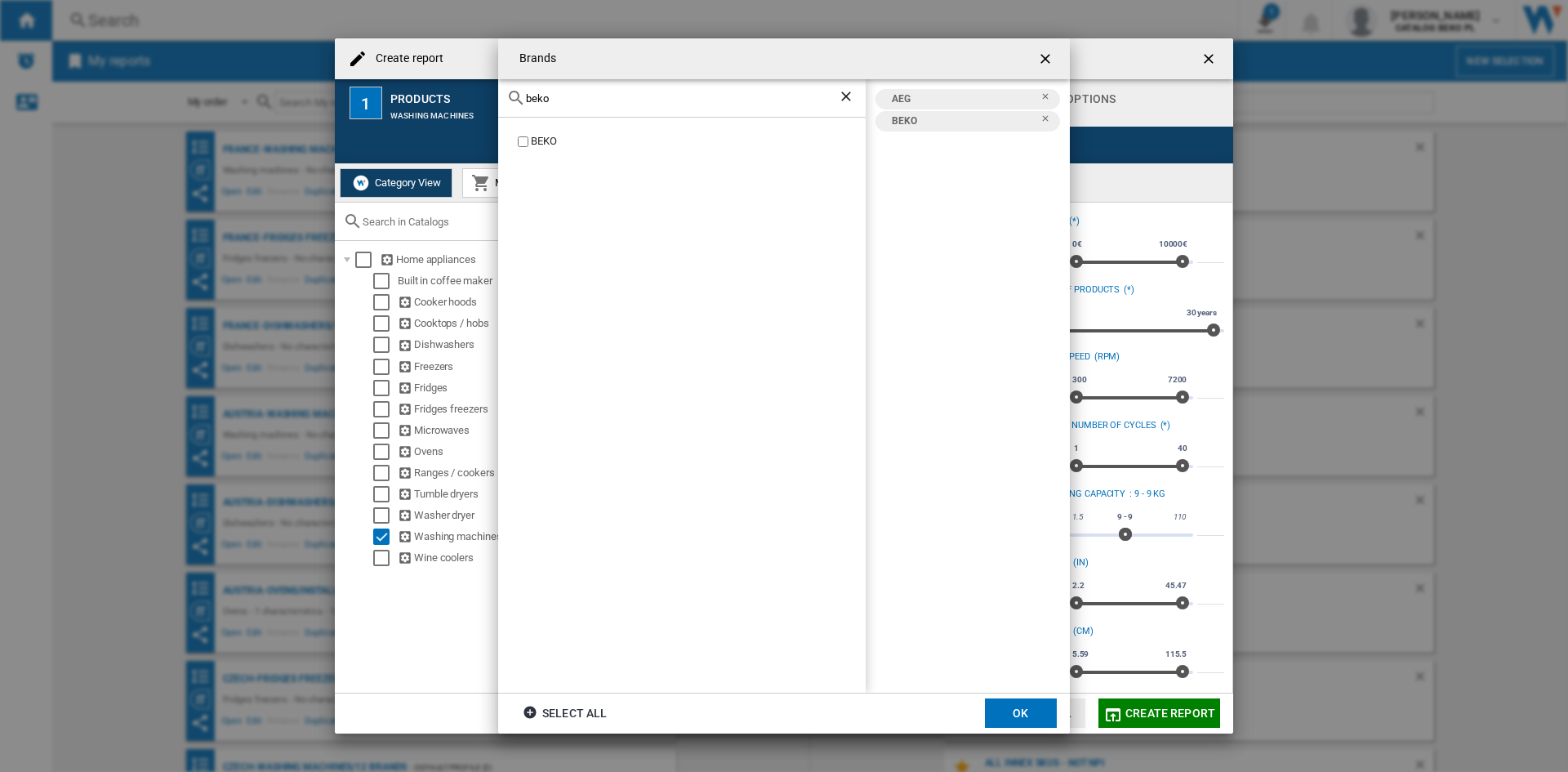
click at [563, 99] on input "beko" at bounding box center [681, 98] width 312 height 12
type input "bosc"
click at [542, 142] on div "BOSCH" at bounding box center [698, 141] width 335 height 15
click at [587, 83] on div "bosc" at bounding box center [681, 98] width 367 height 39
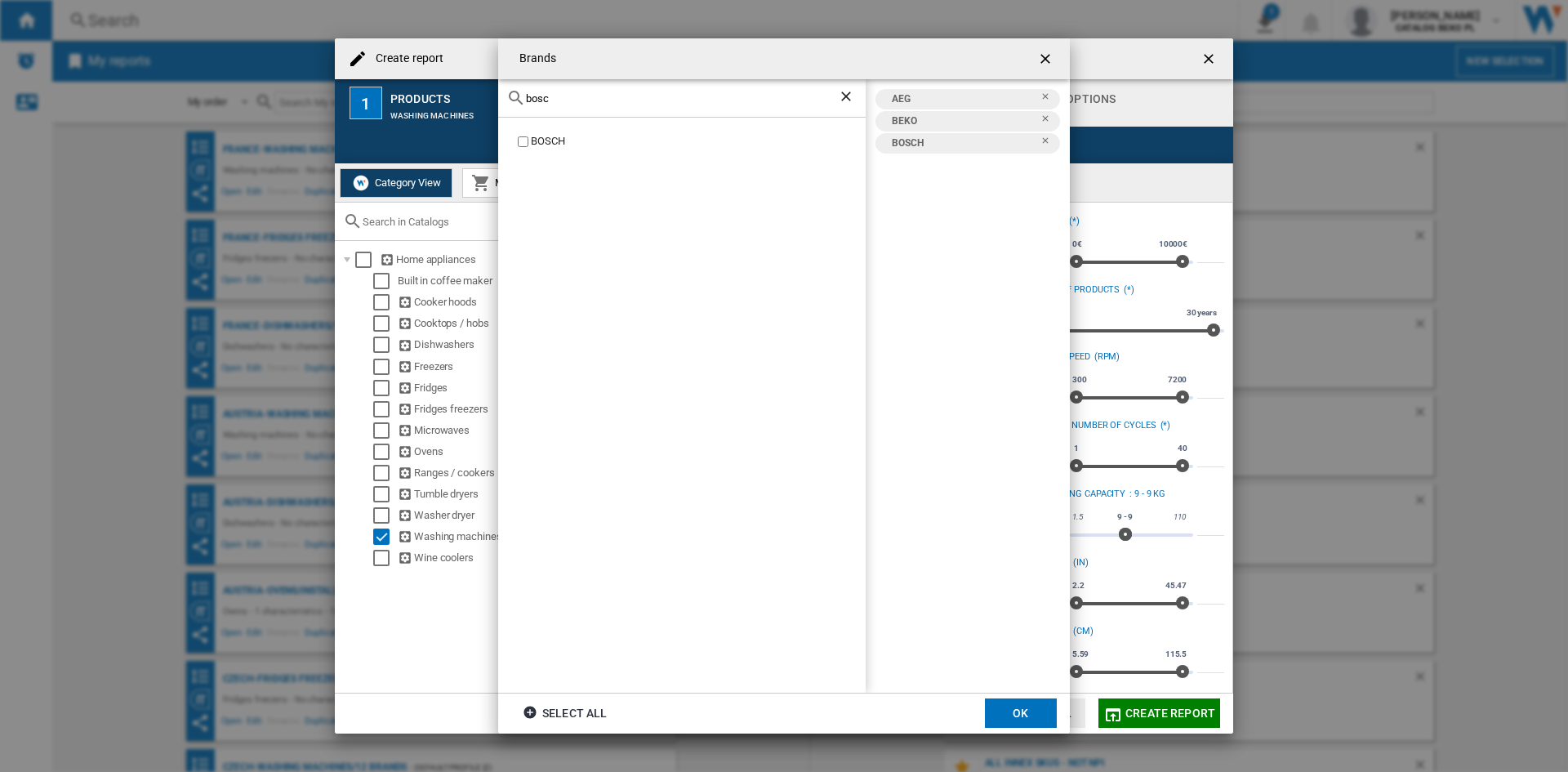
click at [579, 90] on div "bosc" at bounding box center [681, 98] width 367 height 39
click at [563, 106] on div "bosc" at bounding box center [681, 98] width 367 height 39
click at [569, 91] on div "bosc" at bounding box center [681, 98] width 367 height 39
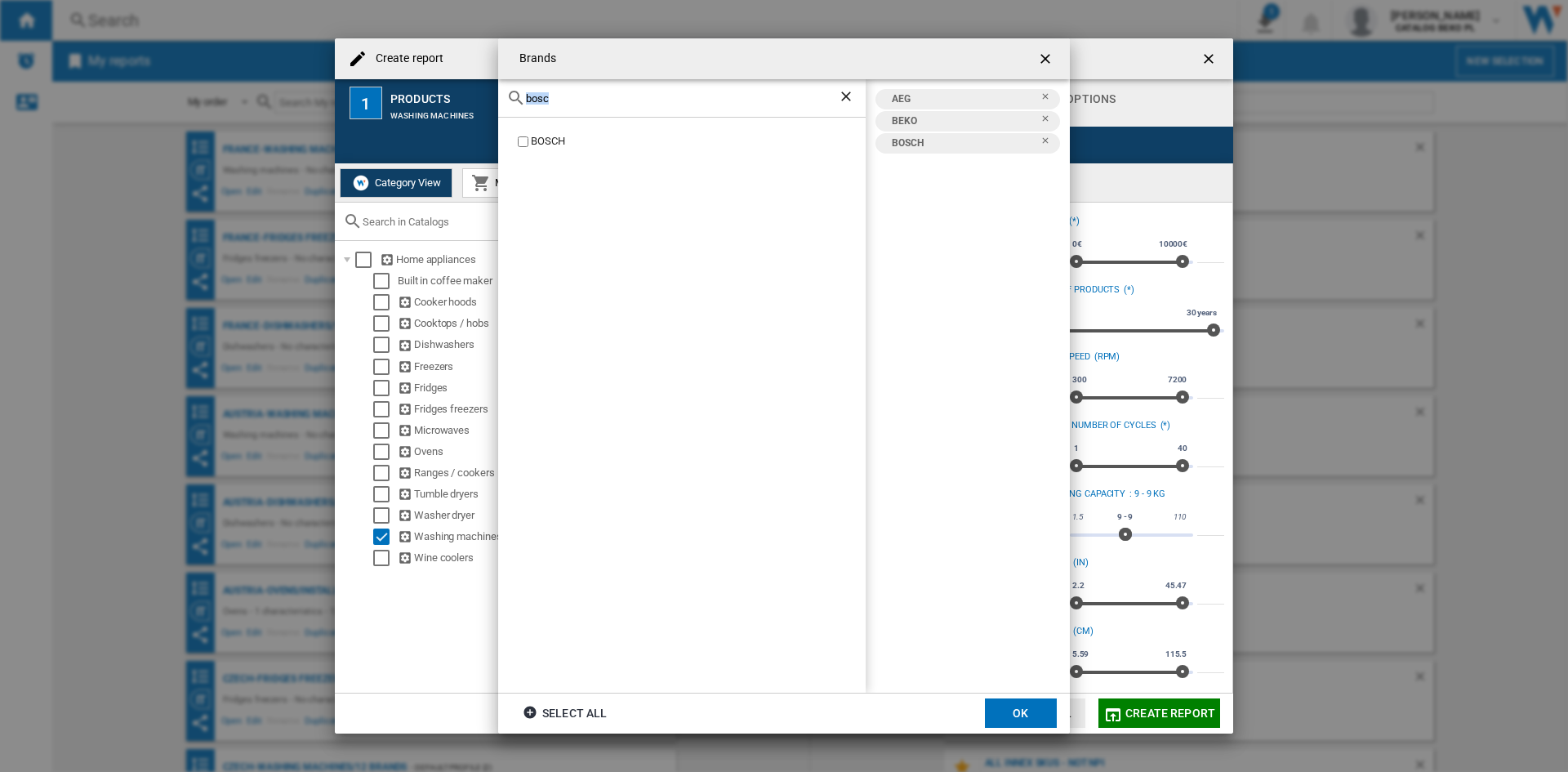
click at [548, 92] on input "bosc" at bounding box center [681, 98] width 312 height 12
click at [534, 145] on div "HAIER" at bounding box center [698, 141] width 335 height 15
click at [549, 95] on input "hai" at bounding box center [681, 98] width 312 height 12
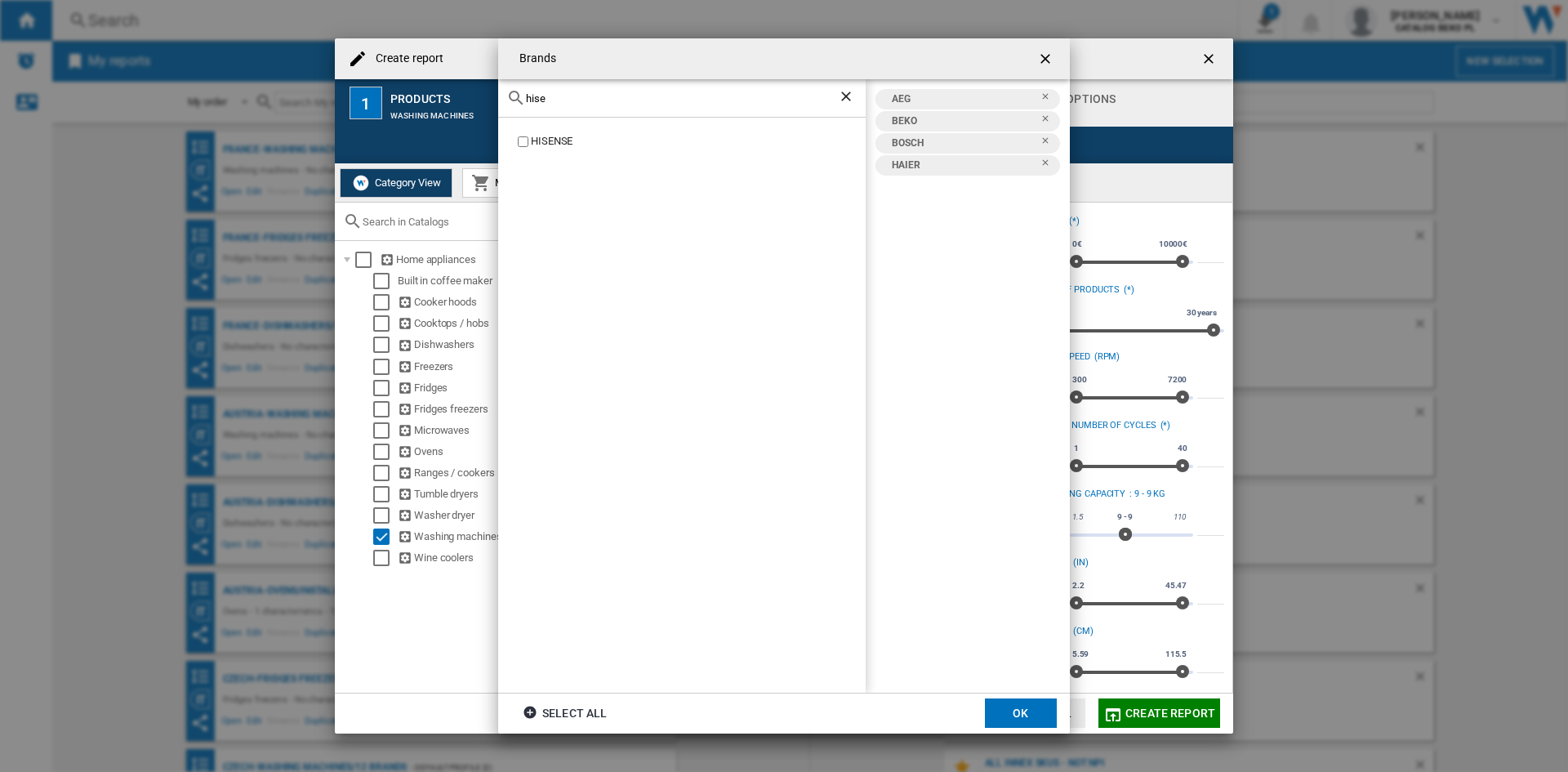
type input "hise"
click at [555, 140] on div "HISENSE" at bounding box center [698, 141] width 335 height 15
click at [570, 110] on div "hise" at bounding box center [681, 98] width 367 height 39
click at [571, 101] on input "hise" at bounding box center [681, 98] width 312 height 12
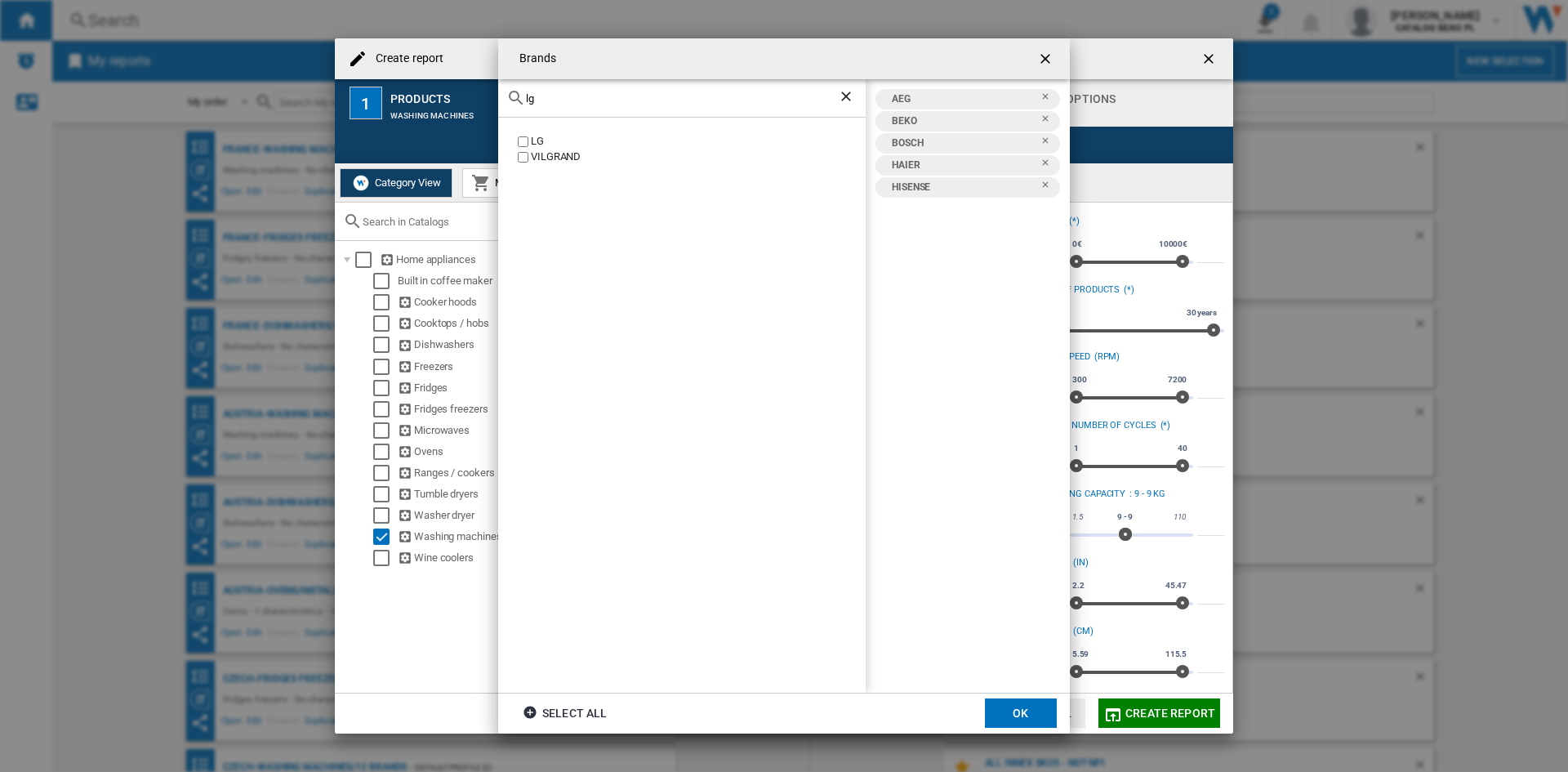
type input "lg"
click at [532, 144] on div "LG" at bounding box center [698, 141] width 335 height 15
click at [542, 92] on input "lg" at bounding box center [681, 98] width 312 height 12
type input "inve"
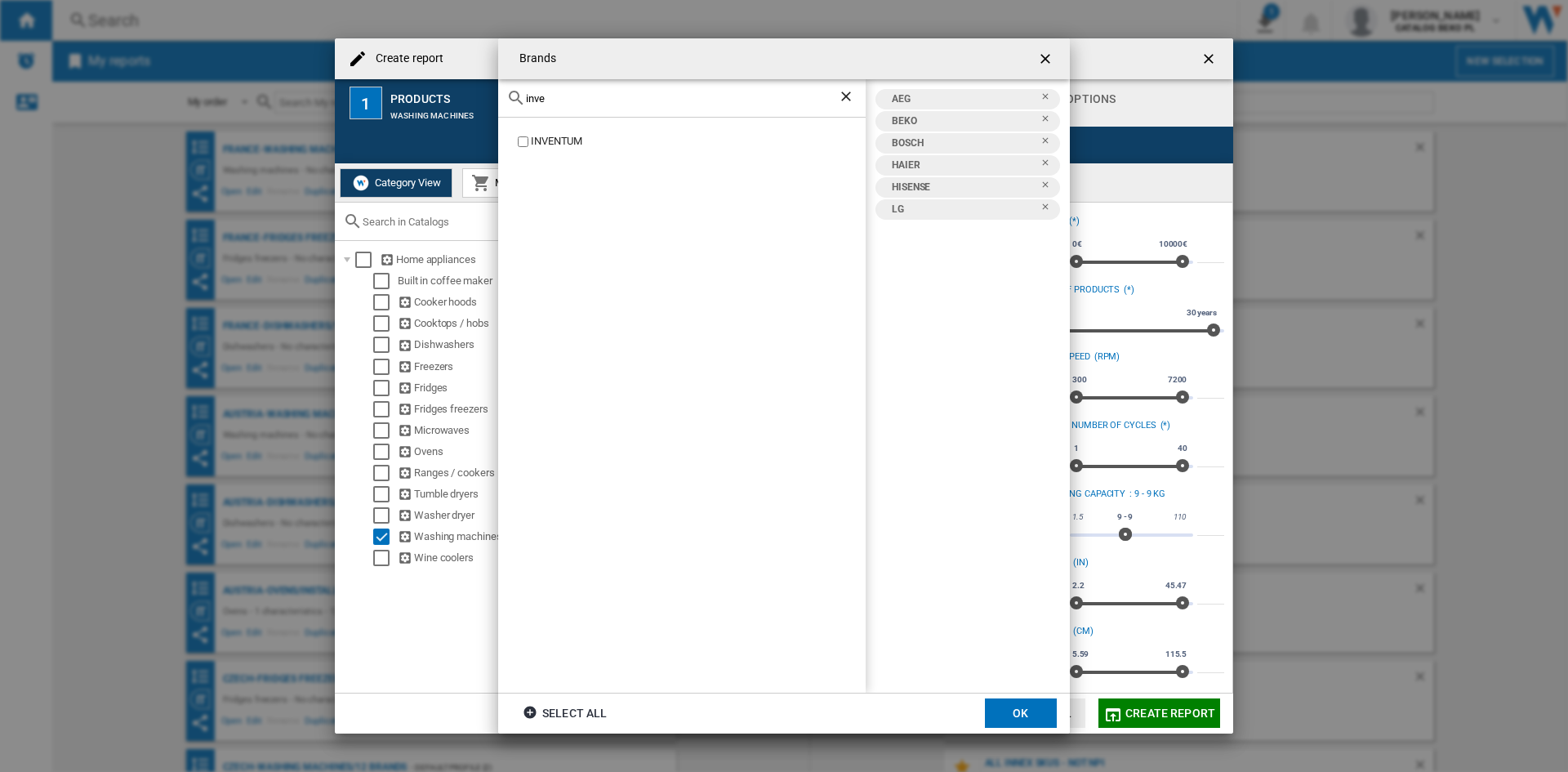
click at [529, 151] on div "INVENTUM" at bounding box center [681, 405] width 367 height 575
click at [536, 134] on div "INVENTUM" at bounding box center [681, 405] width 367 height 575
click at [537, 142] on div "INVENTUM" at bounding box center [698, 141] width 335 height 15
click at [559, 113] on div "inve" at bounding box center [681, 98] width 367 height 39
click at [564, 102] on input "inve" at bounding box center [681, 98] width 312 height 12
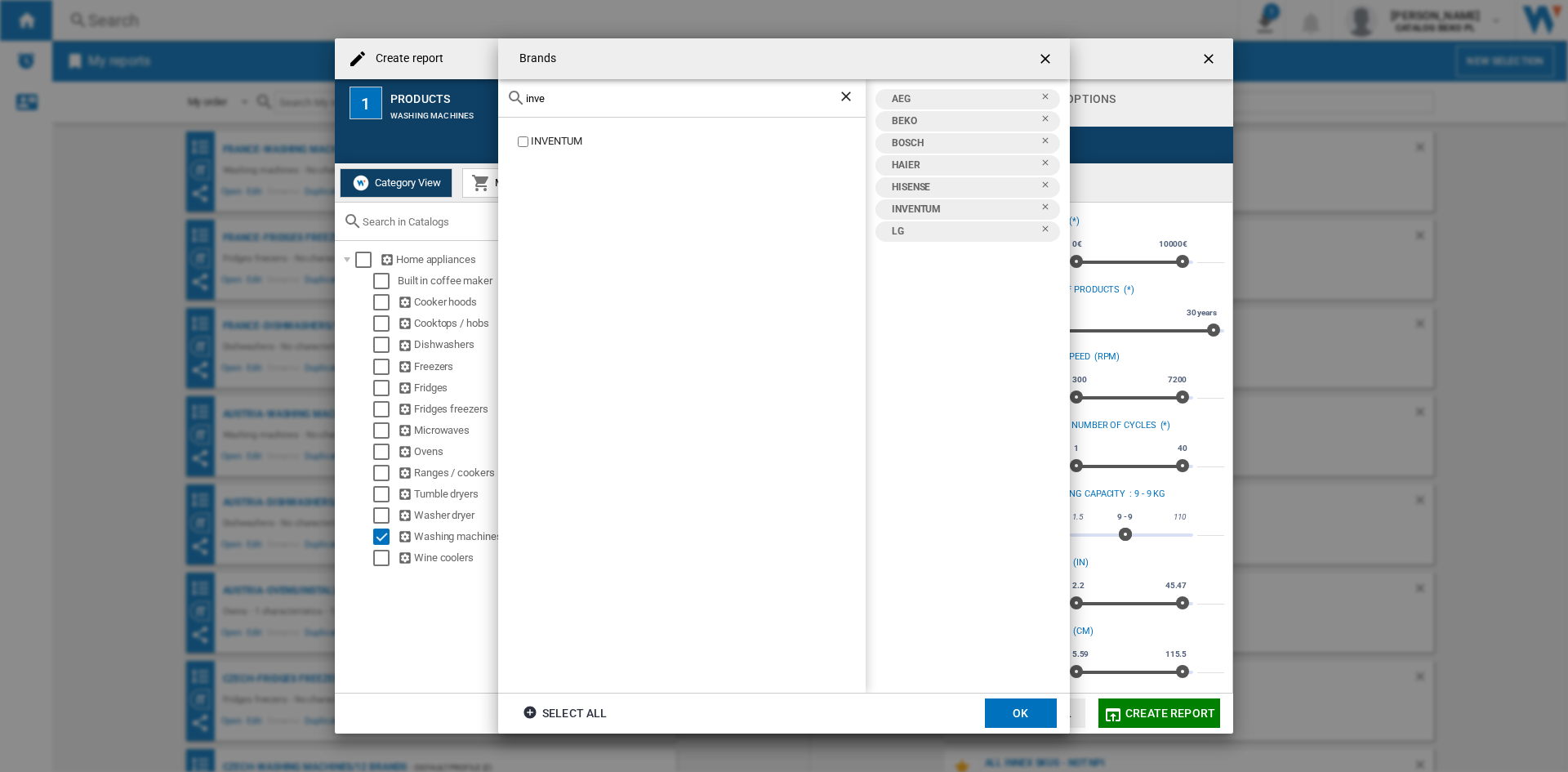
click at [564, 102] on input "inve" at bounding box center [681, 98] width 312 height 12
click at [526, 135] on label "SAMSUNG" at bounding box center [690, 141] width 351 height 15
click at [567, 104] on div "sams" at bounding box center [681, 98] width 367 height 39
click at [567, 103] on input "sams" at bounding box center [681, 98] width 312 height 12
click at [573, 92] on input "sams" at bounding box center [681, 98] width 312 height 12
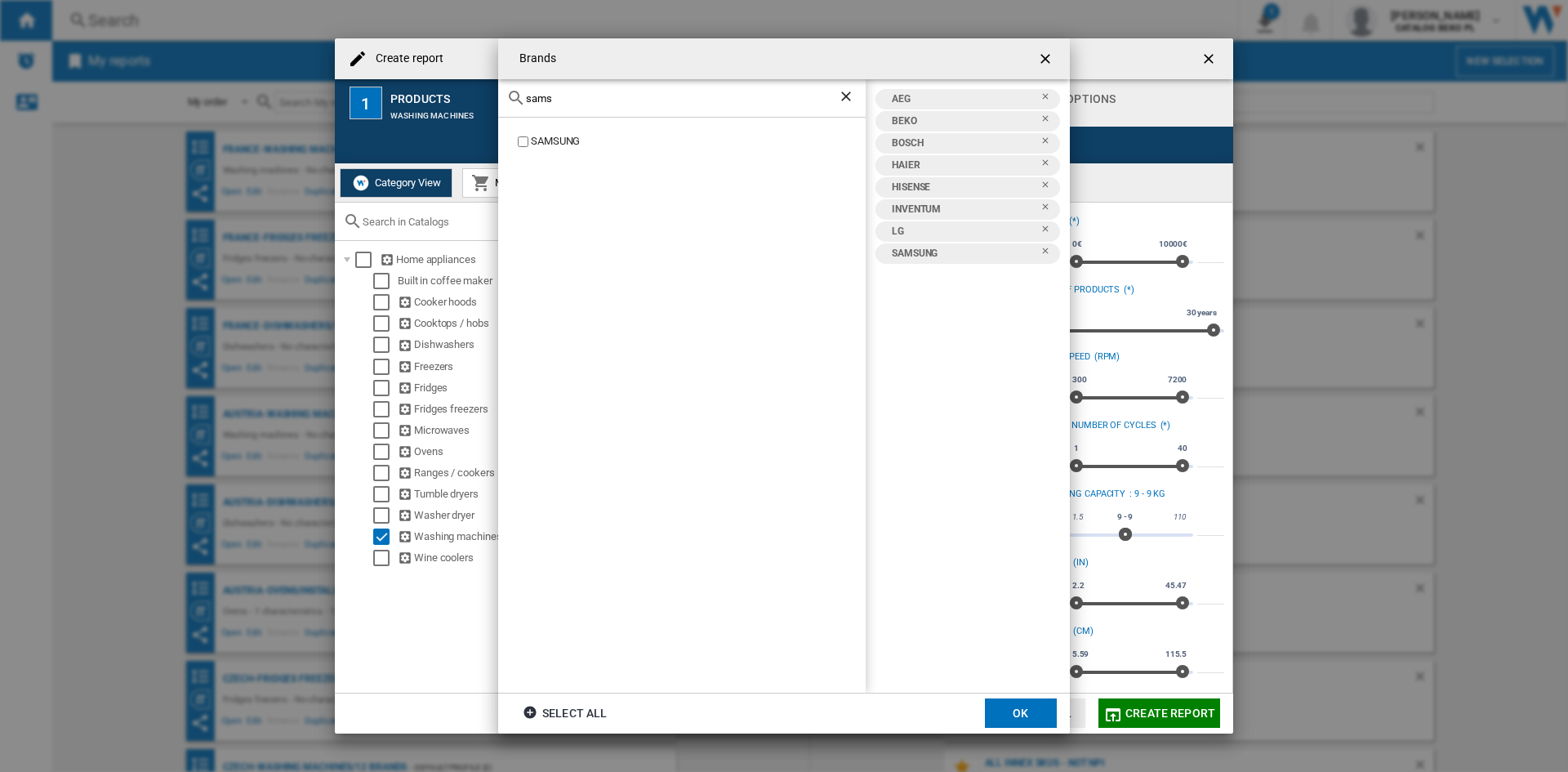
click at [573, 92] on input "sams" at bounding box center [681, 98] width 312 height 12
click at [533, 127] on div "SIEMENS" at bounding box center [681, 405] width 367 height 575
click at [530, 135] on label "SIEMENS" at bounding box center [690, 141] width 351 height 15
click at [626, 98] on input "sieme" at bounding box center [681, 98] width 312 height 12
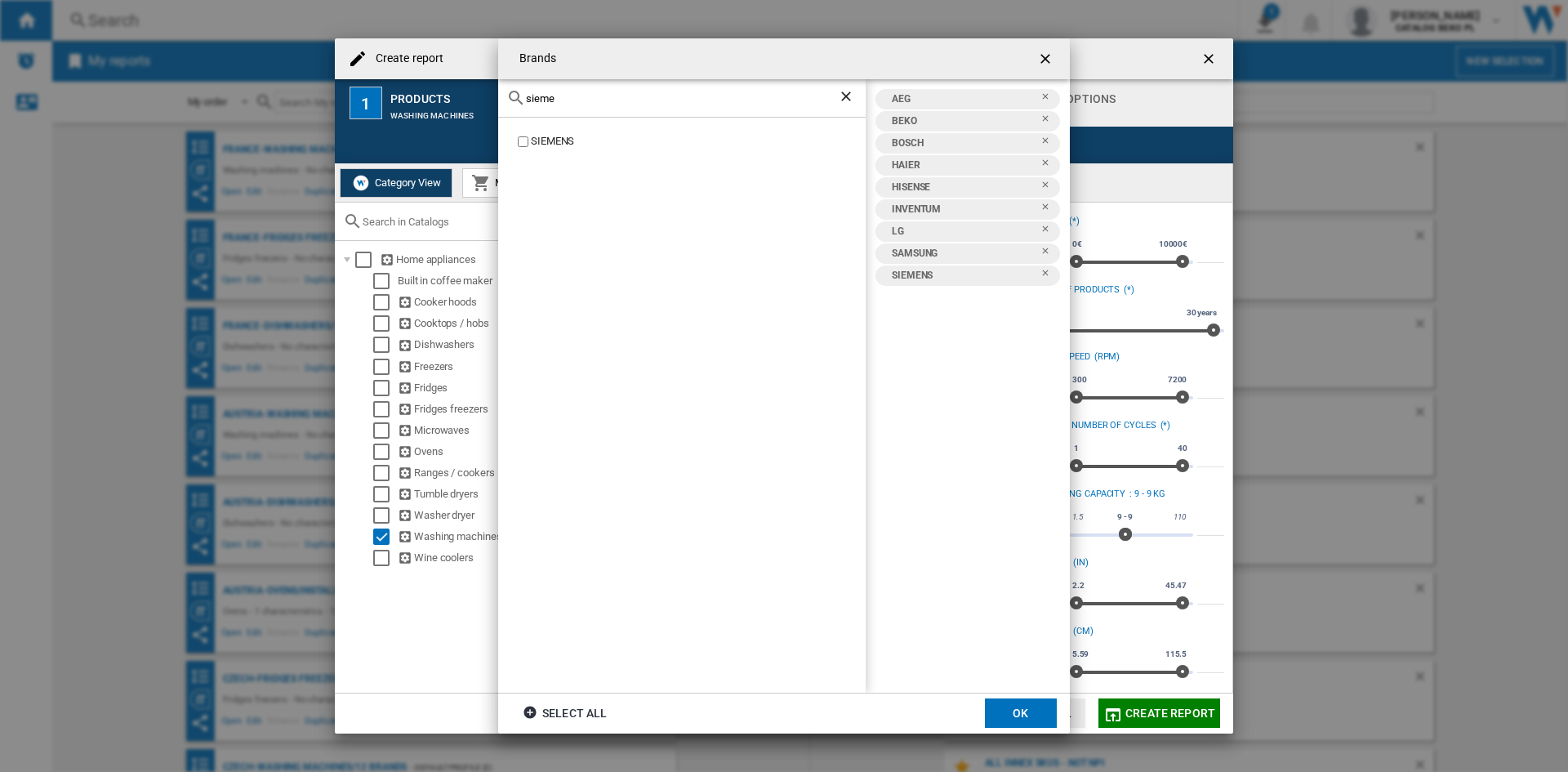
click at [626, 98] on input "sieme" at bounding box center [681, 98] width 312 height 12
type input "whir"
click at [556, 135] on div "WHIRLPOOL" at bounding box center [698, 141] width 335 height 15
click at [1007, 711] on button "OK" at bounding box center [1021, 713] width 72 height 29
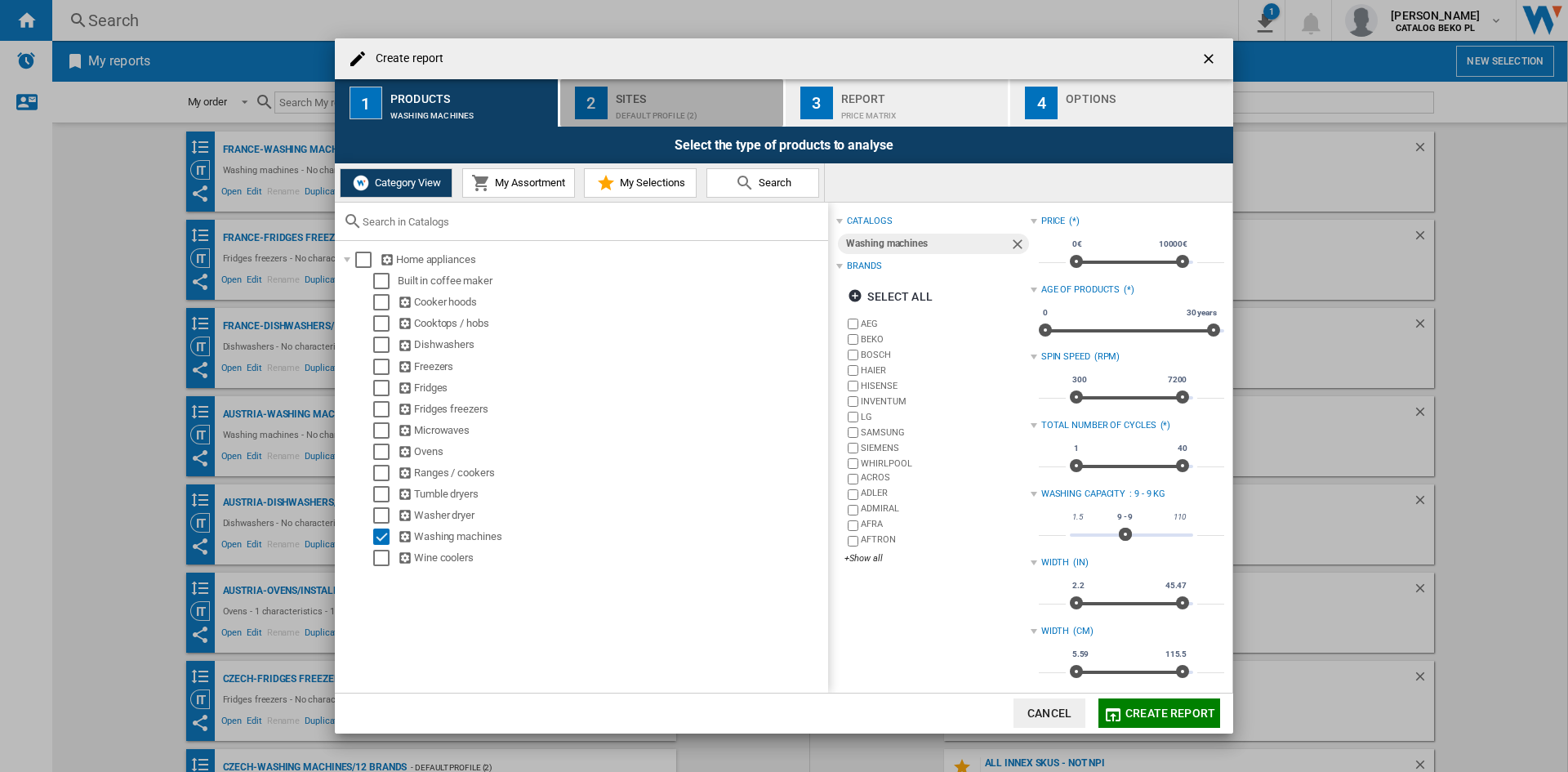
click at [692, 122] on button "2 Sites Default profile (2)" at bounding box center [673, 103] width 224 height 47
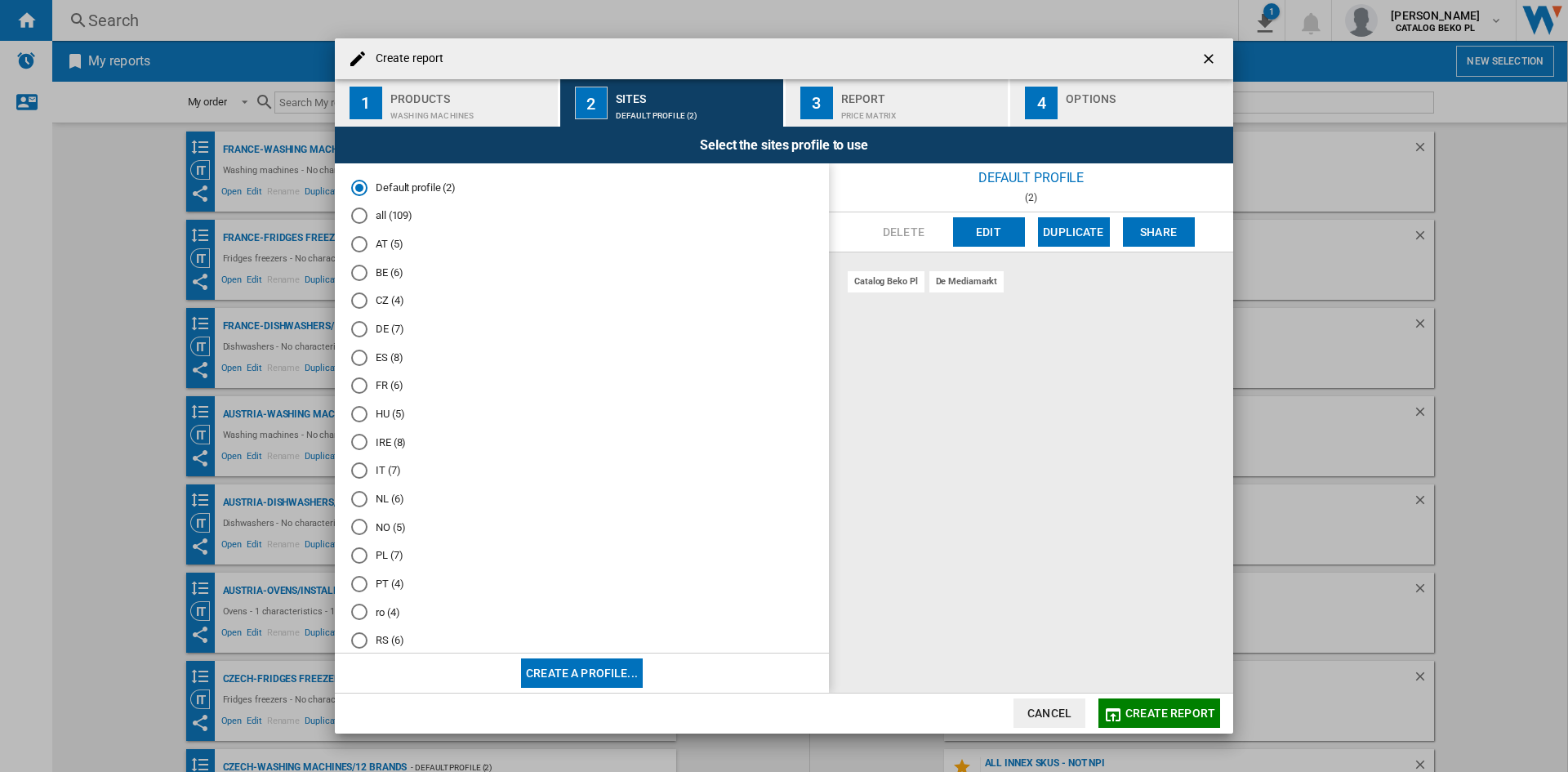
click at [388, 499] on md-radio-button "NL (6)" at bounding box center [581, 498] width 461 height 15
click at [1119, 95] on div "Options" at bounding box center [1146, 94] width 161 height 17
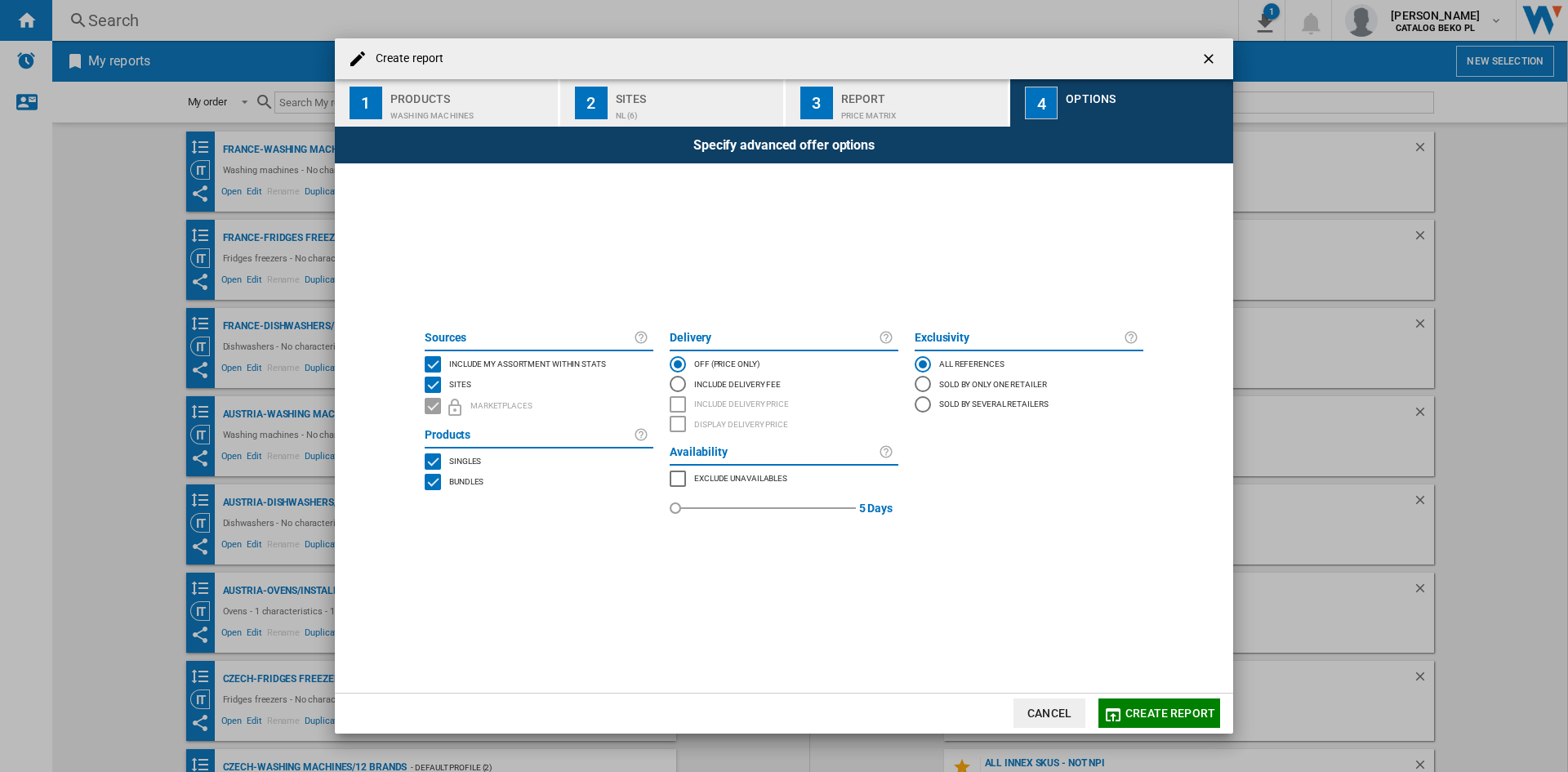
click at [584, 365] on span "Include my assortment within stats" at bounding box center [527, 362] width 157 height 11
click at [1150, 707] on span "Create report" at bounding box center [1170, 712] width 90 height 13
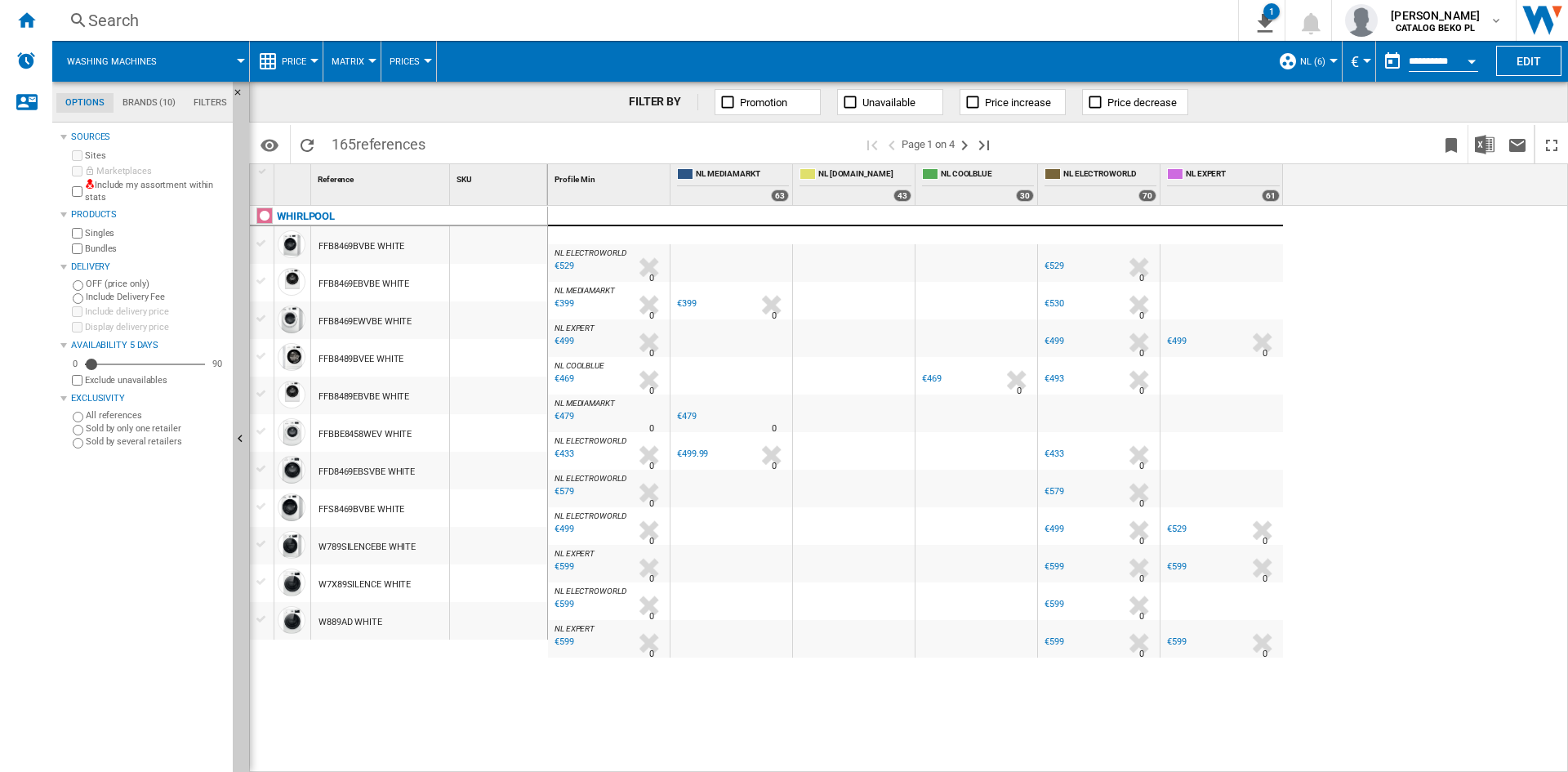
click at [299, 69] on button "Price" at bounding box center [298, 62] width 33 height 41
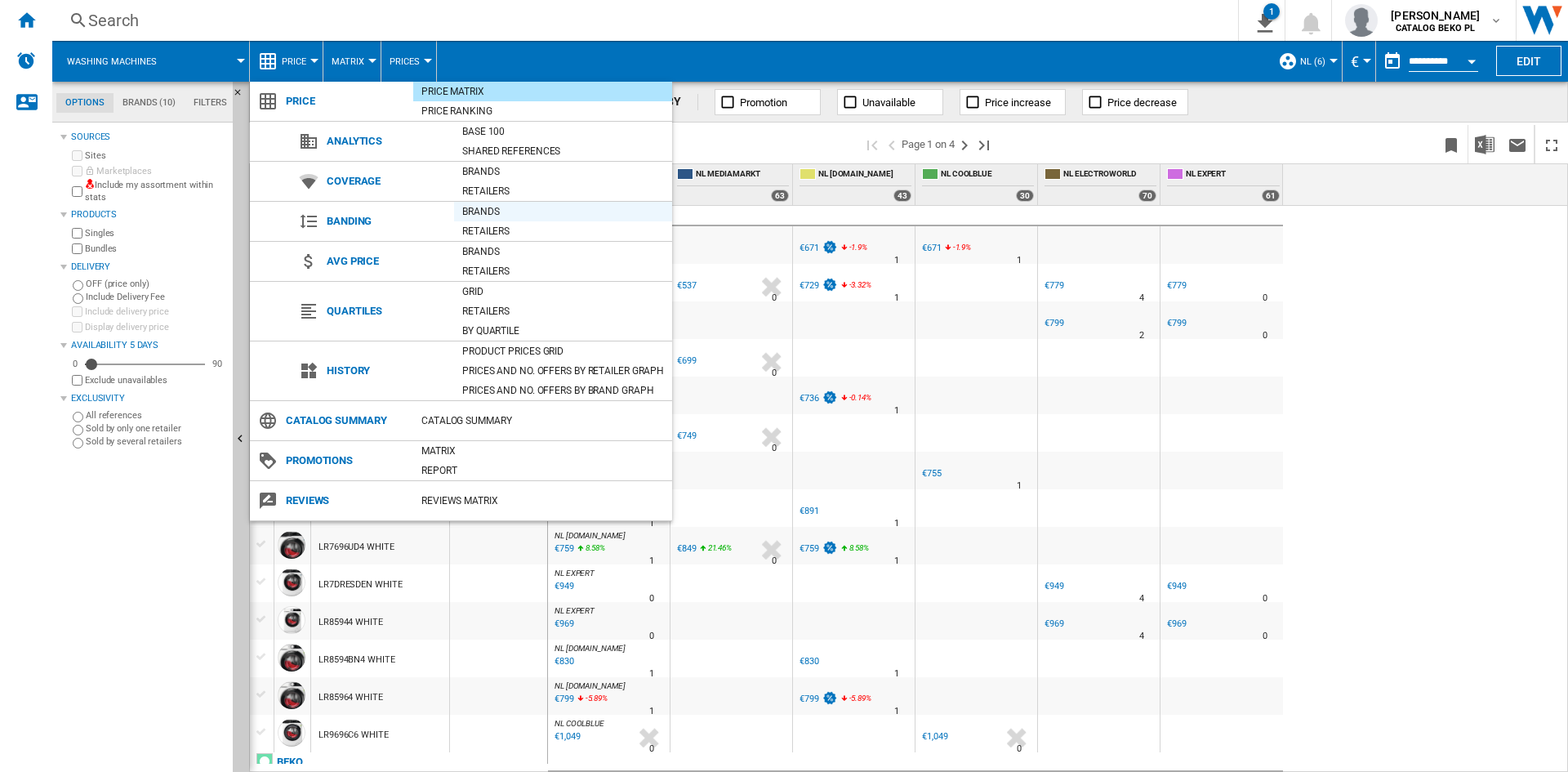
click at [513, 211] on div "Brands" at bounding box center [563, 211] width 218 height 16
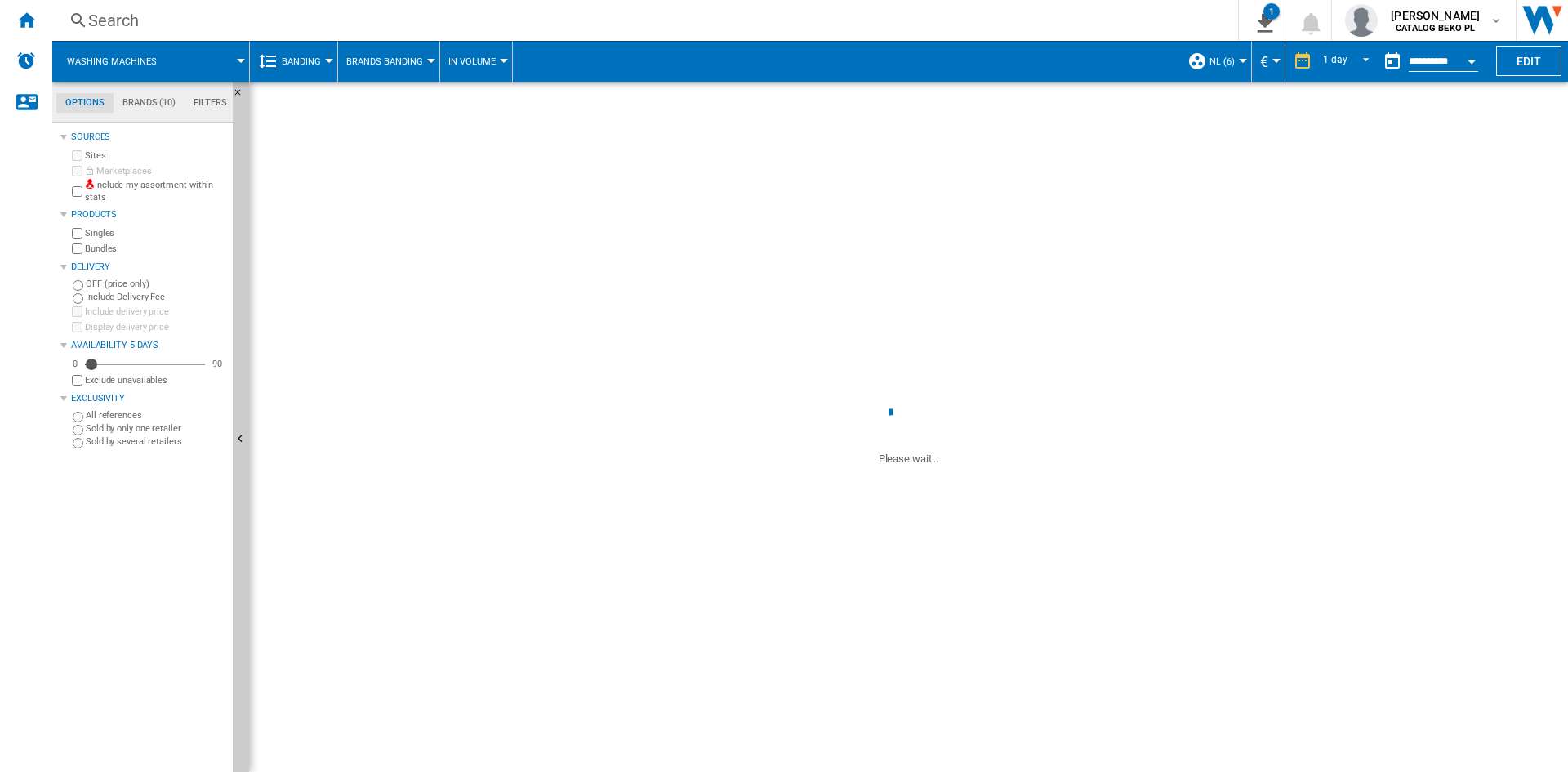
click at [392, 51] on button "Brands Banding" at bounding box center [389, 62] width 85 height 41
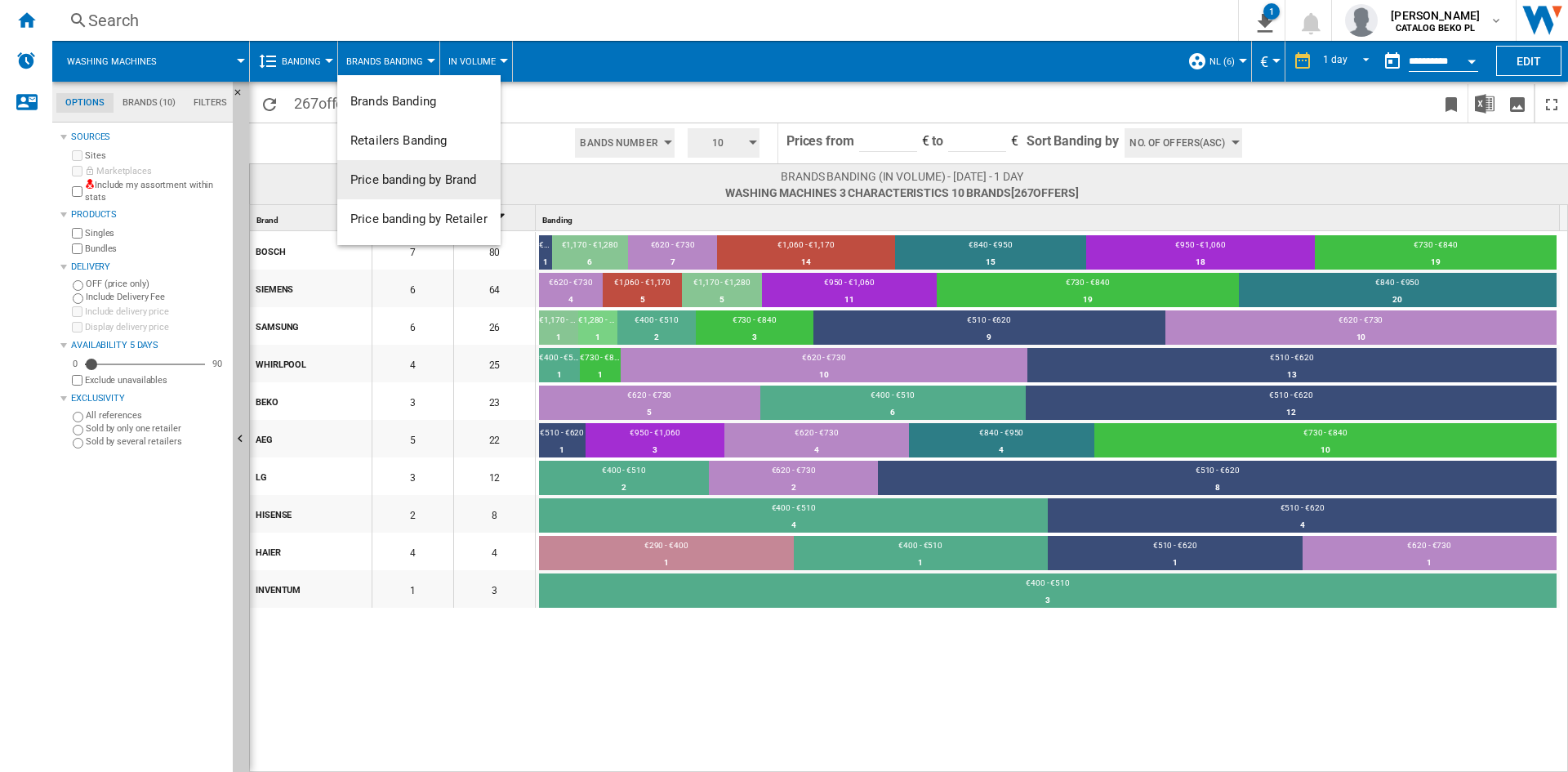
click at [416, 165] on button "Price banding by Brand" at bounding box center [419, 180] width 163 height 39
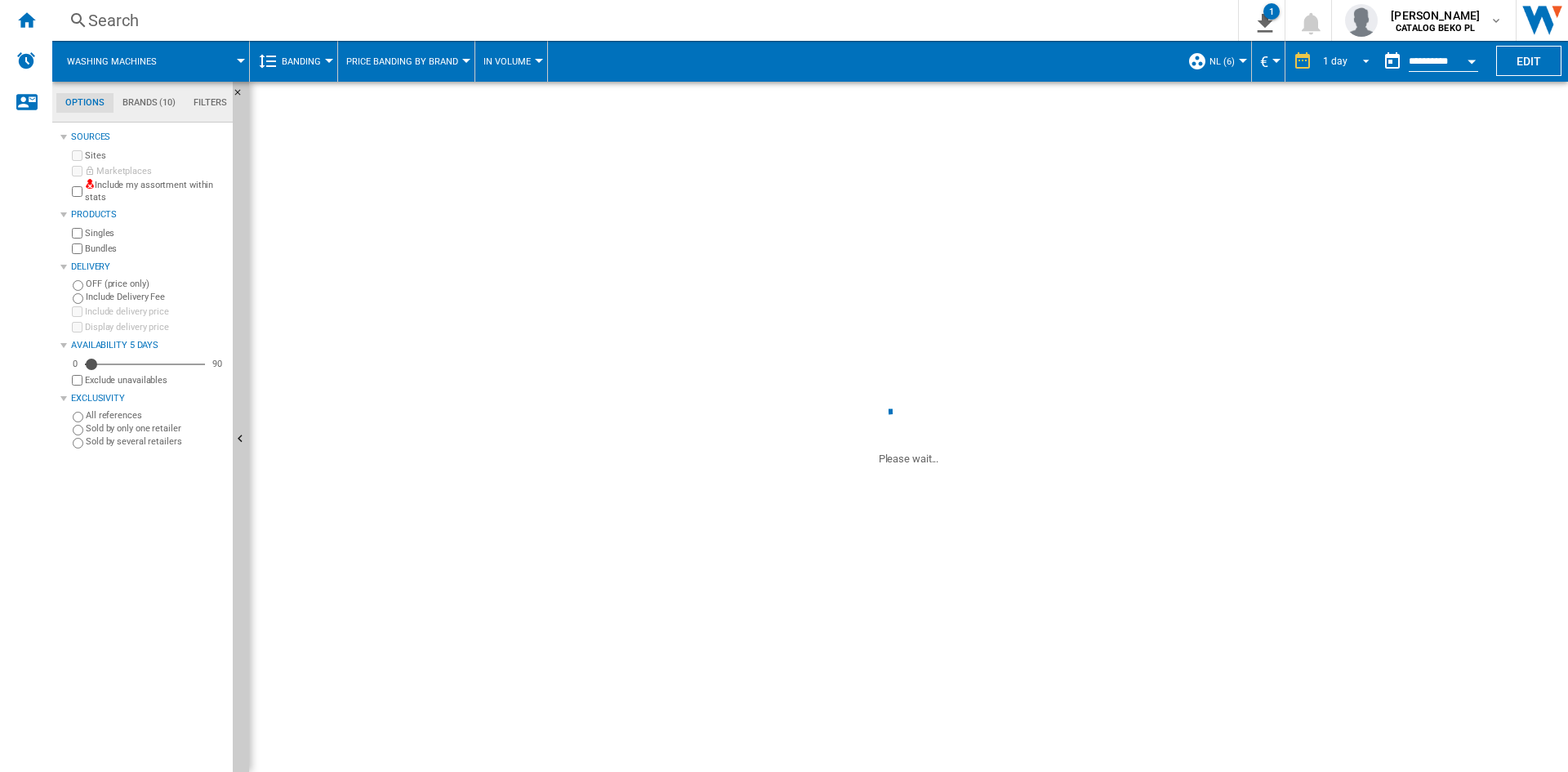
click at [1360, 65] on span "REPORTS.WIZARD.STEPS.REPORT.STEPS.REPORT_OPTIONS.PERIOD: 1 day" at bounding box center [1361, 59] width 20 height 15
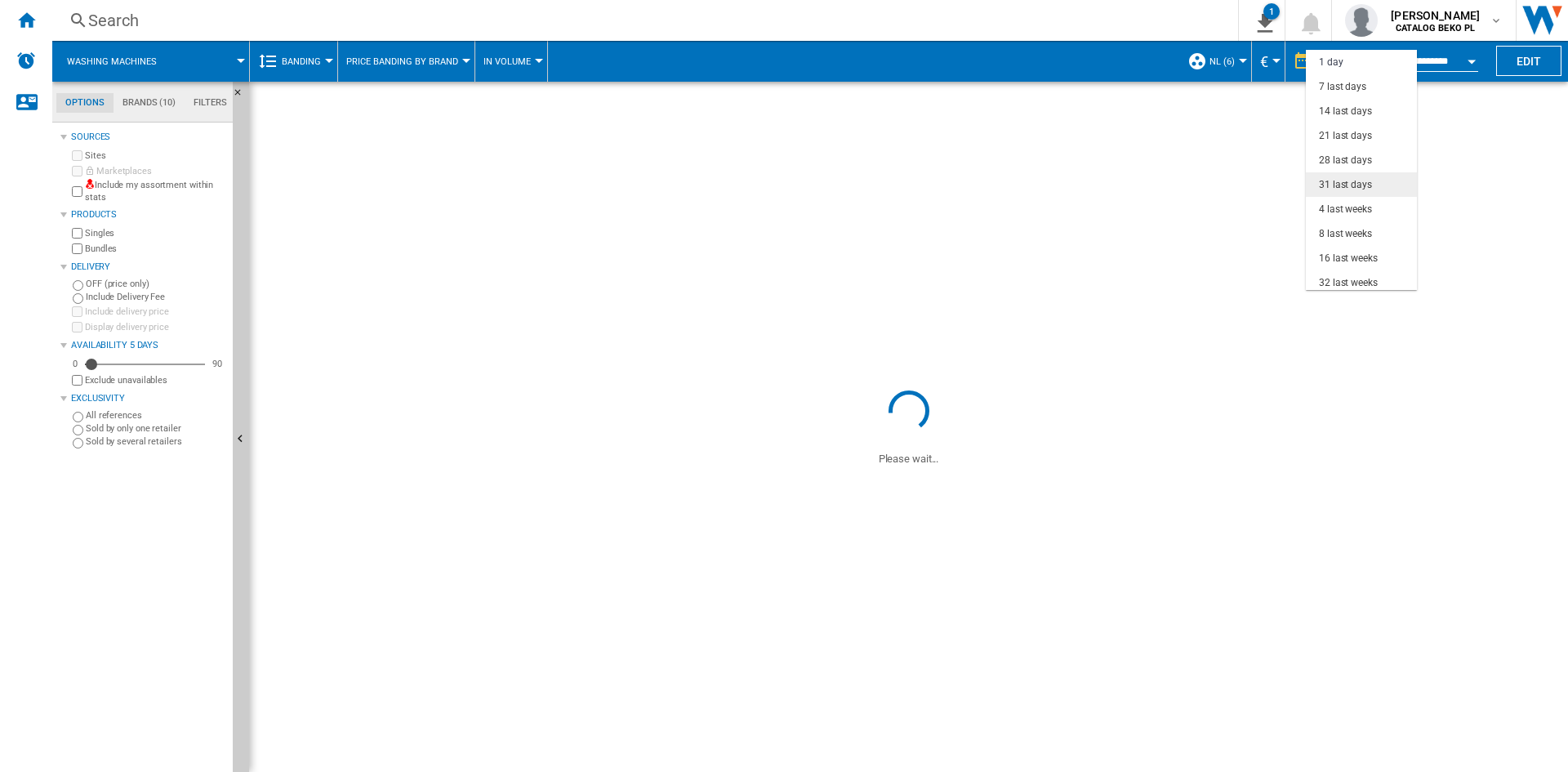
click at [1346, 187] on div "31 last days" at bounding box center [1345, 185] width 53 height 14
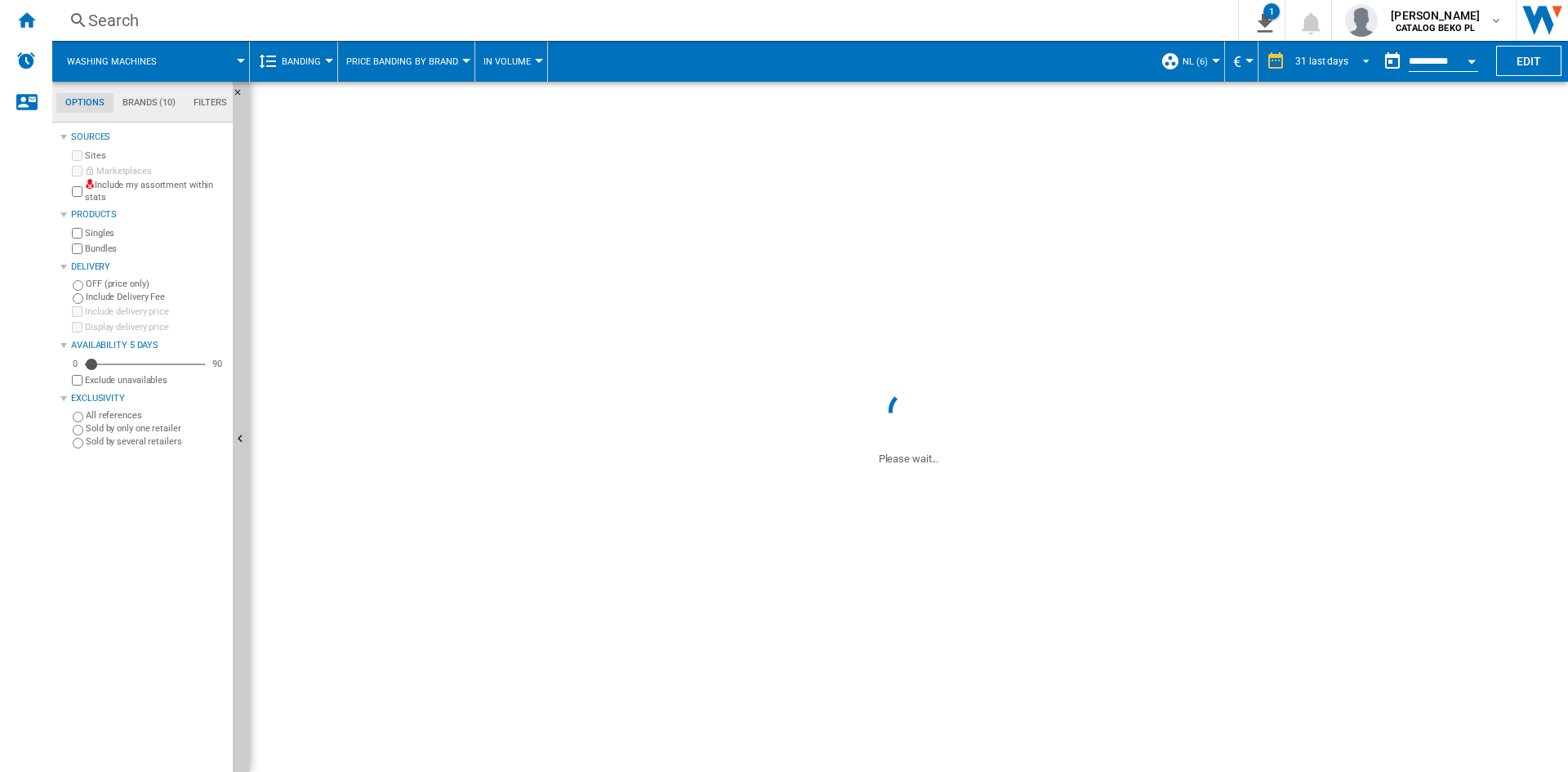
click at [1357, 63] on span "REPORTS.WIZARD.STEPS.REPORT.STEPS.REPORT_OPTIONS.PERIOD: 31 last days" at bounding box center [1361, 59] width 20 height 15
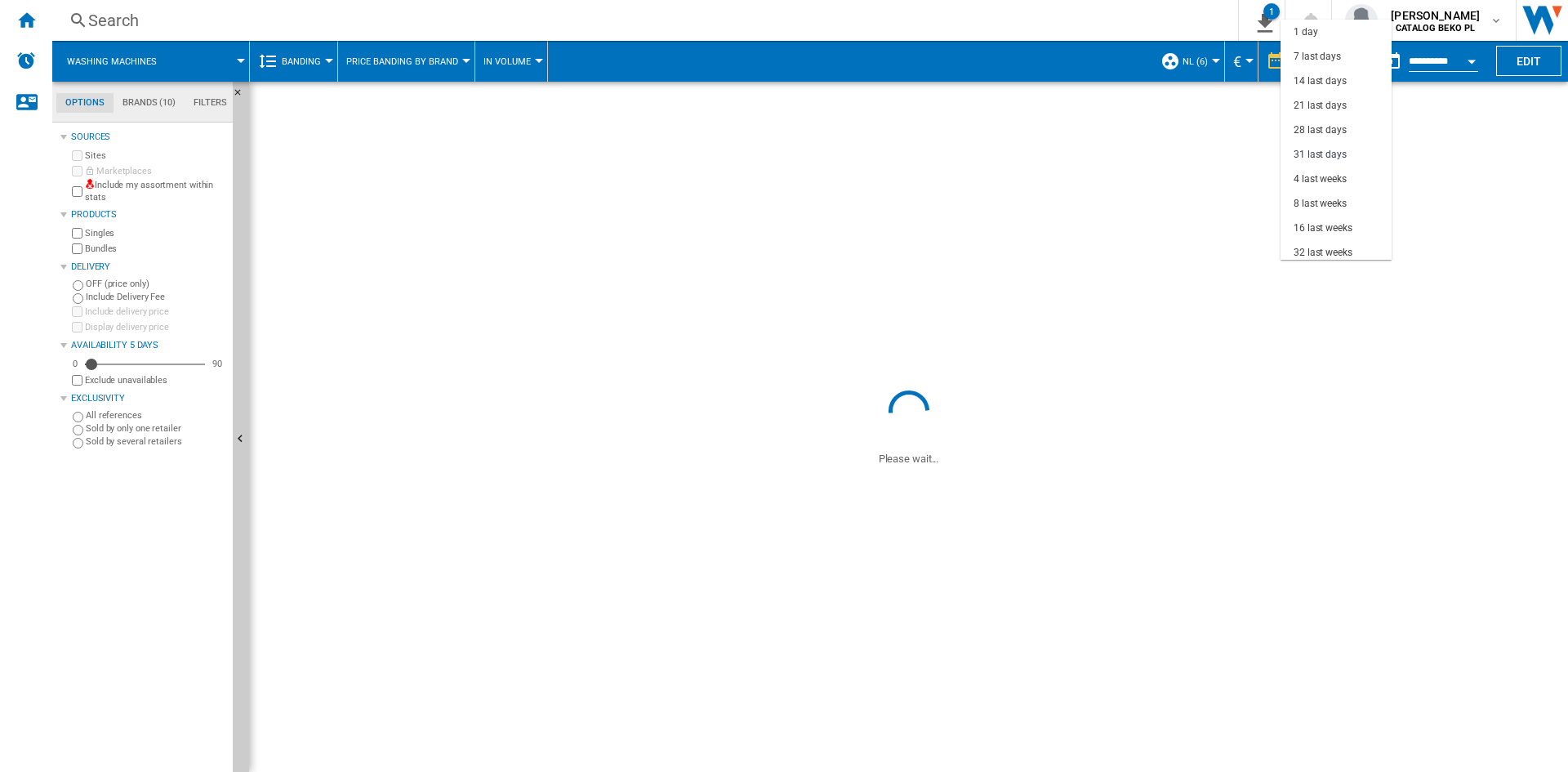
scroll to position [93, 0]
click at [1081, 72] on md-backdrop at bounding box center [784, 386] width 1568 height 772
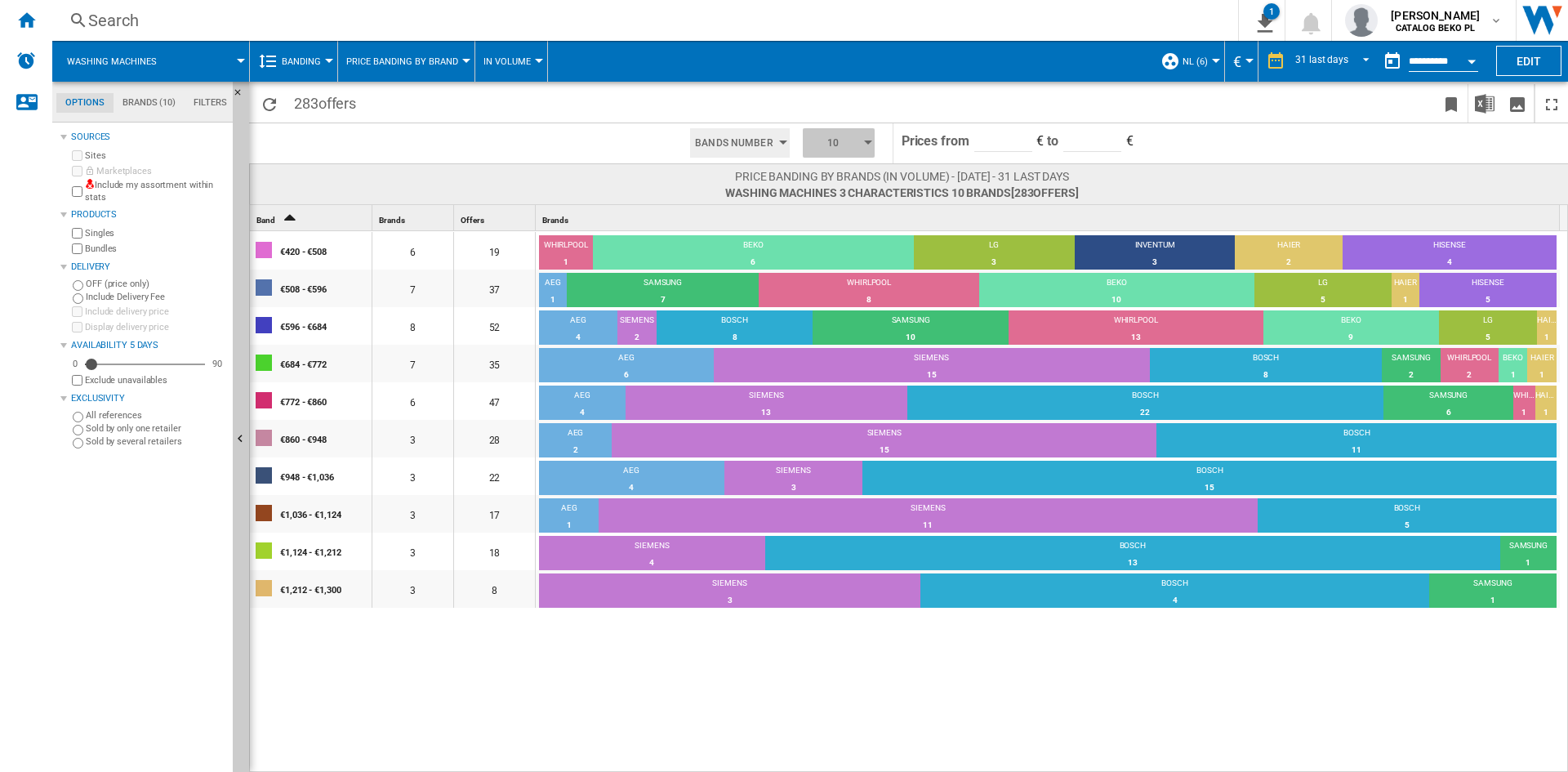
click at [825, 147] on span "10" at bounding box center [833, 143] width 50 height 29
click at [823, 208] on button "5" at bounding box center [840, 205] width 79 height 16
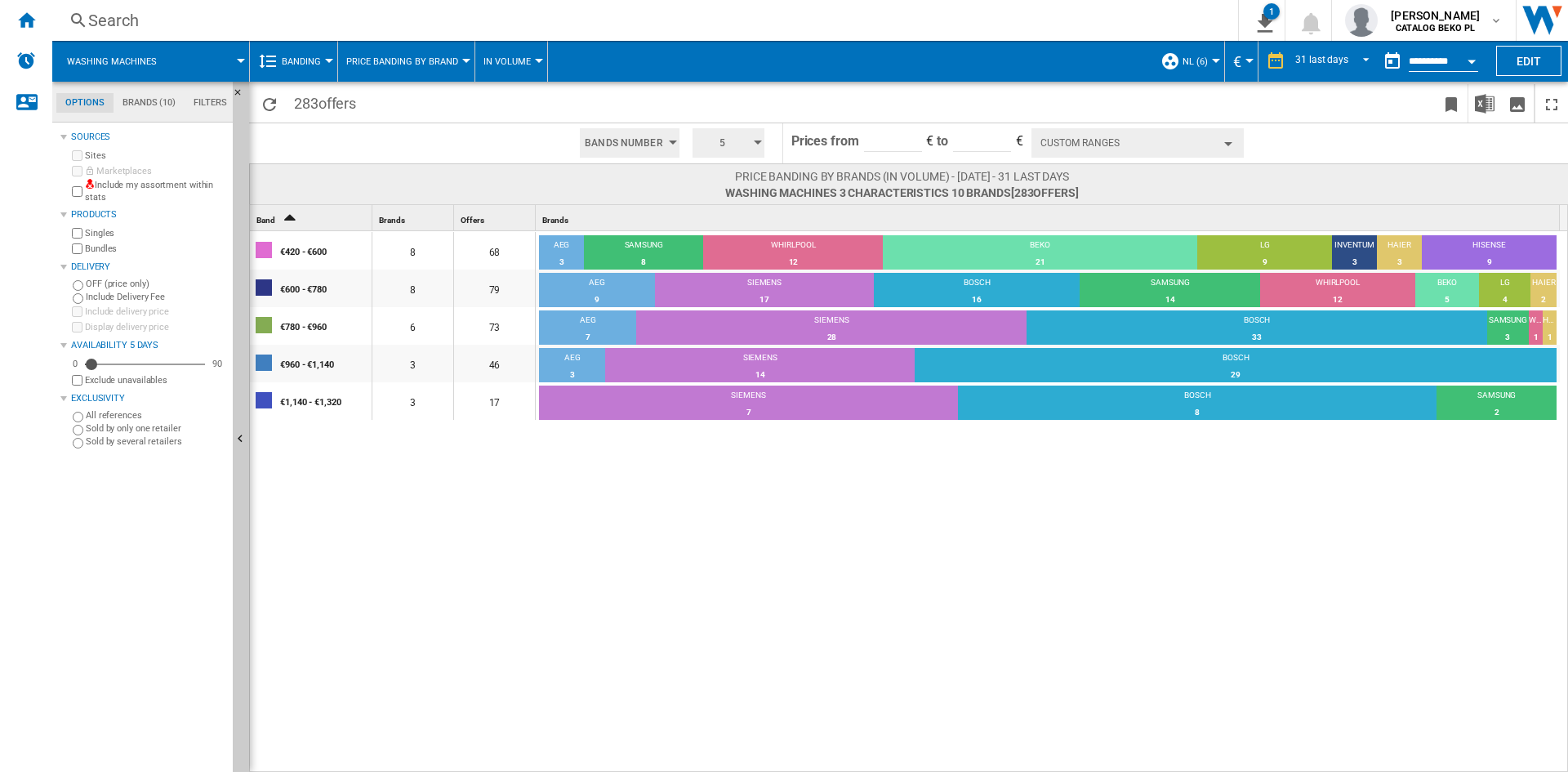
click at [512, 191] on span at bounding box center [527, 184] width 397 height 32
click at [1393, 176] on span at bounding box center [1277, 184] width 397 height 32
click at [163, 98] on md-tab-item "Brands (10)" at bounding box center [149, 103] width 71 height 20
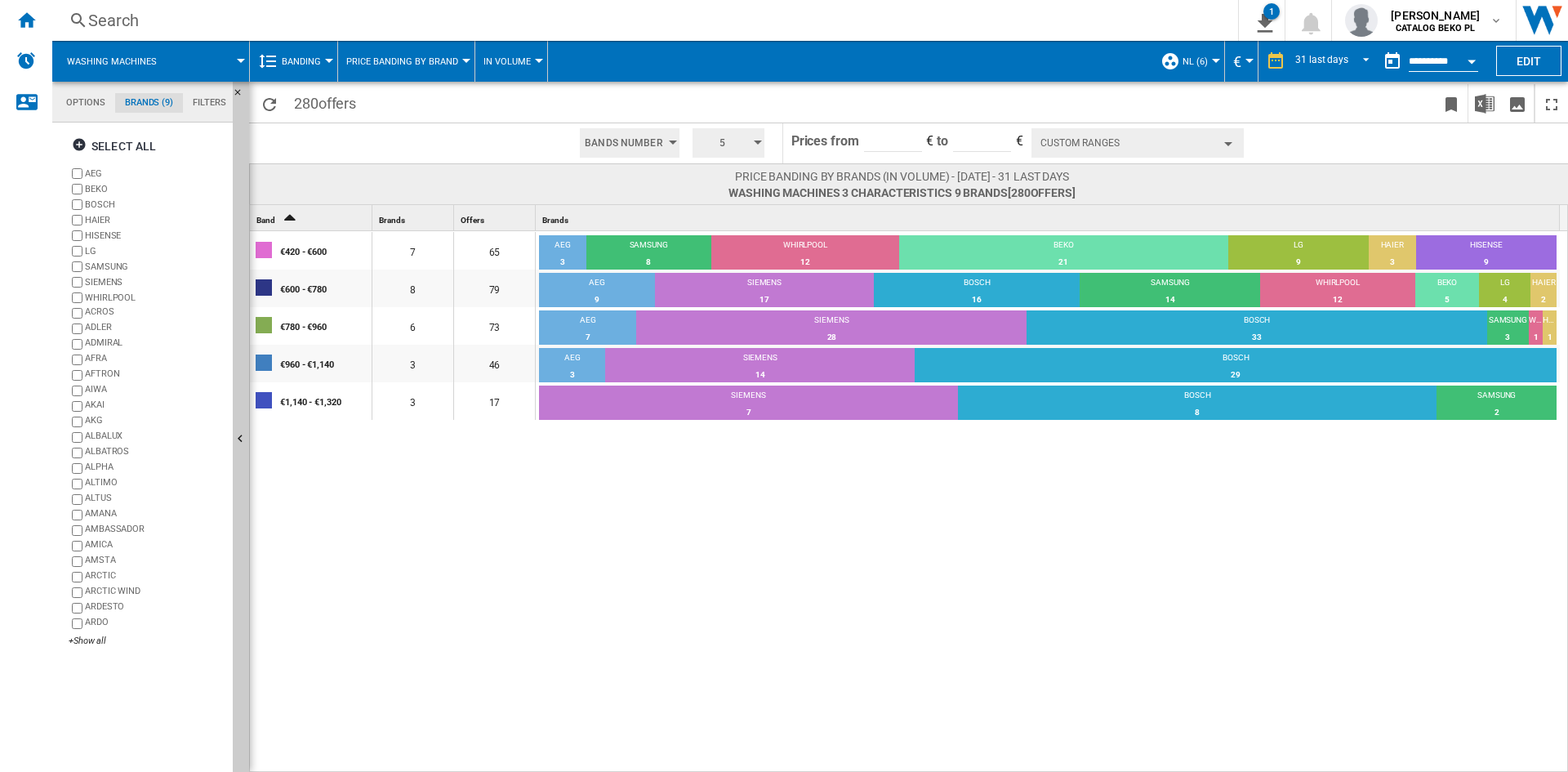
click at [1108, 502] on div "€420 - €600 7 65 AEG 3 4.62% SAMSUNG 8 12.31% WHIRLPOOL 12 18.46% BEKO 21 32.31…" at bounding box center [909, 502] width 1319 height 543
click at [1102, 145] on button "Custom Ranges" at bounding box center [1137, 143] width 212 height 29
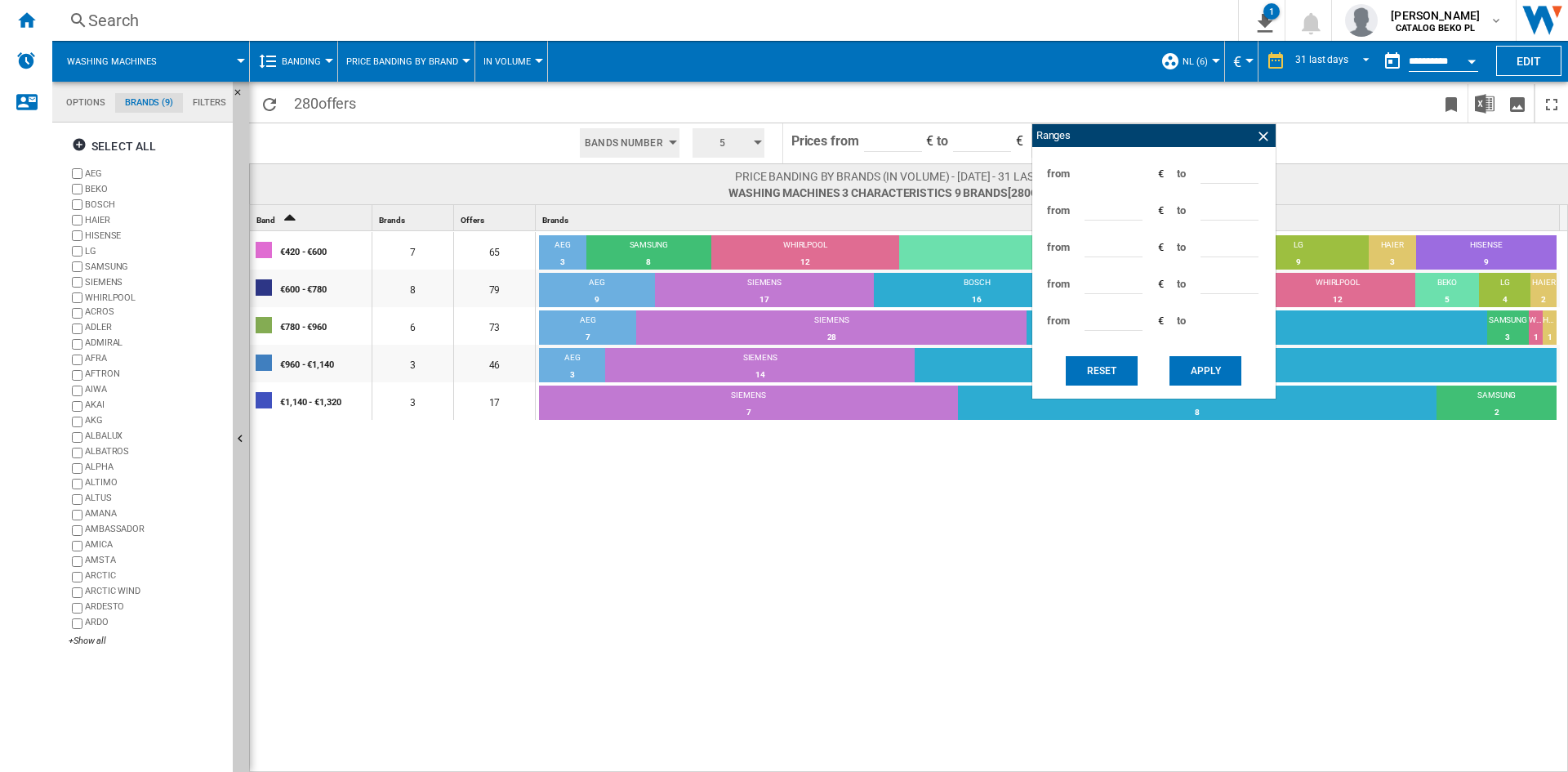
click at [1216, 170] on input "***" at bounding box center [1230, 171] width 58 height 25
type input "***"
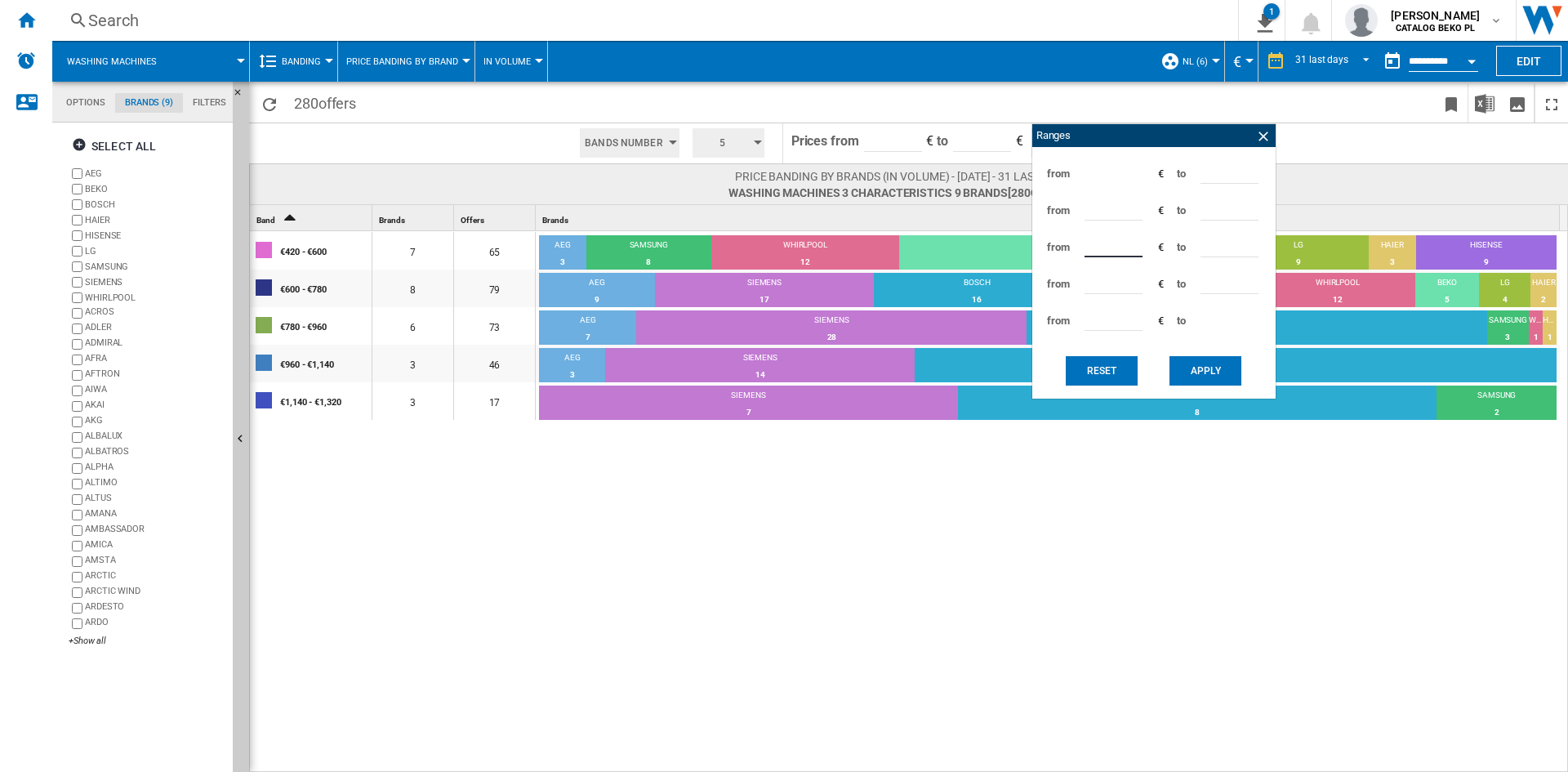
type input "***"
type input "*"
type input "***"
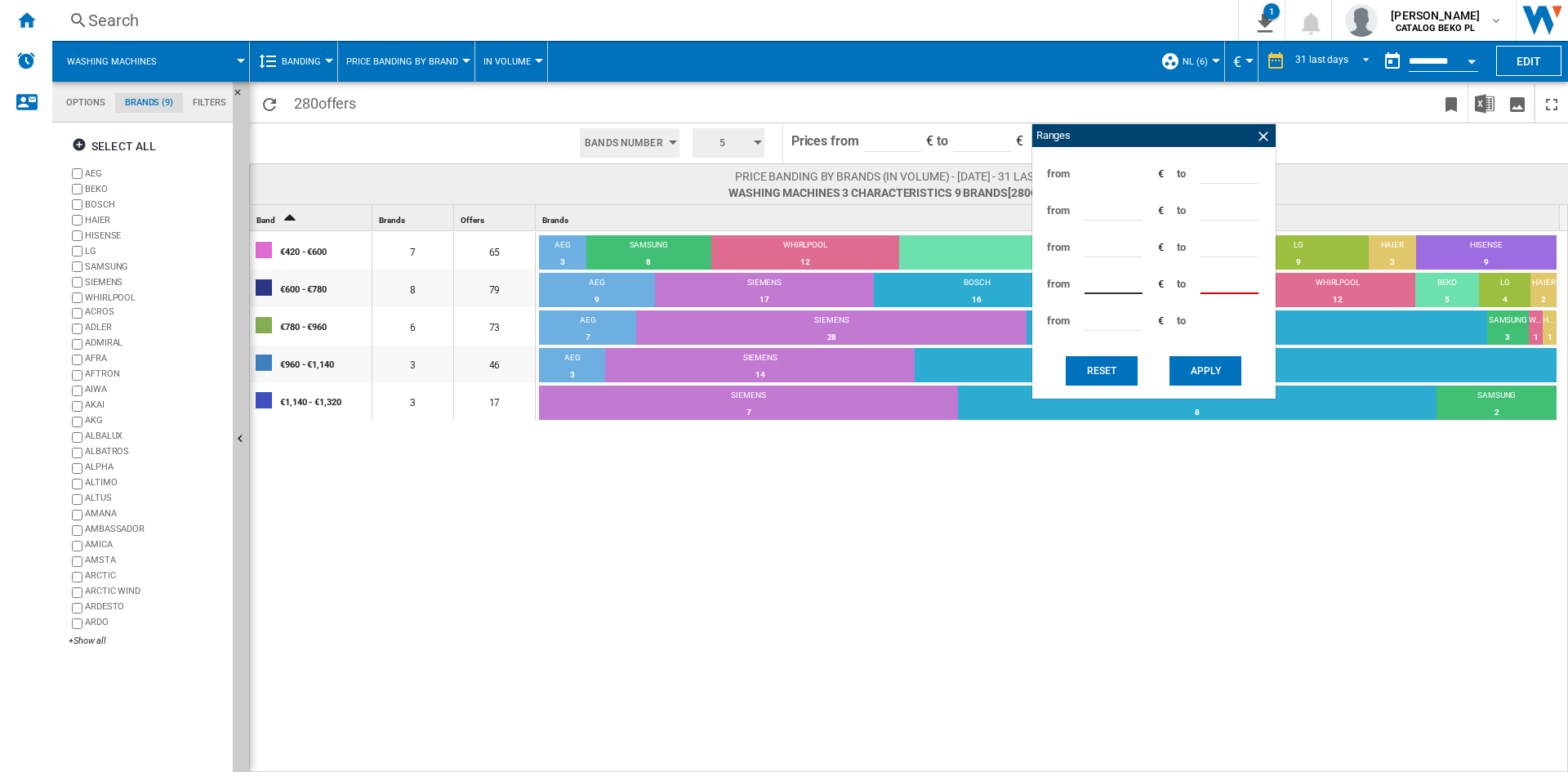
type input "***"
click at [1200, 371] on button "Apply" at bounding box center [1205, 371] width 72 height 29
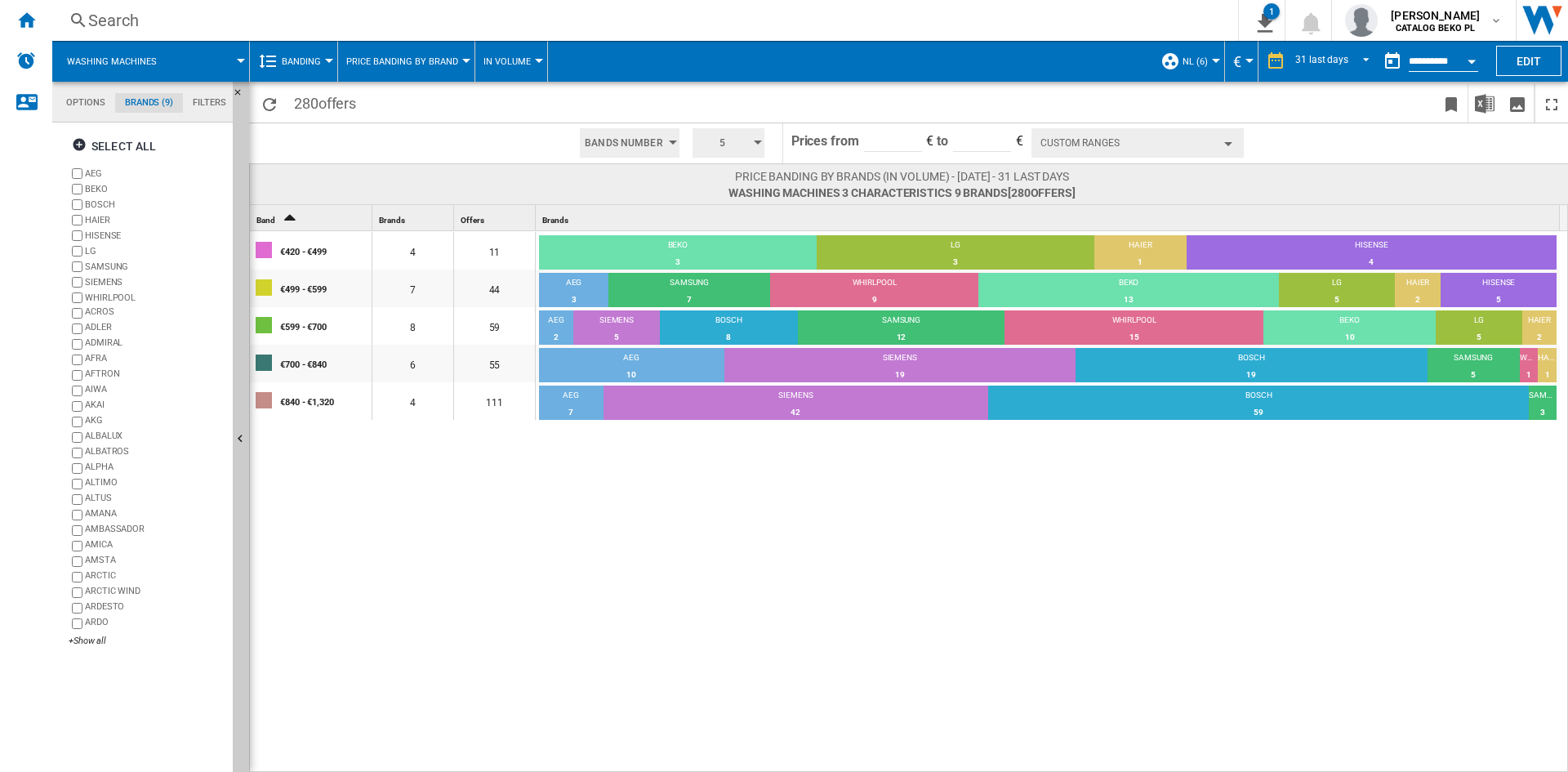
click at [686, 567] on div "€420 - €499 4 11 BEKO 3 27.27% LG 3 27.27% HAIER 1 9.09% HISENSE 4 36.36% €499 …" at bounding box center [909, 502] width 1319 height 543
click at [923, 698] on div "€420 - €499 4 11 BEKO 3 27.27% LG 3 27.27% HAIER 1 9.09% HISENSE 4 36.36% €499 …" at bounding box center [909, 502] width 1319 height 543
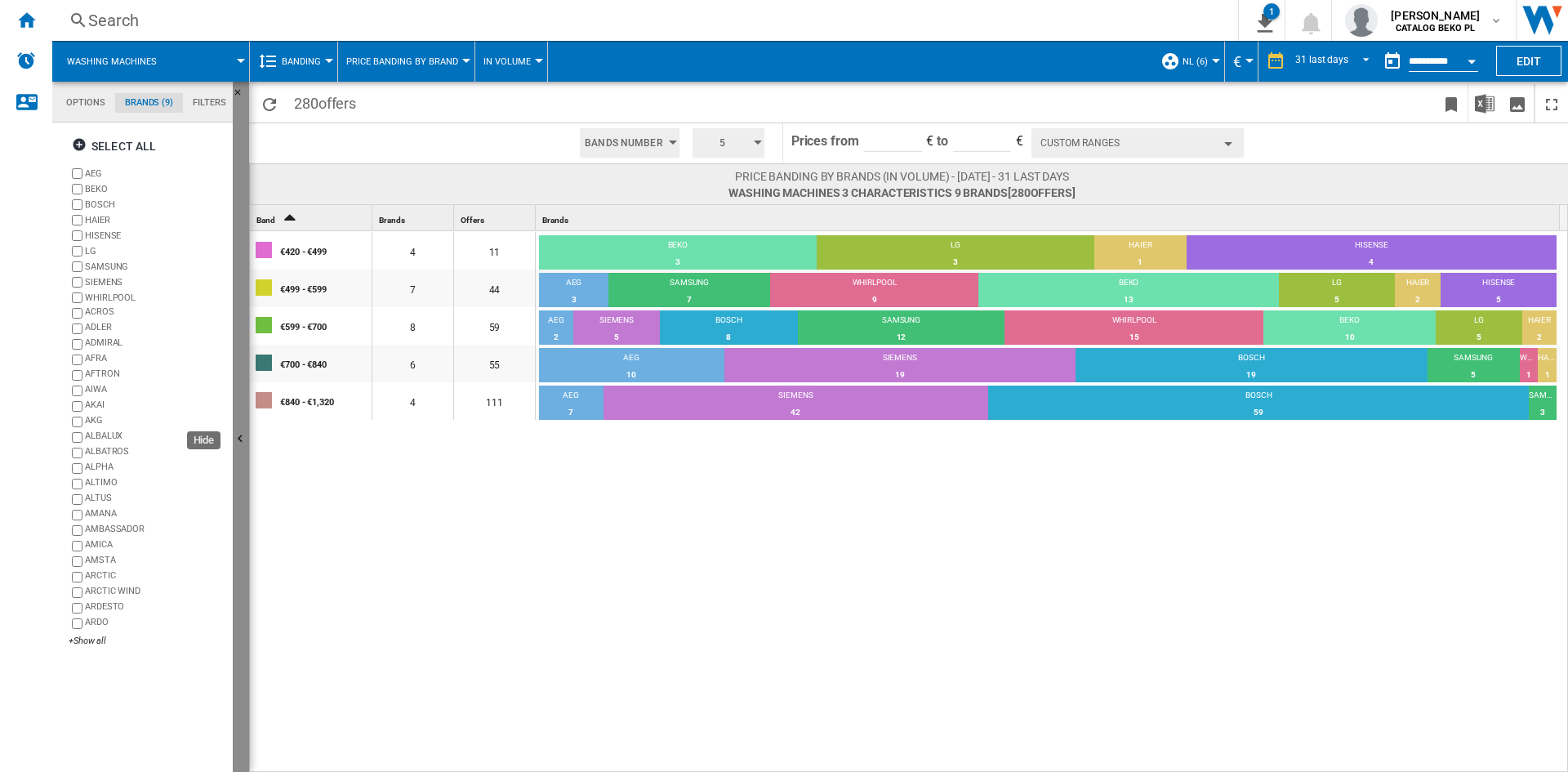
click at [242, 465] on button "Hide" at bounding box center [241, 439] width 16 height 716
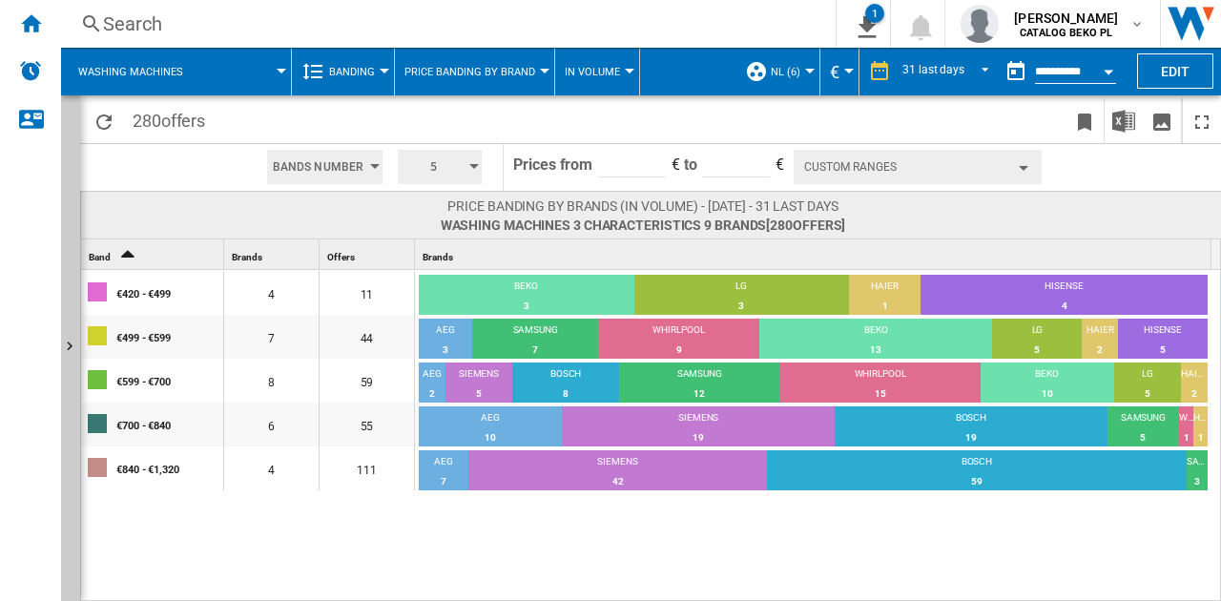
click at [1085, 246] on div "Brands 1" at bounding box center [815, 254] width 793 height 30
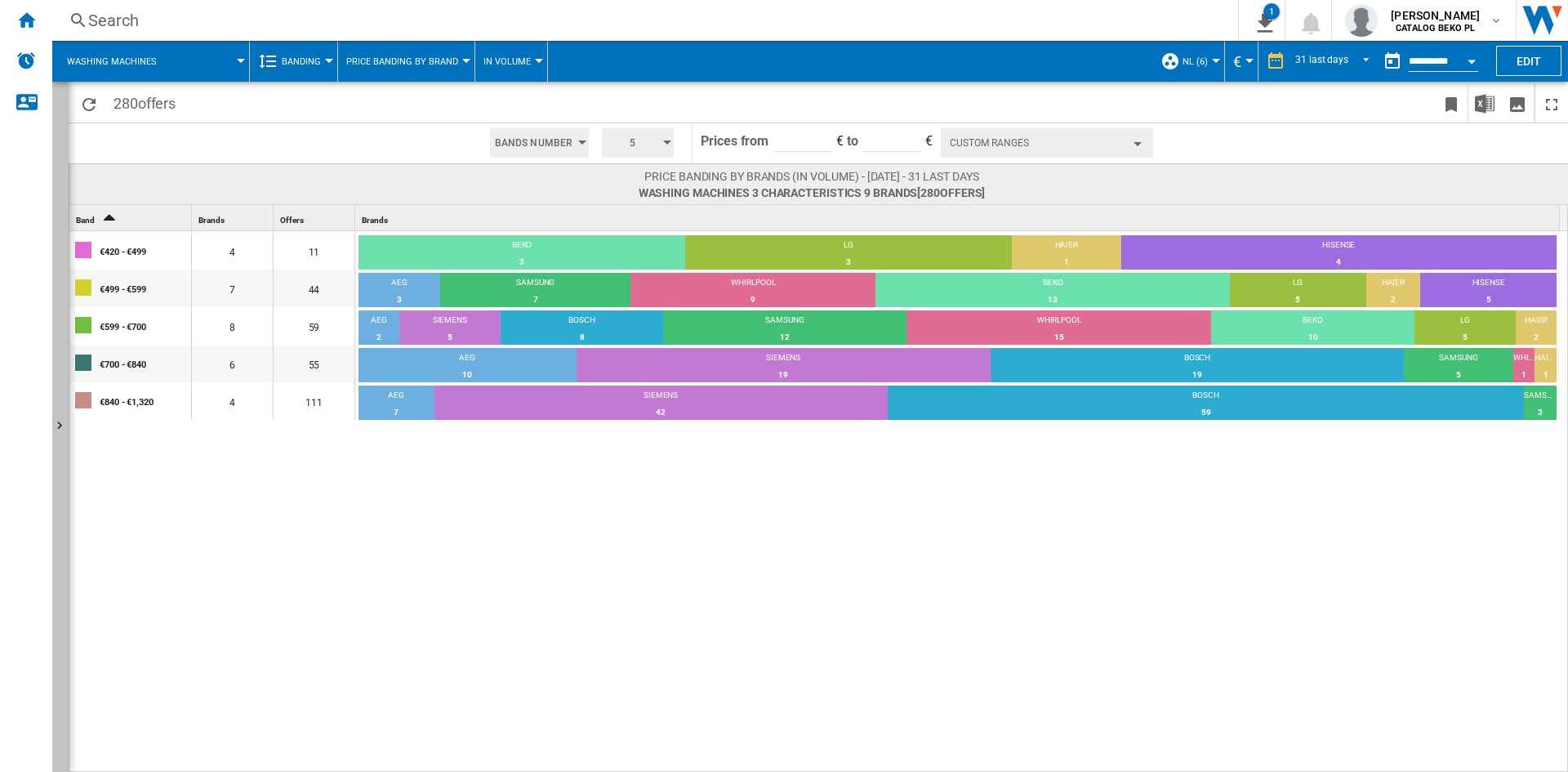
click at [56, 188] on button "Show" at bounding box center [60, 426] width 16 height 690
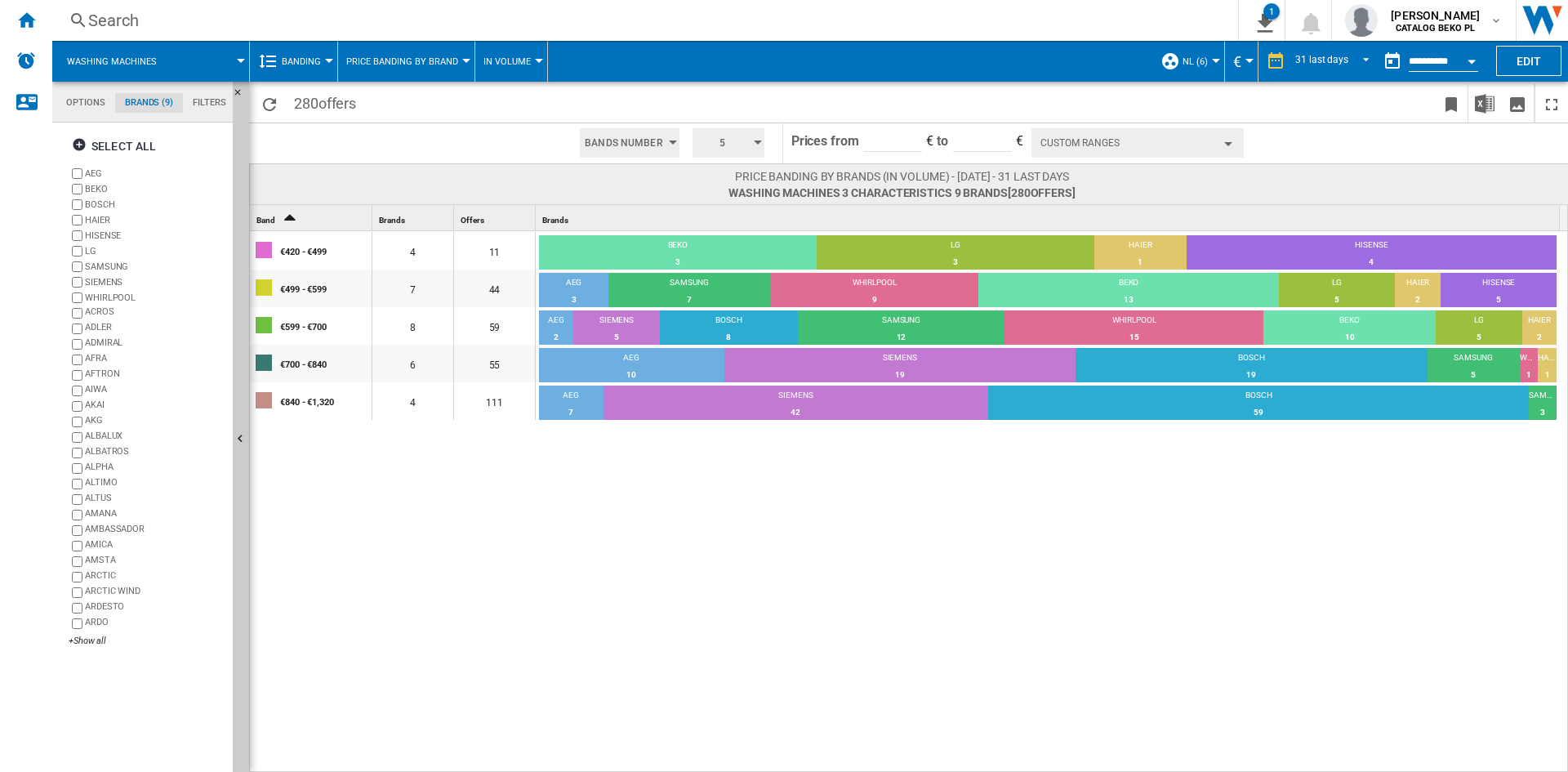
click at [290, 67] on button "Banding" at bounding box center [305, 62] width 47 height 41
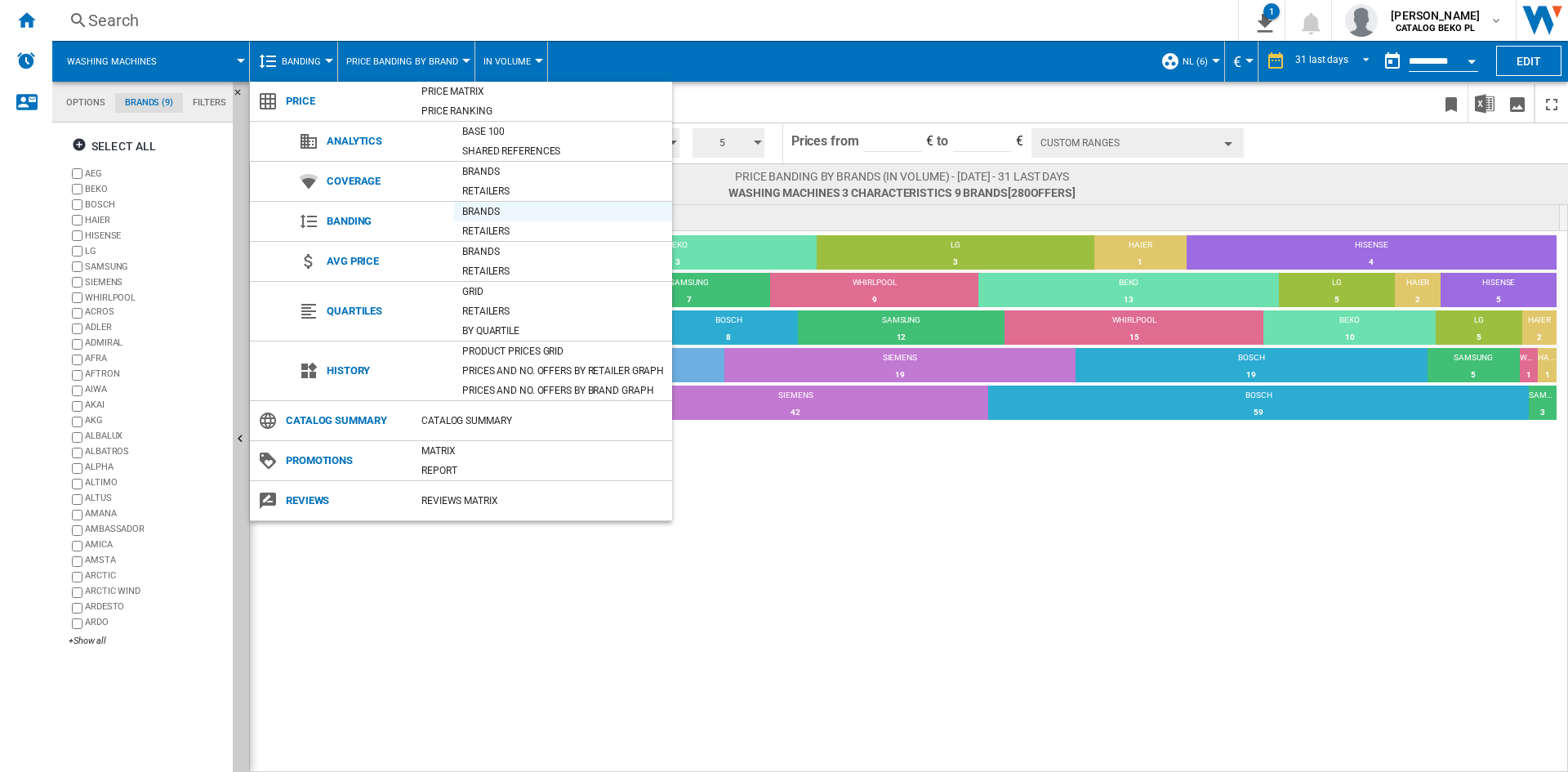
click at [495, 204] on div "Brands" at bounding box center [563, 211] width 218 height 16
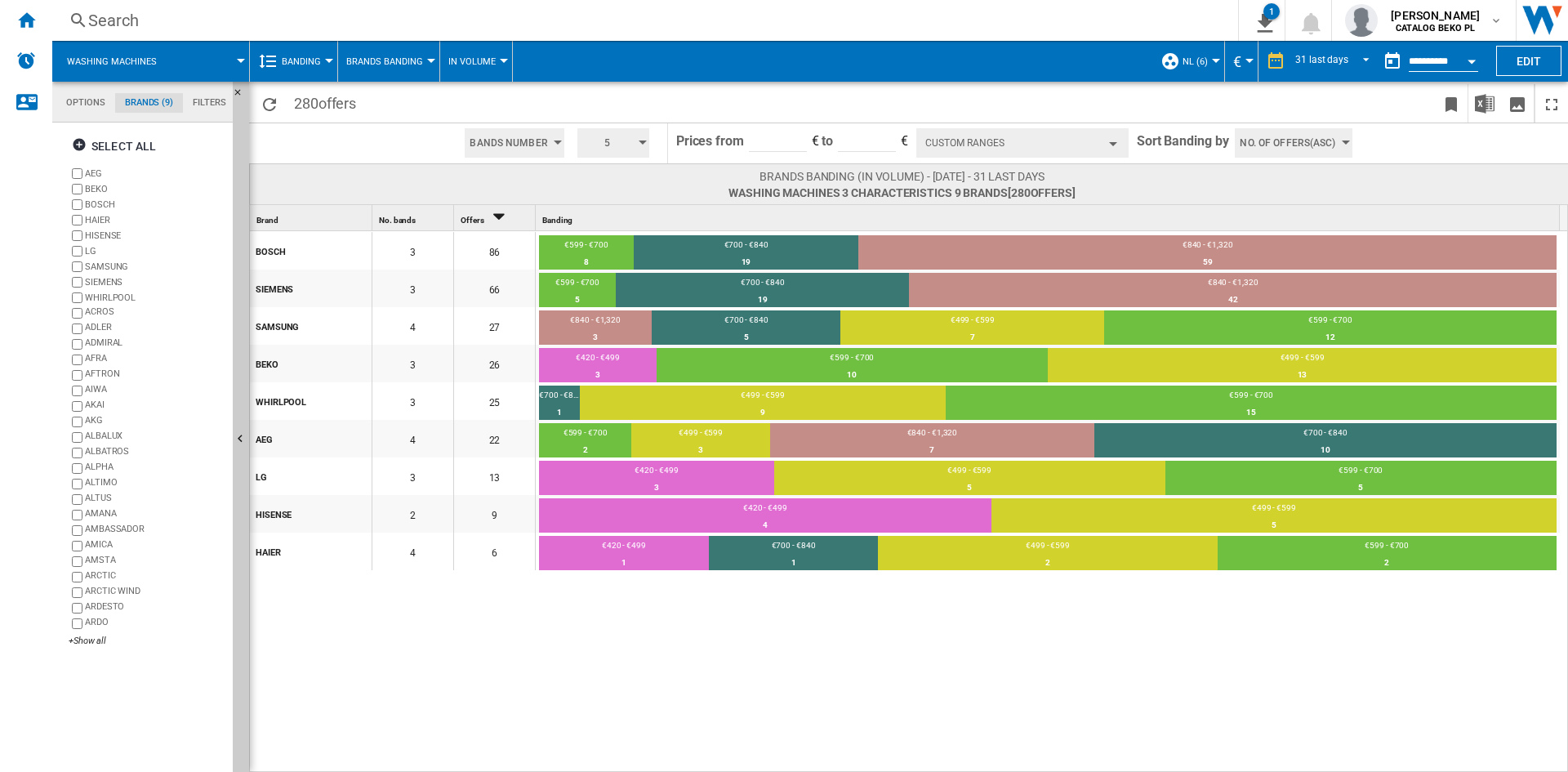
click at [979, 133] on button "Custom Ranges" at bounding box center [1023, 143] width 212 height 29
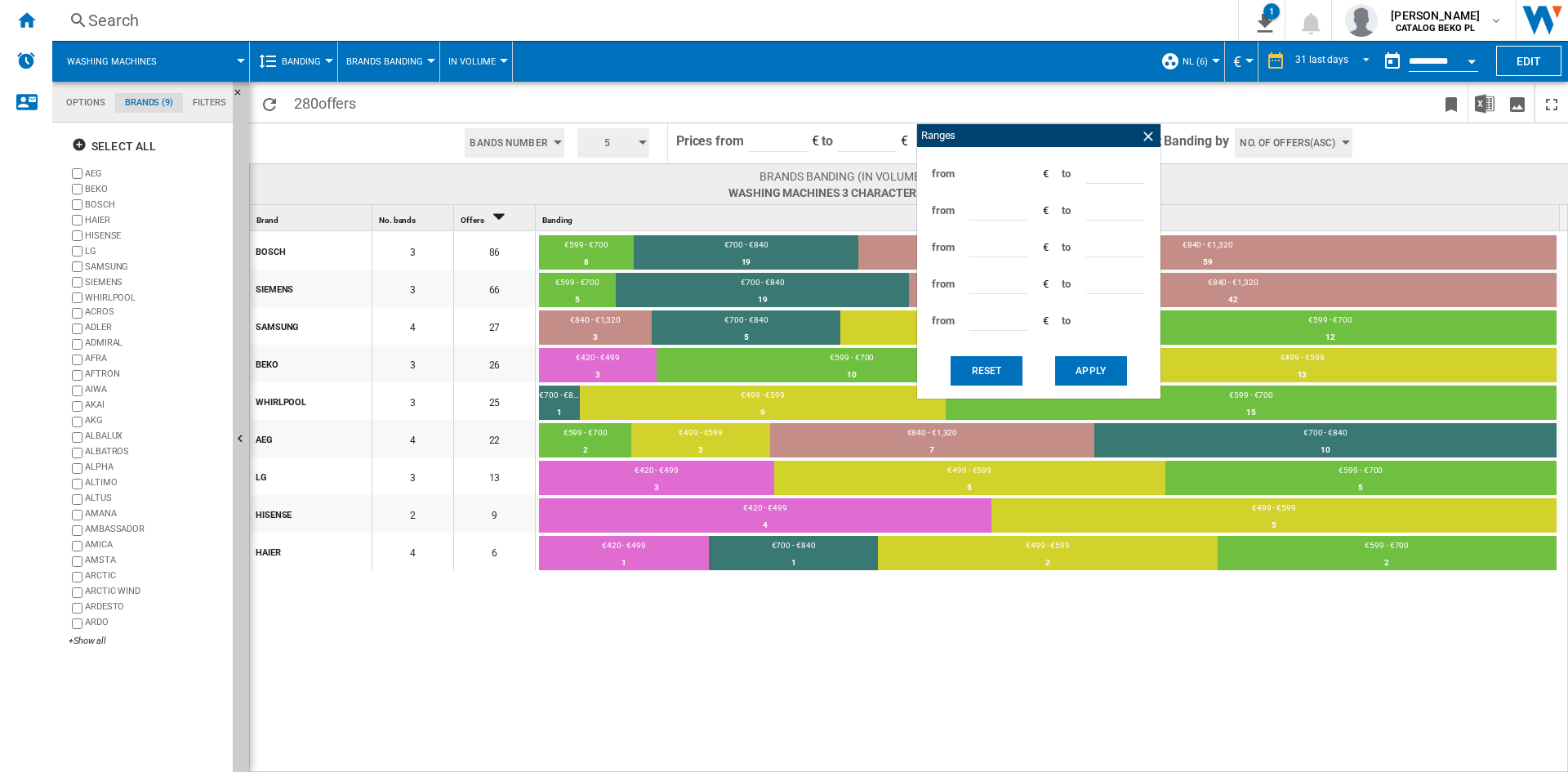
click at [1064, 371] on button "Apply" at bounding box center [1091, 371] width 72 height 29
click at [1144, 137] on ng-md-icon at bounding box center [1148, 136] width 16 height 16
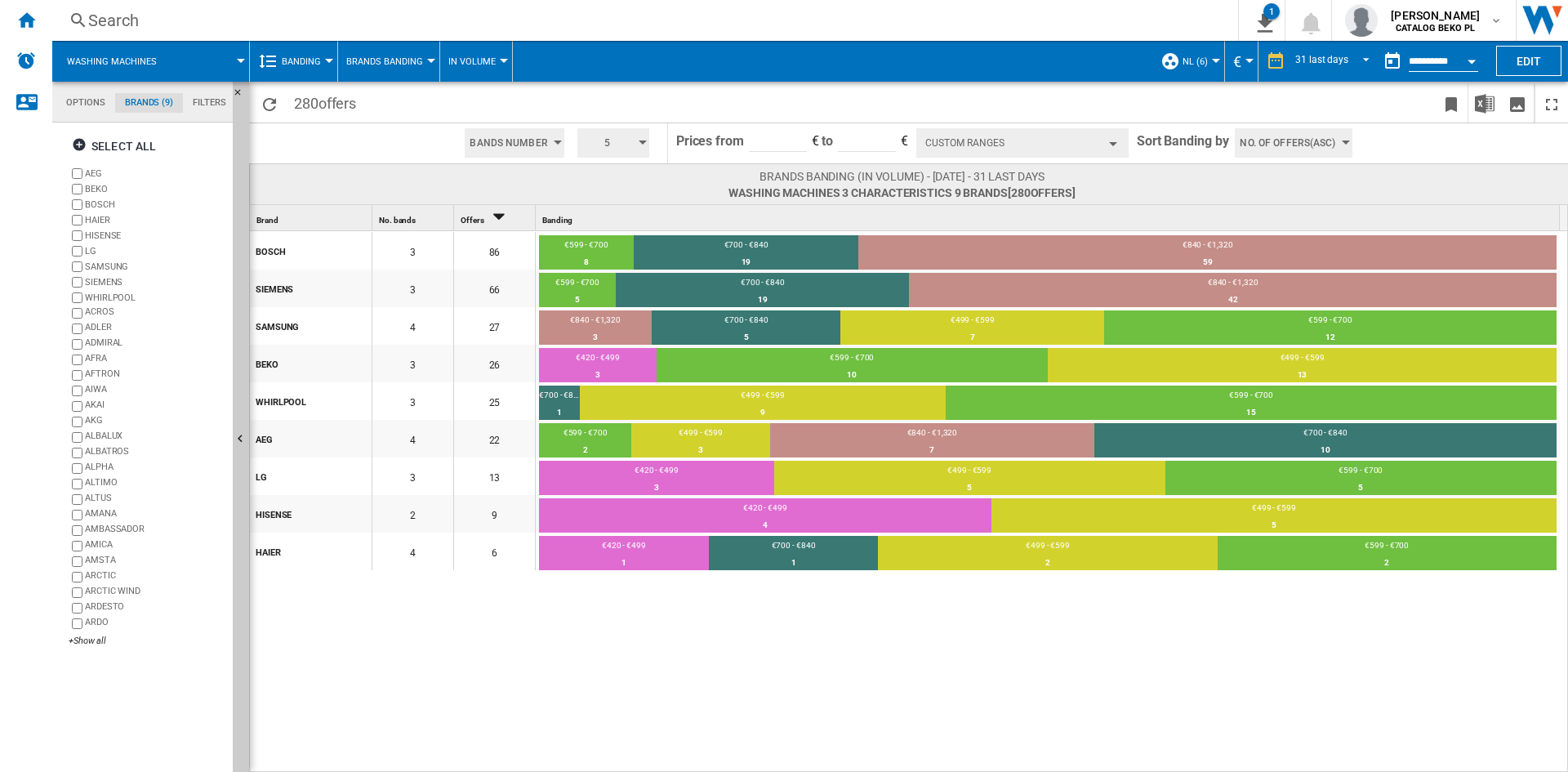
click at [306, 62] on span "Banding" at bounding box center [301, 62] width 39 height 10
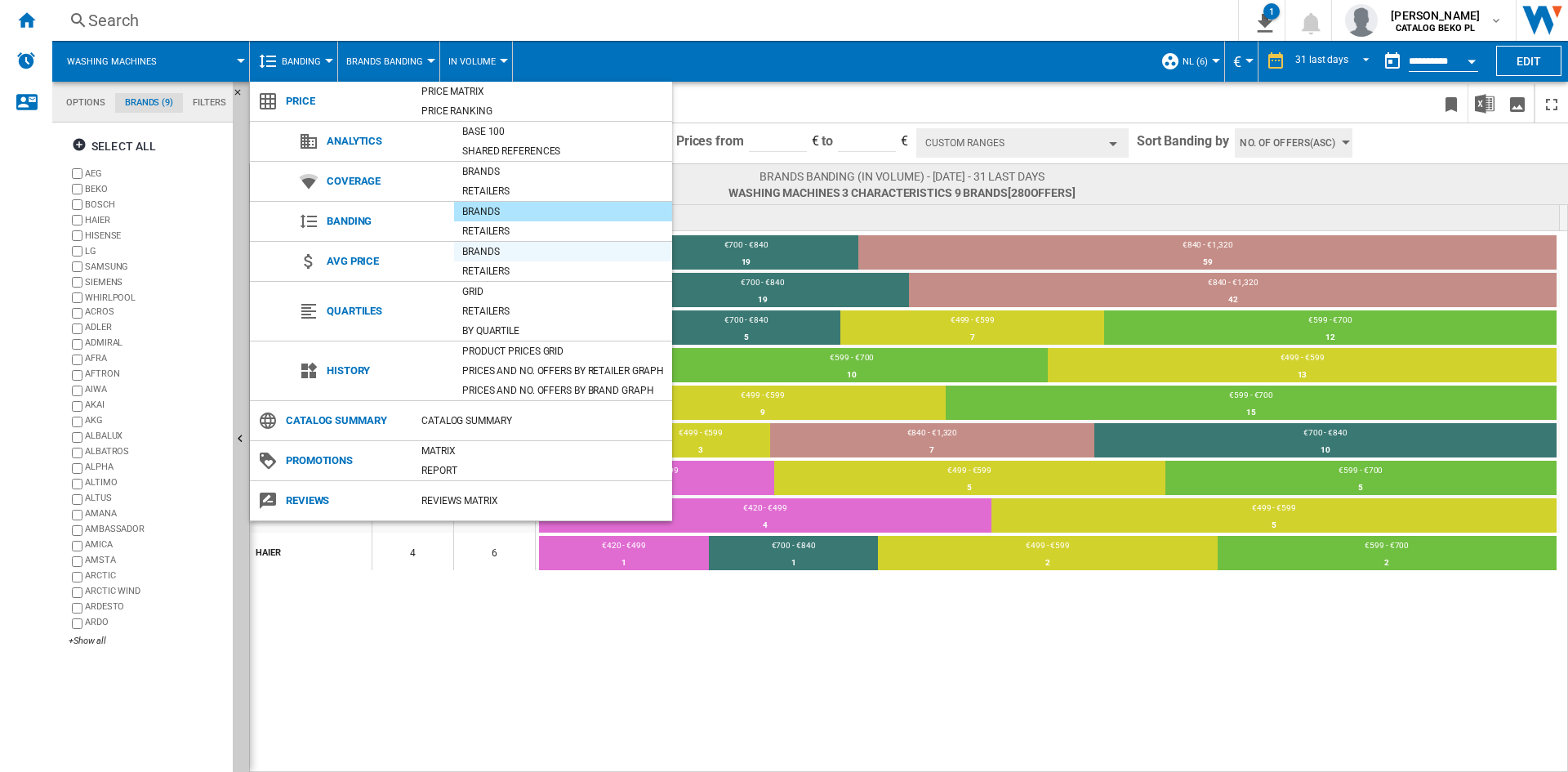
click at [506, 252] on div "Brands" at bounding box center [563, 251] width 218 height 16
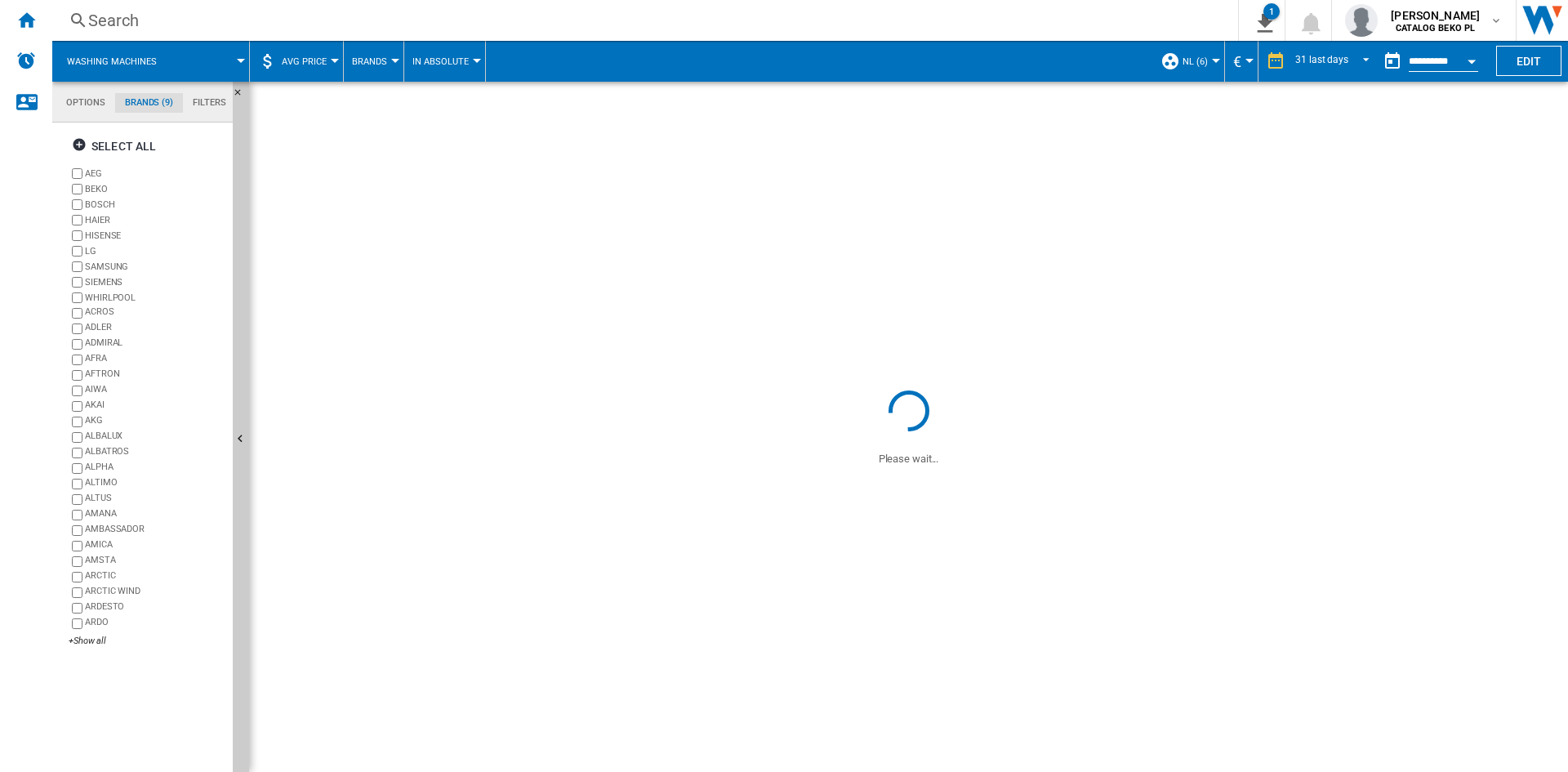
click at [1465, 66] on button "Open calendar" at bounding box center [1471, 59] width 29 height 29
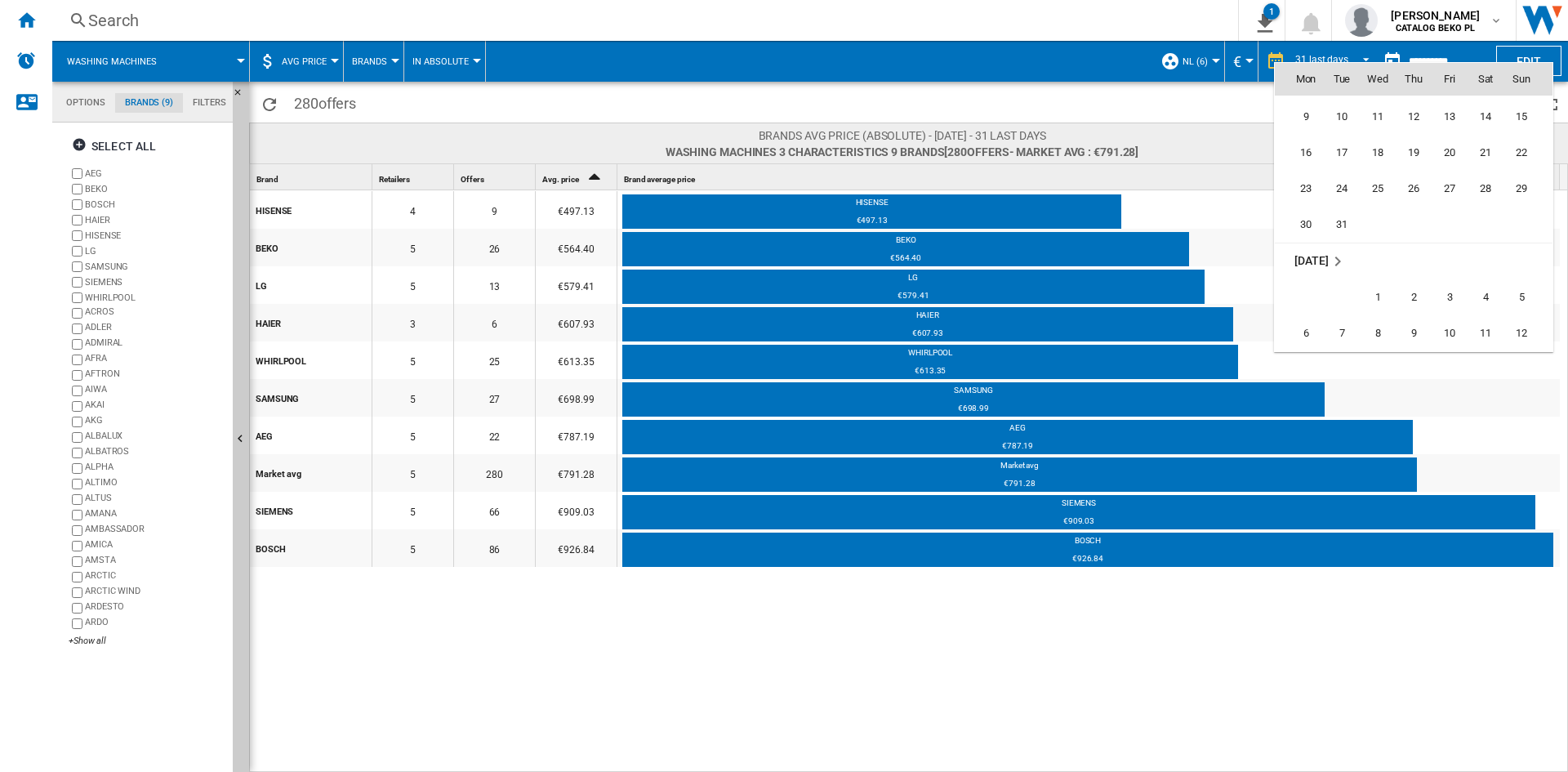
scroll to position [6076, 0]
click at [1436, 275] on span "31" at bounding box center [1450, 277] width 33 height 33
type input "**********"
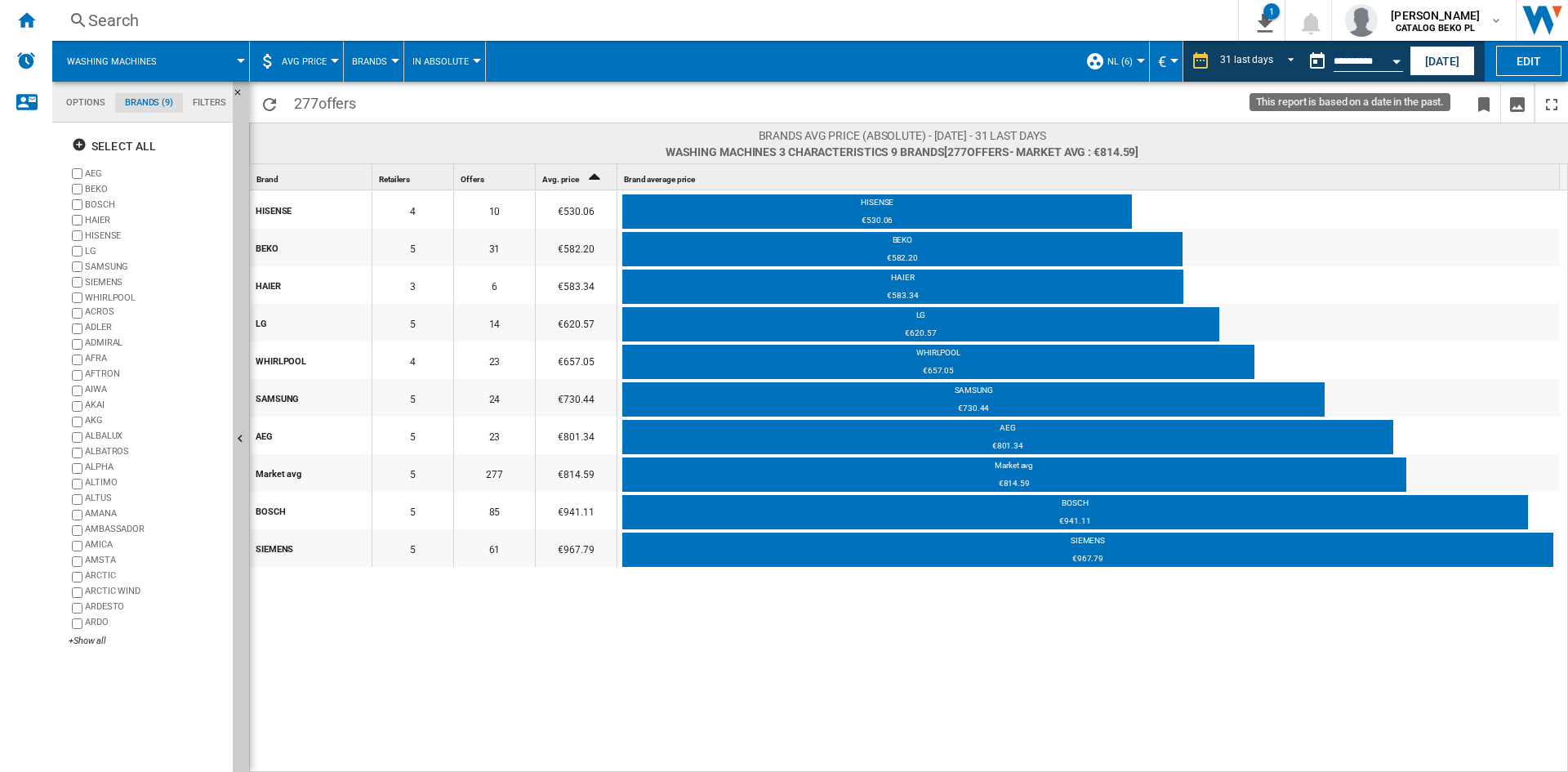
click at [1393, 65] on button "Open calendar" at bounding box center [1396, 59] width 29 height 29
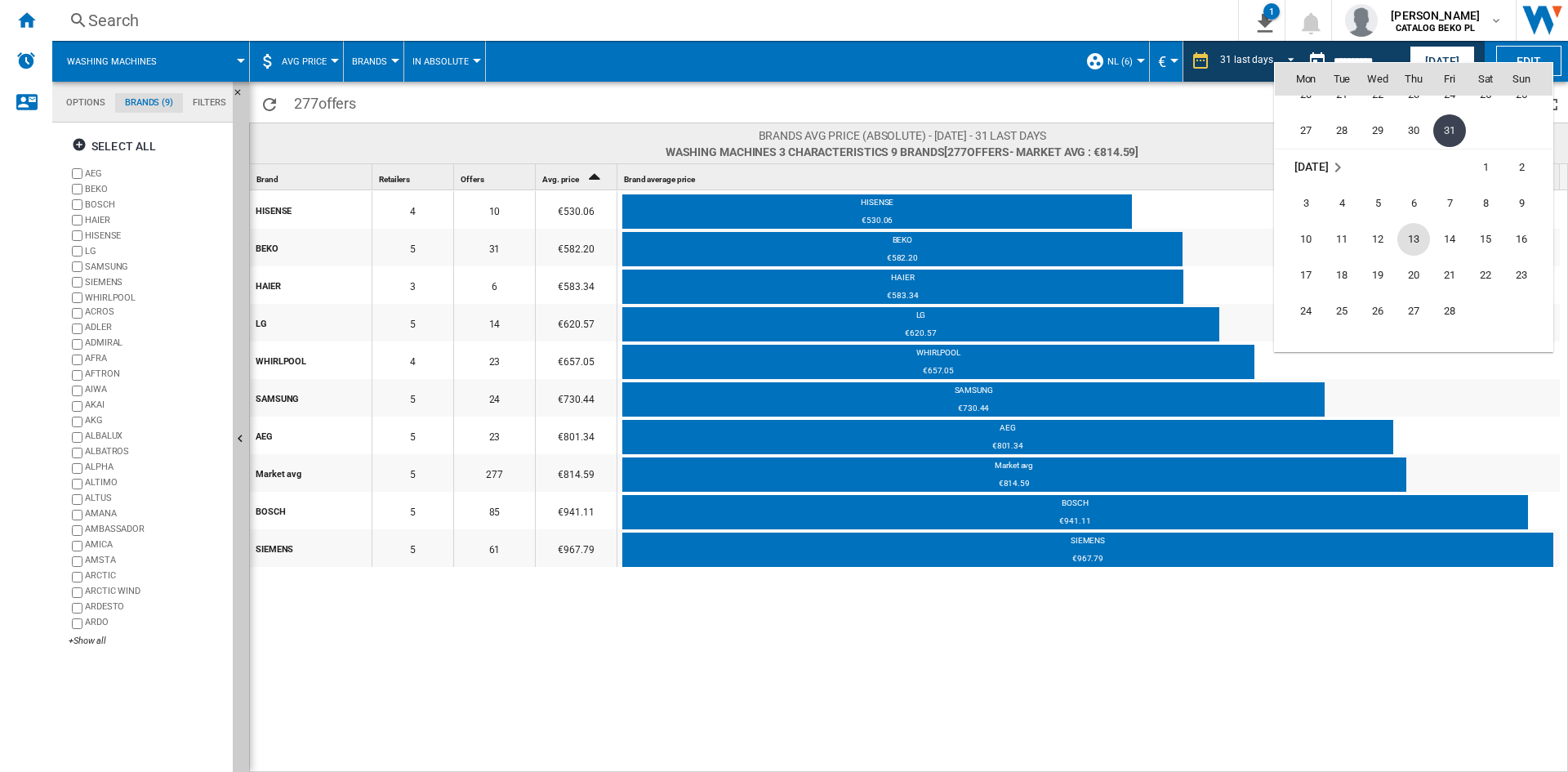
scroll to position [6304, 0]
click at [1454, 224] on span "28" at bounding box center [1450, 229] width 33 height 33
type input "**********"
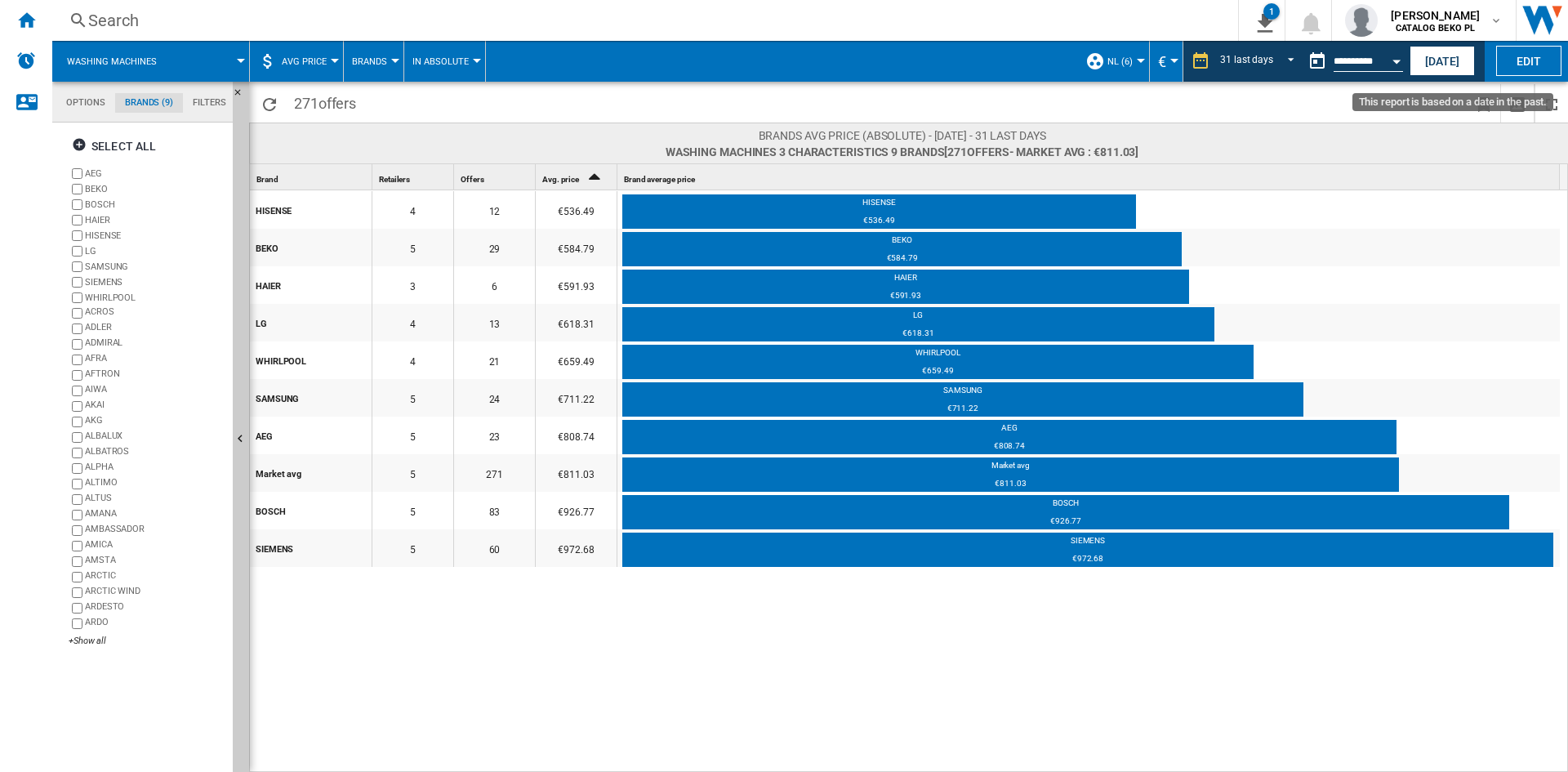
click at [1389, 51] on button "Open calendar" at bounding box center [1396, 59] width 29 height 29
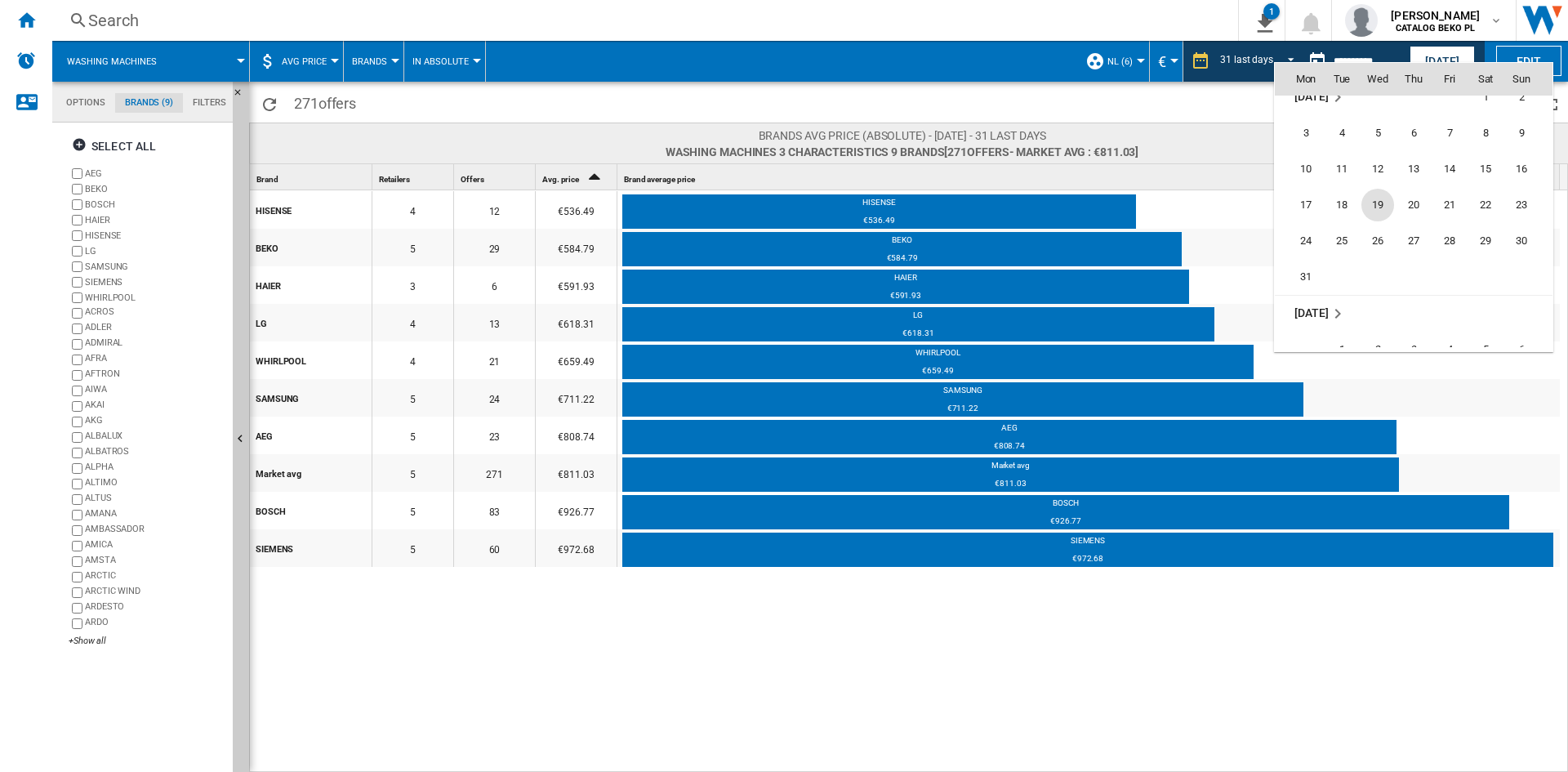
scroll to position [6521, 0]
click at [1304, 261] on span "31" at bounding box center [1306, 265] width 33 height 33
type input "**********"
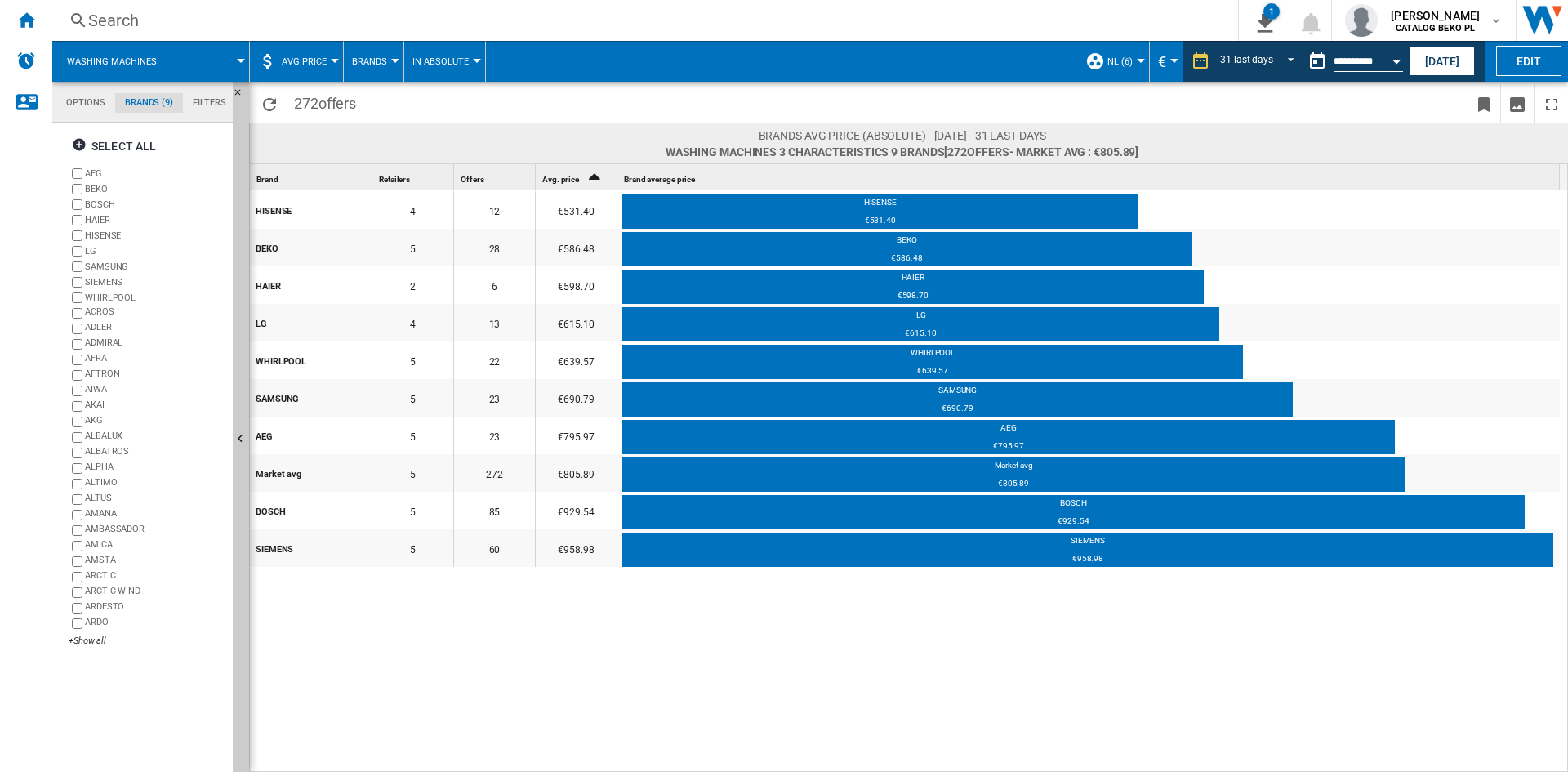
click at [1392, 53] on button "Open calendar" at bounding box center [1396, 59] width 29 height 29
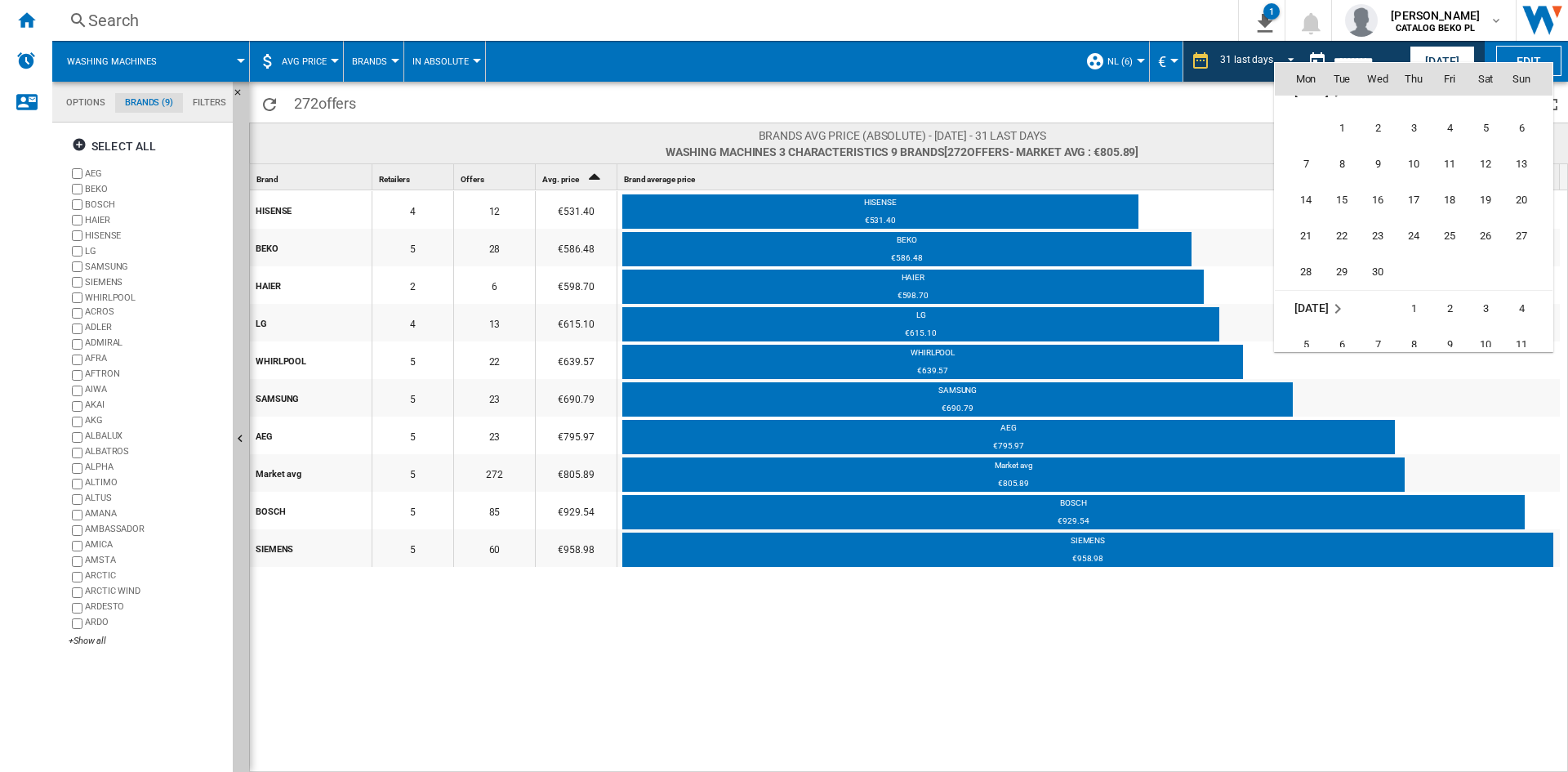
scroll to position [6819, 0]
click at [1386, 194] on span "30" at bounding box center [1378, 184] width 33 height 33
type input "**********"
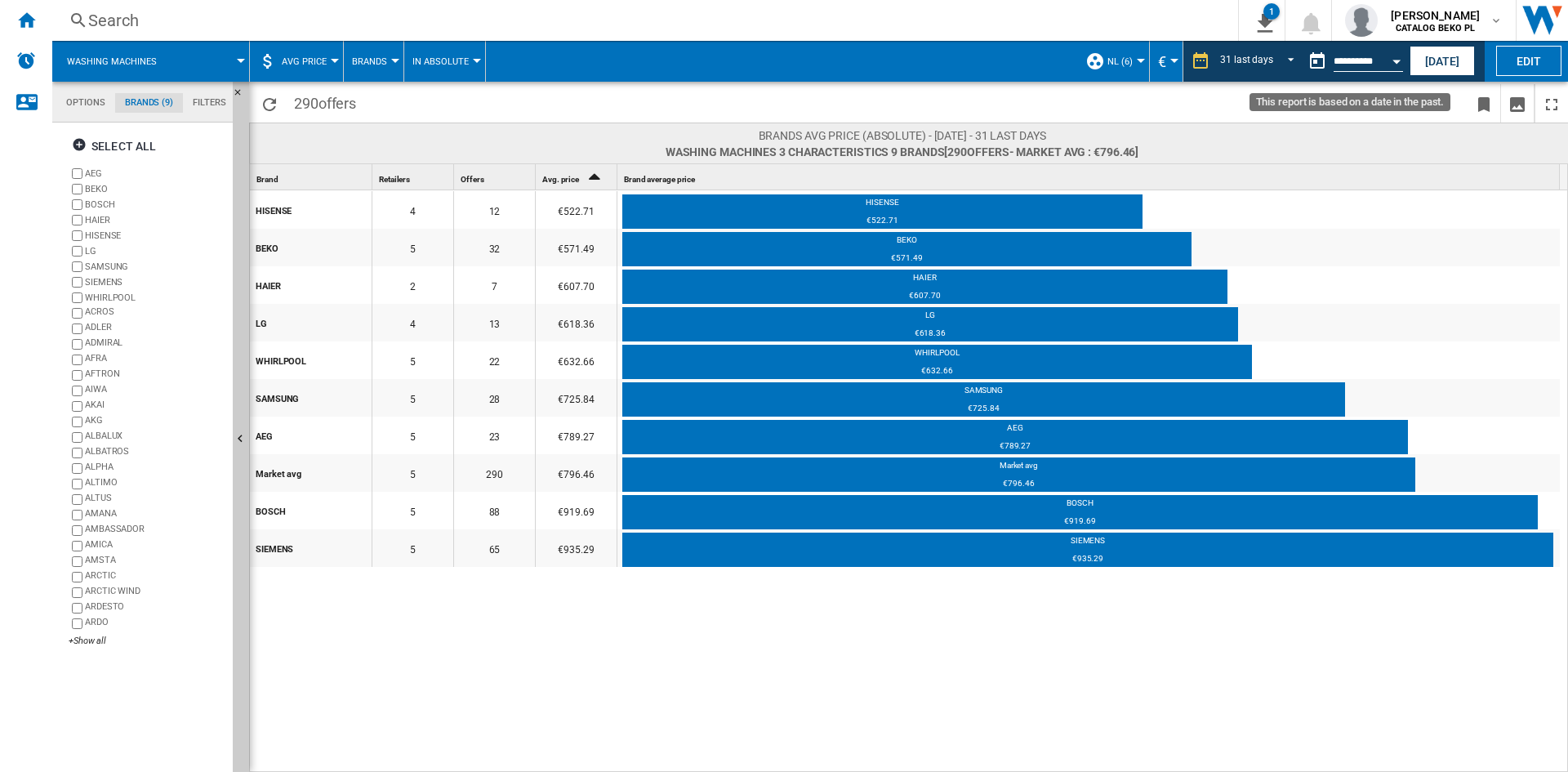
click at [1389, 61] on button "Open calendar" at bounding box center [1396, 59] width 29 height 29
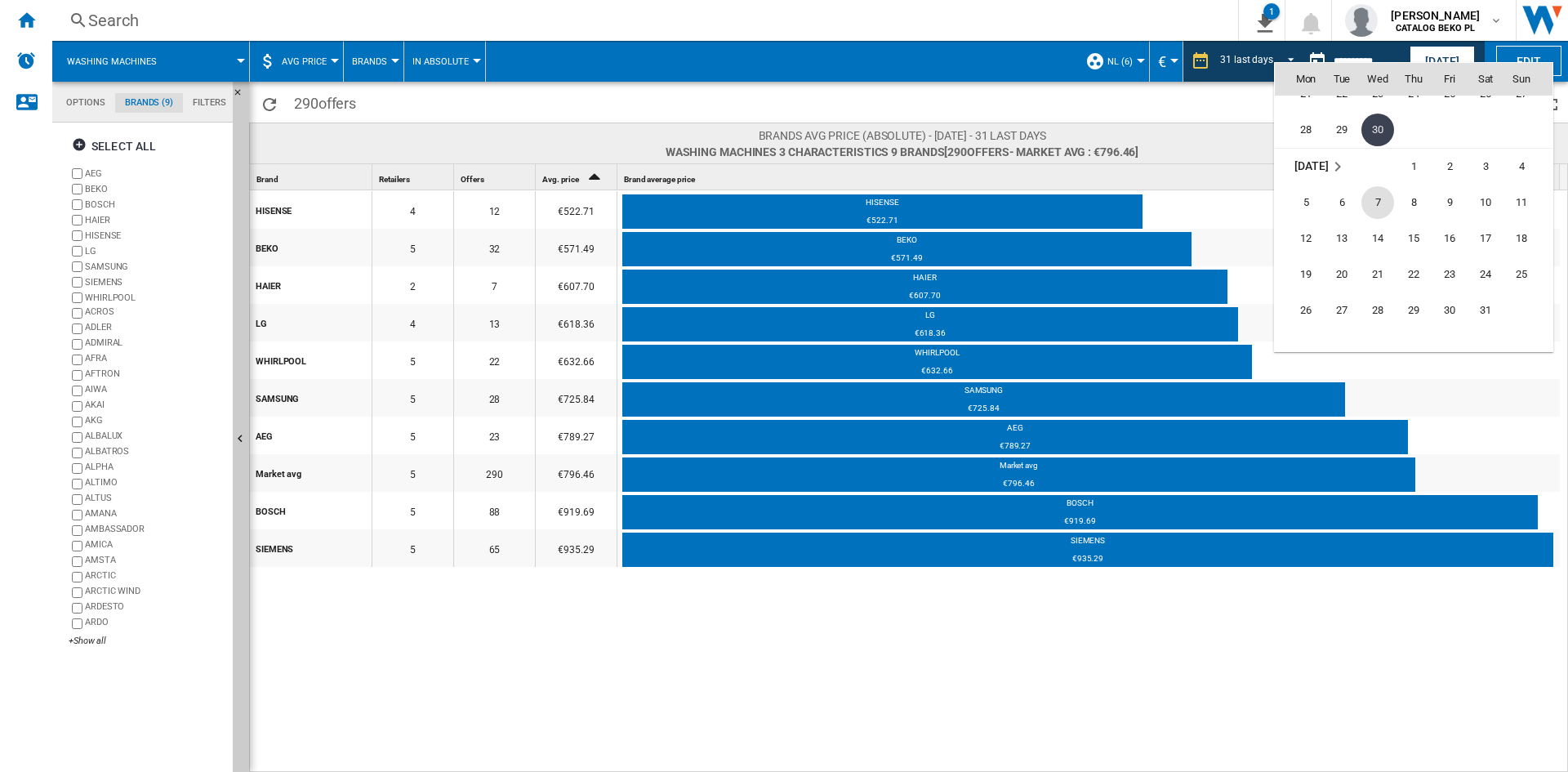
scroll to position [6954, 0]
click at [1476, 231] on span "31" at bounding box center [1486, 229] width 33 height 33
type input "**********"
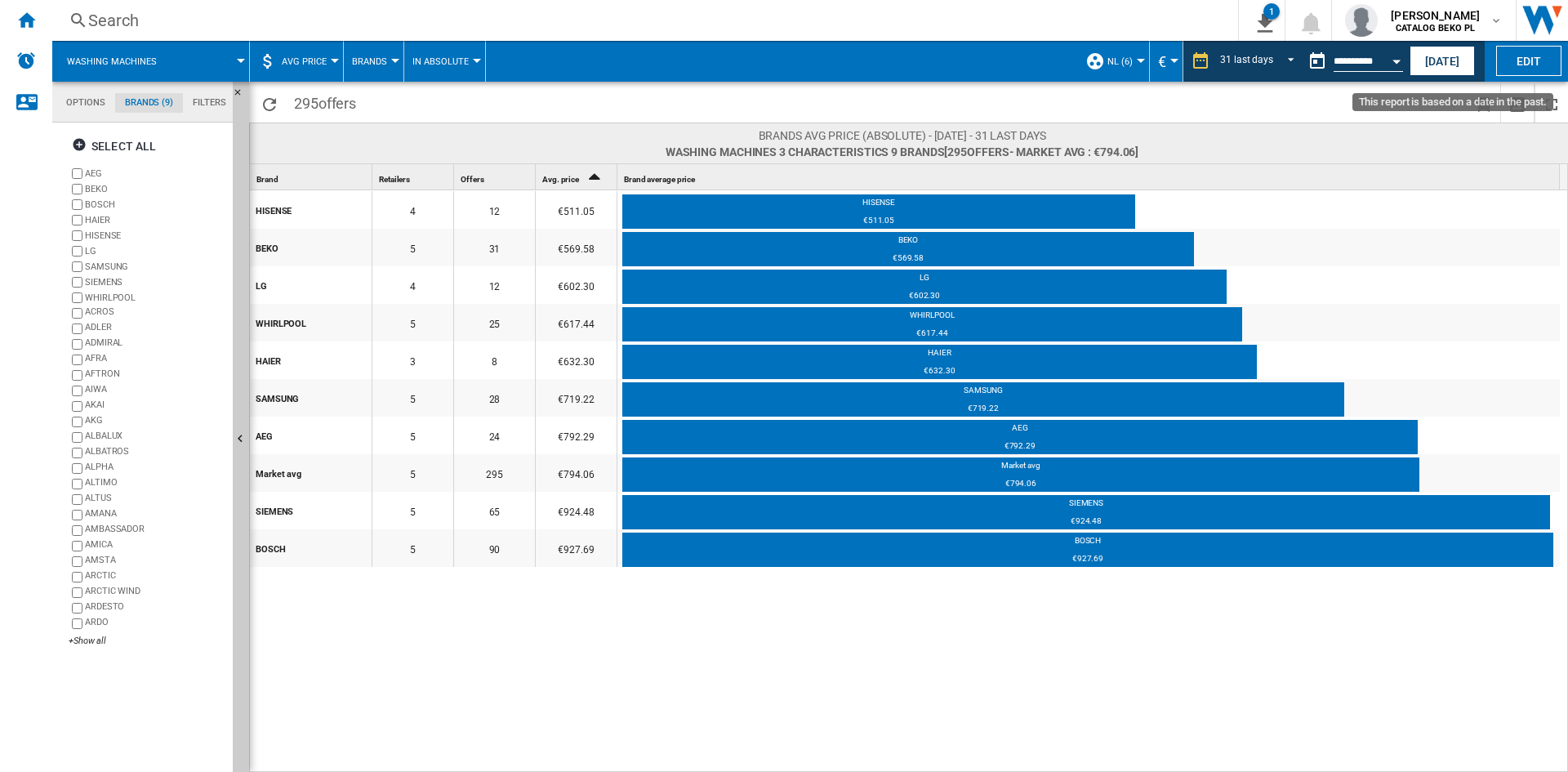
click at [1396, 56] on button "Open calendar" at bounding box center [1396, 59] width 29 height 29
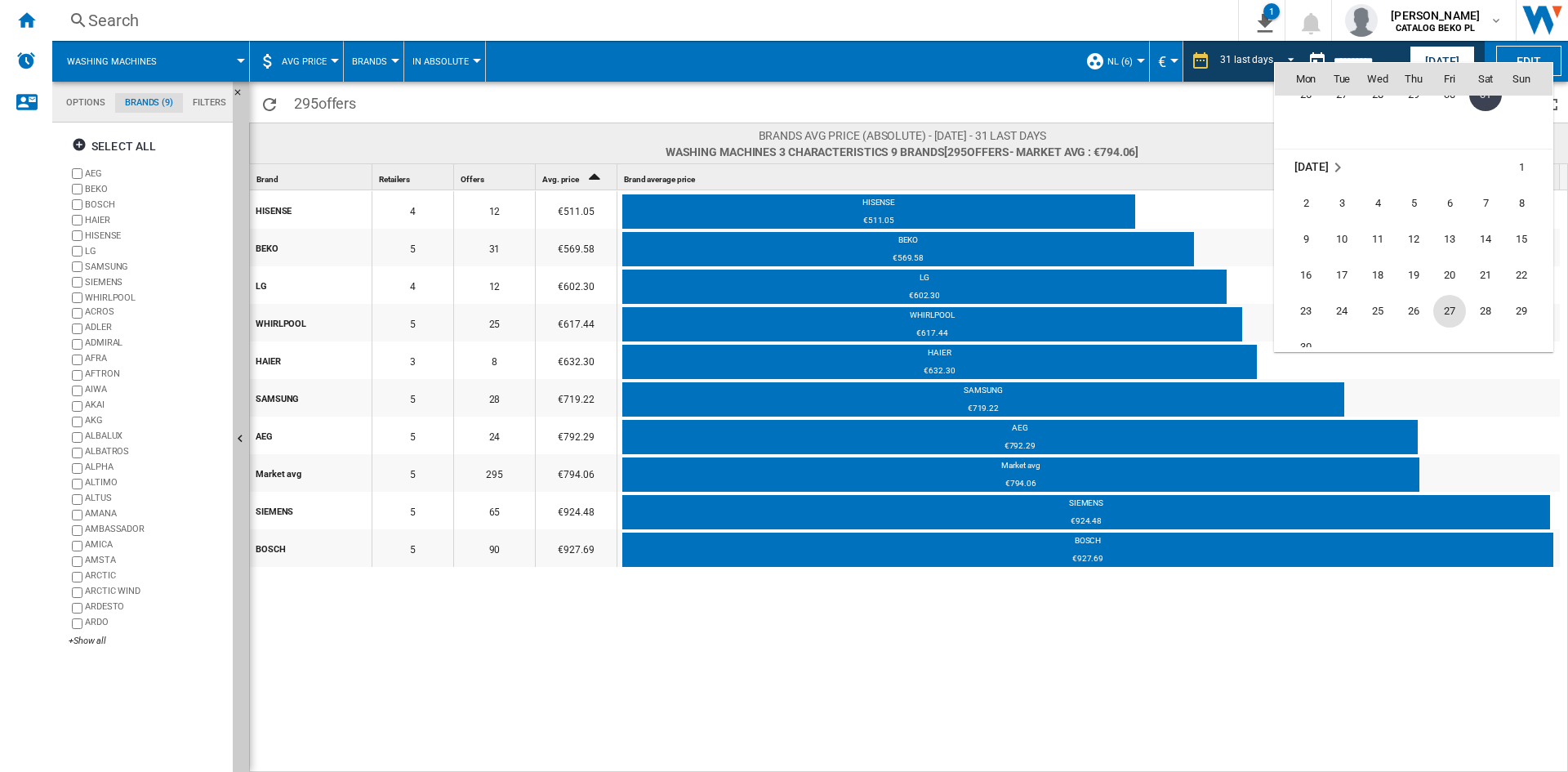
scroll to position [7170, 0]
click at [1303, 264] on span "30" at bounding box center [1306, 265] width 33 height 33
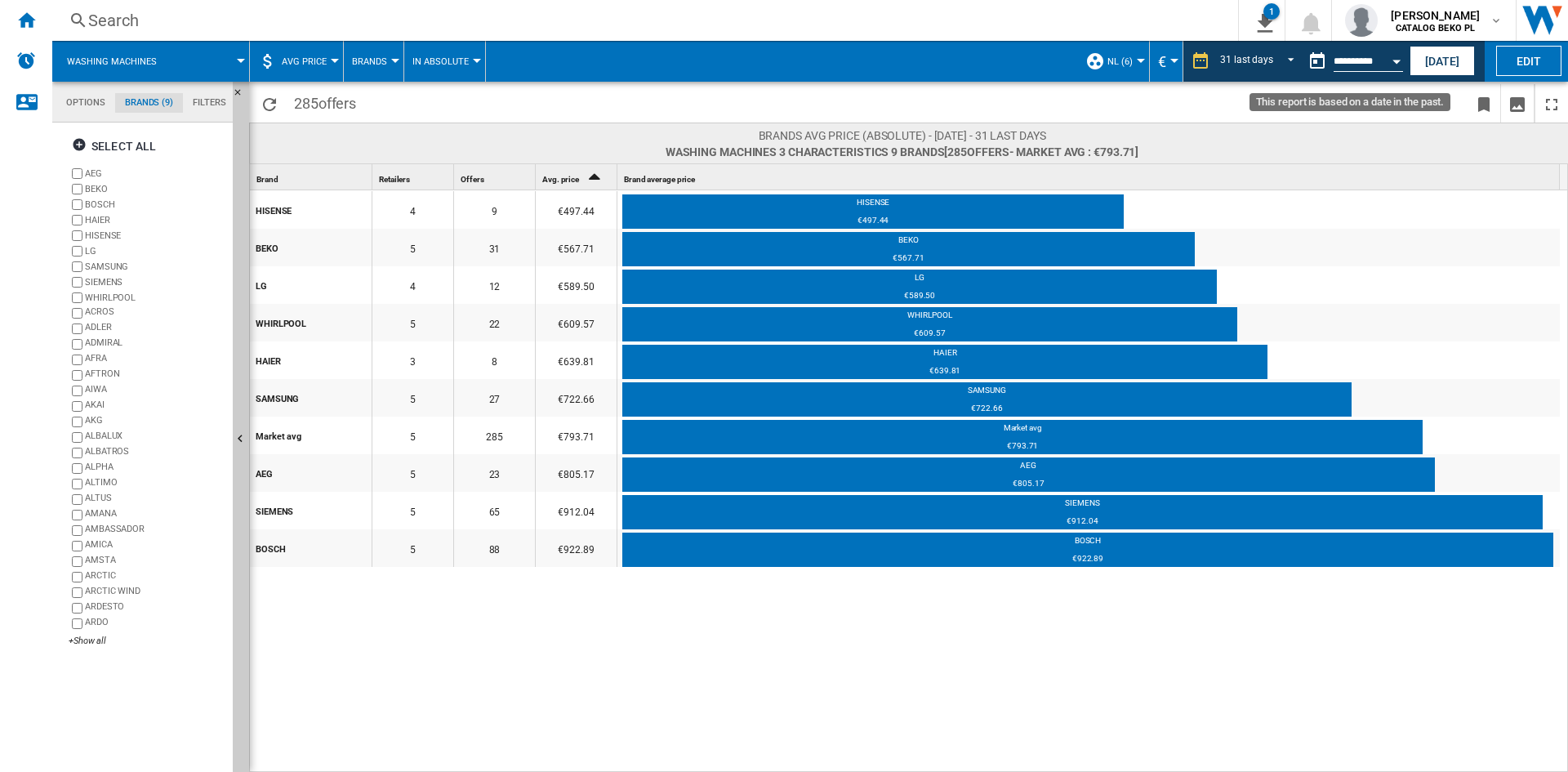
click at [1395, 61] on div "Open calendar" at bounding box center [1397, 62] width 9 height 4
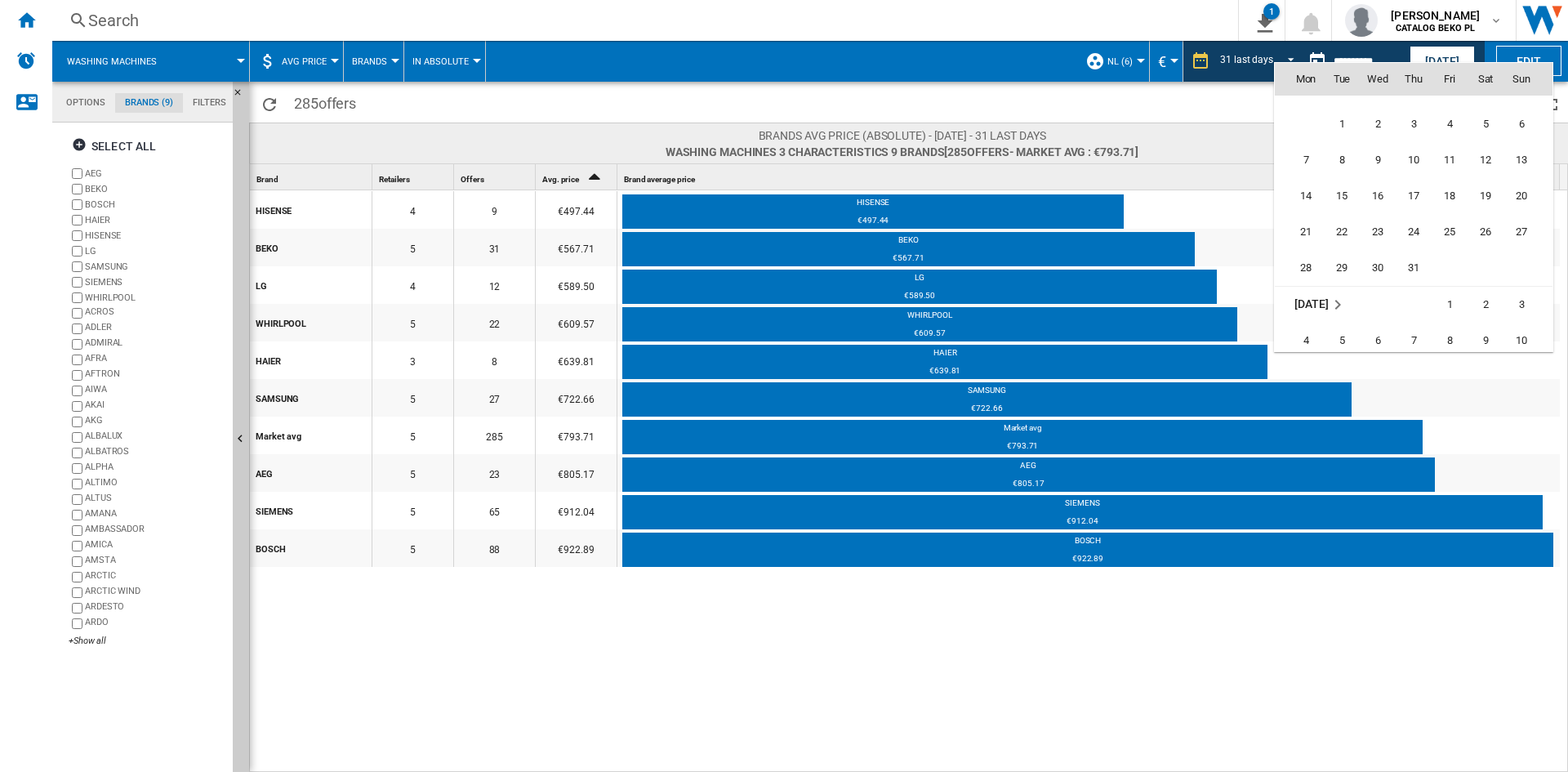
scroll to position [7386, 0]
click at [1413, 264] on span "31" at bounding box center [1414, 265] width 33 height 33
type input "**********"
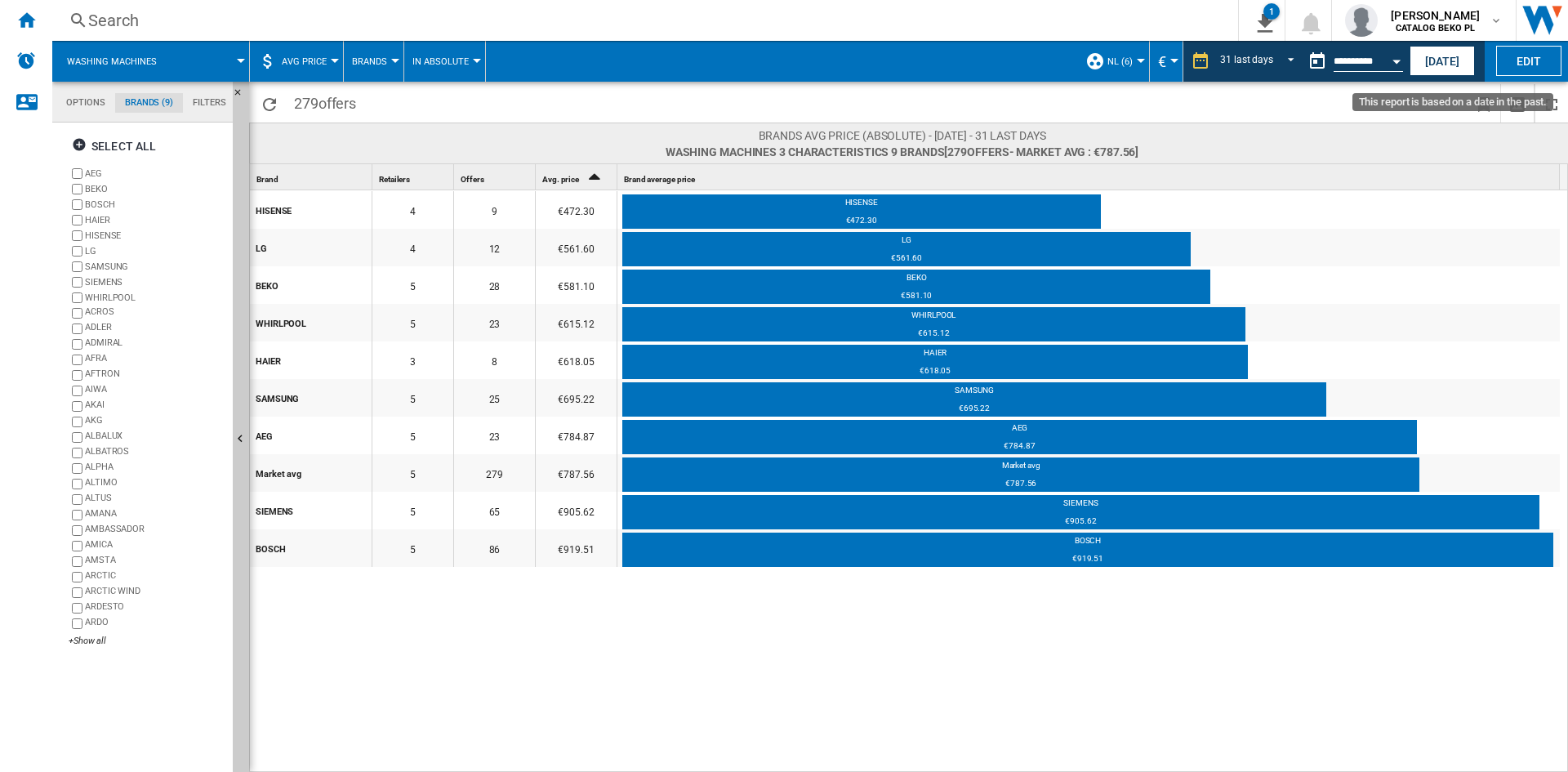
click at [1399, 62] on div "Open calendar" at bounding box center [1397, 62] width 9 height 4
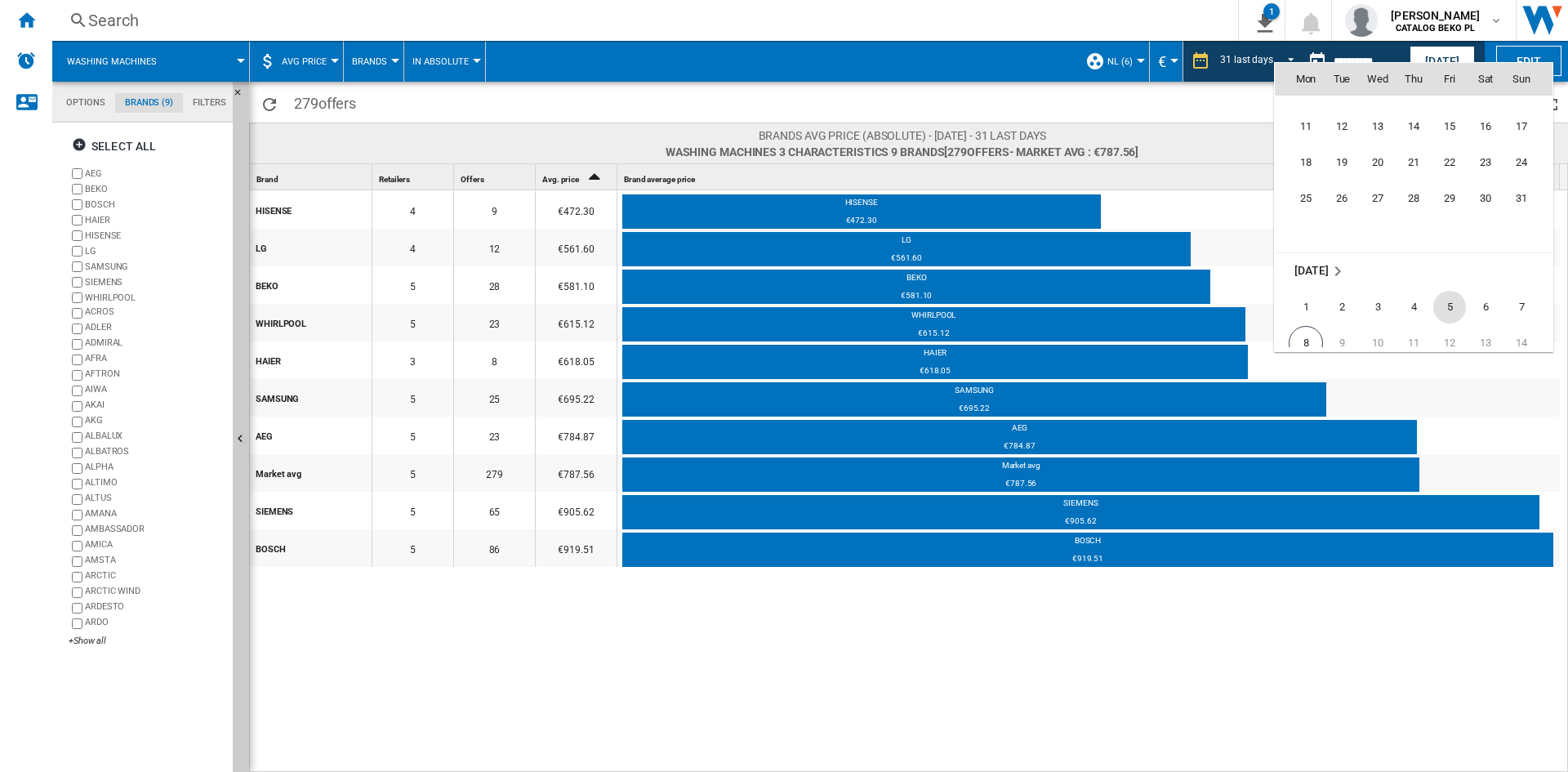
scroll to position [7685, 0]
click at [1518, 147] on span "31" at bounding box center [1521, 148] width 33 height 33
type input "**********"
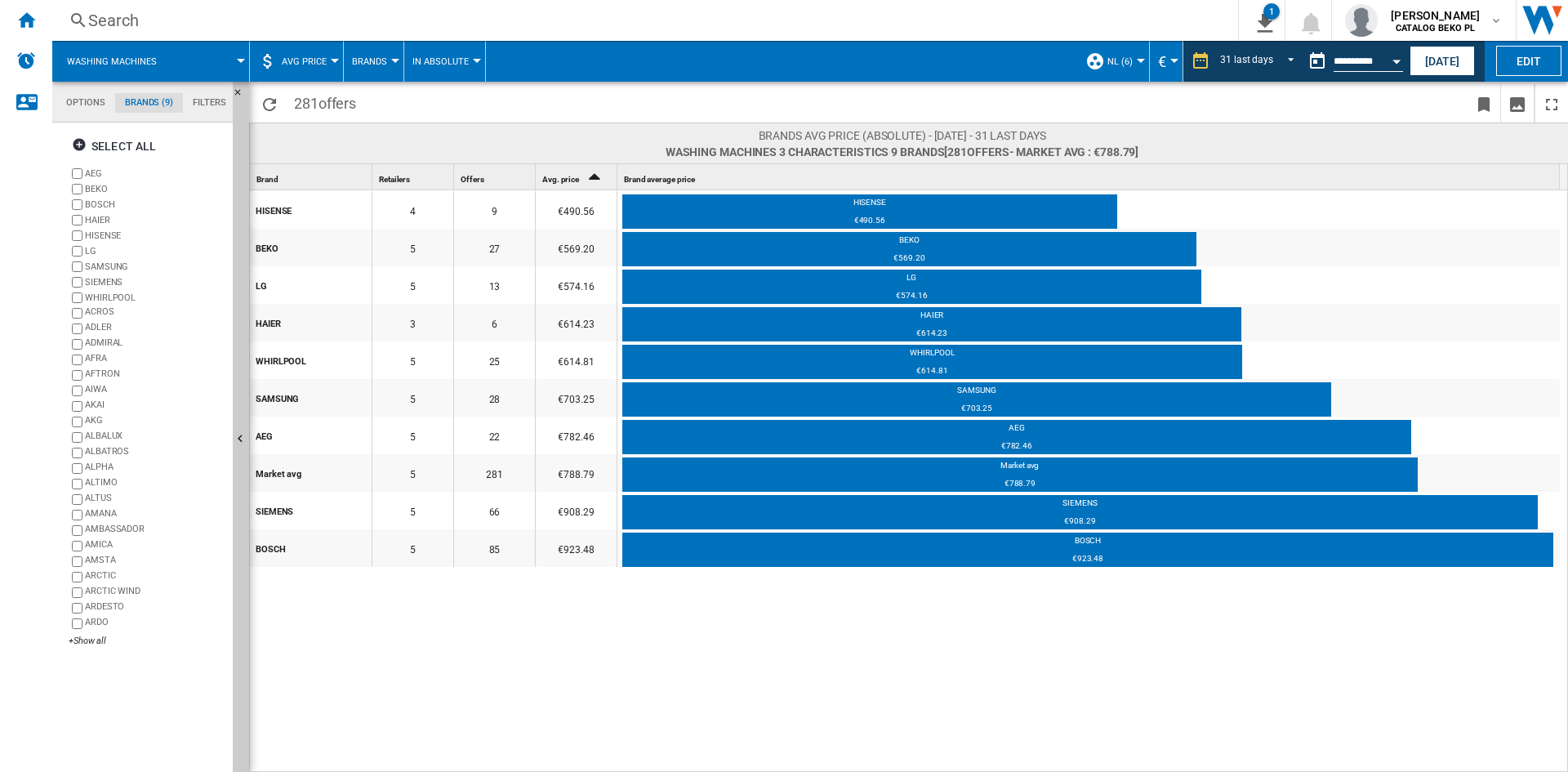
click at [1392, 62] on button "Open calendar" at bounding box center [1396, 59] width 29 height 29
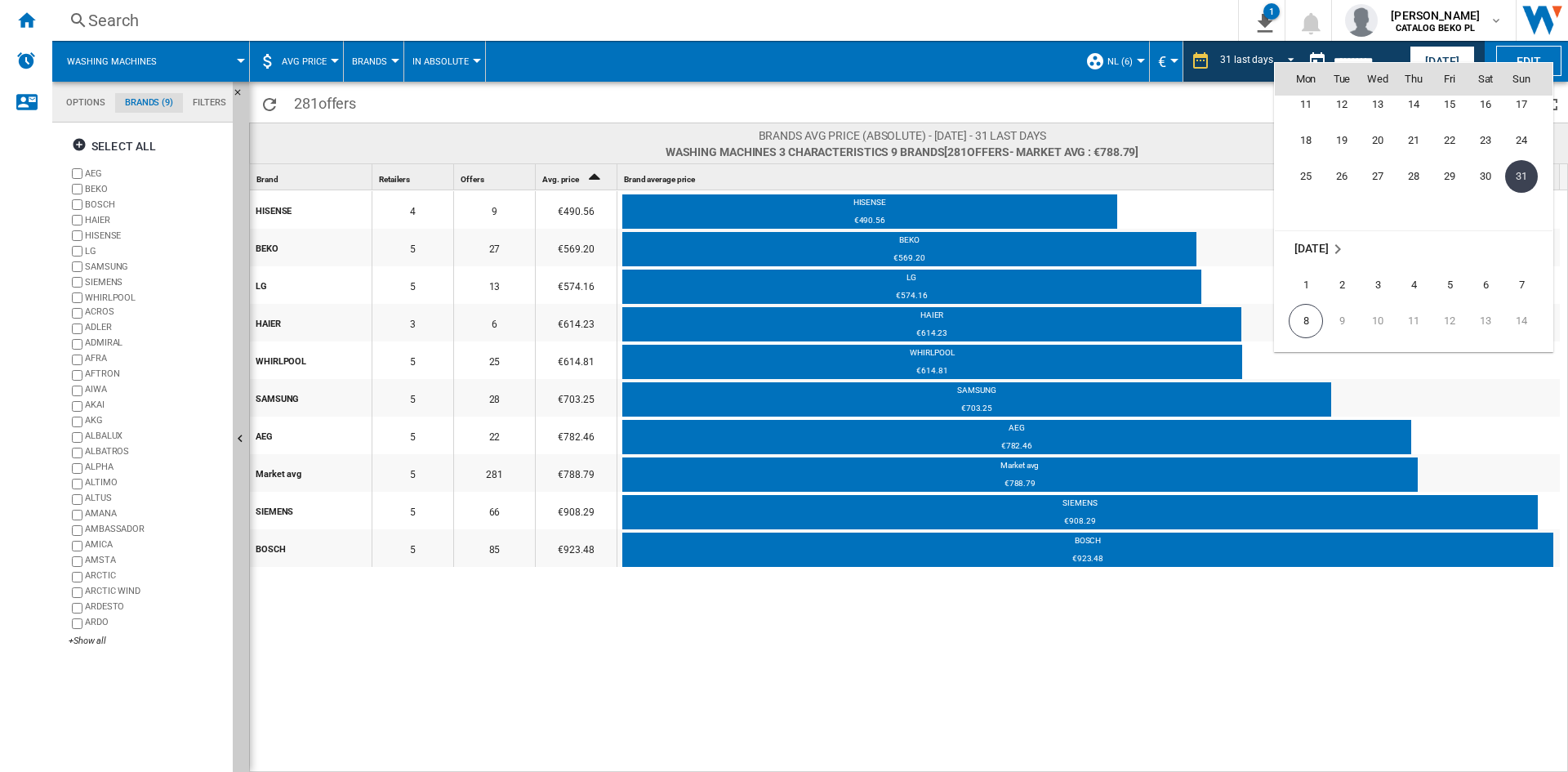
scroll to position [7738, 0]
click at [1304, 249] on span "8" at bounding box center [1306, 240] width 34 height 34
type input "**********"
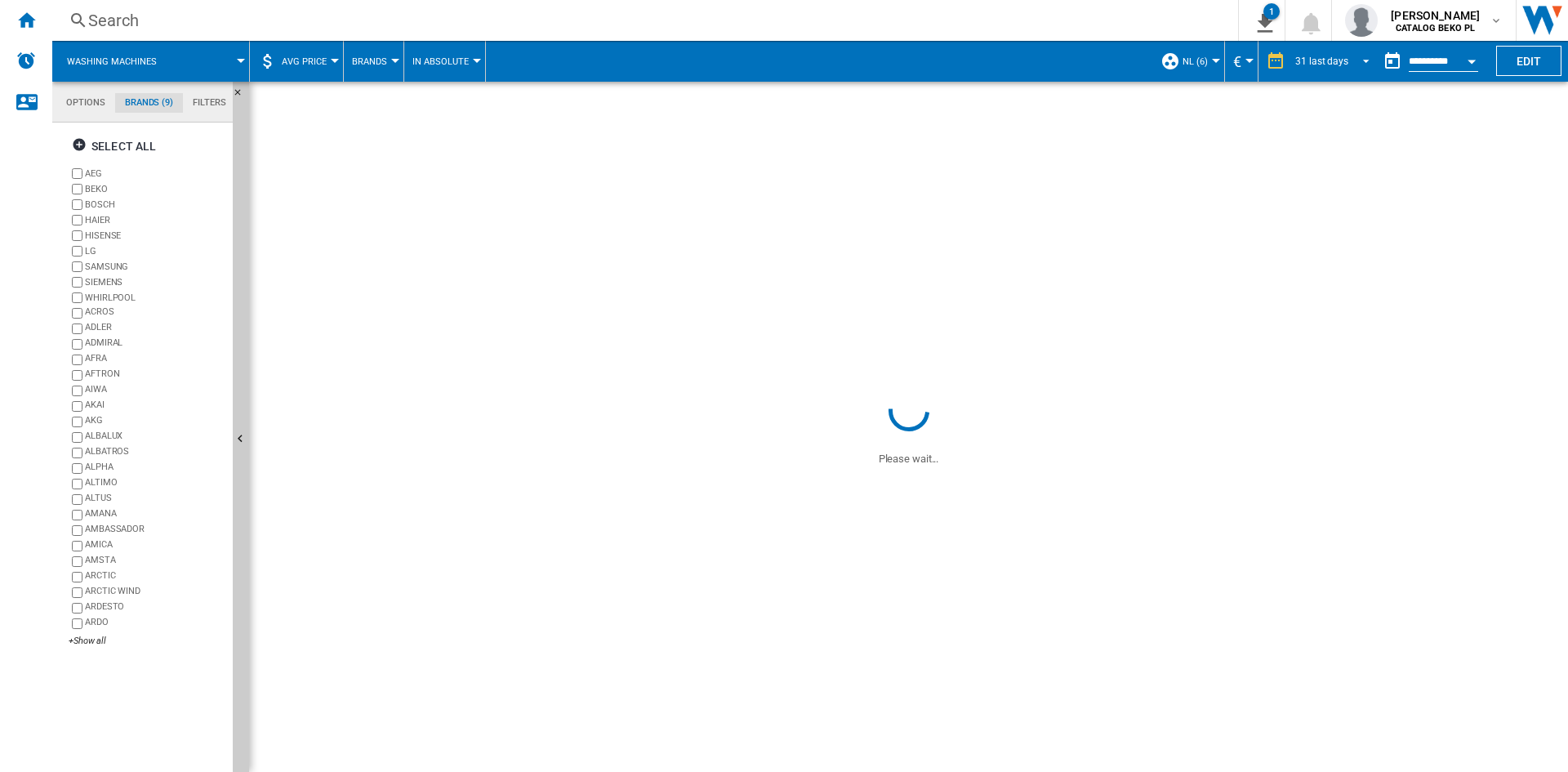
click at [1359, 62] on span "REPORTS.WIZARD.STEPS.REPORT.STEPS.REPORT_OPTIONS.PERIOD: 31 last days" at bounding box center [1361, 59] width 20 height 15
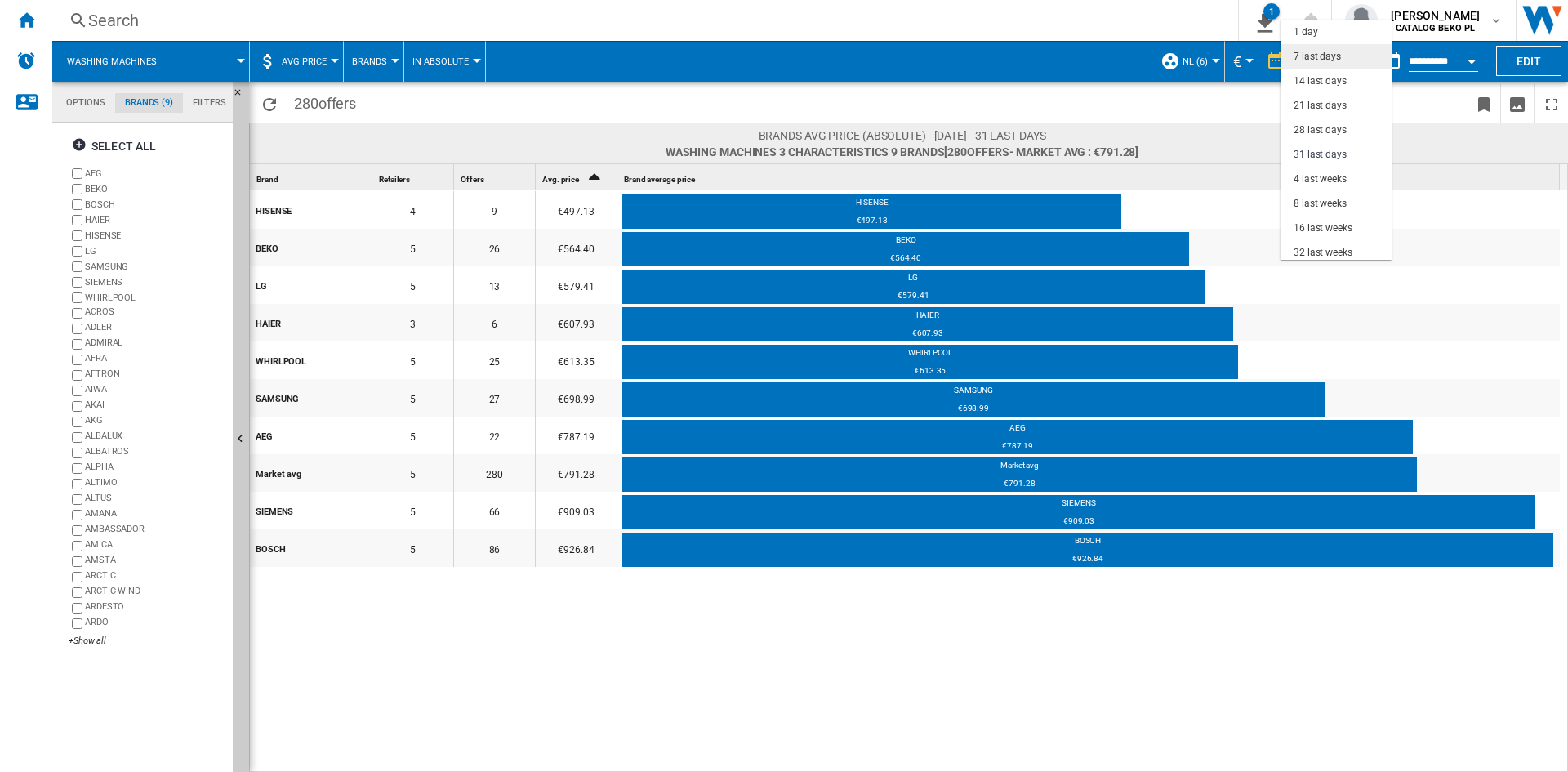
click at [1299, 62] on div "7 last days" at bounding box center [1316, 56] width 47 height 14
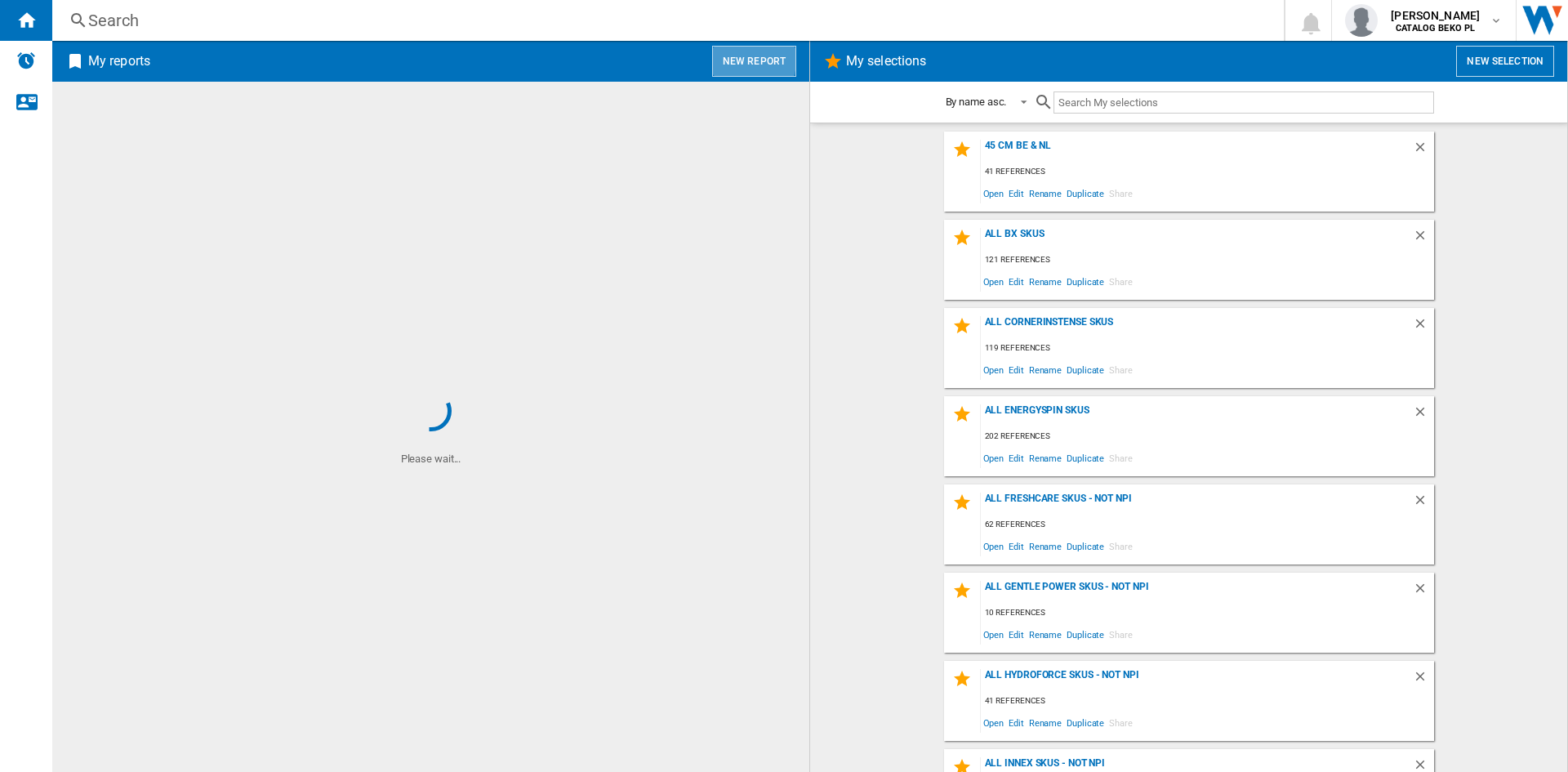
click at [734, 59] on button "New report" at bounding box center [754, 61] width 84 height 31
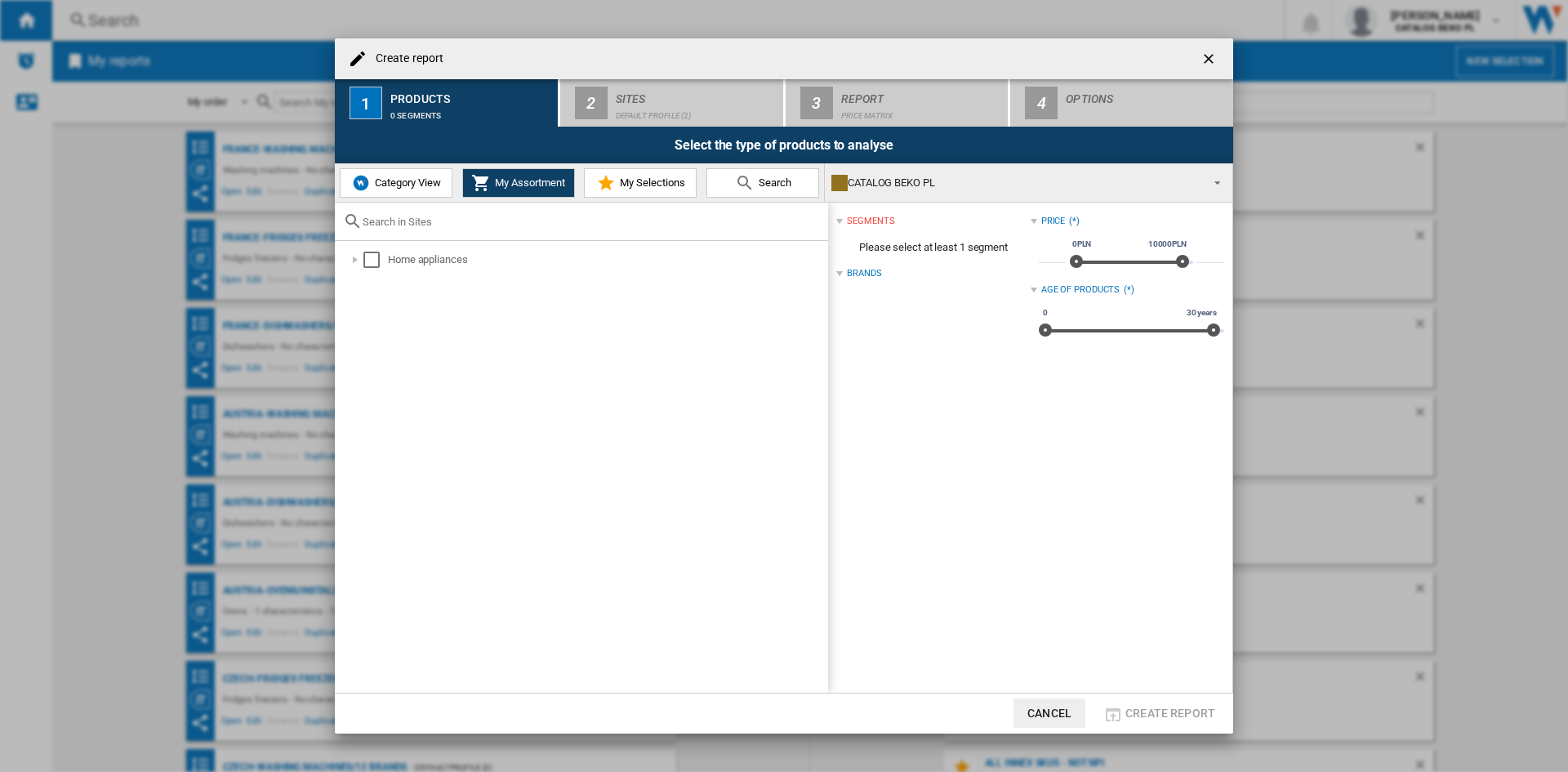
click at [410, 192] on button "Category View" at bounding box center [396, 183] width 113 height 29
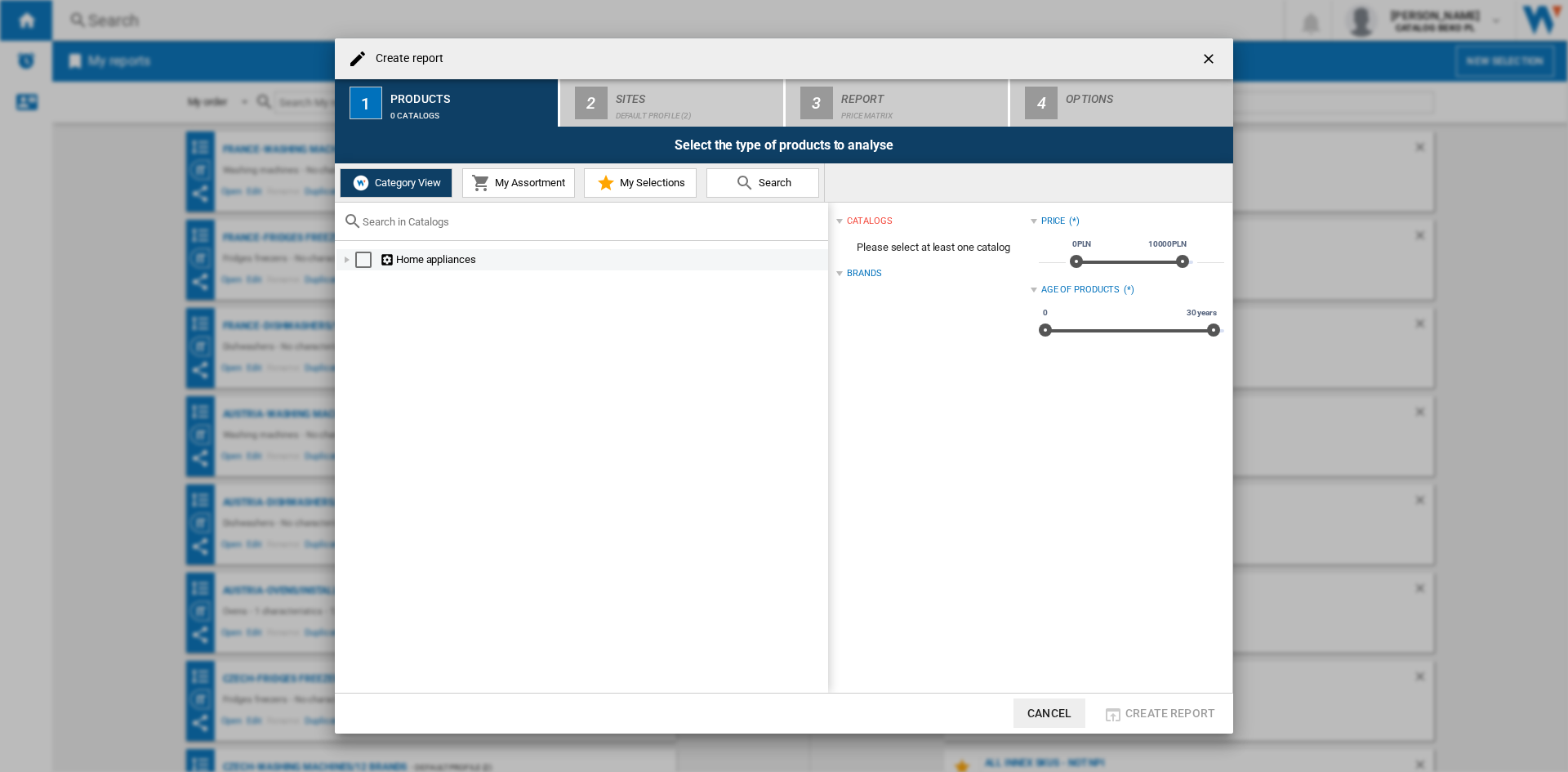
click at [342, 261] on div at bounding box center [347, 259] width 16 height 16
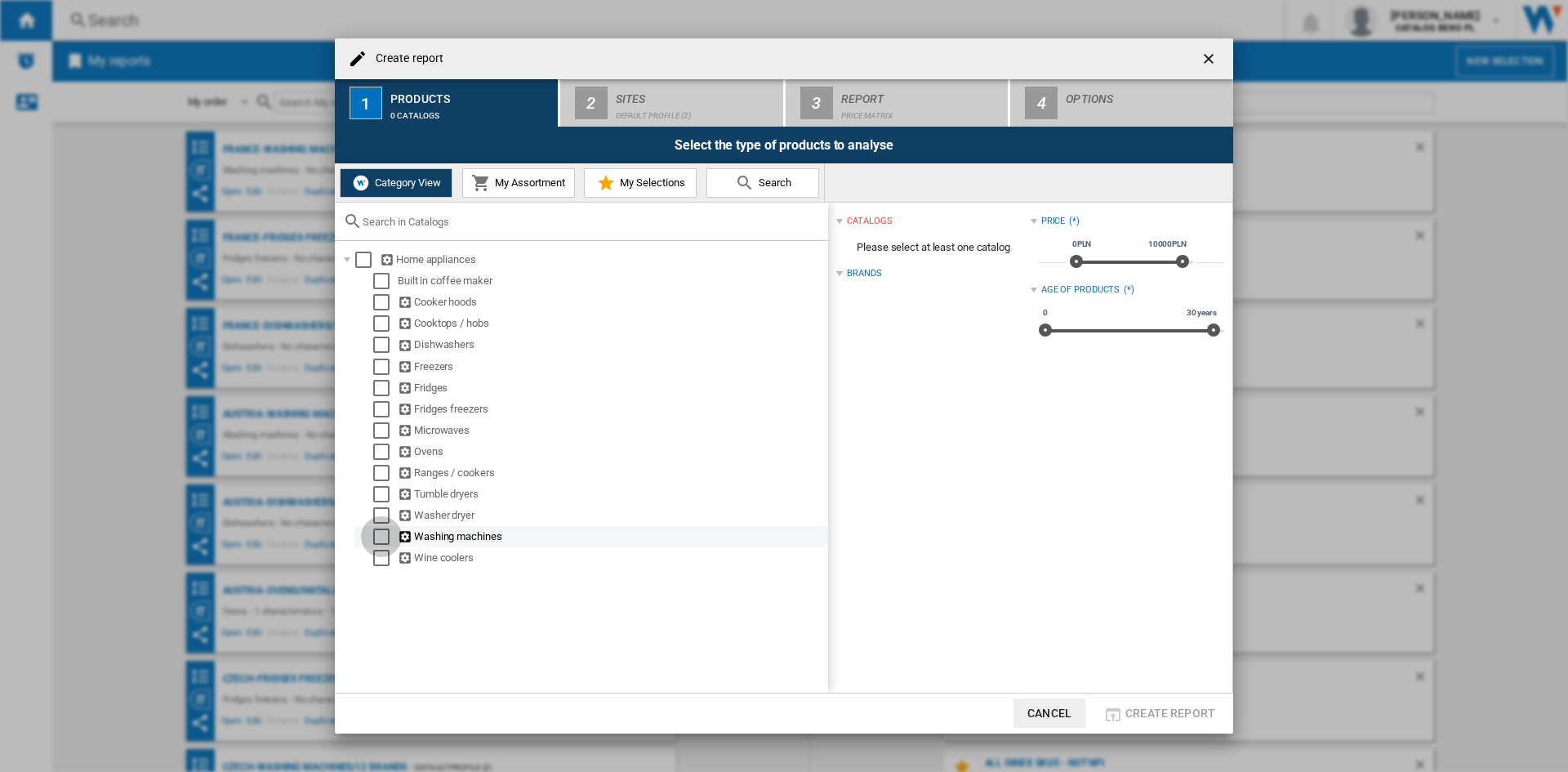
click at [383, 539] on div "Select" at bounding box center [381, 536] width 16 height 16
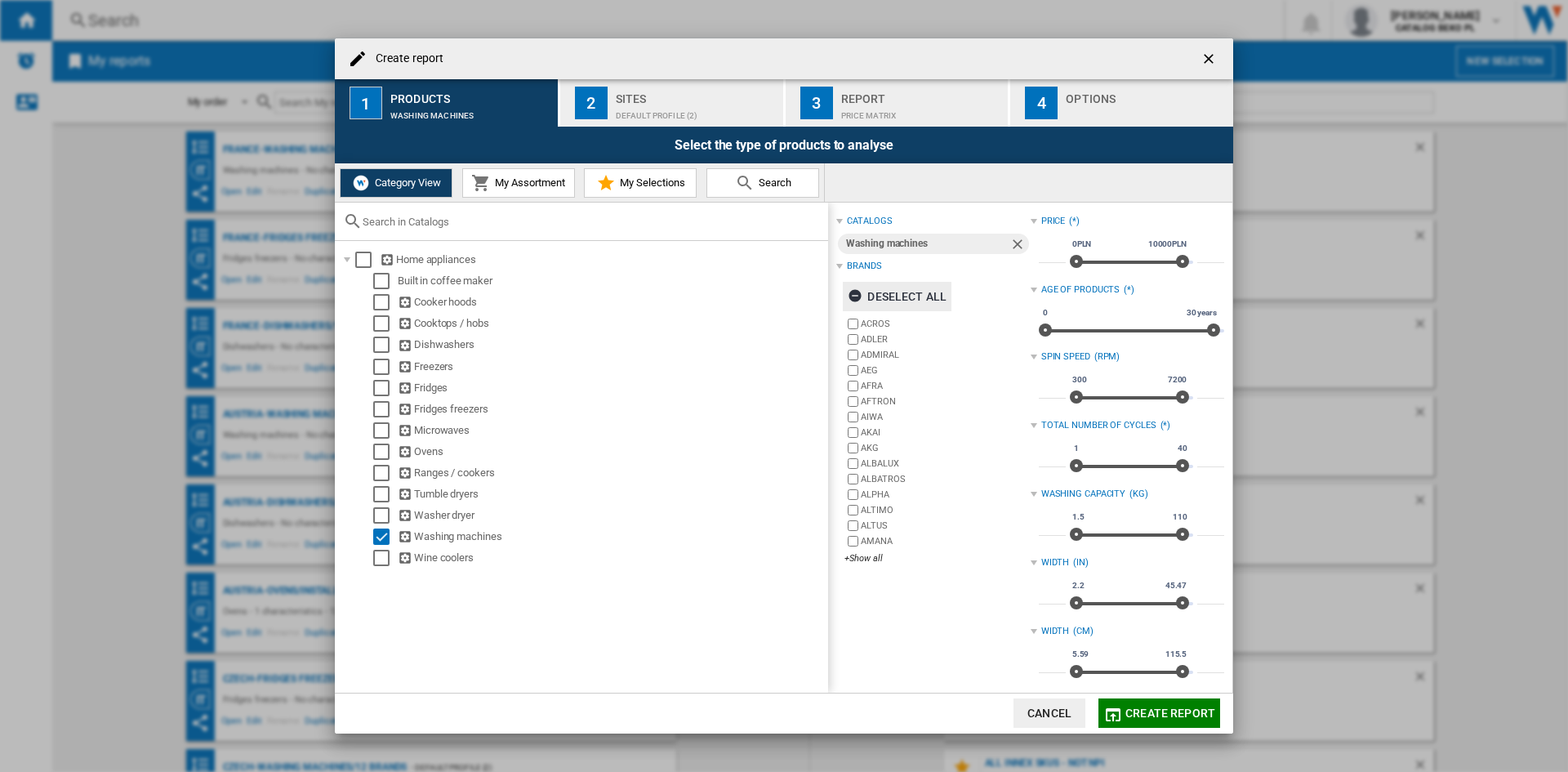
click at [885, 289] on div "Deselect all" at bounding box center [896, 296] width 98 height 29
click at [872, 560] on div "+Show all" at bounding box center [937, 558] width 186 height 12
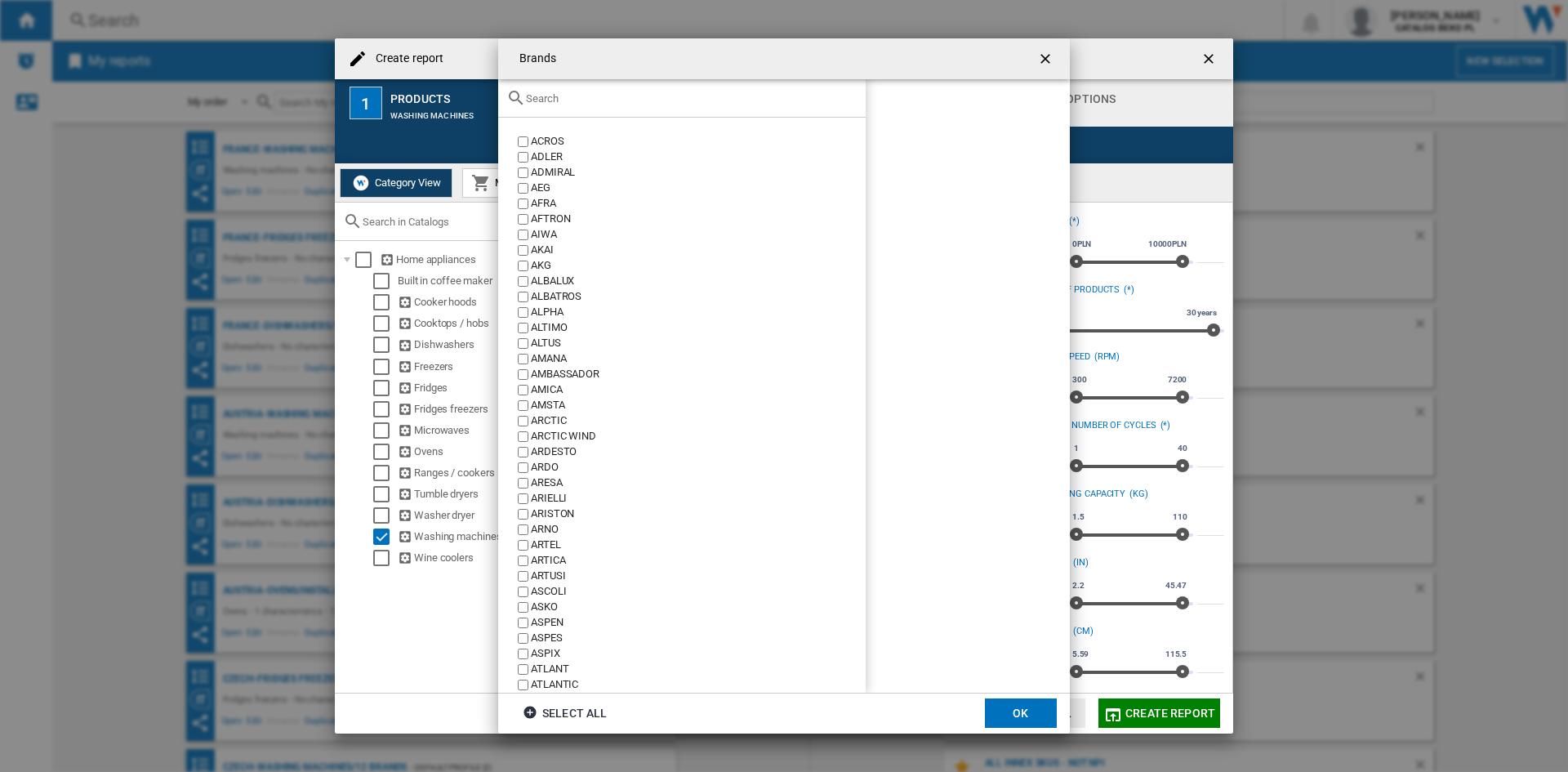
click at [657, 98] on input "text" at bounding box center [691, 98] width 331 height 12
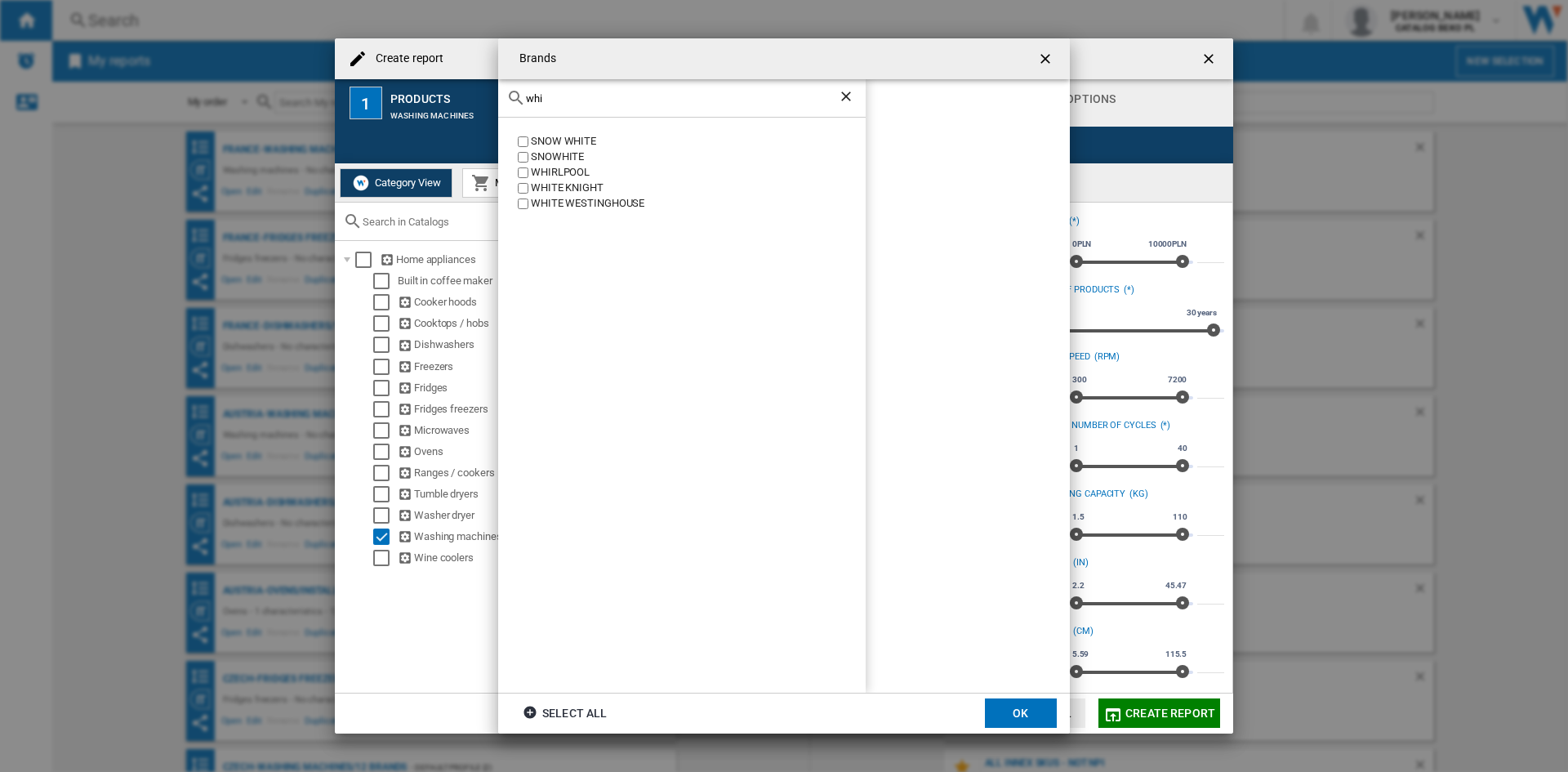
type input "whi"
click at [533, 169] on div "WHIRLPOOL" at bounding box center [698, 173] width 335 height 15
click at [1030, 724] on button "OK" at bounding box center [1021, 713] width 72 height 29
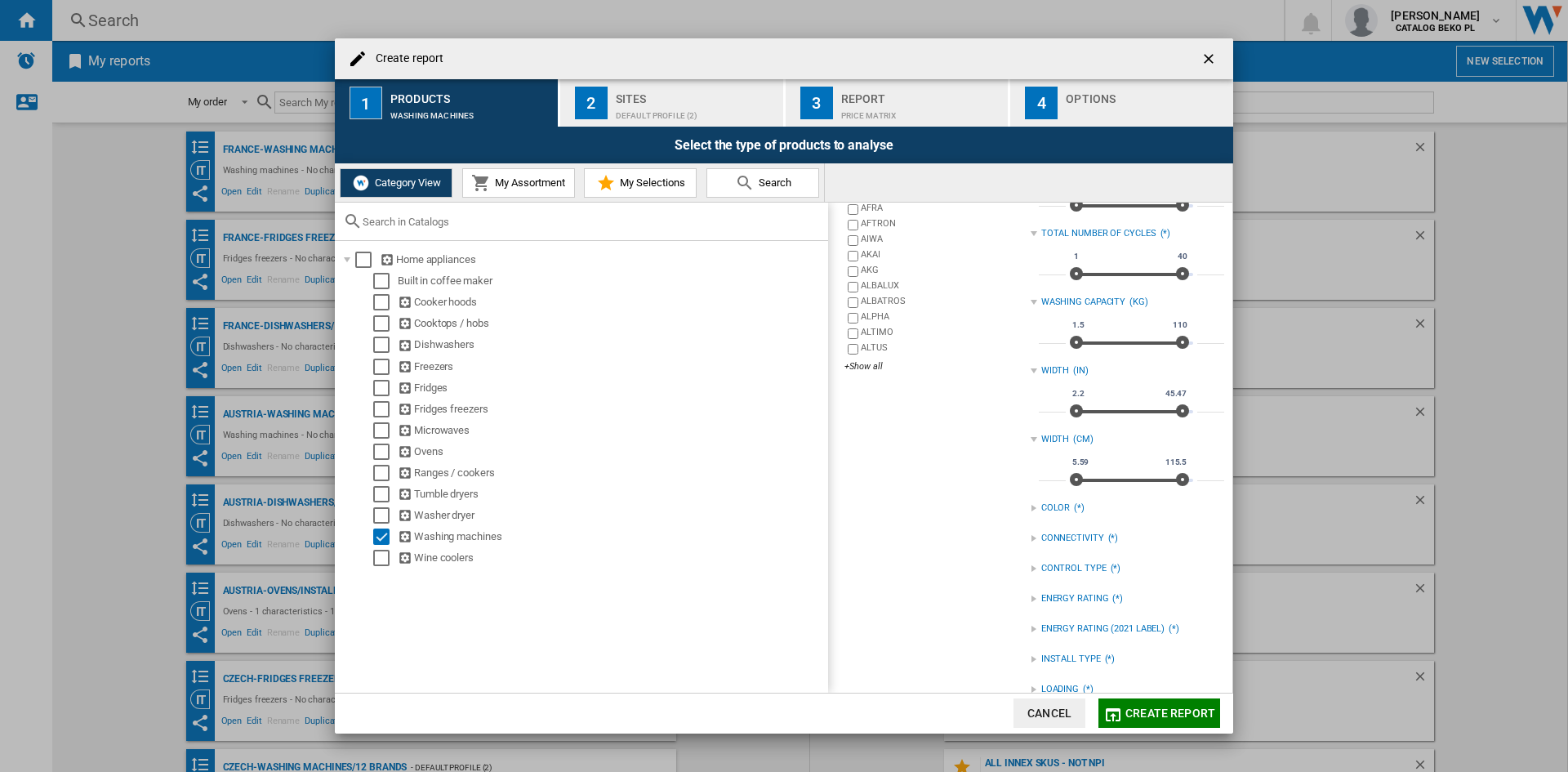
scroll to position [217, 0]
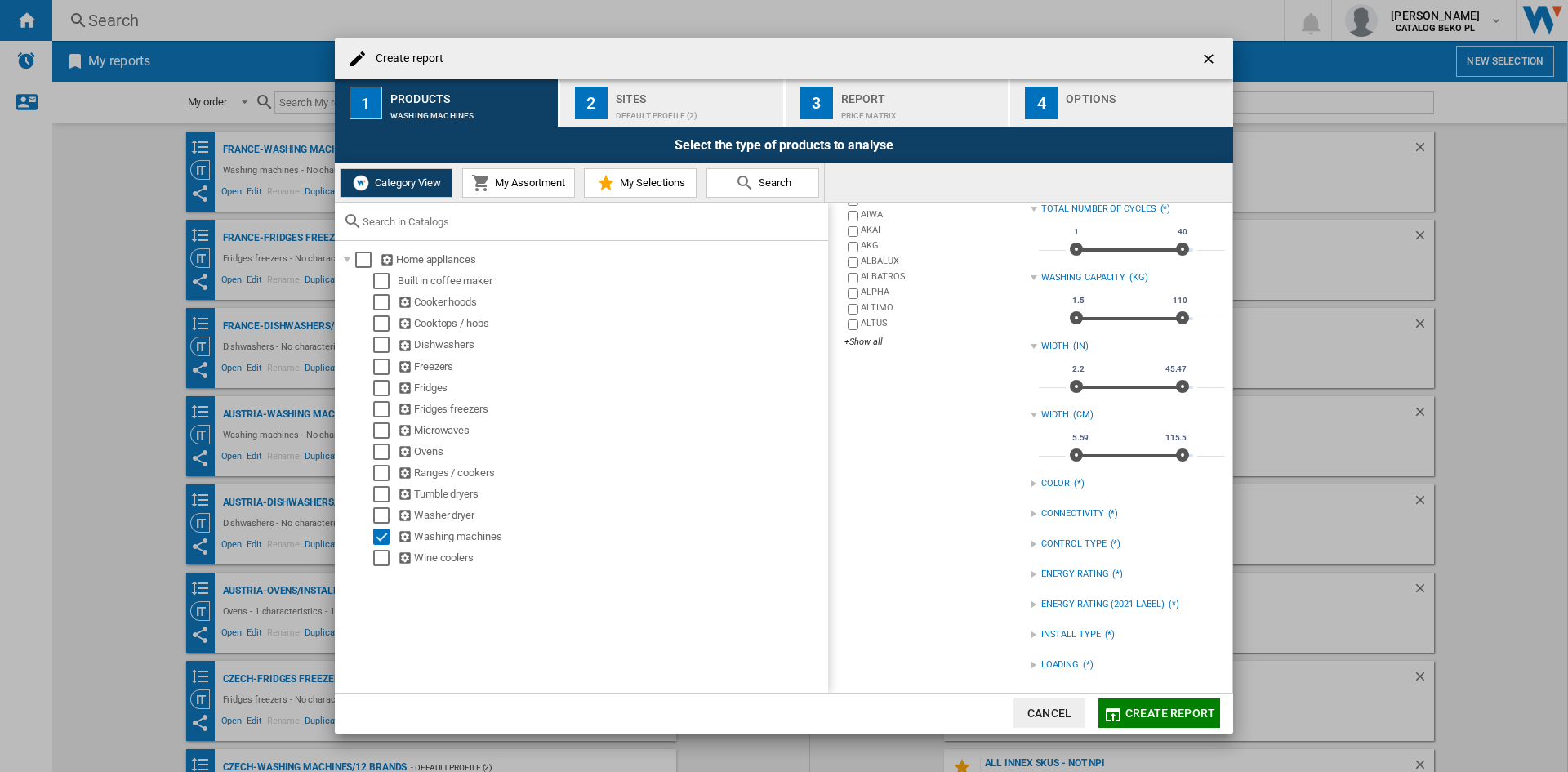
click at [1048, 301] on div "*** 1.5 110 1.5 110 ***" at bounding box center [1131, 311] width 186 height 45
click at [1048, 317] on input "***" at bounding box center [1052, 311] width 27 height 16
type input "*"
click at [1203, 316] on input "***" at bounding box center [1210, 311] width 27 height 16
type input "*"
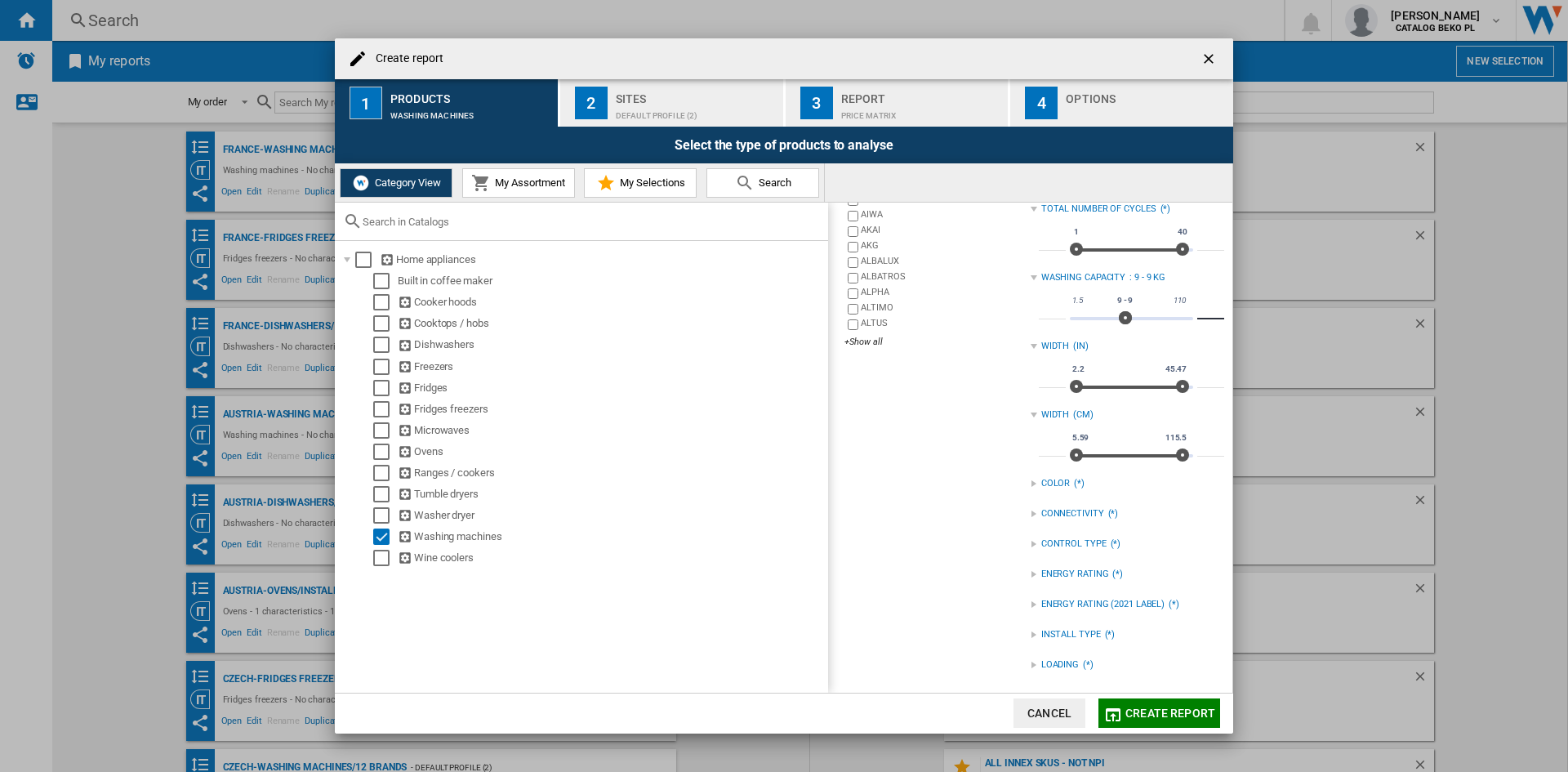
click at [1075, 626] on div "INSTALL TYPE (*)" at bounding box center [1127, 634] width 193 height 21
click at [1069, 665] on div "FREESTANDING" at bounding box center [1140, 668] width 169 height 15
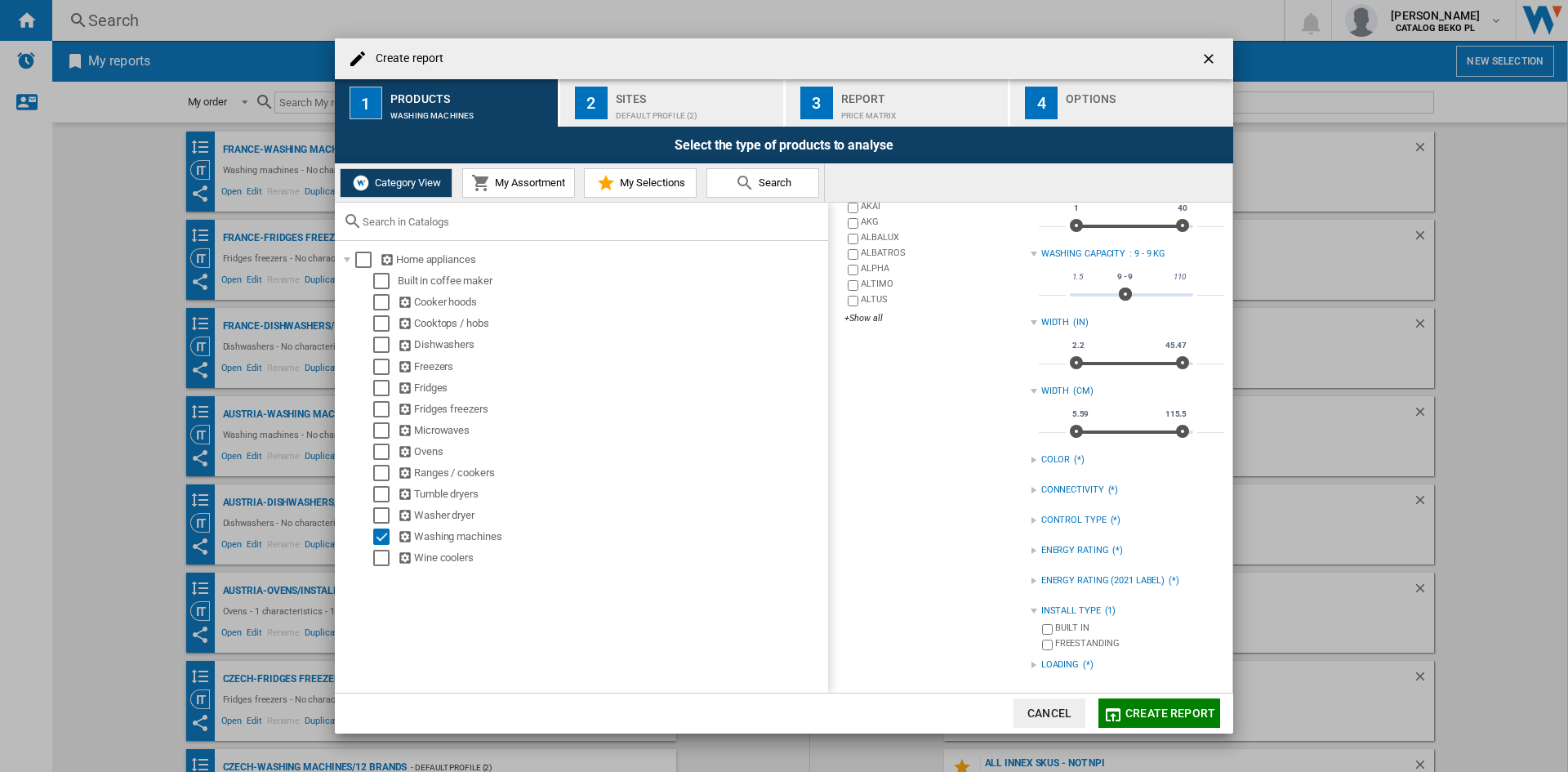
click at [1064, 662] on div "LOADING" at bounding box center [1060, 664] width 38 height 13
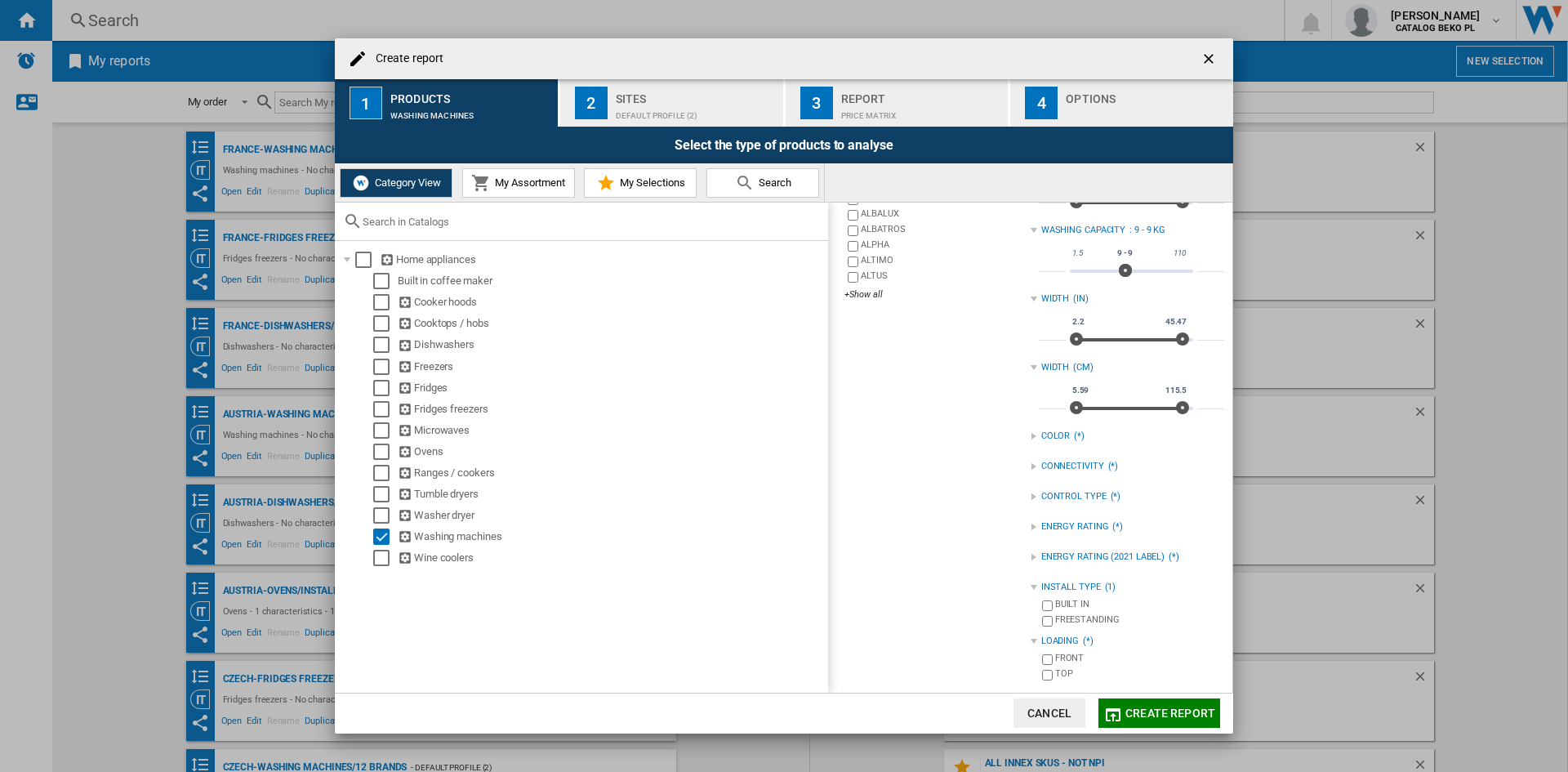
click at [1063, 661] on div "FRONT" at bounding box center [1140, 659] width 169 height 15
click at [635, 101] on div "Sites" at bounding box center [696, 94] width 161 height 17
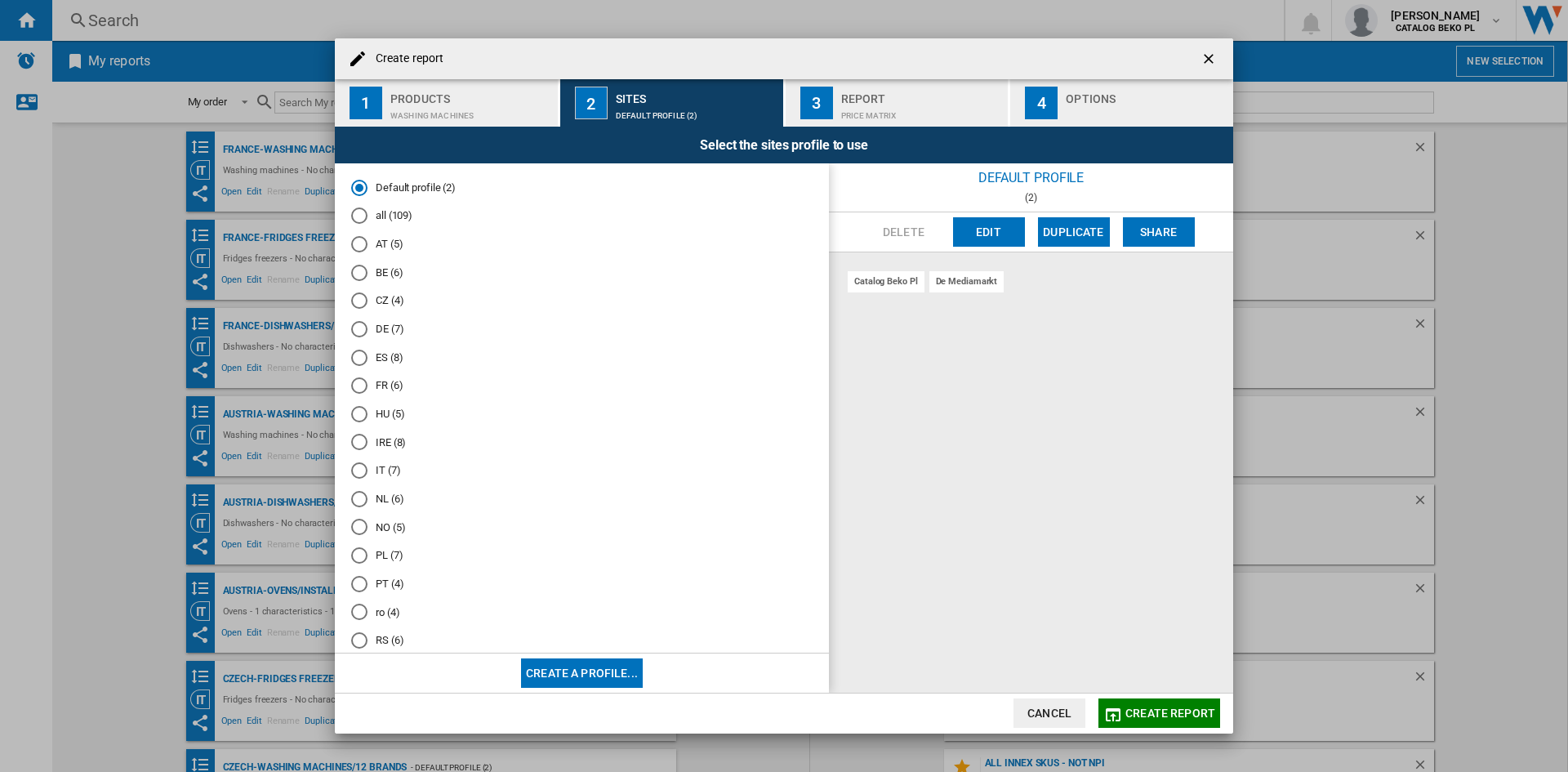
click at [380, 507] on md-radio-button "NL (6)" at bounding box center [581, 498] width 461 height 15
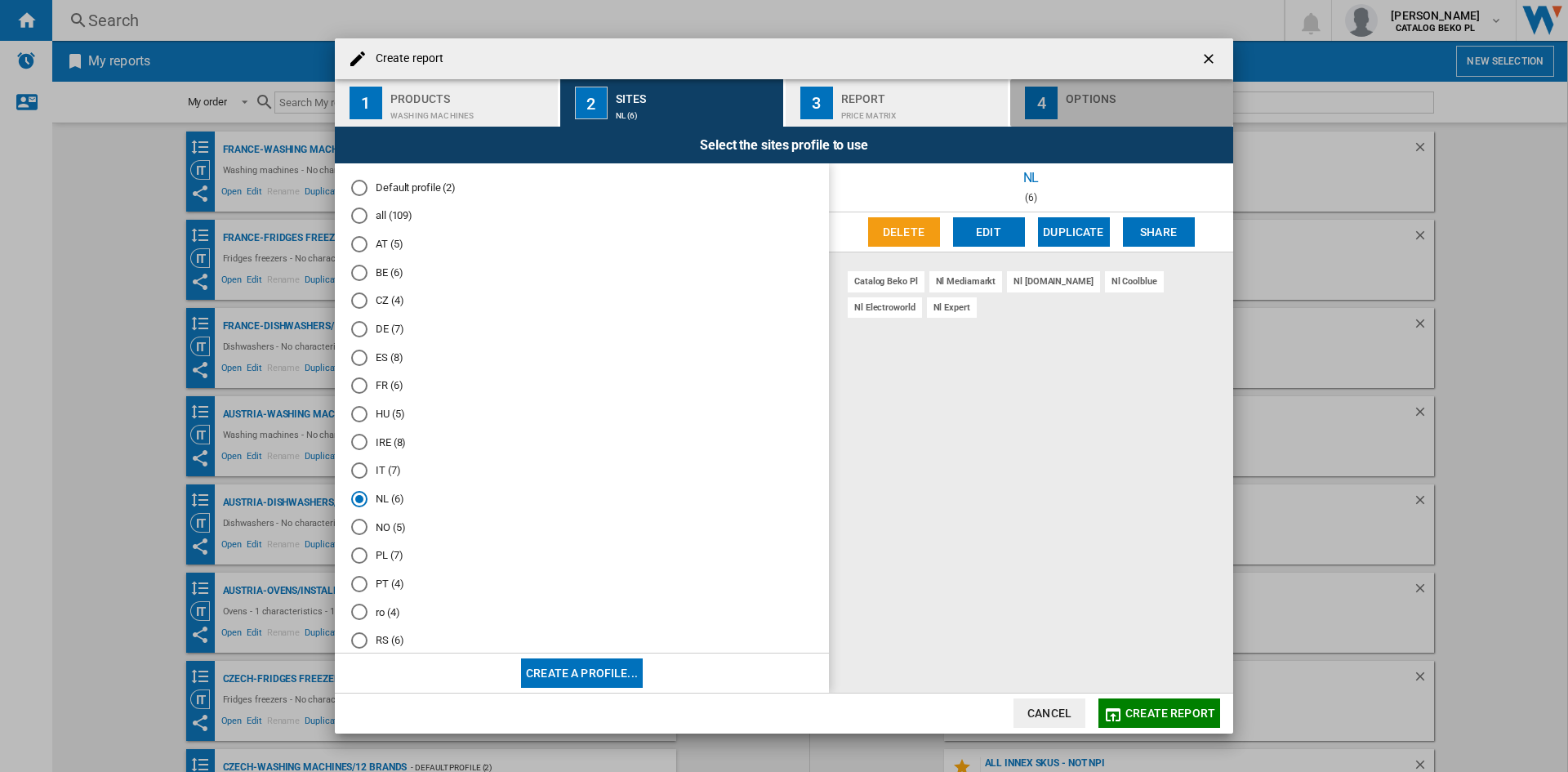
click at [1060, 116] on button "4 Options" at bounding box center [1121, 103] width 223 height 47
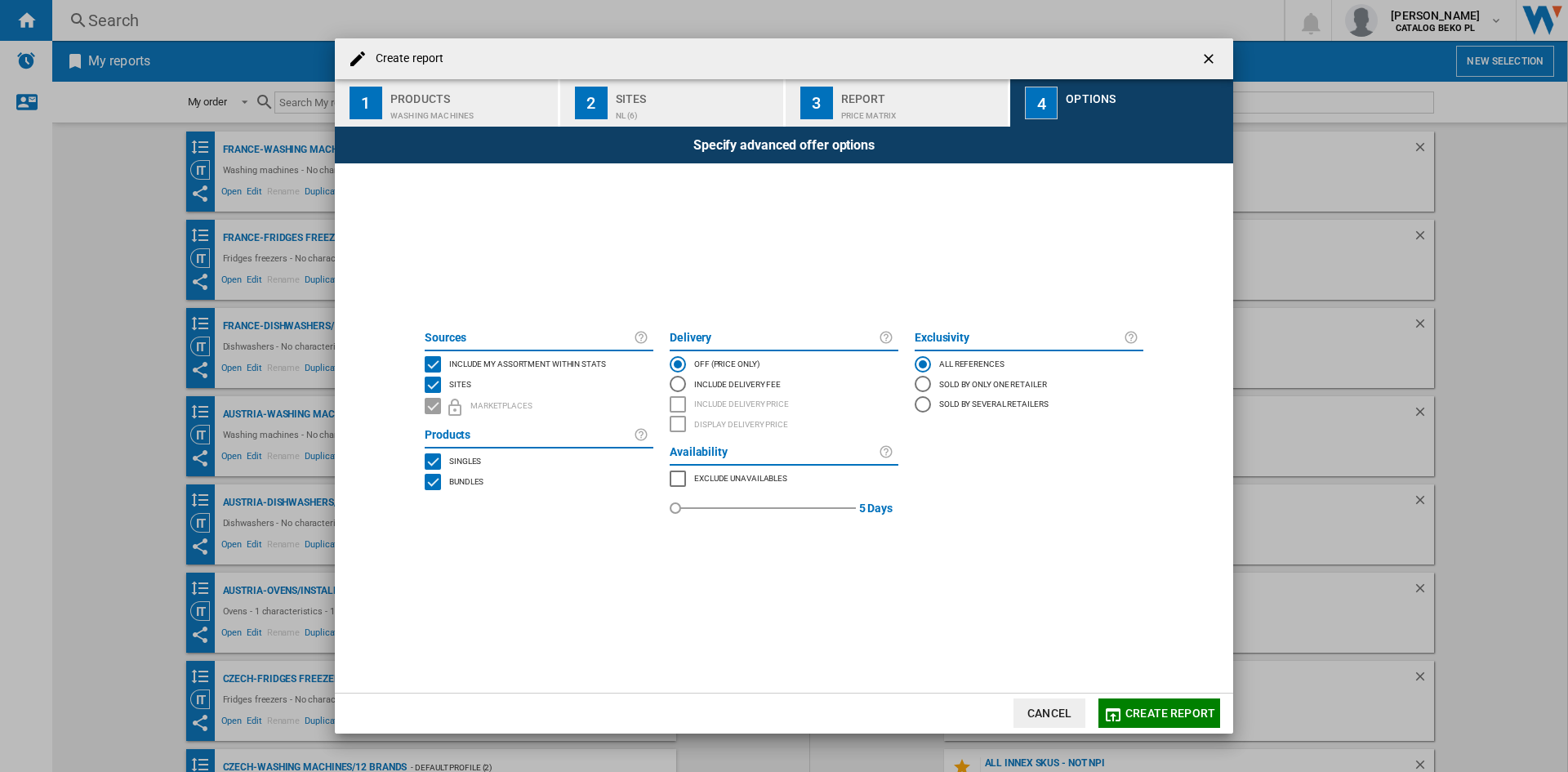
click at [463, 364] on span "Include my assortment within stats" at bounding box center [527, 362] width 157 height 11
click at [1144, 712] on span "Create report" at bounding box center [1170, 712] width 90 height 13
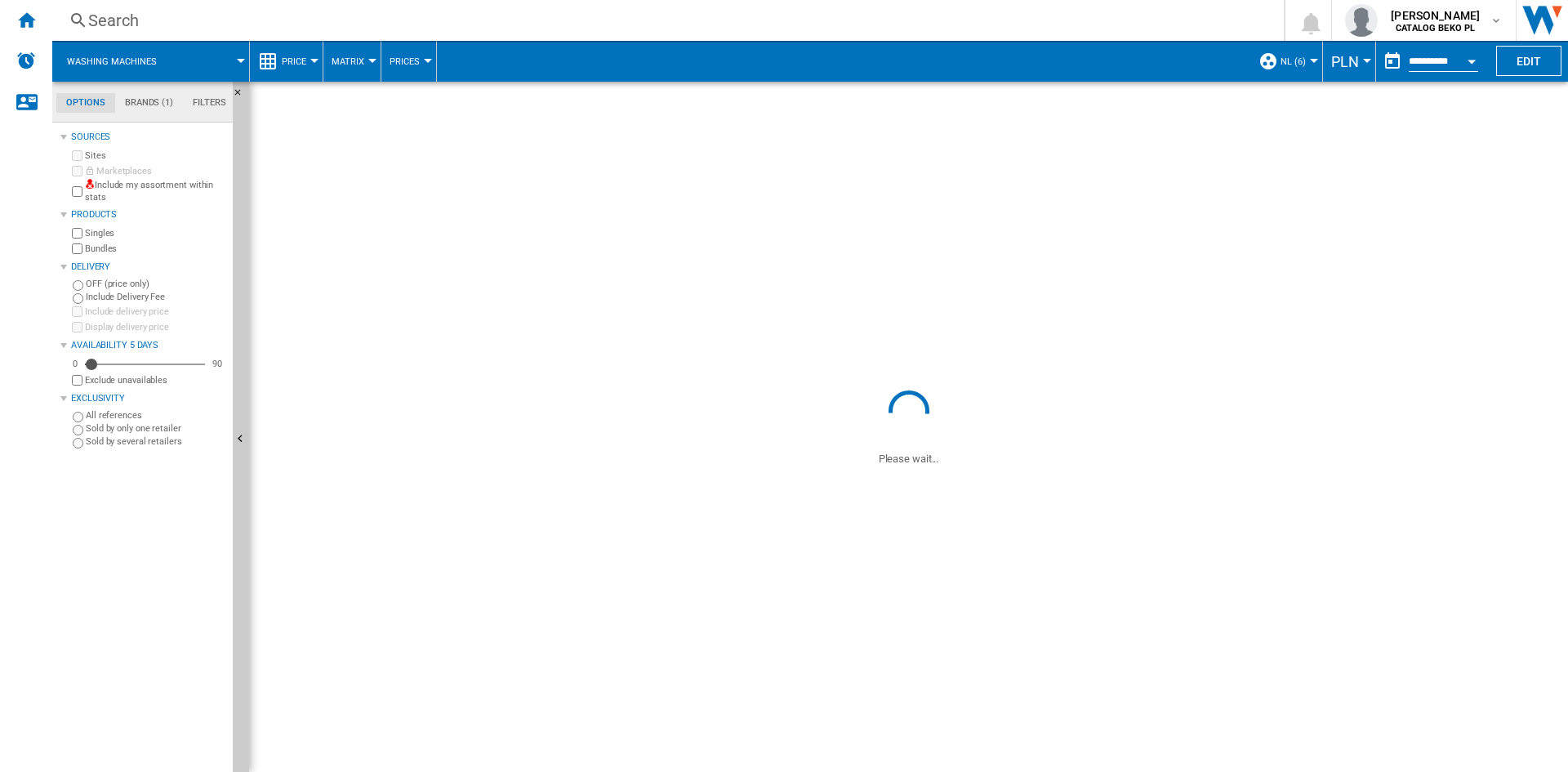
click at [1357, 62] on button "PLN" at bounding box center [1349, 62] width 36 height 41
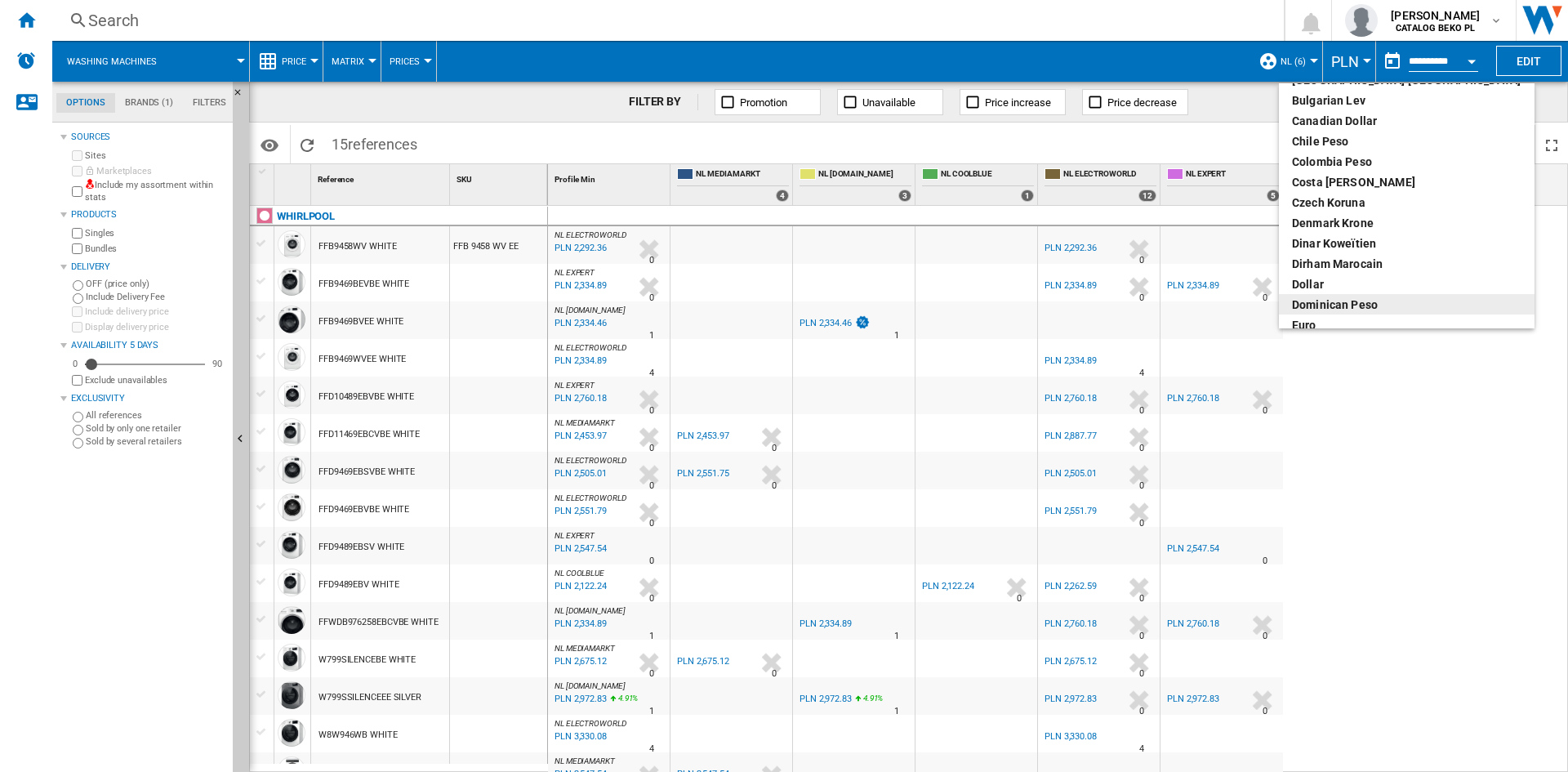
scroll to position [163, 0]
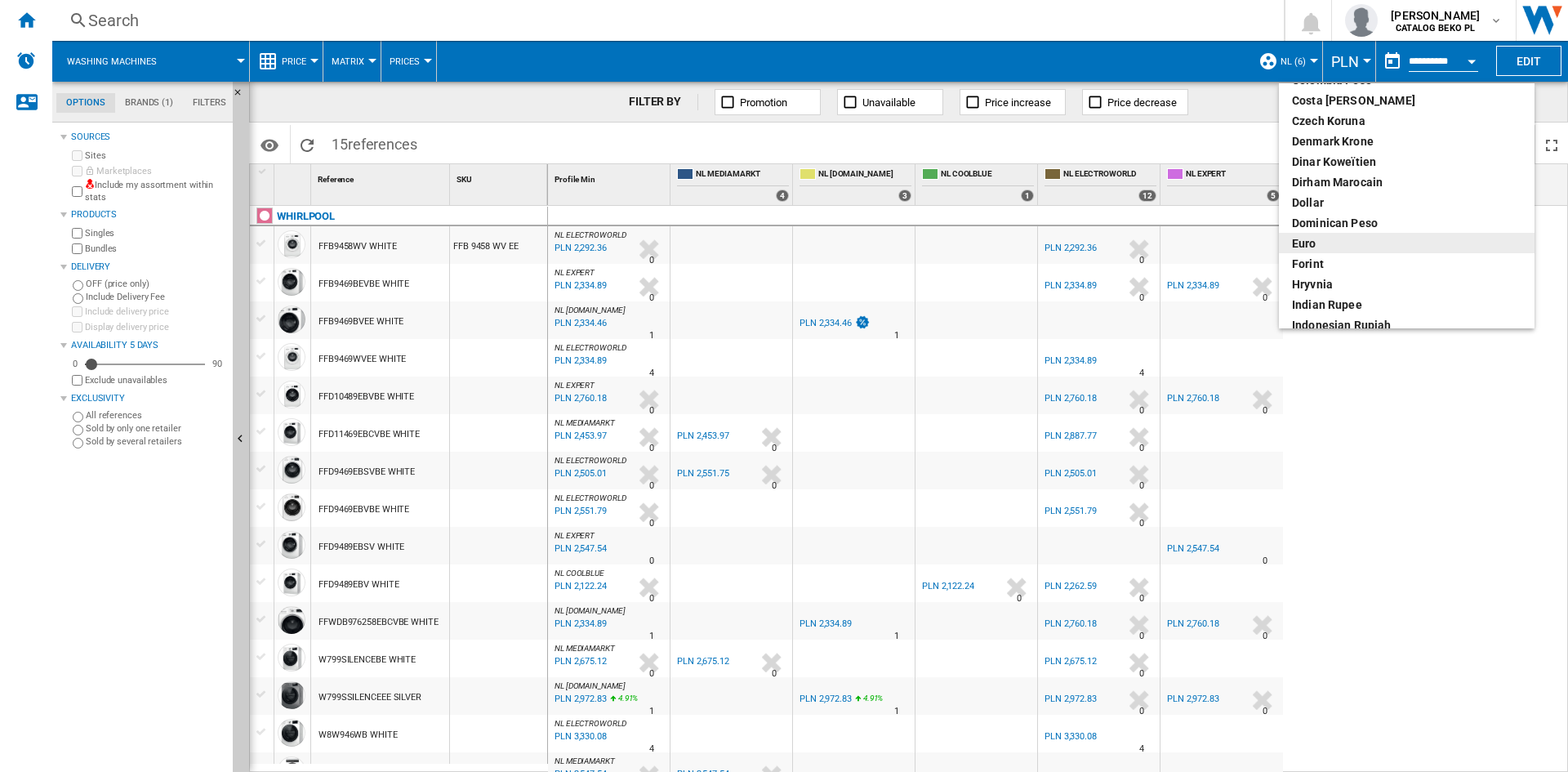
drag, startPoint x: 1323, startPoint y: 258, endPoint x: 1323, endPoint y: 247, distance: 11.0
click at [1323, 247] on md-menu-content "Argentin Peso Australian Dollar balboa Bolivia Bolíviano Bulgarian lev Canadian…" at bounding box center [1406, 205] width 256 height 245
click at [1323, 247] on div "euro" at bounding box center [1406, 243] width 229 height 16
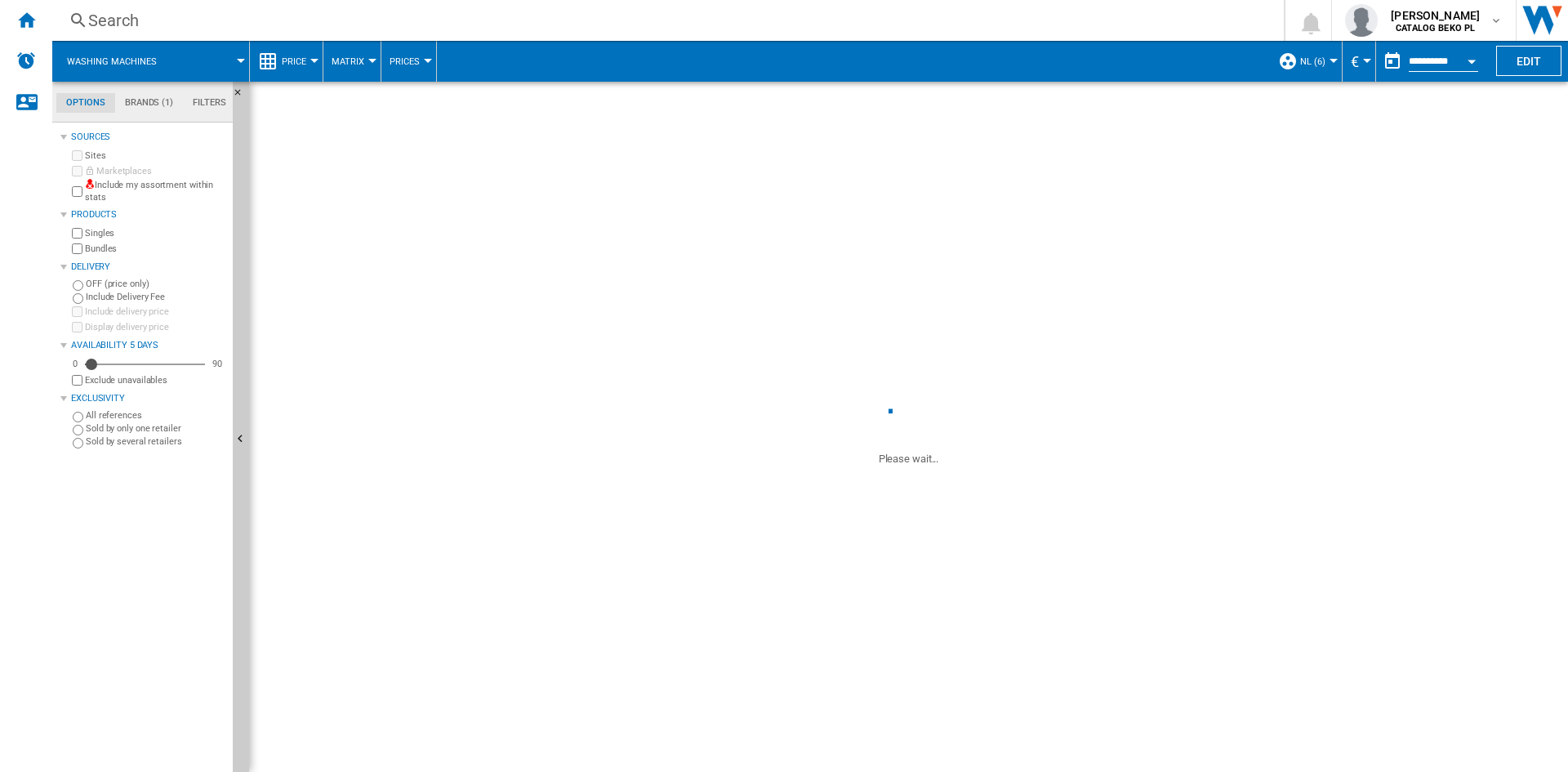
click at [282, 62] on div "Price" at bounding box center [287, 62] width 56 height 41
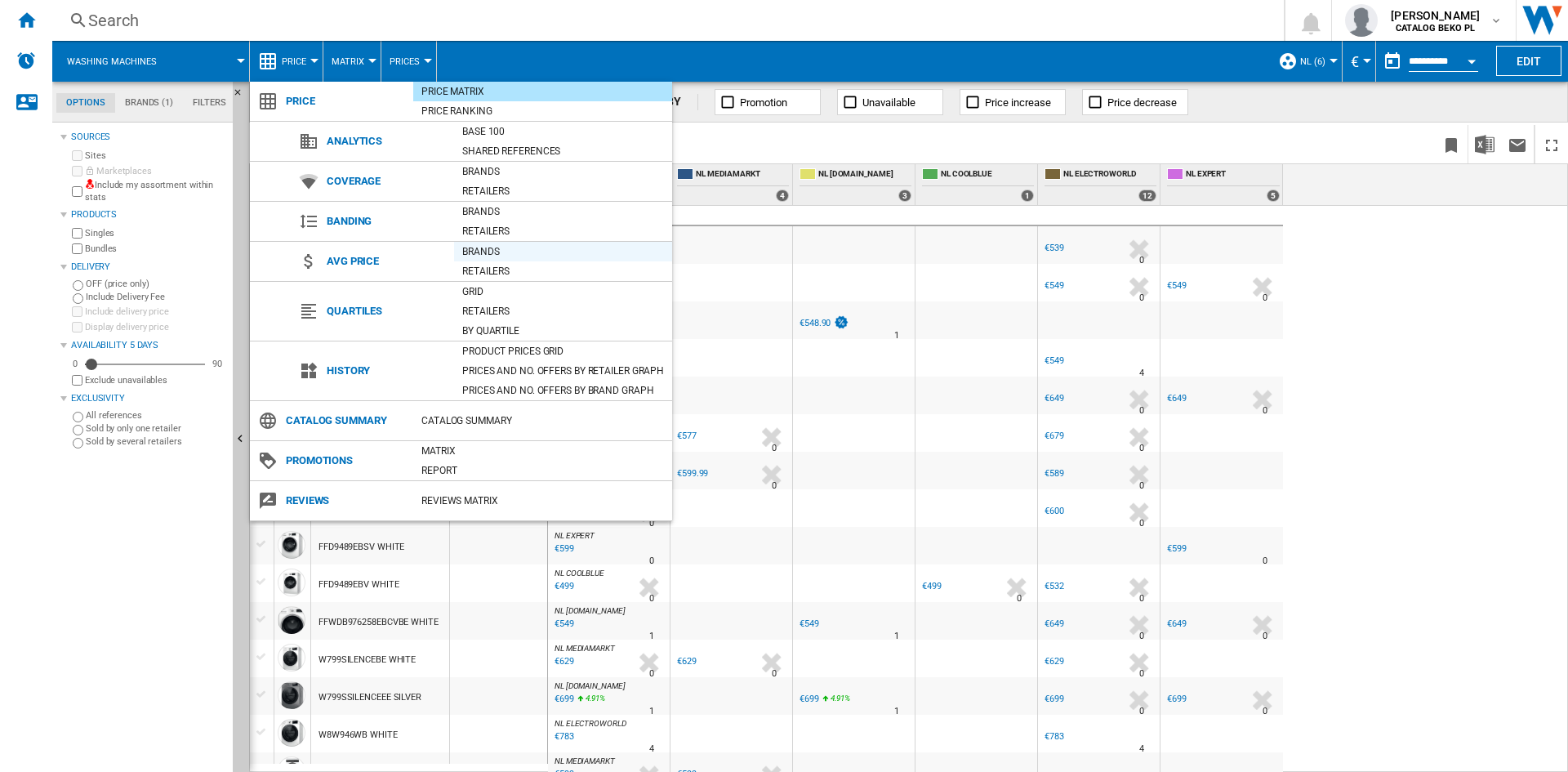
click at [474, 259] on div "Brands" at bounding box center [563, 251] width 218 height 20
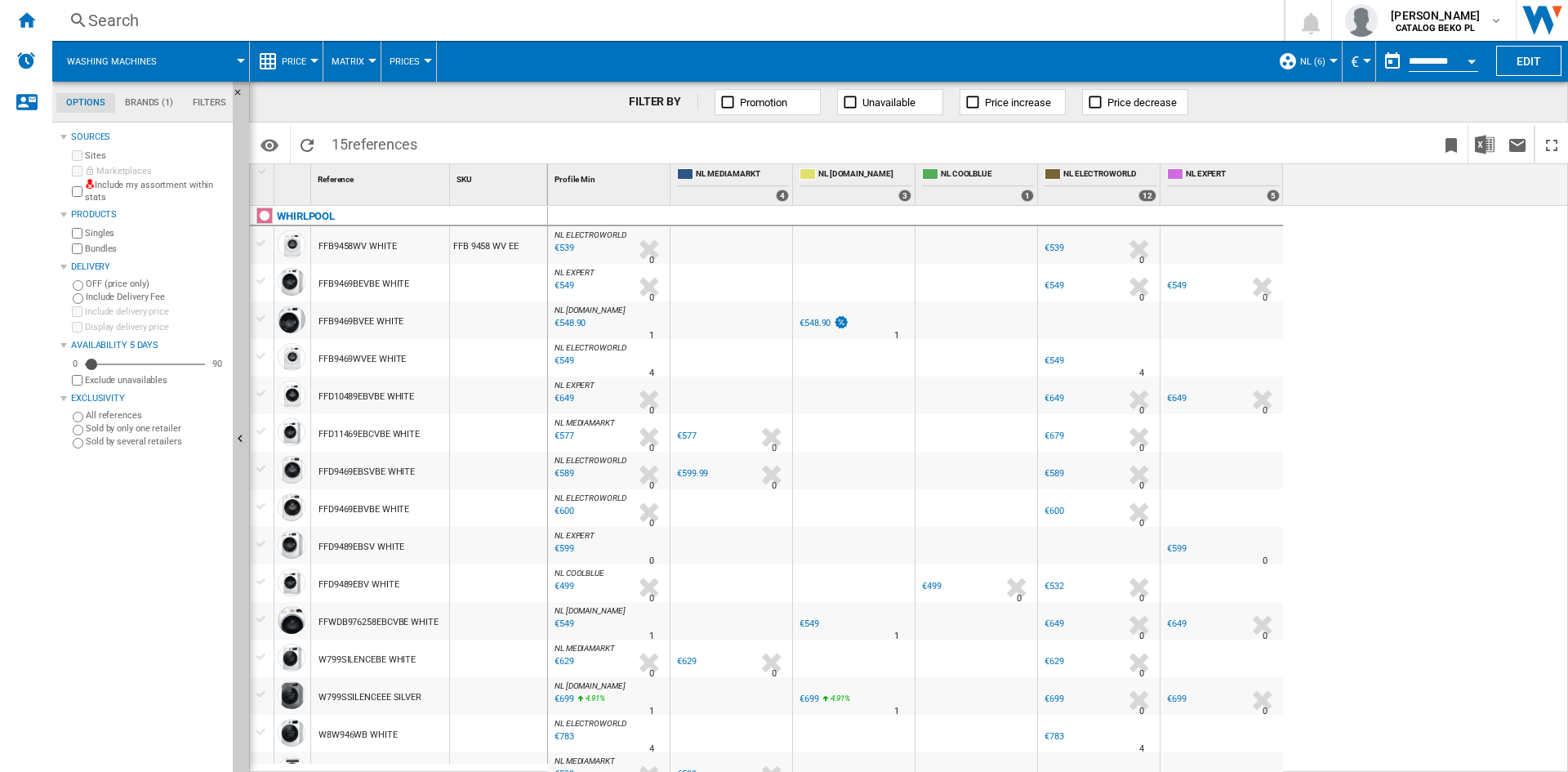
click at [298, 60] on span "Price" at bounding box center [294, 62] width 25 height 10
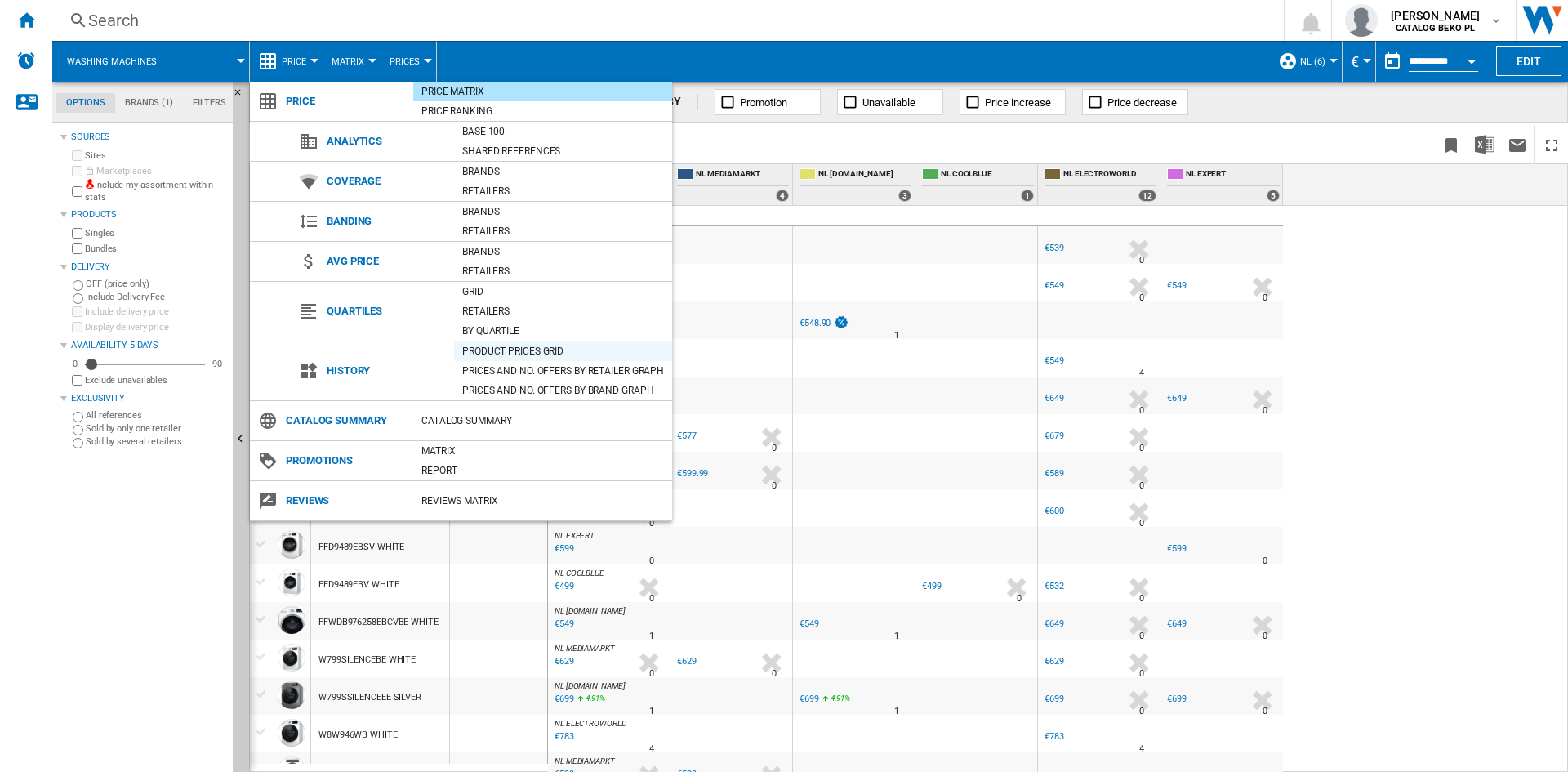
click at [523, 355] on div "Product prices grid" at bounding box center [563, 351] width 218 height 16
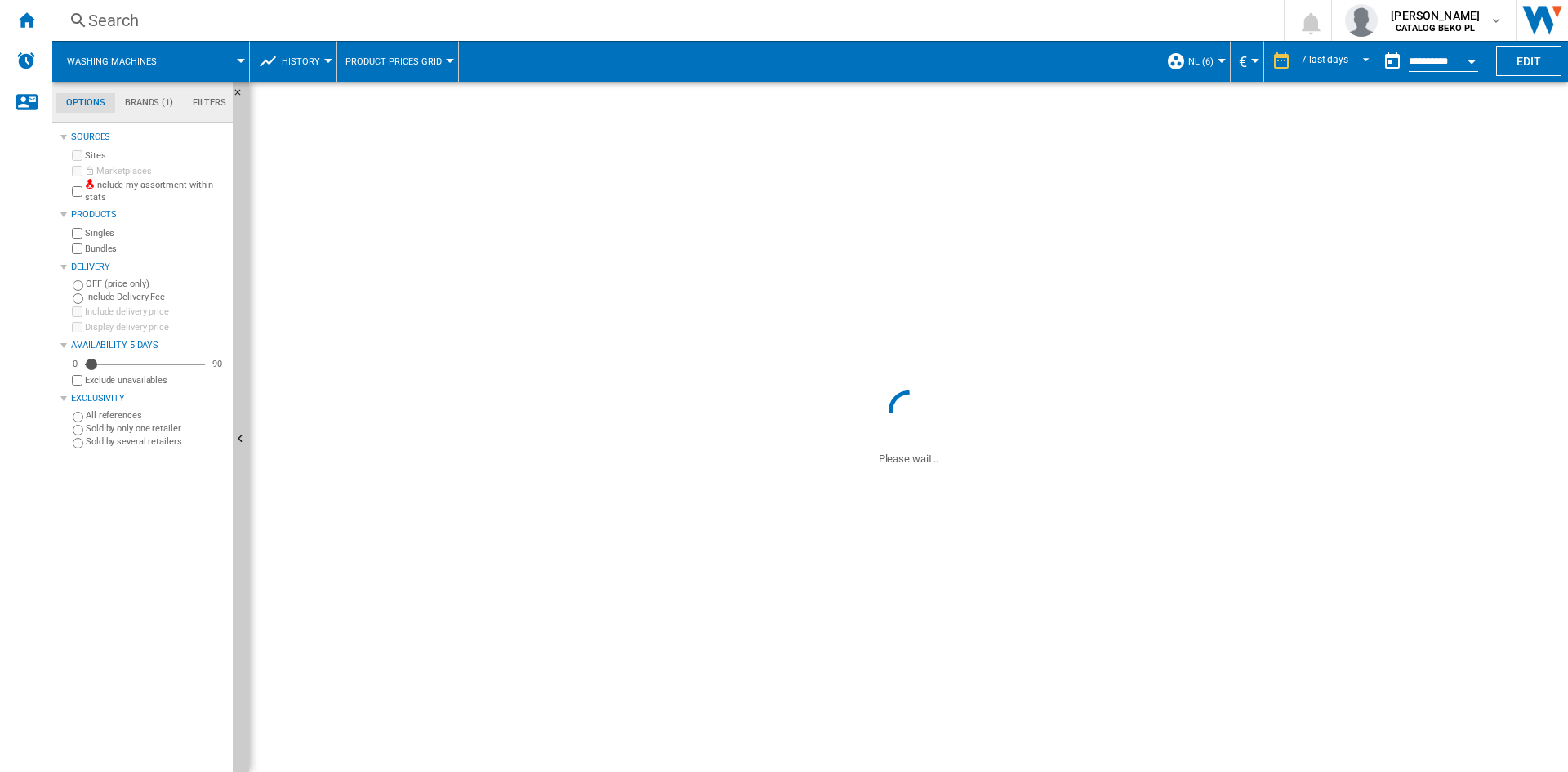
click at [1342, 75] on span at bounding box center [1322, 79] width 109 height 8
click at [1351, 54] on span "REPORTS.WIZARD.STEPS.REPORT.STEPS.REPORT_OPTIONS.PERIOD: 7 last days" at bounding box center [1361, 59] width 20 height 15
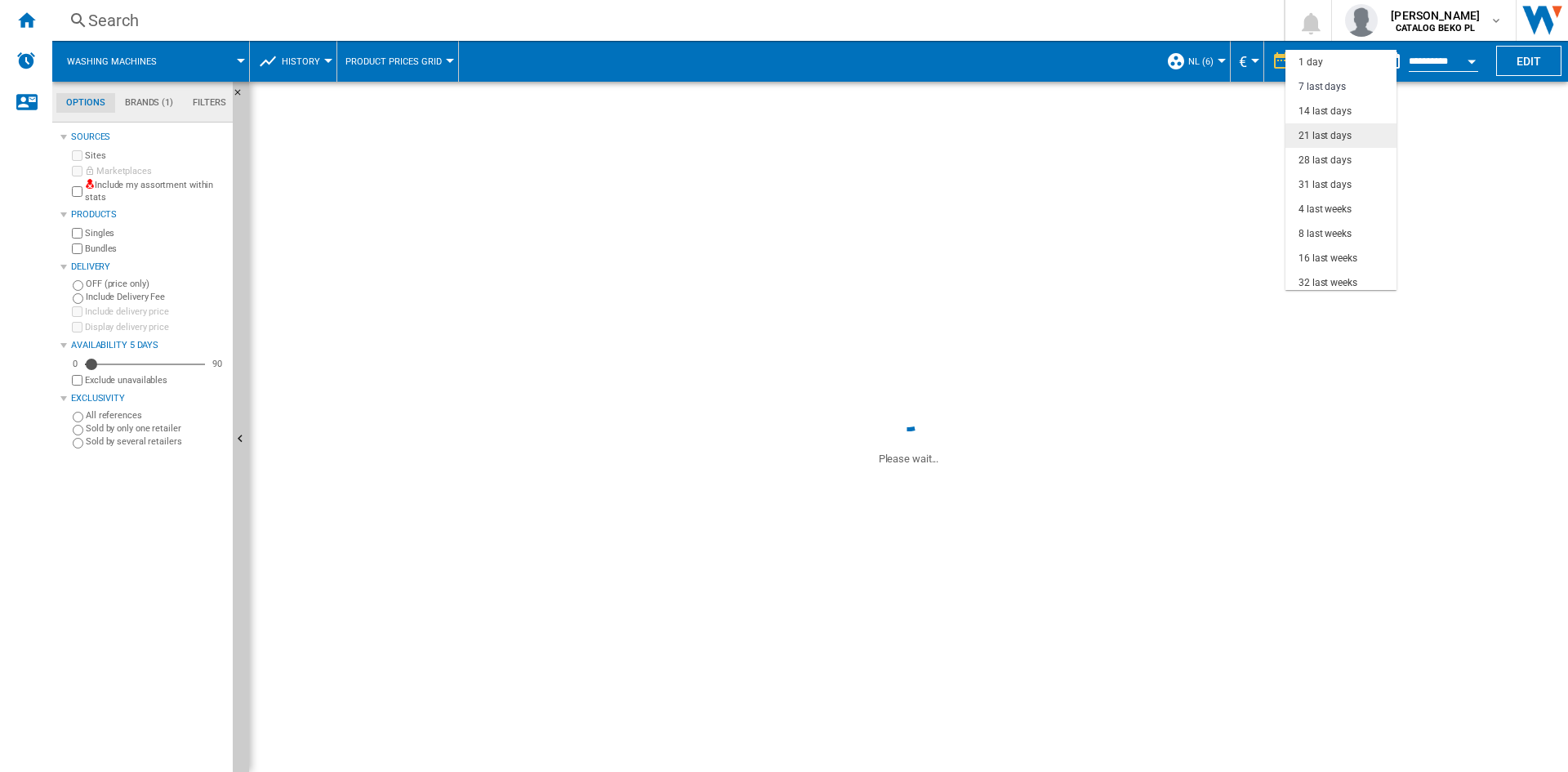
scroll to position [25, 0]
click at [1327, 252] on div "32 last weeks" at bounding box center [1327, 258] width 59 height 14
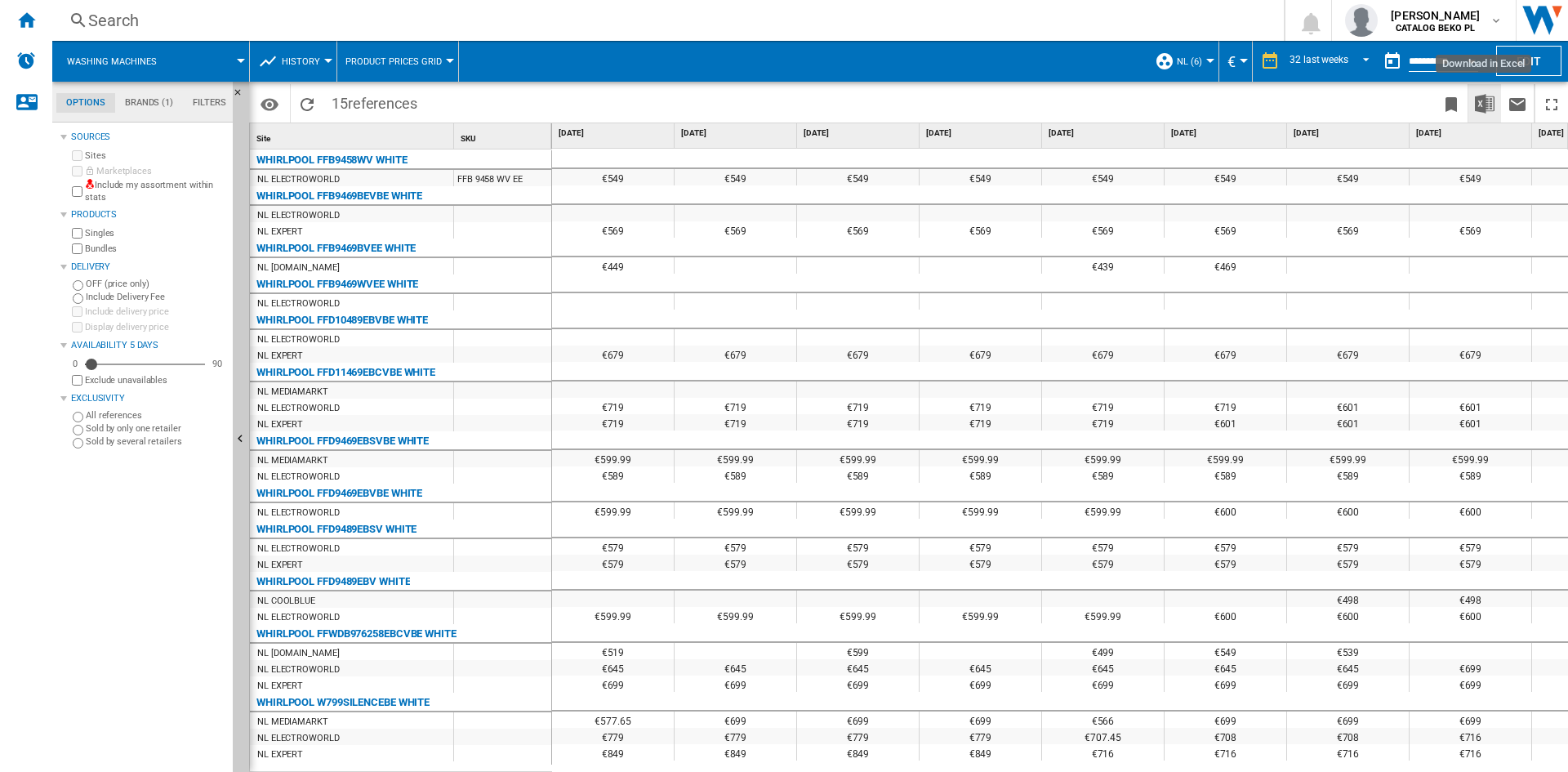
click at [1486, 108] on img "Download in Excel" at bounding box center [1484, 104] width 20 height 20
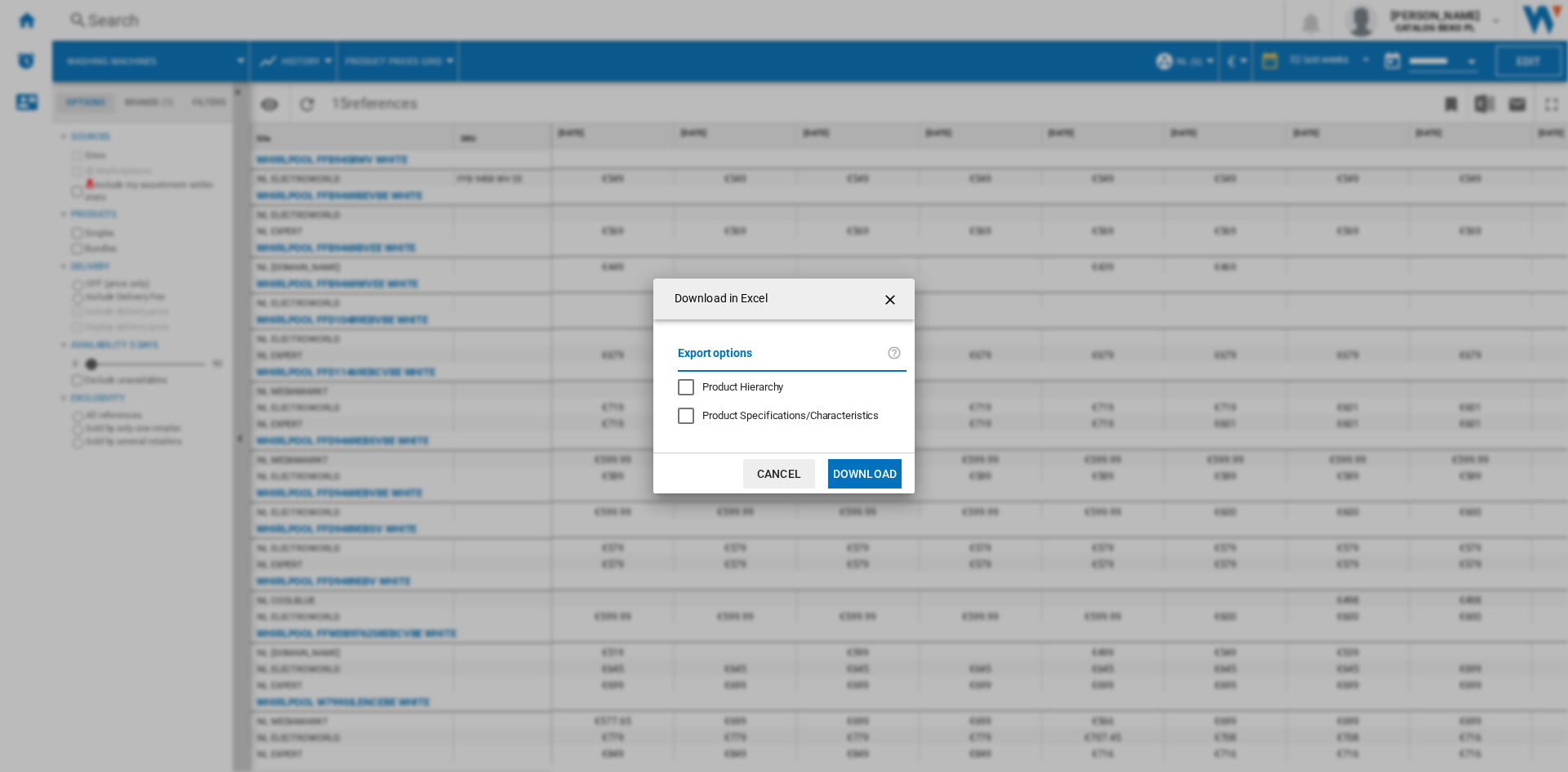
click at [871, 474] on button "Download" at bounding box center [865, 473] width 74 height 29
